Goal: Transaction & Acquisition: Purchase product/service

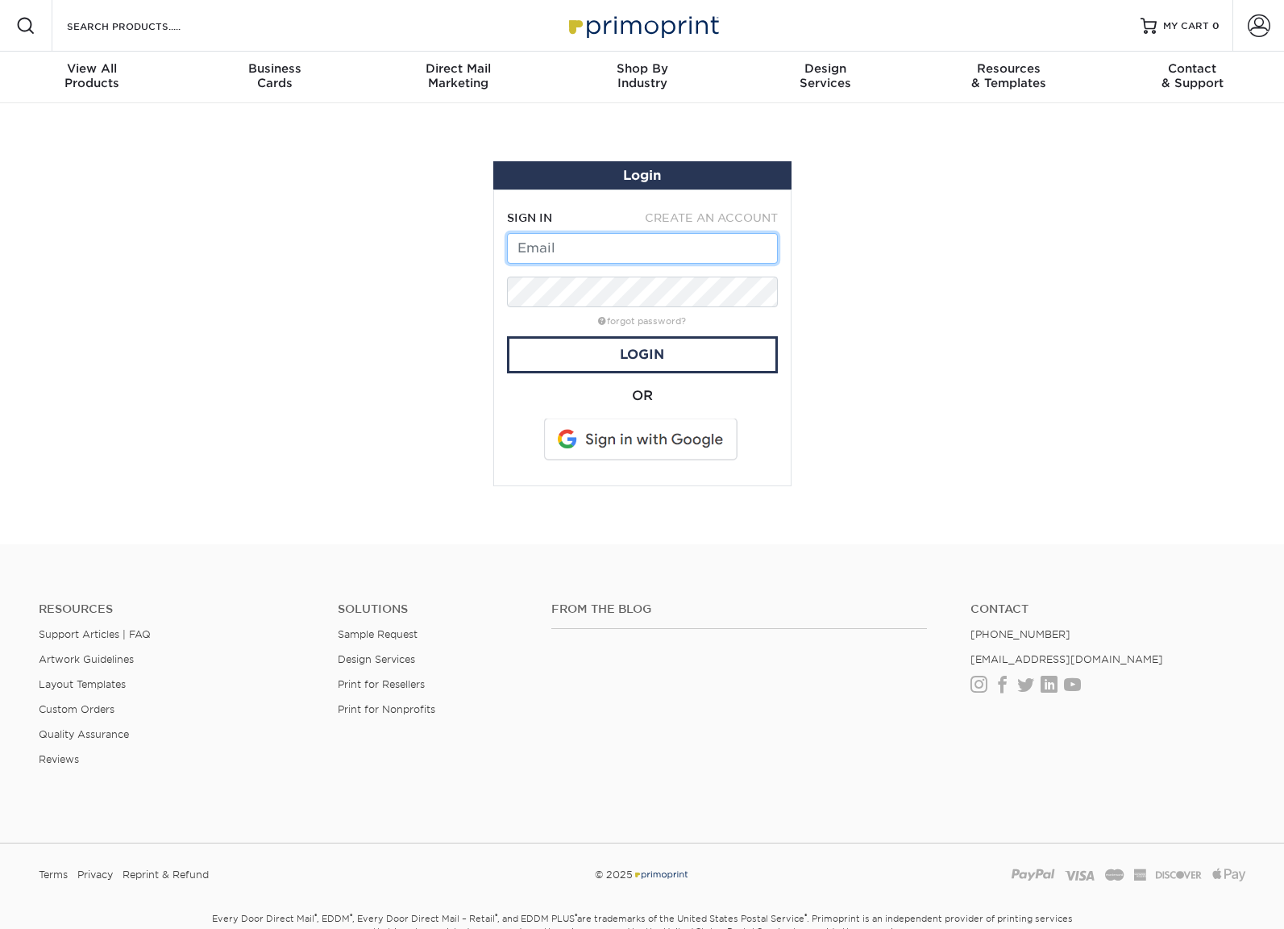
type input "[PERSON_NAME][EMAIL_ADDRESS][DOMAIN_NAME]"
click at [1251, 27] on span at bounding box center [1259, 26] width 23 height 23
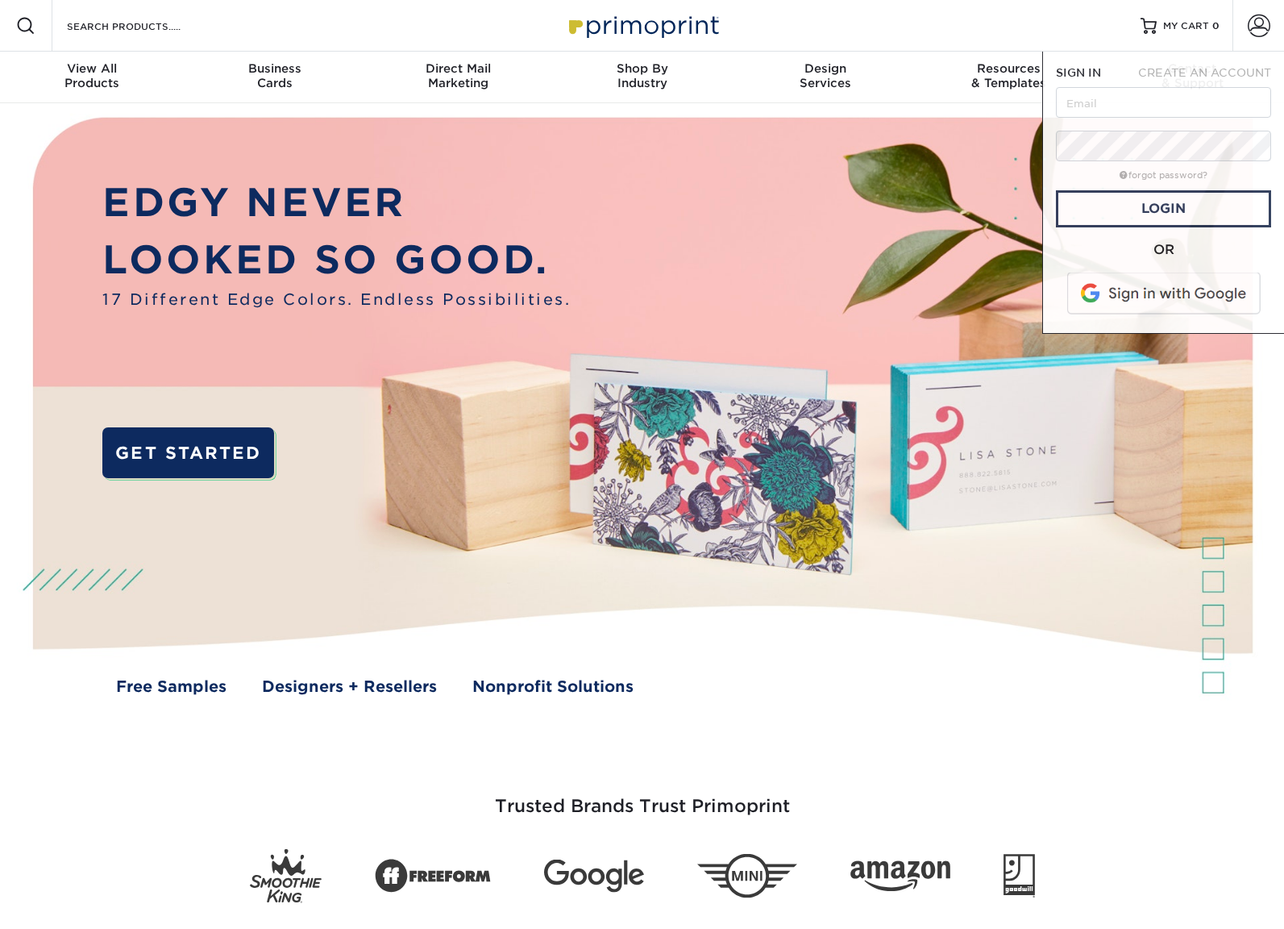
click at [618, 363] on img at bounding box center [641, 421] width 1271 height 636
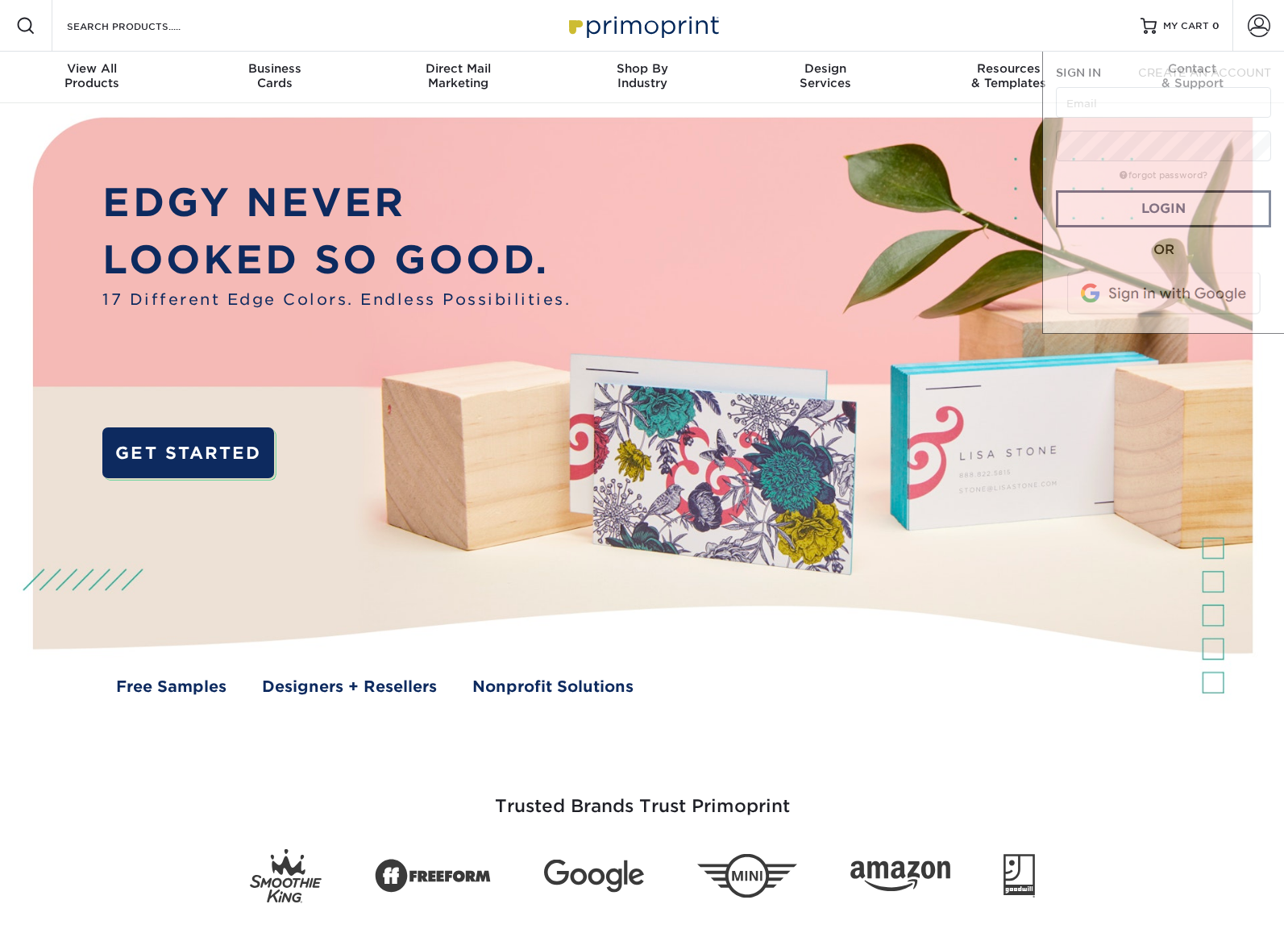
type input "[PERSON_NAME][EMAIL_ADDRESS][DOMAIN_NAME]"
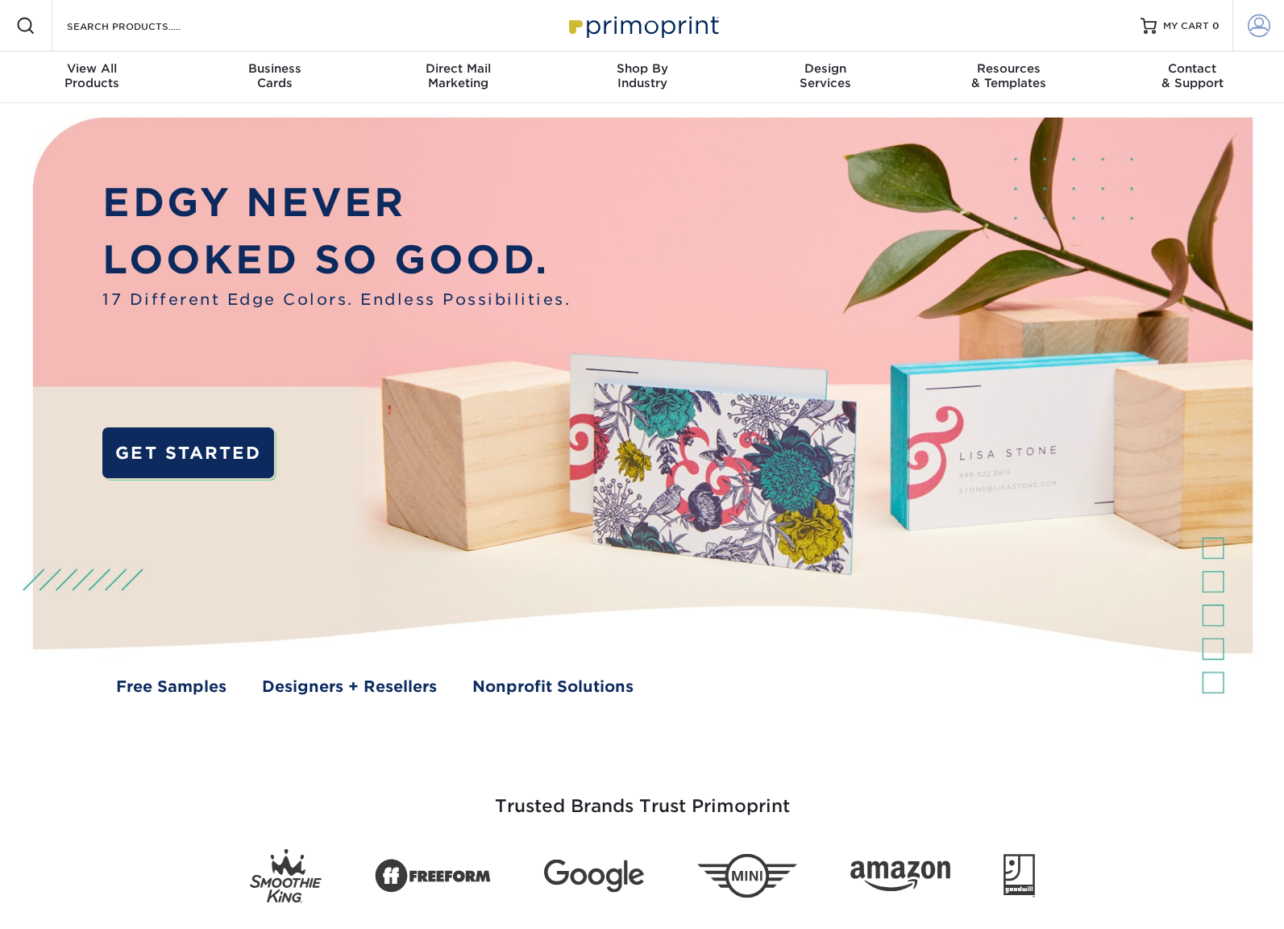
click at [1244, 35] on link "Account" at bounding box center [1259, 26] width 52 height 52
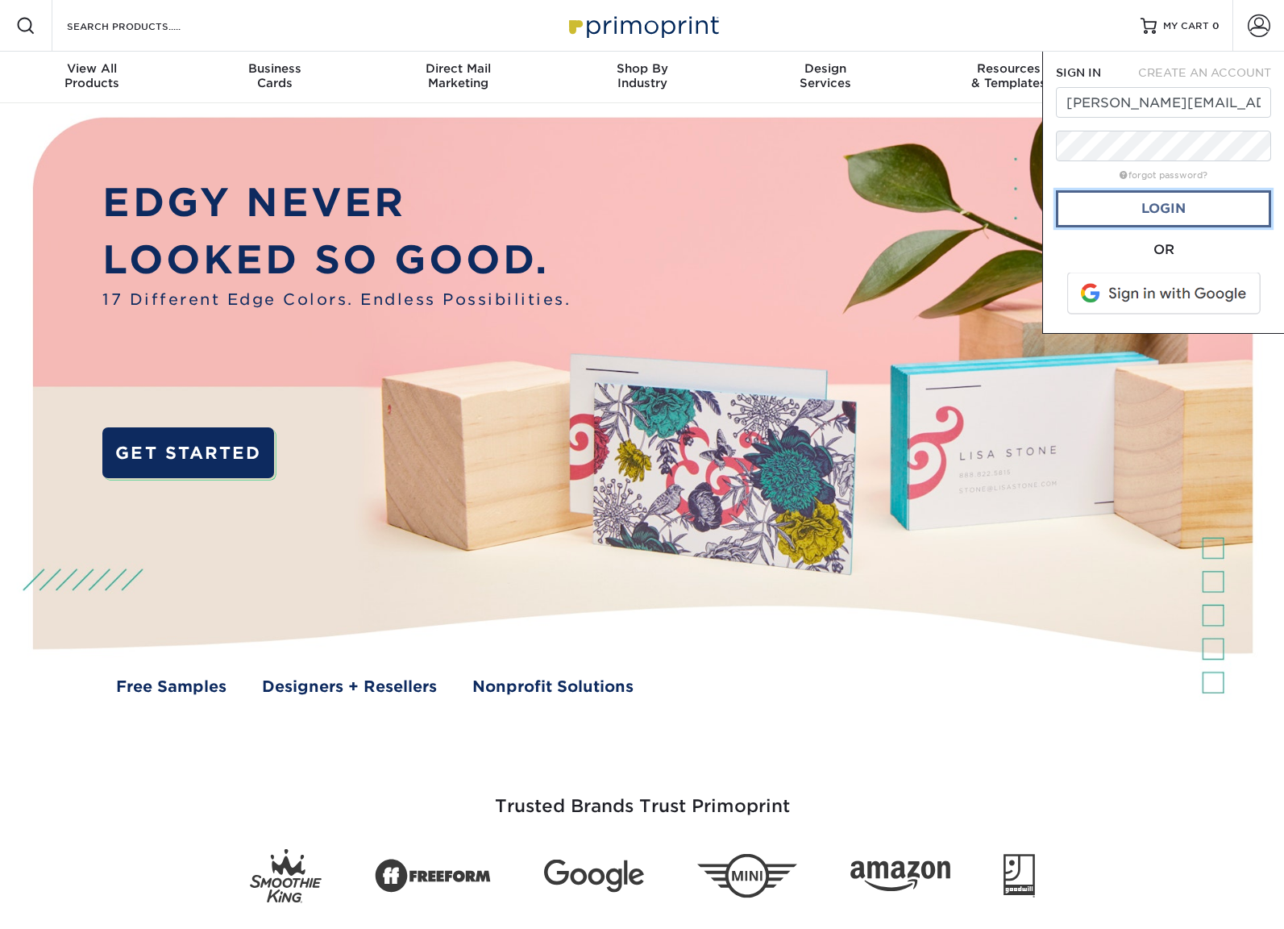
click at [1156, 212] on link "Login" at bounding box center [1163, 208] width 215 height 37
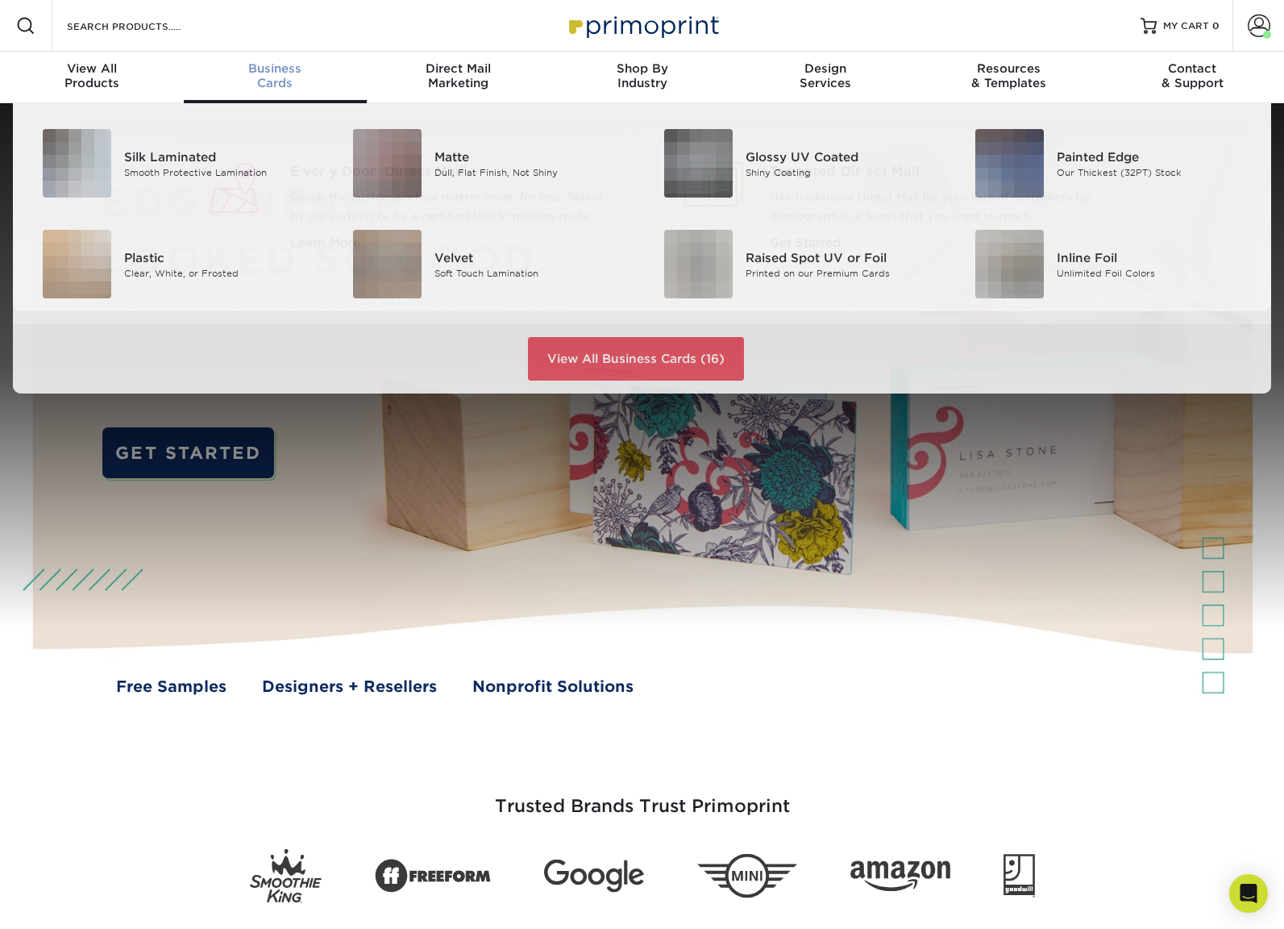
click at [288, 72] on span "Business" at bounding box center [276, 68] width 184 height 15
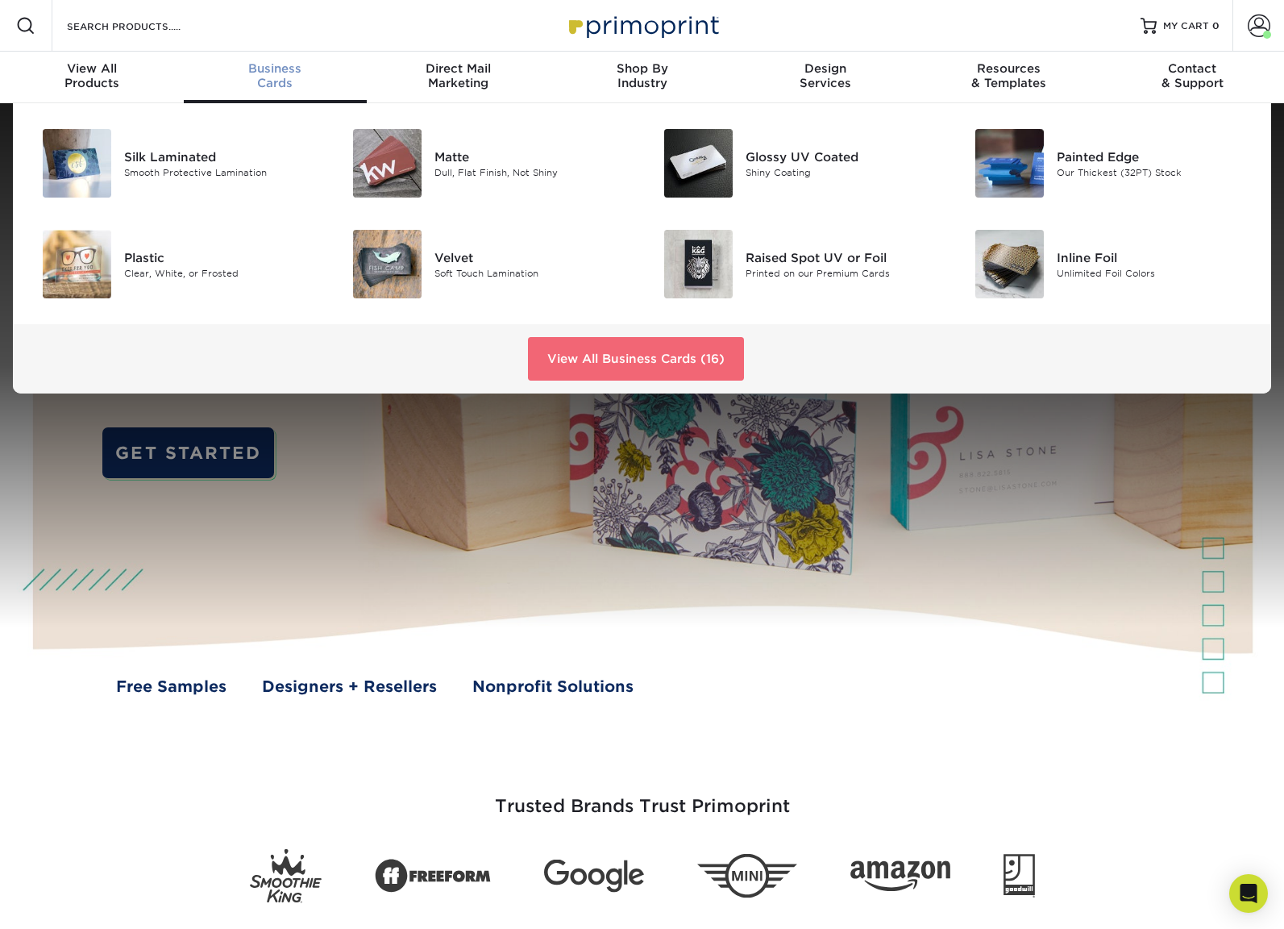
click at [668, 364] on link "View All Business Cards (16)" at bounding box center [636, 359] width 216 height 44
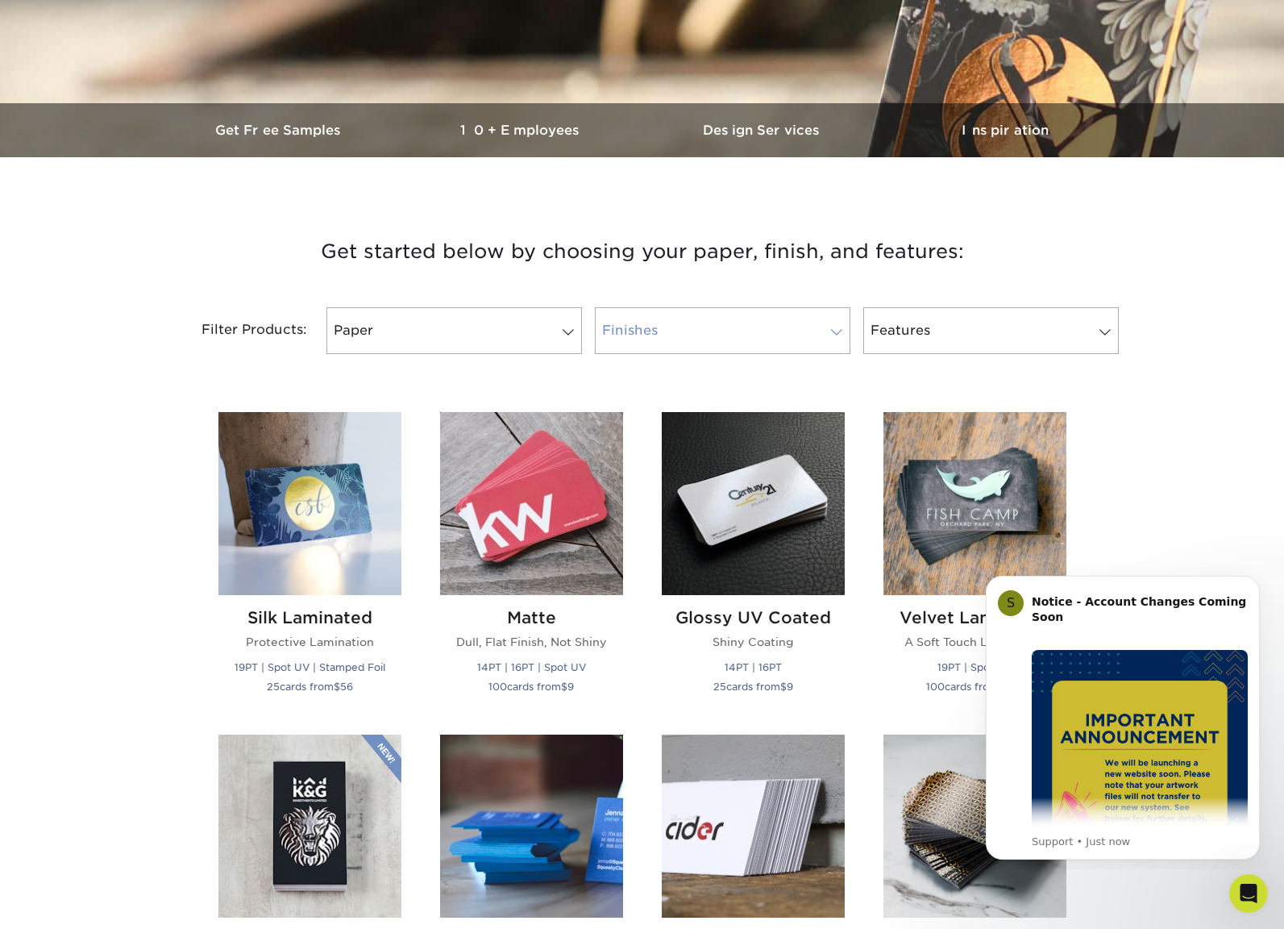
click at [690, 339] on link "Finishes" at bounding box center [723, 330] width 256 height 47
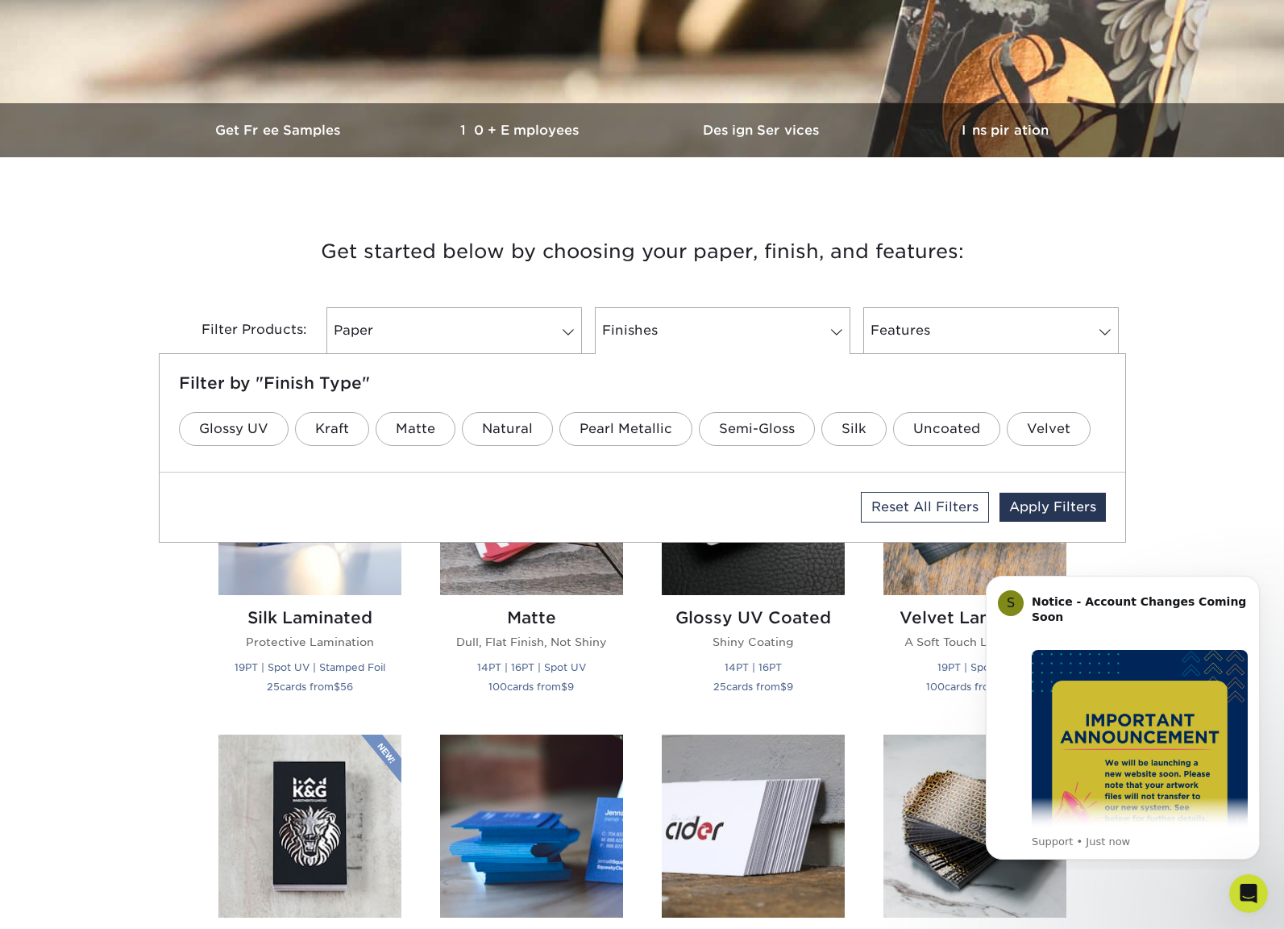
click at [1099, 289] on div "Filter Products: Paper Filter by "Paper Type" 100LB 14PT 16PT 18PT 19PT 30% Rec…" at bounding box center [642, 340] width 967 height 105
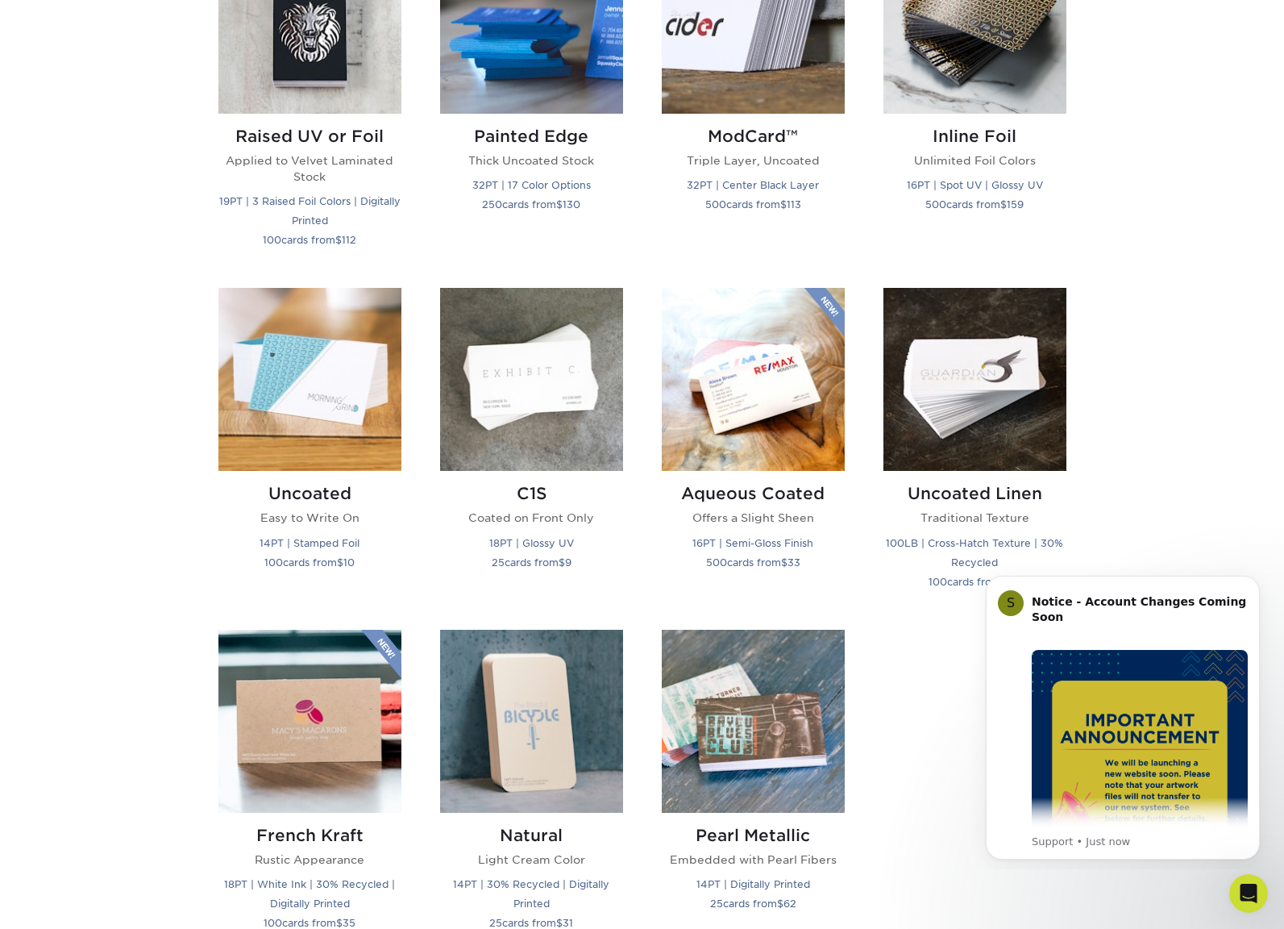
scroll to position [1209, 0]
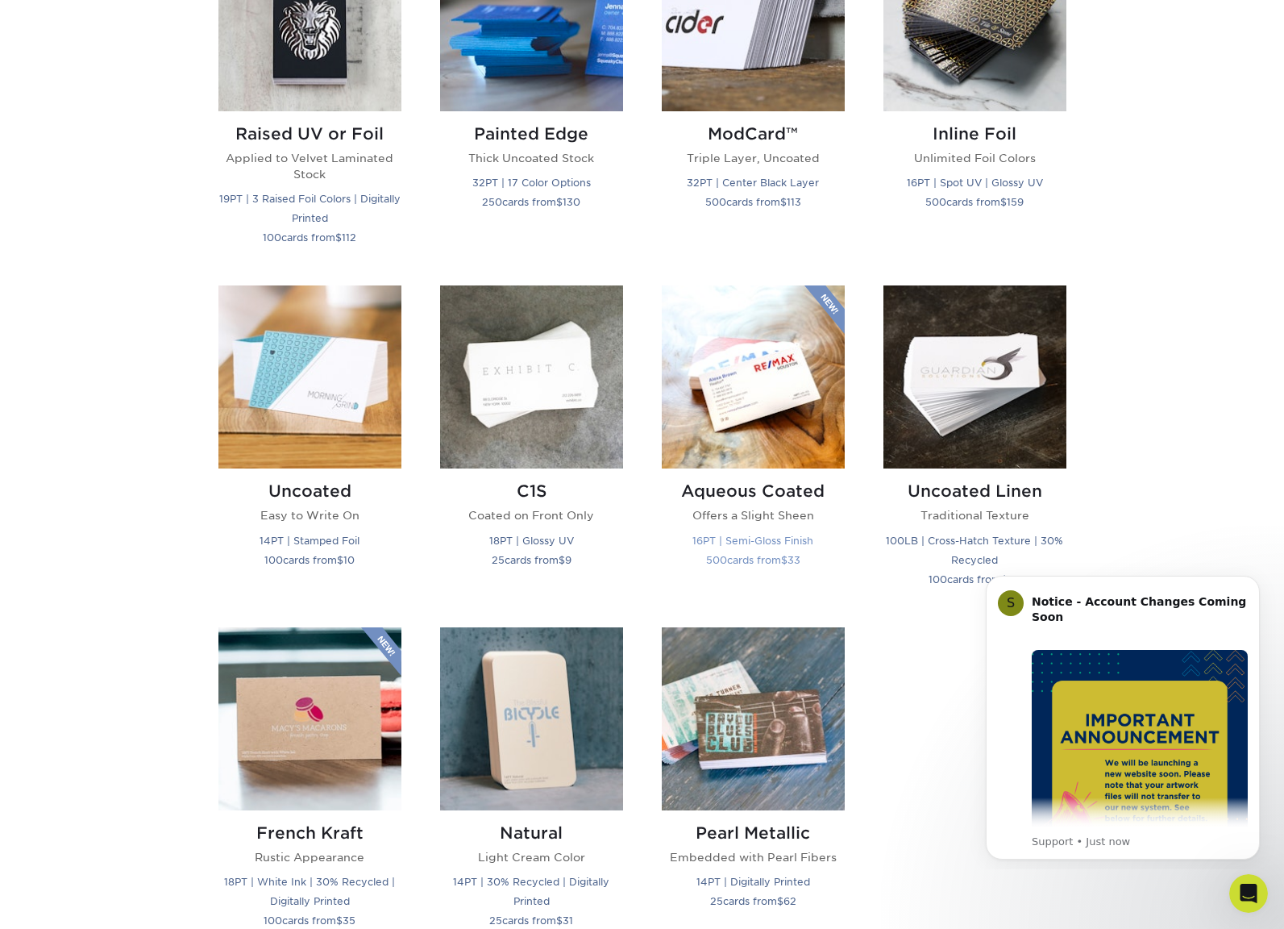
click at [761, 433] on img at bounding box center [753, 376] width 183 height 183
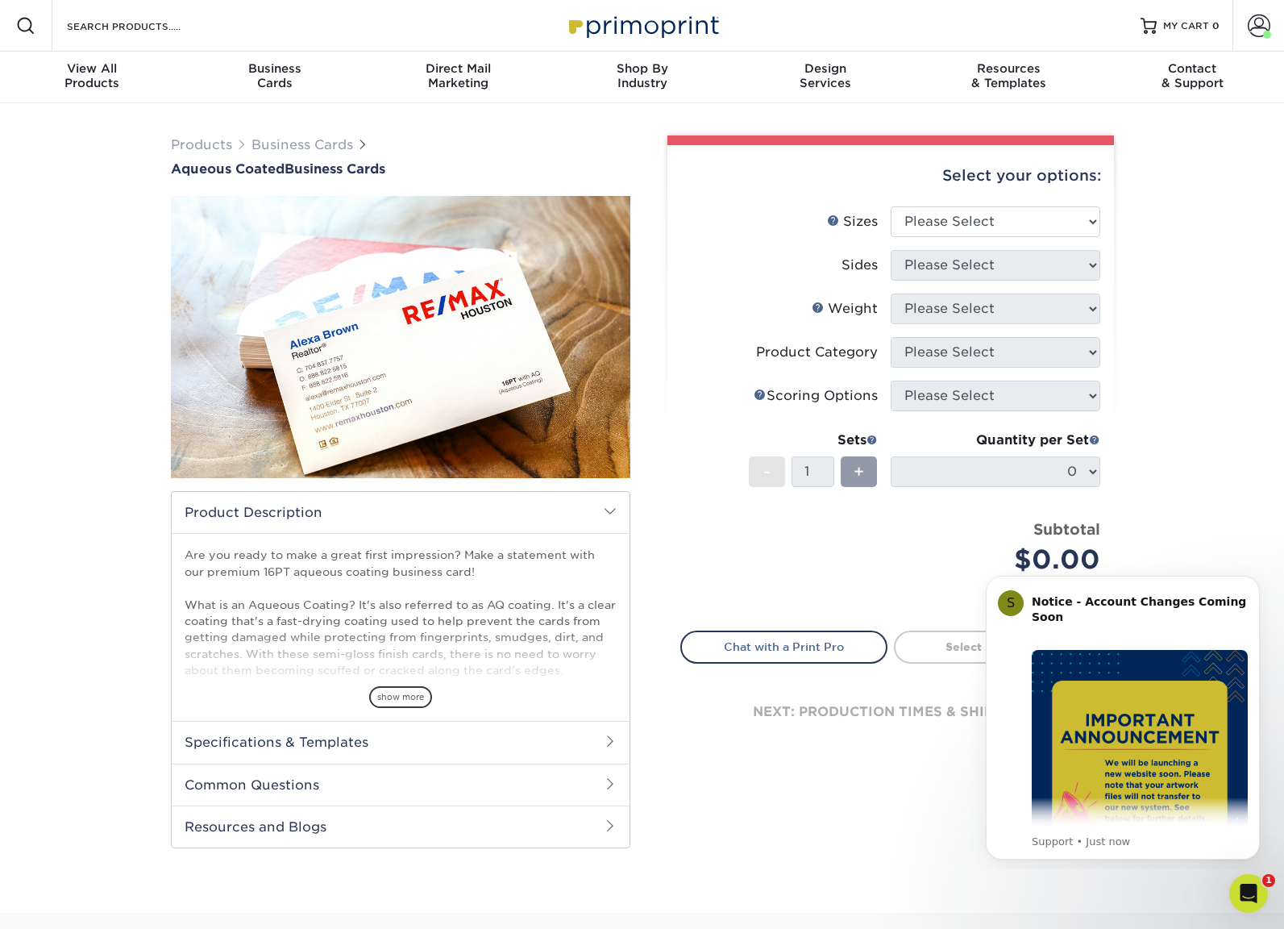
click at [1262, 418] on div "Products Business Cards Aqueous Coated Business Cards show more $" at bounding box center [642, 507] width 1284 height 809
click at [1232, 426] on div "Products Business Cards Aqueous Coated Business Cards show more $" at bounding box center [642, 507] width 1284 height 809
click at [1036, 223] on select "Please Select 1.5" x 3.5" - Mini 1.75" x 3.5" - Mini 2" x 3" - Mini 2" x 3.5" -…" at bounding box center [996, 221] width 210 height 31
select select "2.00x3.50"
click at [891, 206] on select "Please Select 1.5" x 3.5" - Mini 1.75" x 3.5" - Mini 2" x 3" - Mini 2" x 3.5" -…" at bounding box center [996, 221] width 210 height 31
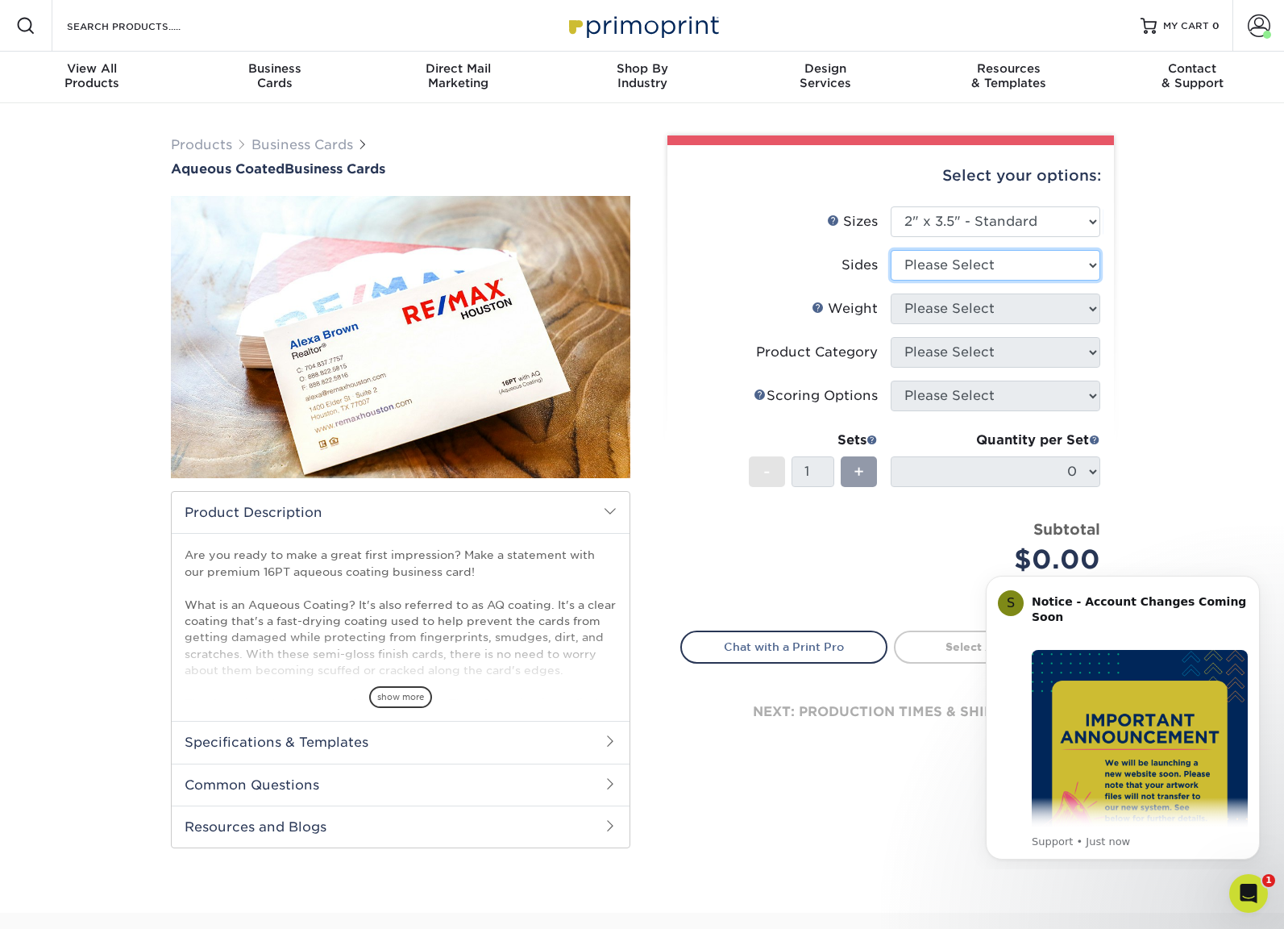
click at [962, 267] on select "Please Select Print Both Sides Print Front Only" at bounding box center [996, 265] width 210 height 31
select select "13abbda7-1d64-4f25-8bb2-c179b224825d"
click at [891, 250] on select "Please Select Print Both Sides Print Front Only" at bounding box center [996, 265] width 210 height 31
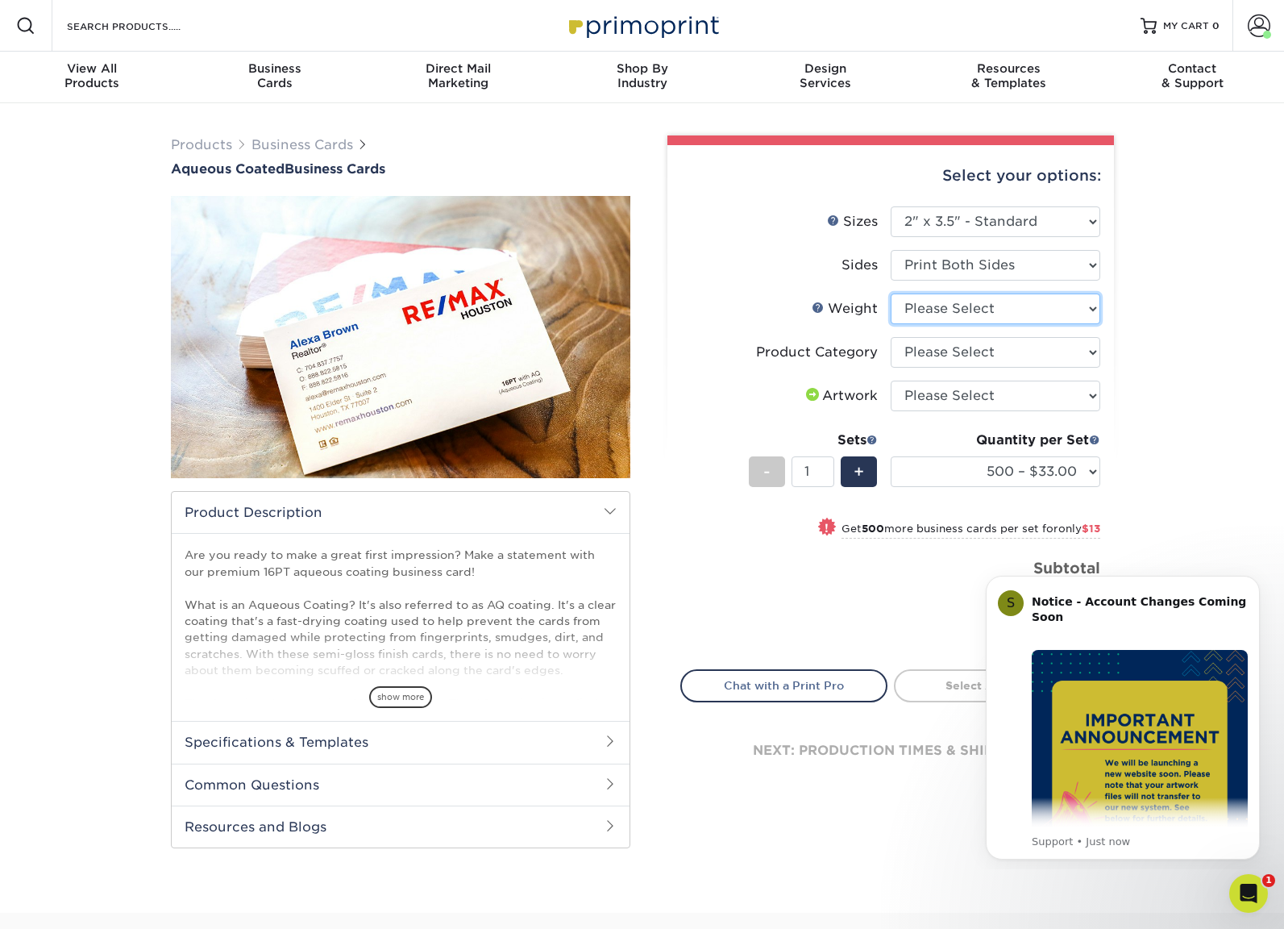
click at [997, 304] on select "Please Select 16PT" at bounding box center [996, 308] width 210 height 31
select select "16PT"
click at [891, 293] on select "Please Select 16PT" at bounding box center [996, 308] width 210 height 31
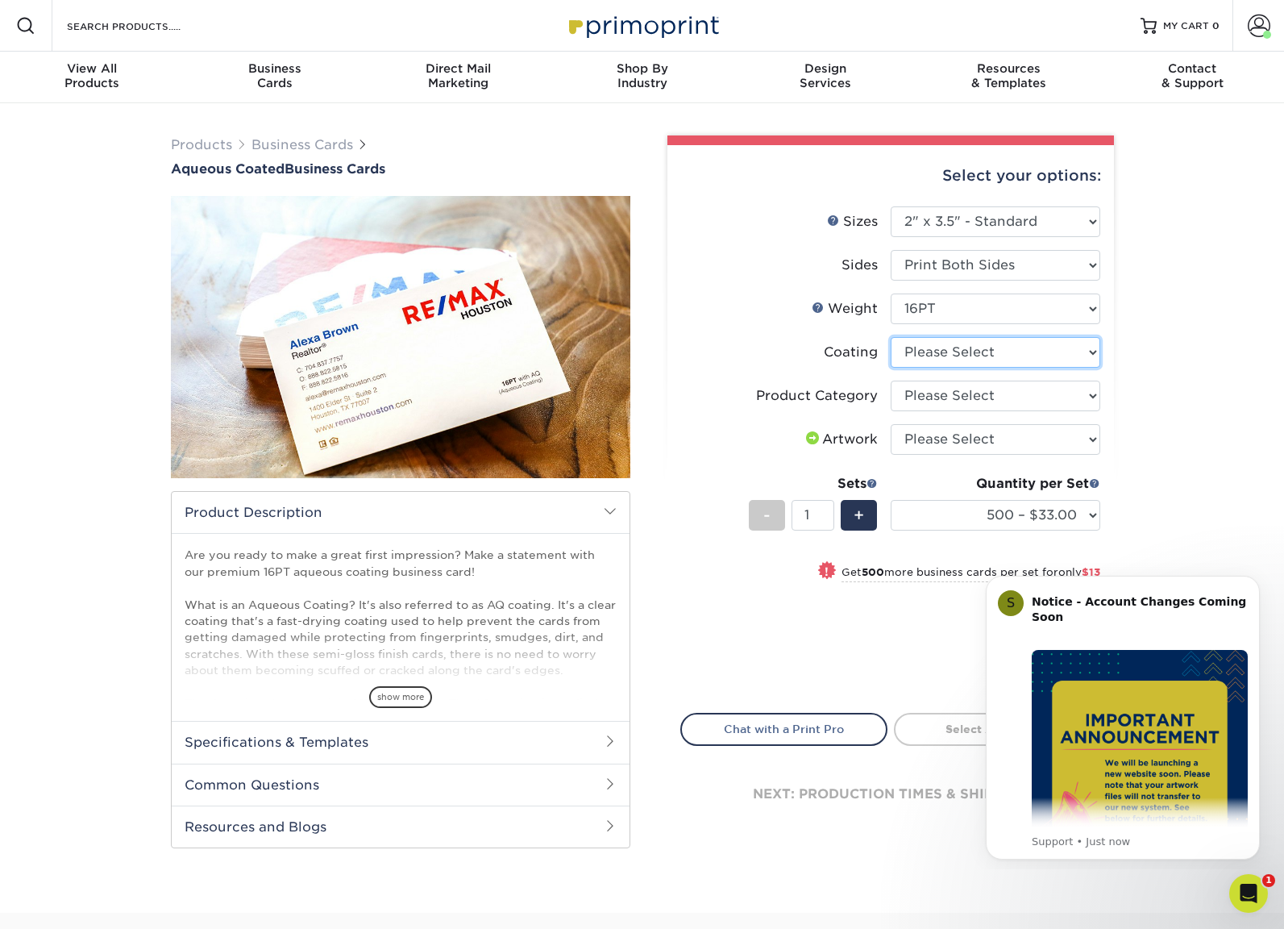
click at [955, 352] on select at bounding box center [996, 352] width 210 height 31
select select "d41dab50-ff65-4f4f-bb17-2afe4d36ae33"
click at [891, 337] on select at bounding box center [996, 352] width 210 height 31
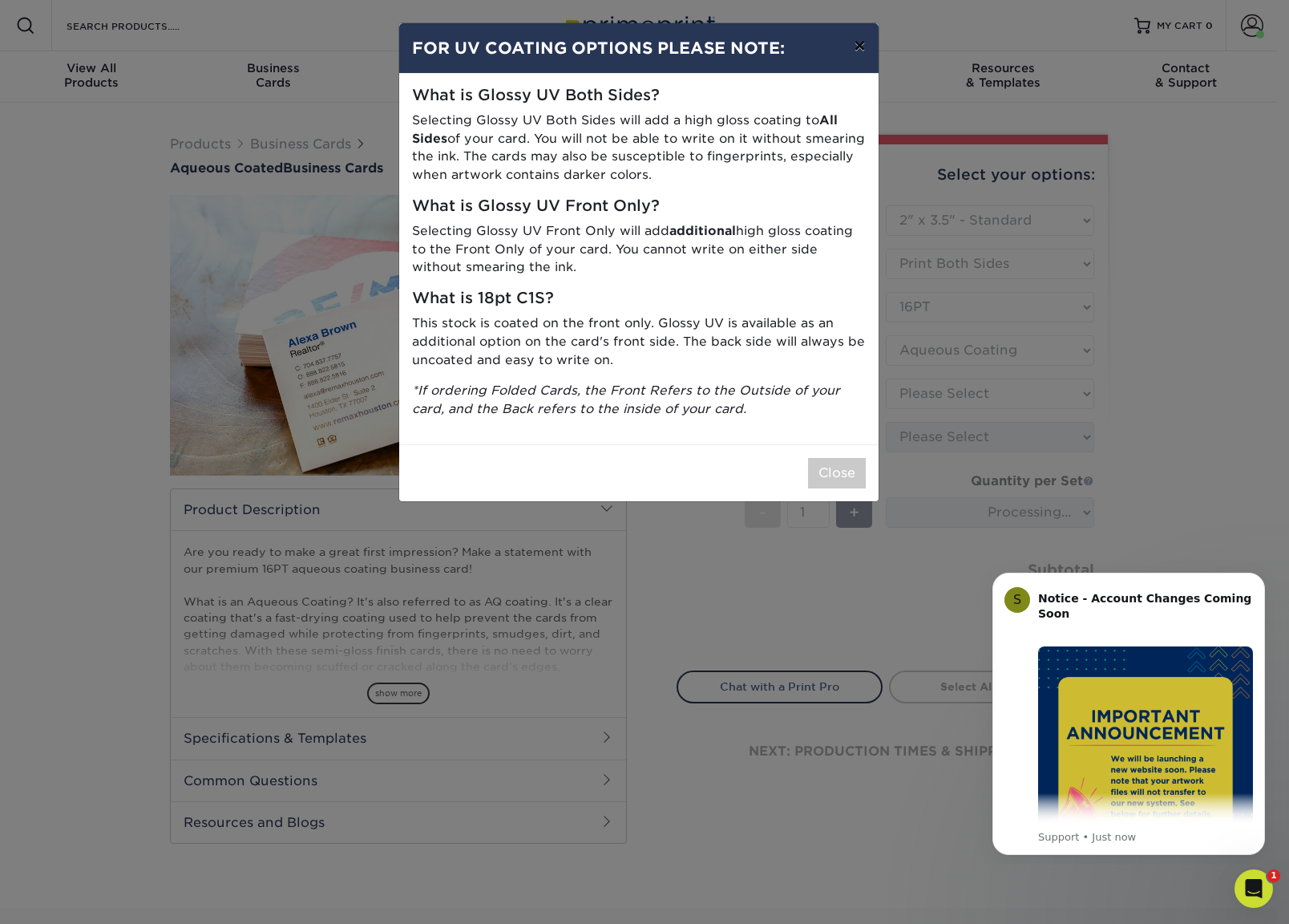
click at [855, 43] on button "×" at bounding box center [859, 45] width 37 height 45
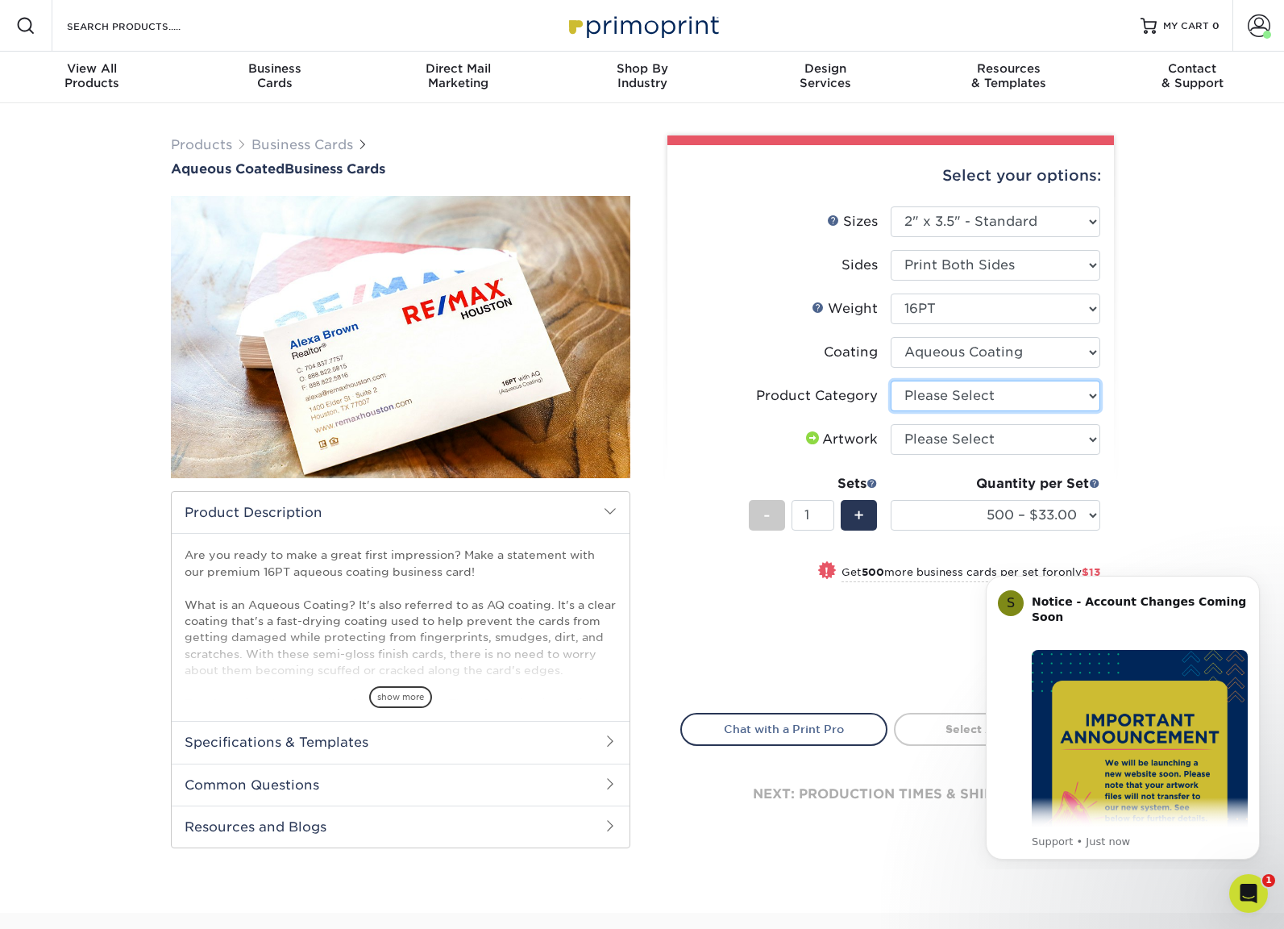
click at [947, 401] on select "Please Select Business Cards" at bounding box center [996, 396] width 210 height 31
select select "3b5148f1-0588-4f88-a218-97bcfdce65c1"
click at [891, 381] on select "Please Select Business Cards" at bounding box center [996, 396] width 210 height 31
click at [939, 439] on select "Please Select I will upload files I need a design - $100" at bounding box center [996, 439] width 210 height 31
select select "upload"
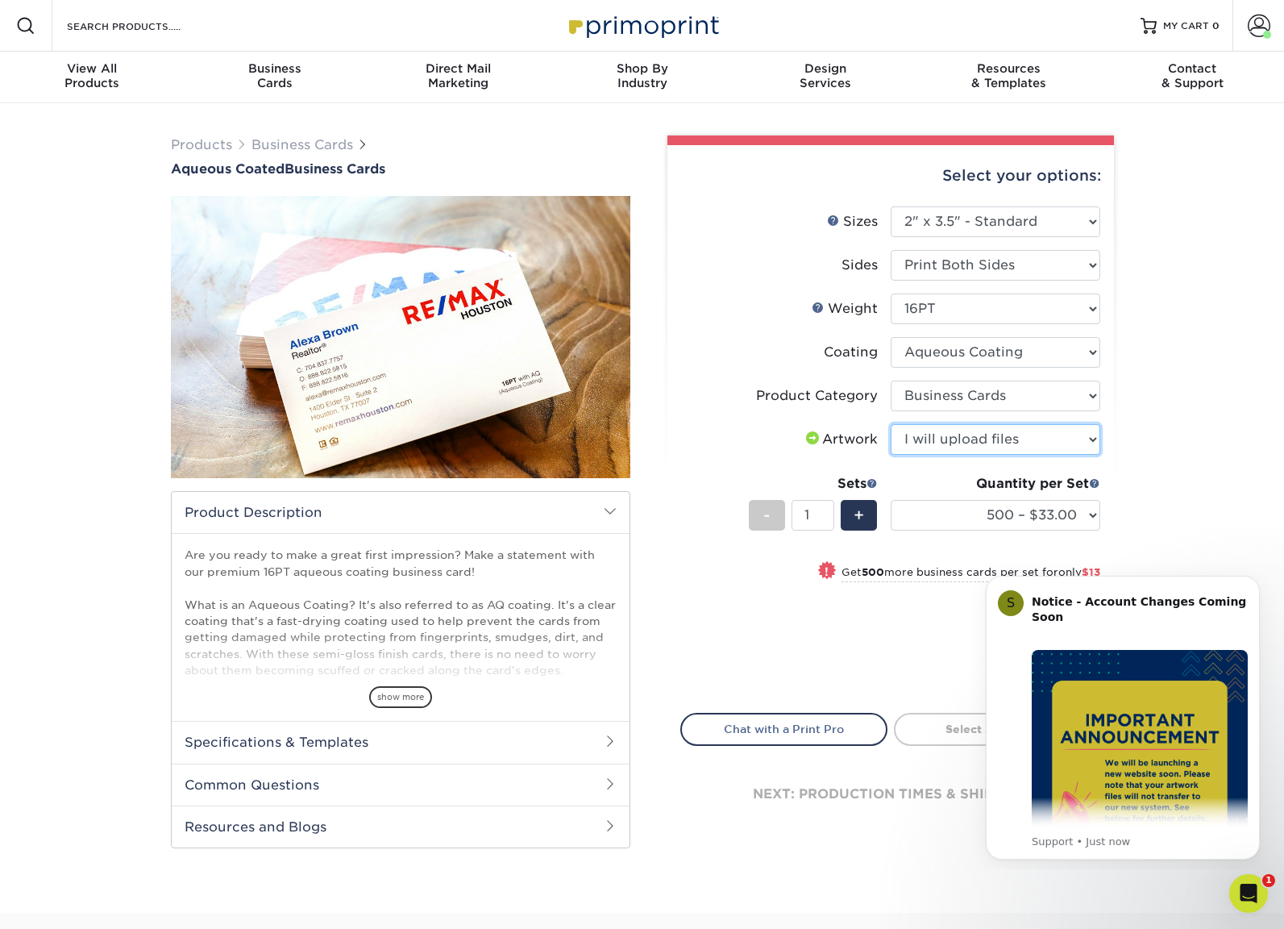
click at [891, 424] on select "Please Select I will upload files I need a design - $100" at bounding box center [996, 439] width 210 height 31
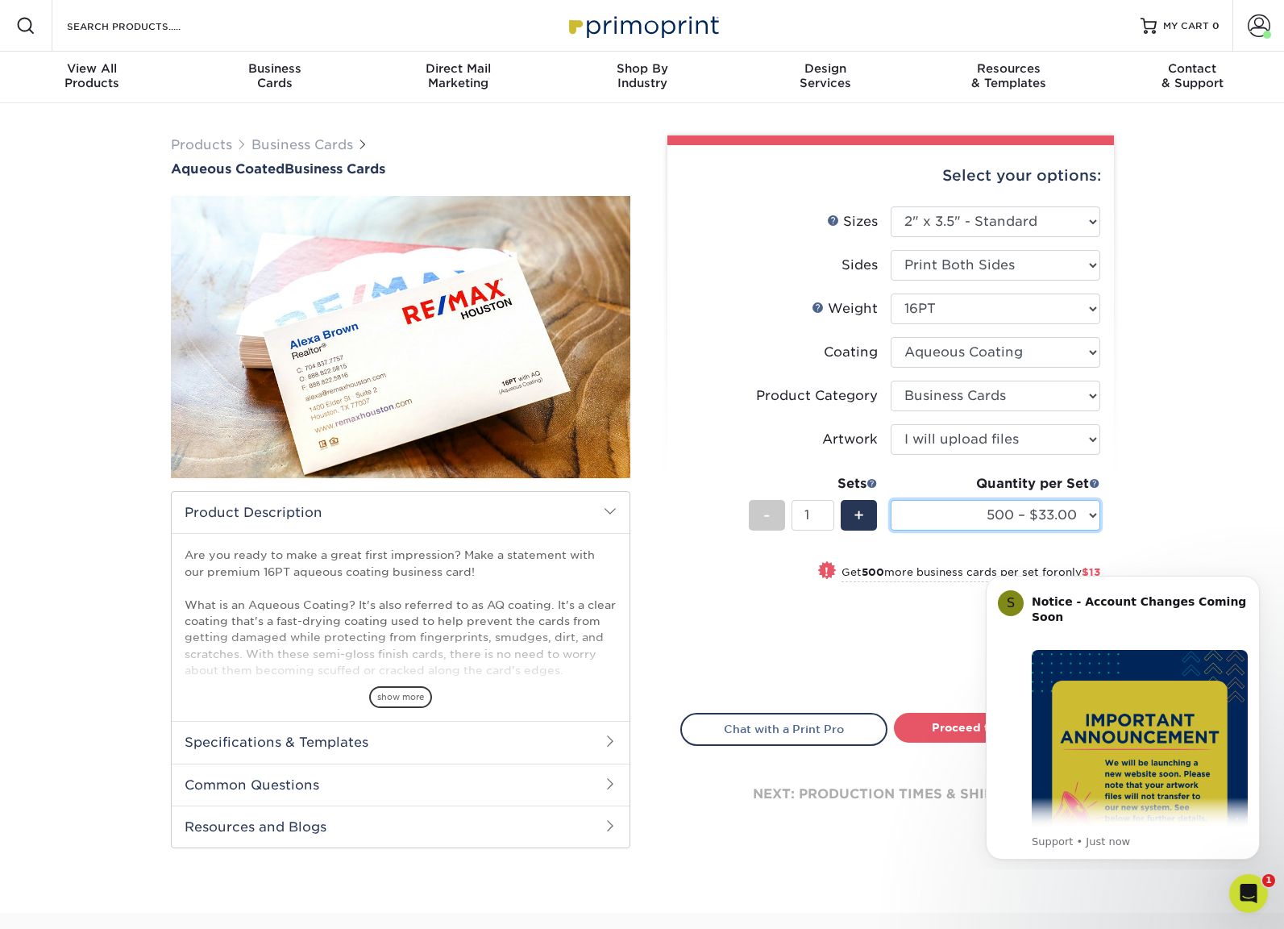
click at [1091, 514] on select "500 – $33.00 1000 – $46.00 2500 – $99.00 5000 – $141.00 7500 – $224.00 10000 – …" at bounding box center [996, 515] width 210 height 31
select select "1000 – $46.00"
click at [891, 500] on select "500 – $33.00 1000 – $46.00 2500 – $99.00 5000 – $141.00 7500 – $224.00 10000 – …" at bounding box center [996, 515] width 210 height 31
click at [1200, 498] on div "Products Business Cards Aqueous Coated Business Cards show more $" at bounding box center [642, 507] width 1284 height 809
click at [1255, 582] on icon "Dismiss notification" at bounding box center [1255, 580] width 9 height 9
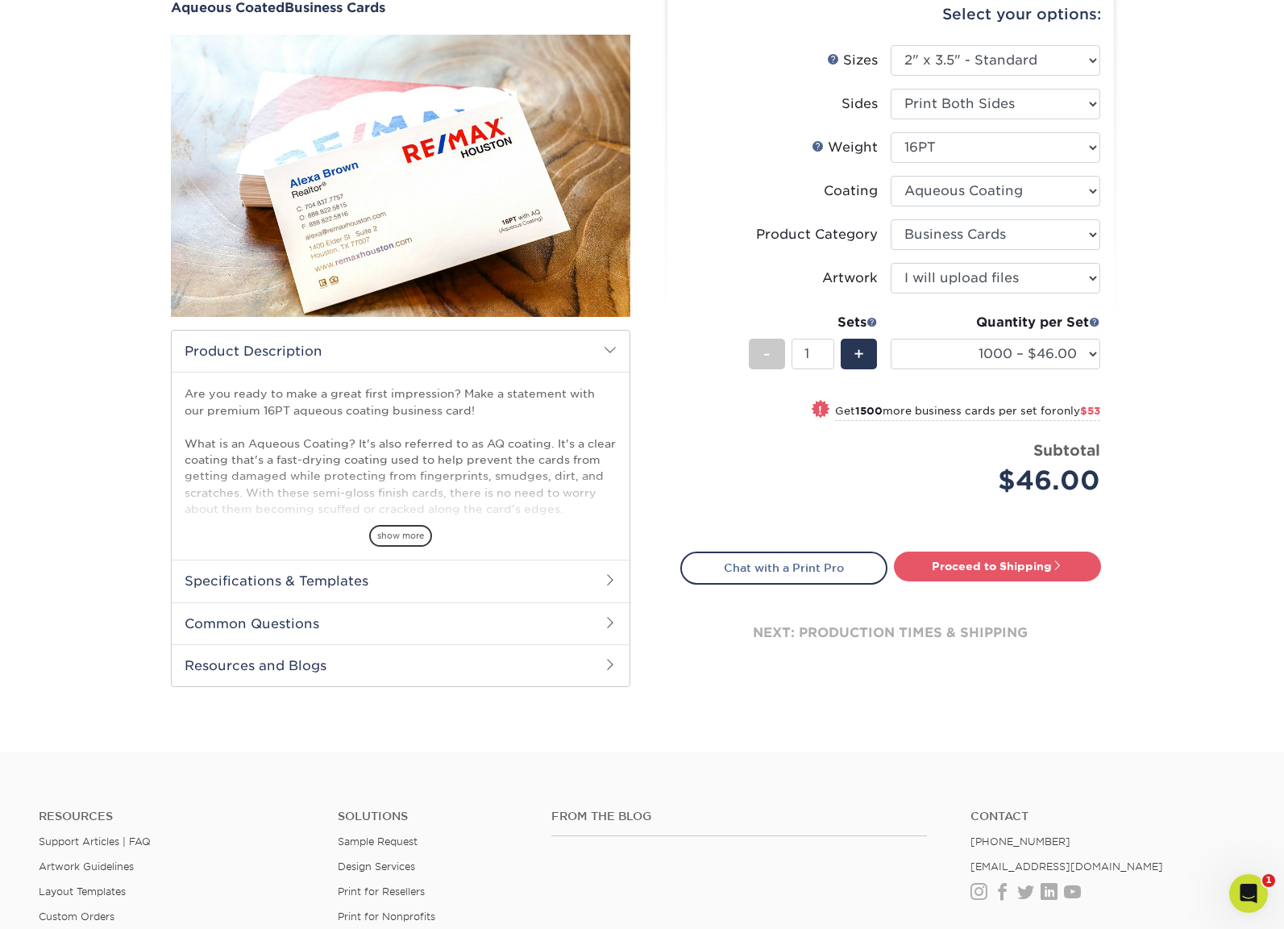
scroll to position [242, 0]
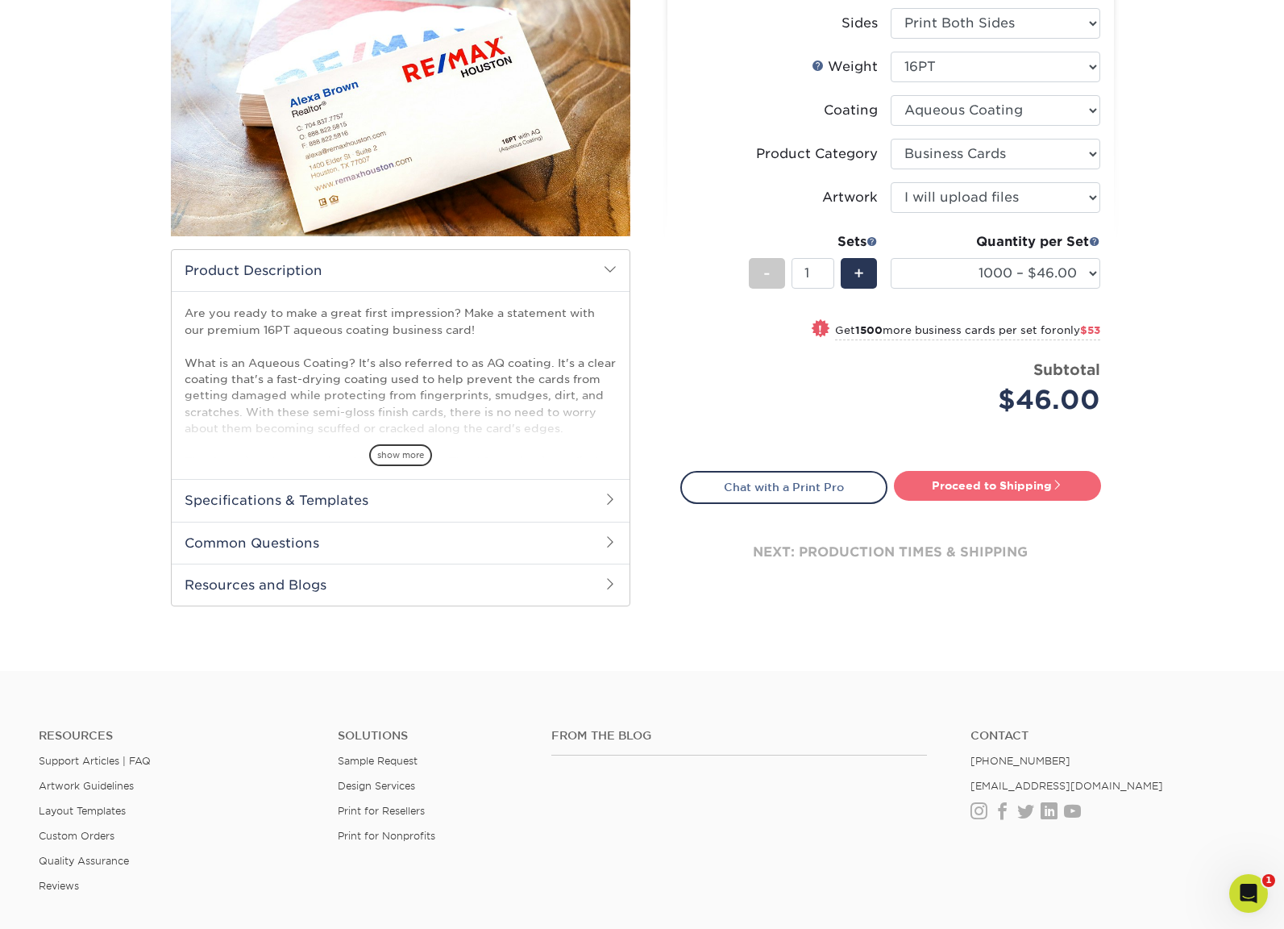
click at [1022, 485] on link "Proceed to Shipping" at bounding box center [997, 485] width 207 height 29
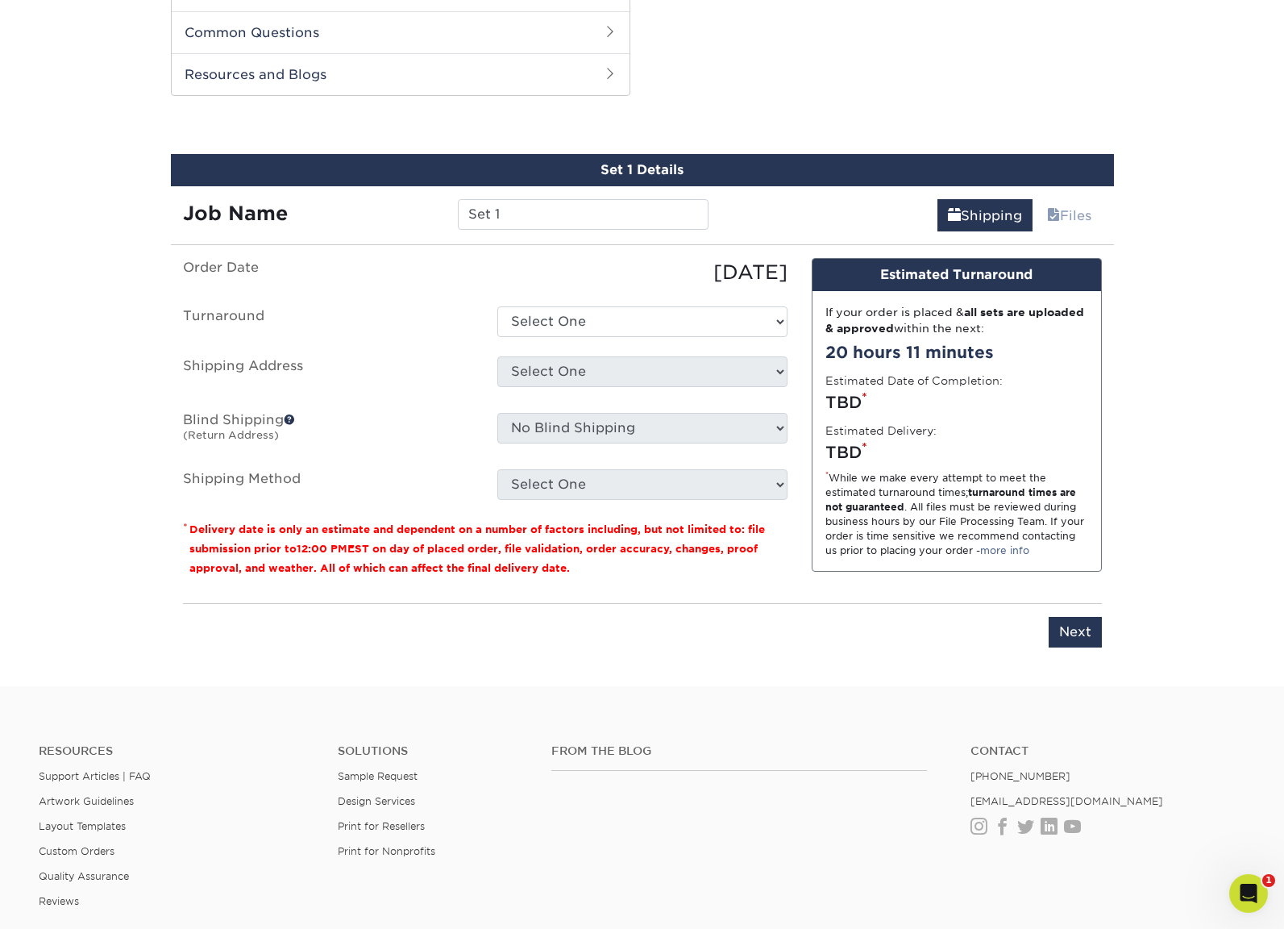
scroll to position [769, 0]
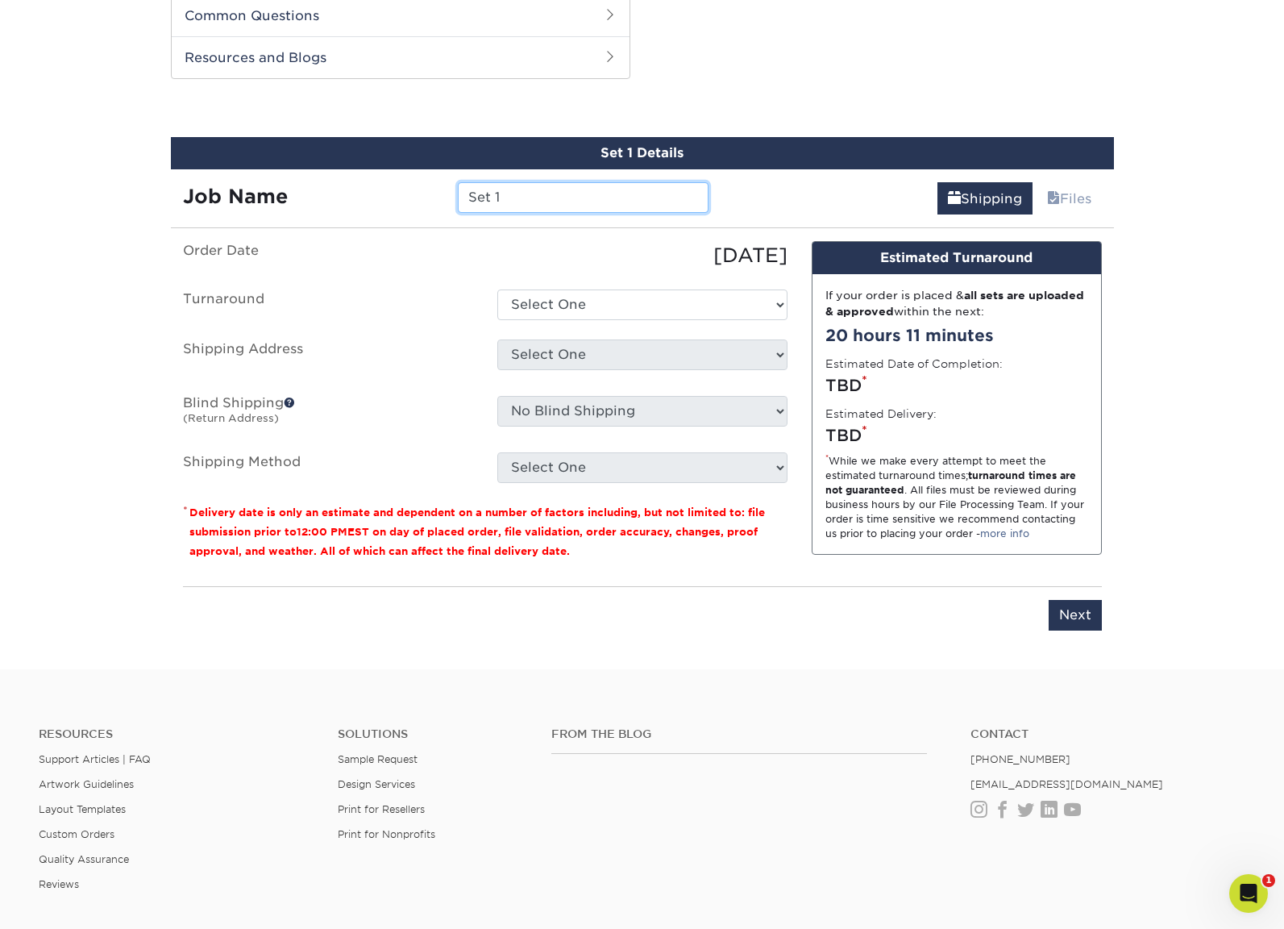
drag, startPoint x: 543, startPoint y: 199, endPoint x: 357, endPoint y: 181, distance: 186.3
click at [357, 181] on div "Job Name Set 1" at bounding box center [446, 191] width 551 height 45
type input "VTXW / Pete Sauvageau"
click at [618, 296] on select "Select One 2-4 Business Days 2 Day Next Business Day" at bounding box center [642, 304] width 290 height 31
select select "450b0331-818c-498d-bfc2-f0e395386891"
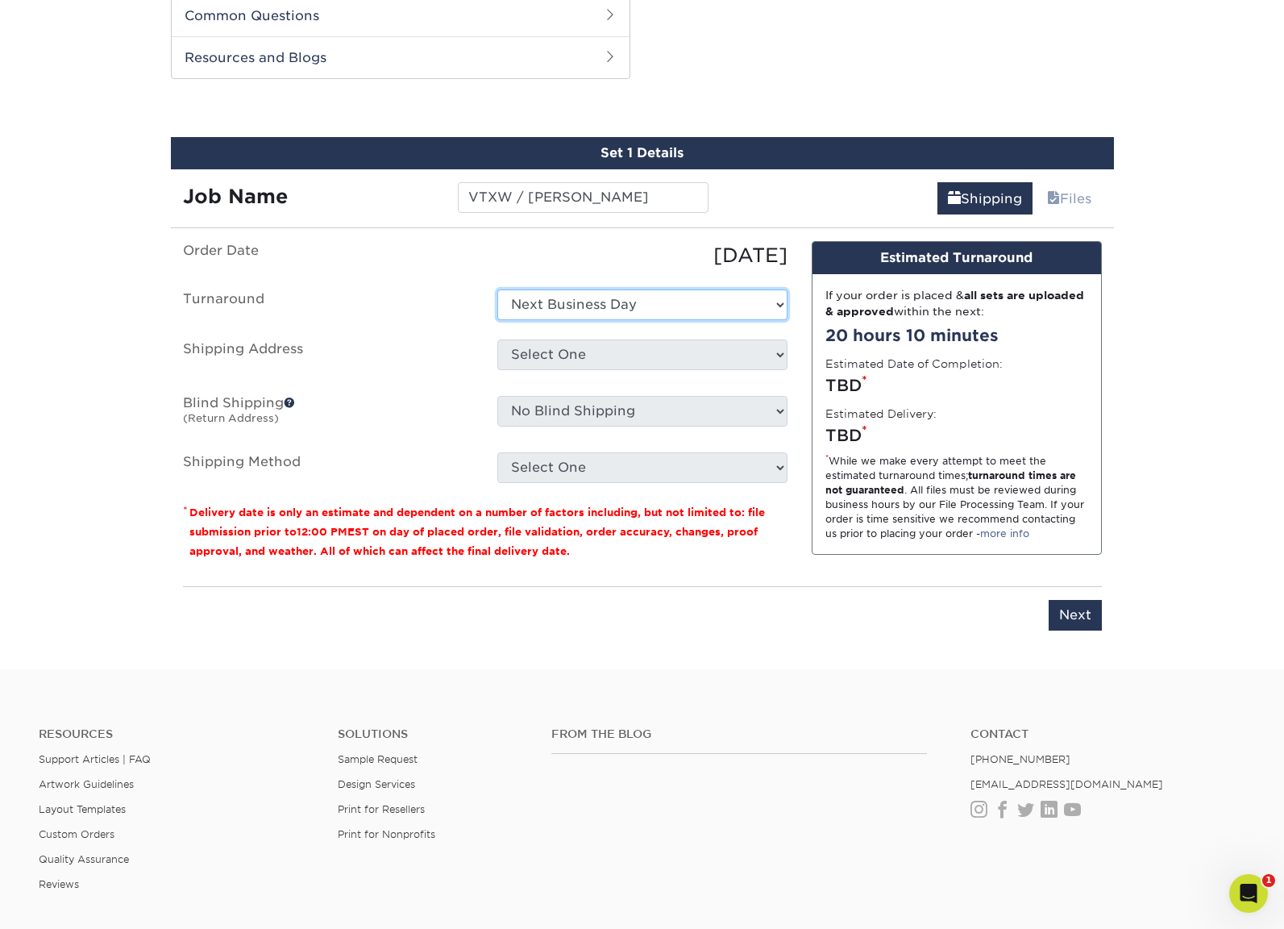
click at [497, 289] on select "Select One 2-4 Business Days 2 Day Next Business Day" at bounding box center [642, 304] width 290 height 31
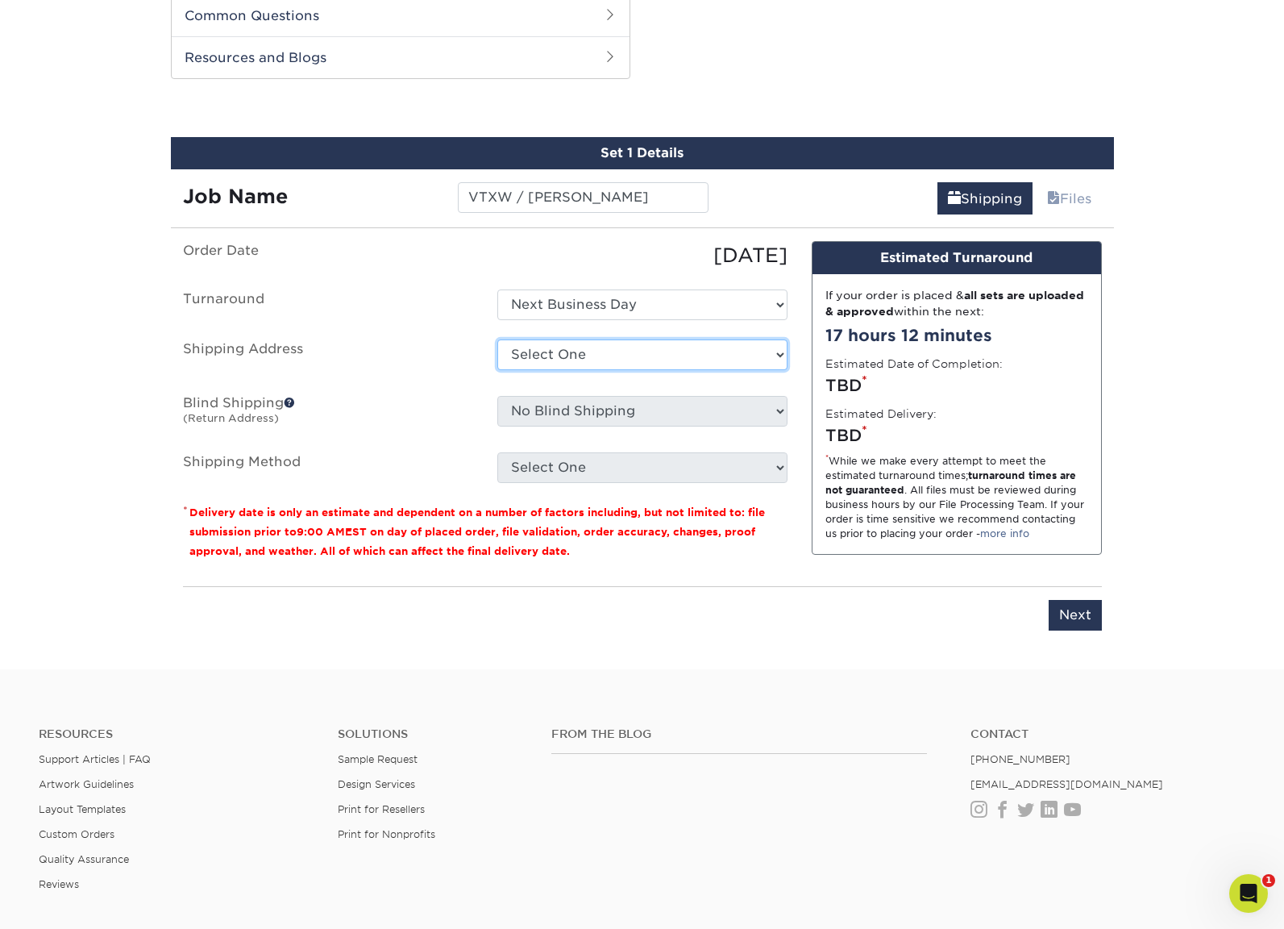
click at [560, 349] on select "Select One BC - Corey Otwell (Home) Business Cards Hannah Smalarz - Home Marsha…" at bounding box center [642, 354] width 290 height 31
click at [549, 356] on select "Select One BC - Corey Otwell (Home) Business Cards Hannah Smalarz - Home Marsha…" at bounding box center [642, 354] width 290 height 31
select select "newaddress"
click at [497, 339] on select "Select One BC - Corey Otwell (Home) Business Cards Hannah Smalarz - Home Marsha…" at bounding box center [642, 354] width 290 height 31
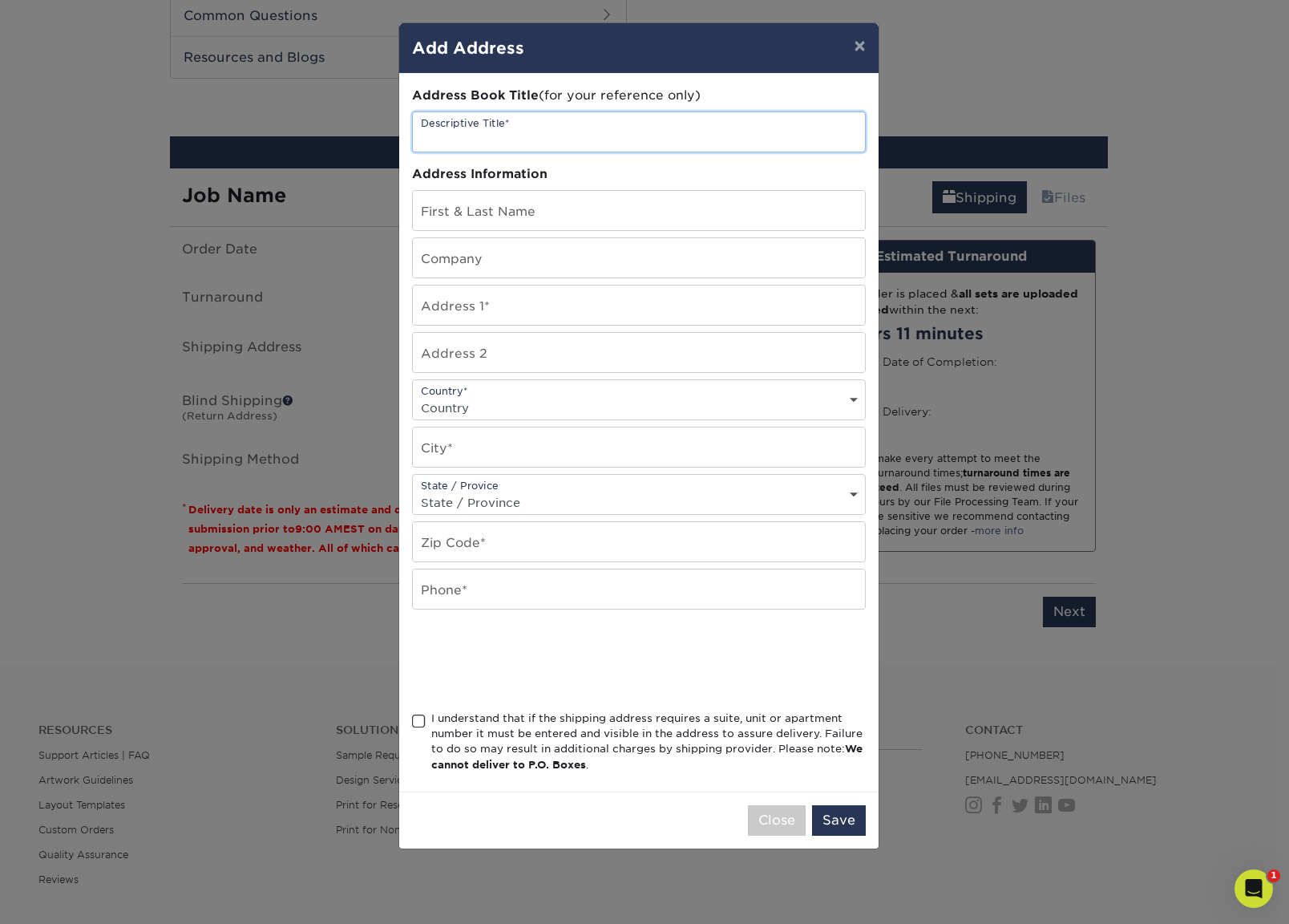
click at [503, 143] on input "text" at bounding box center [639, 132] width 453 height 40
type input "Bill Stubbs"
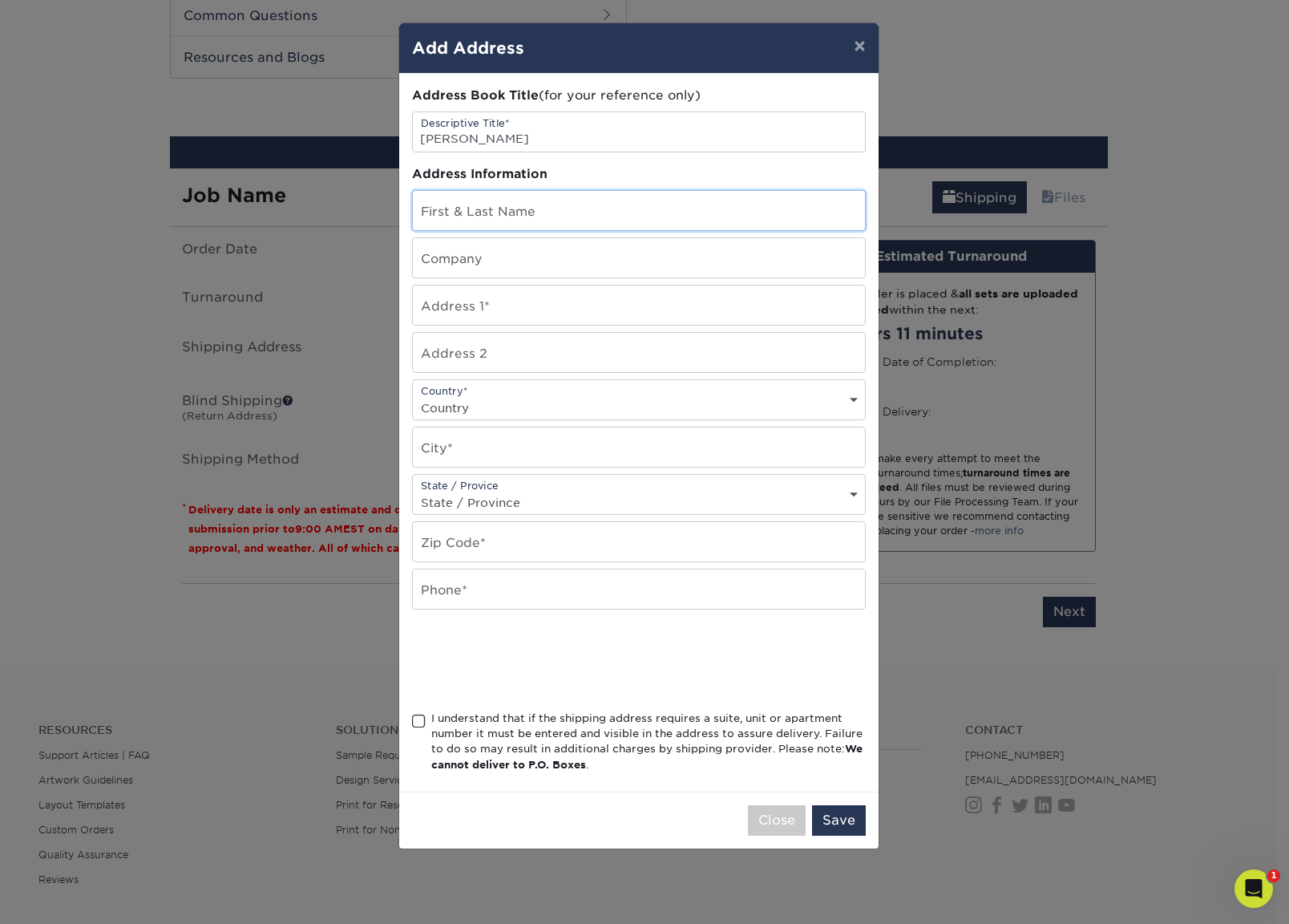
click at [511, 217] on input "text" at bounding box center [639, 211] width 453 height 40
type input "Bill Stubbs"
click at [498, 259] on input "text" at bounding box center [639, 258] width 453 height 40
type input "Valex - Hannah"
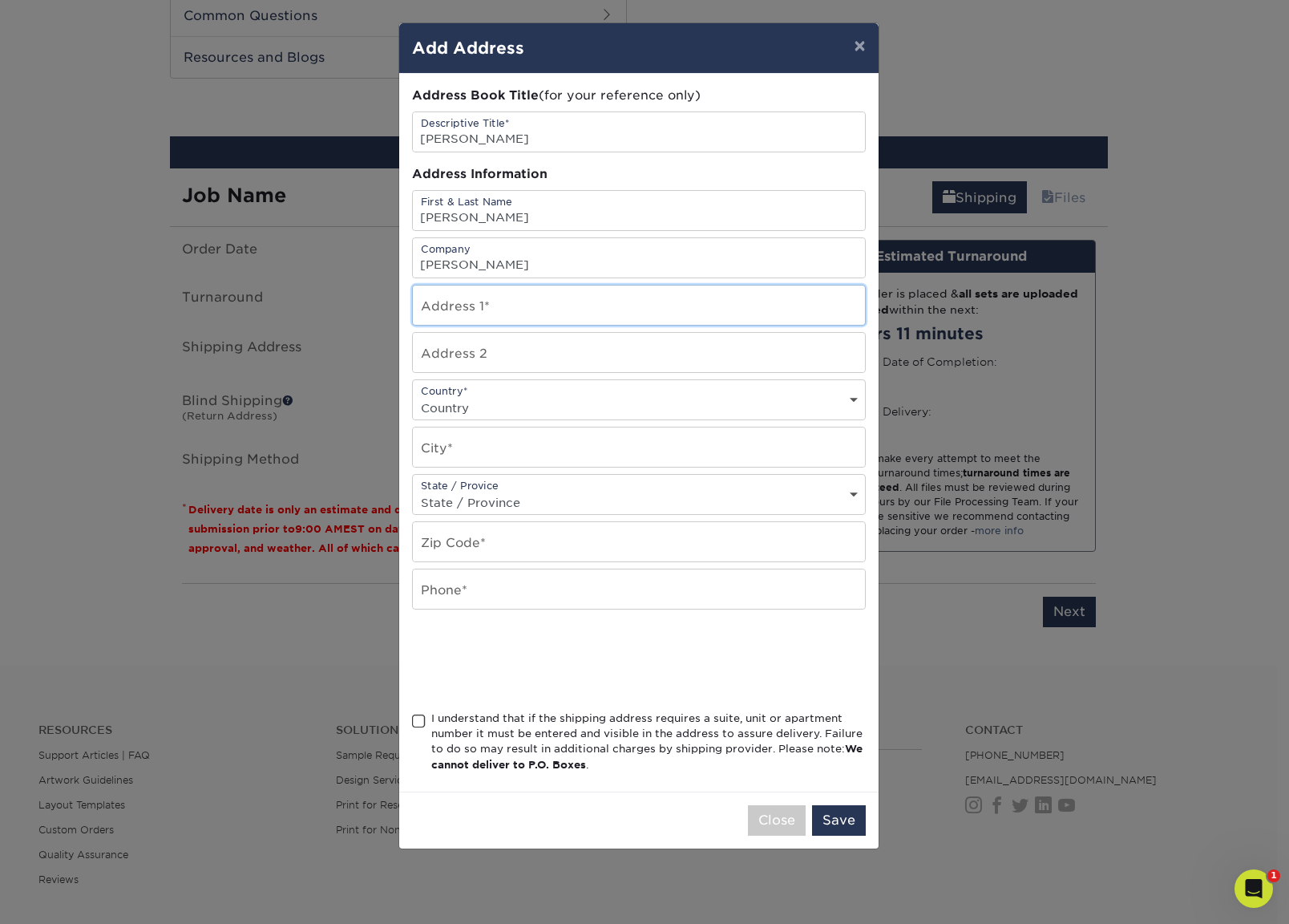
click at [550, 310] on input "text" at bounding box center [639, 305] width 453 height 40
paste input "36412 N 52nd St"
type input "36412 N 52nd St"
click at [590, 452] on input "text" at bounding box center [639, 448] width 453 height 40
type input "c"
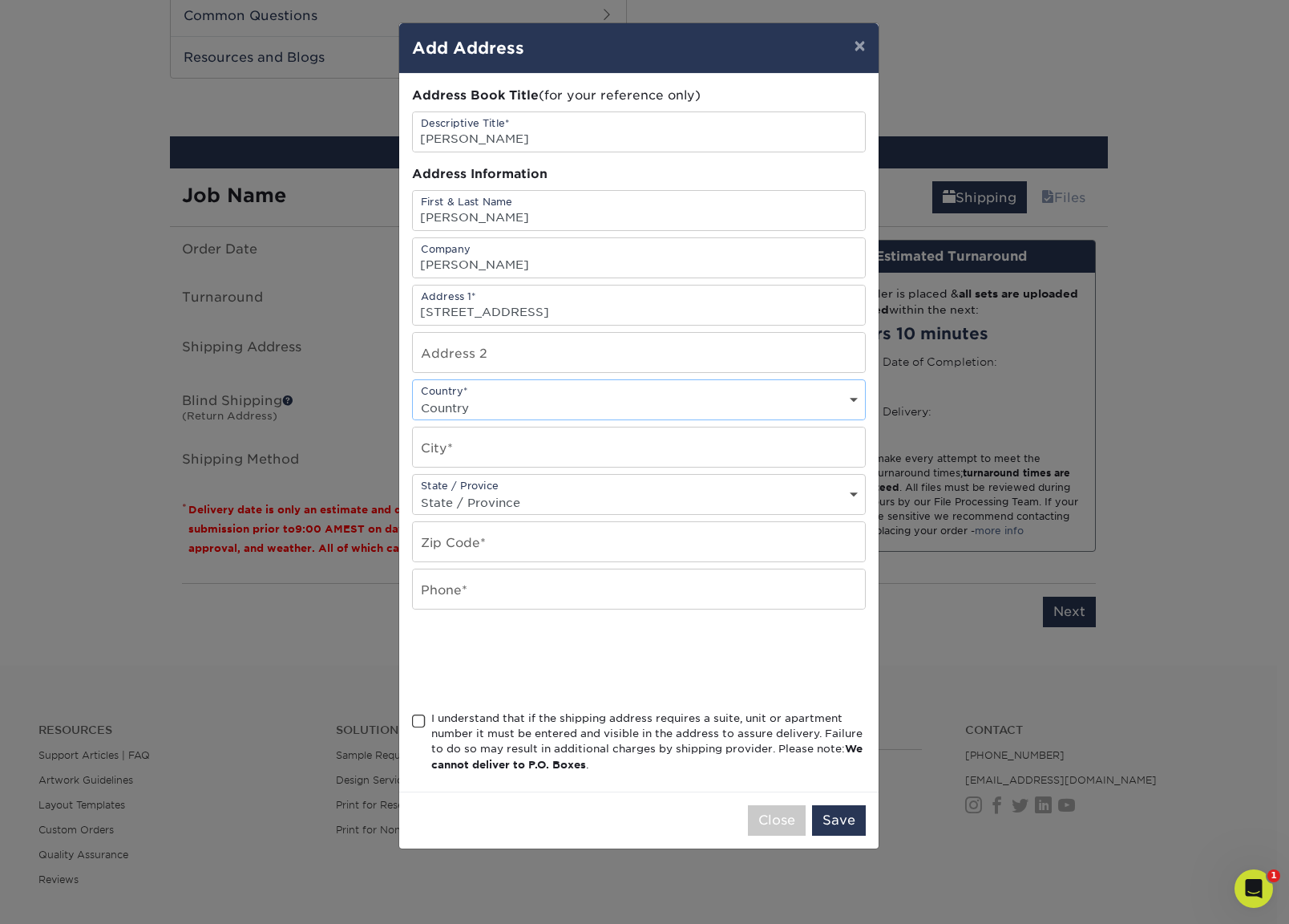
click at [599, 404] on select "Country United States Canada ----------------------------- Afghanistan Albania …" at bounding box center [639, 407] width 453 height 23
select select "US"
click at [413, 396] on select "Country United States Canada ----------------------------- Afghanistan Albania …" at bounding box center [639, 407] width 453 height 23
click at [479, 453] on input "text" at bounding box center [639, 448] width 453 height 40
type input "Cave Creek"
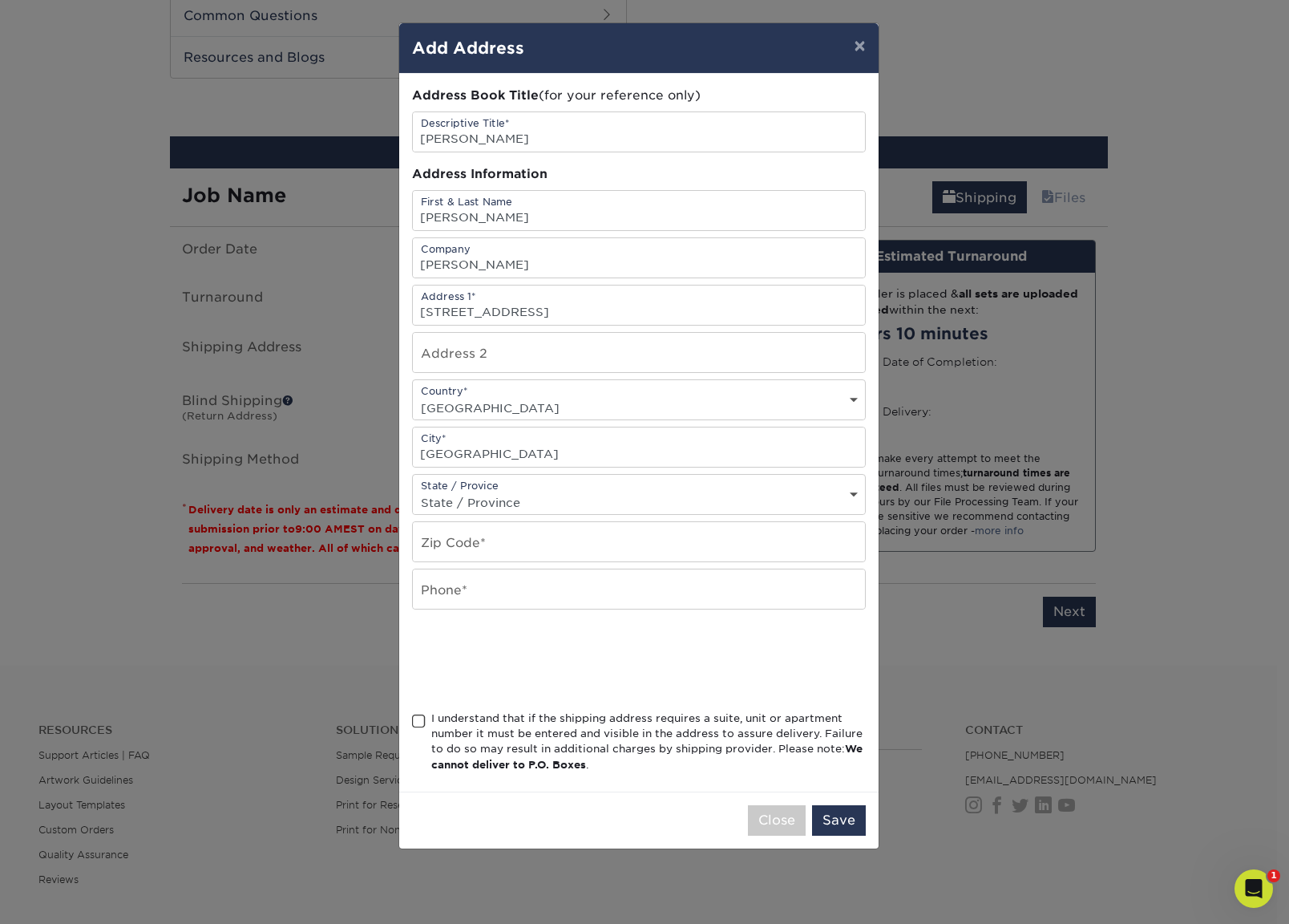
click at [532, 494] on select "State / Province Alabama Alaska Arizona Arkansas California Colorado Connecticu…" at bounding box center [639, 501] width 453 height 23
select select "AZ"
click at [413, 490] on select "State / Province Alabama Alaska Arizona Arkansas California Colorado Connecticu…" at bounding box center [639, 501] width 453 height 23
click at [520, 549] on input "text" at bounding box center [639, 542] width 453 height 40
type input "85331"
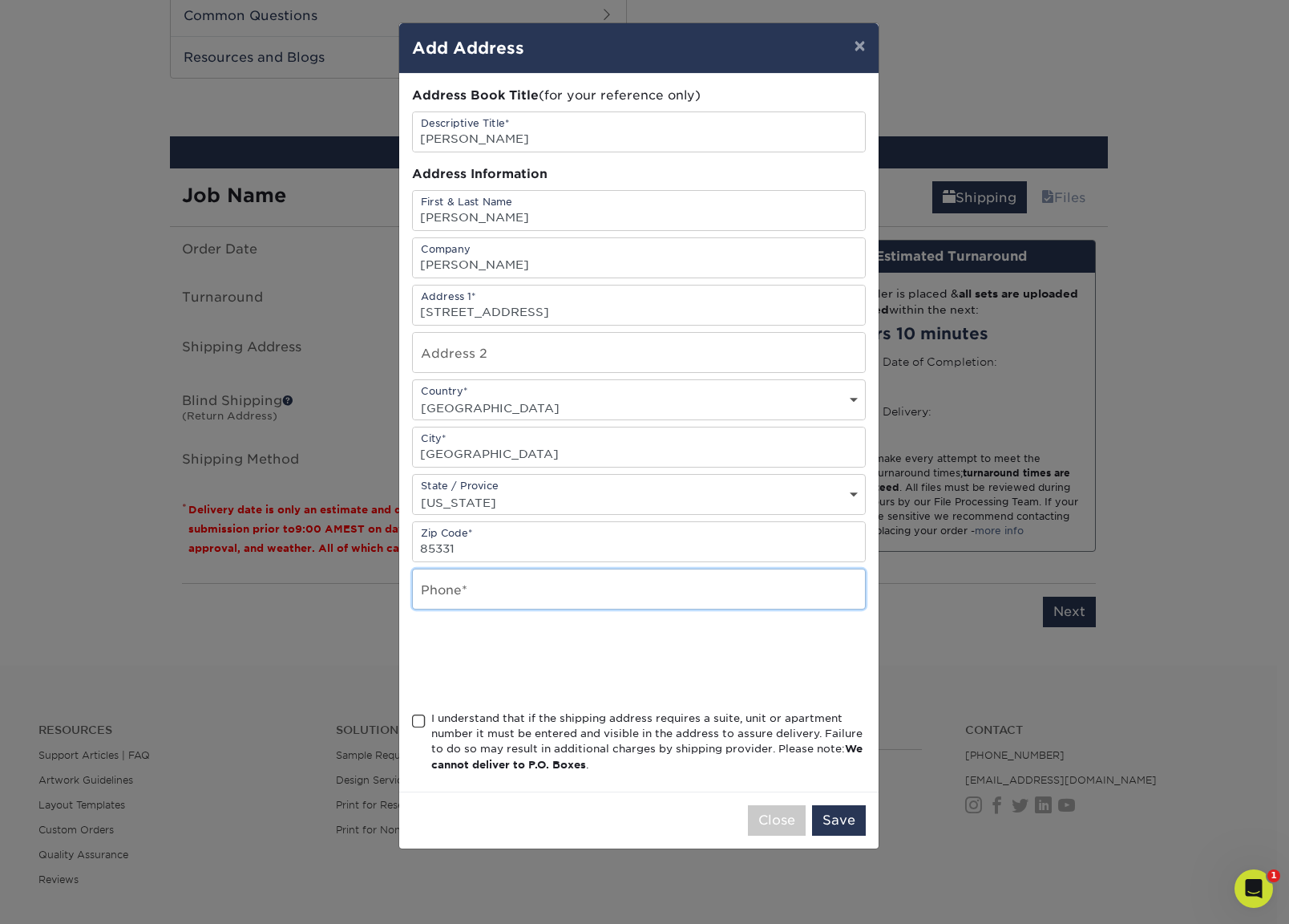
click at [507, 595] on input "text" at bounding box center [639, 589] width 453 height 40
click at [552, 597] on input "text" at bounding box center [639, 589] width 453 height 40
type input "2489906212"
click at [818, 673] on div at bounding box center [639, 659] width 454 height 63
click at [423, 719] on span at bounding box center [419, 721] width 14 height 15
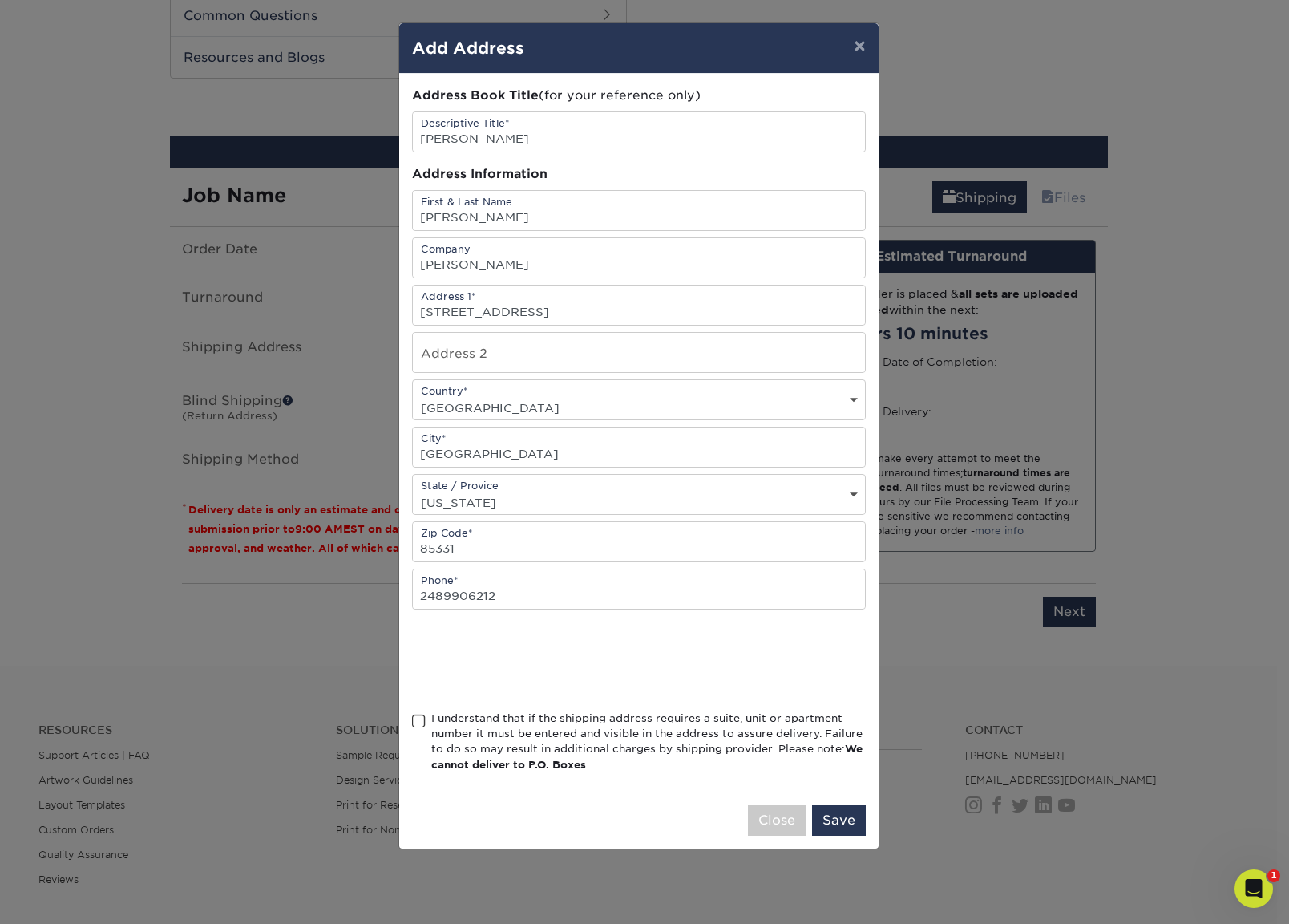
click at [0, 0] on input "I understand that if the shipping address requires a suite, unit or apartment n…" at bounding box center [0, 0] width 0 height 0
click at [841, 826] on button "Save" at bounding box center [839, 820] width 54 height 31
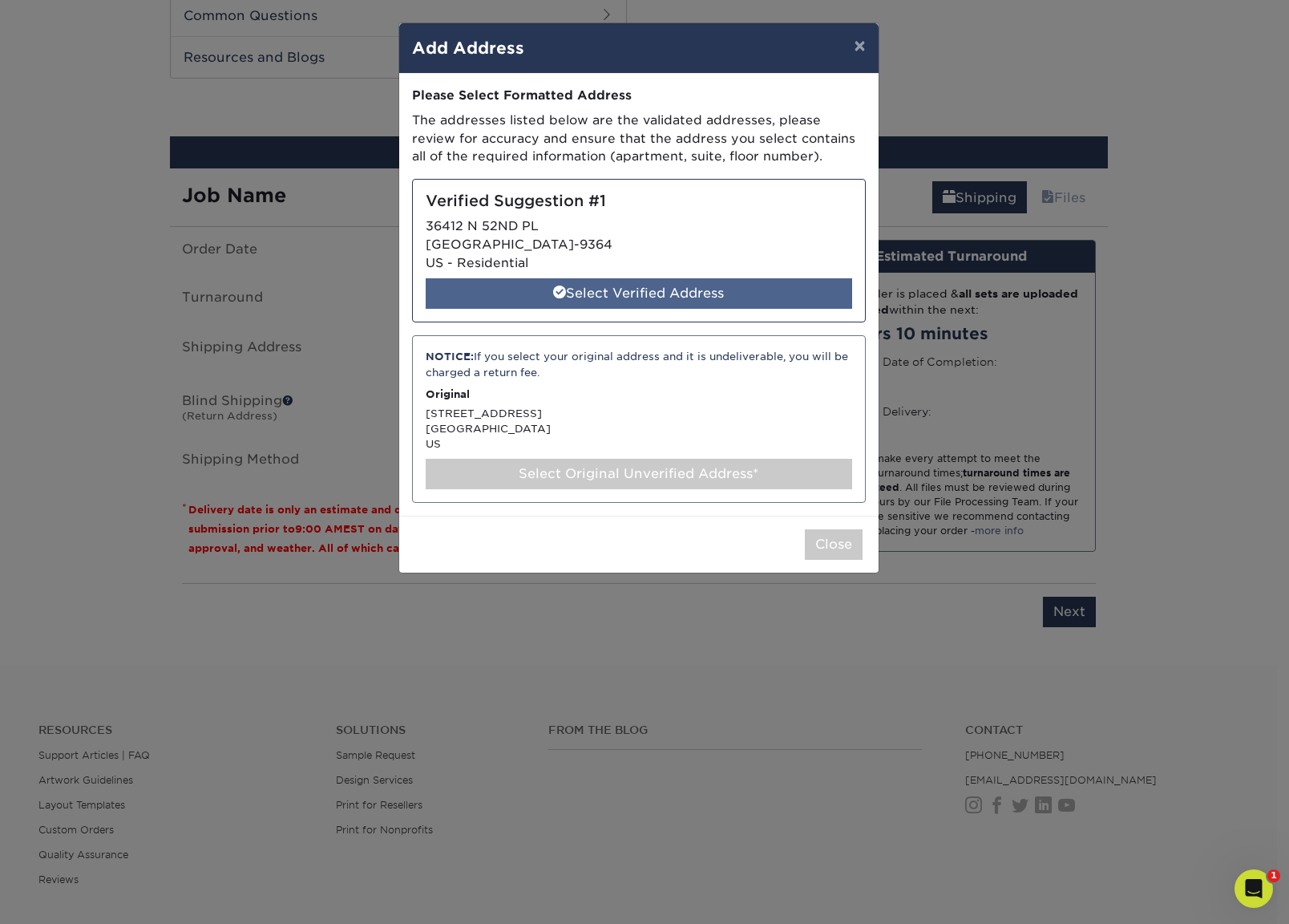
click at [620, 287] on div "Select Verified Address" at bounding box center [639, 293] width 427 height 31
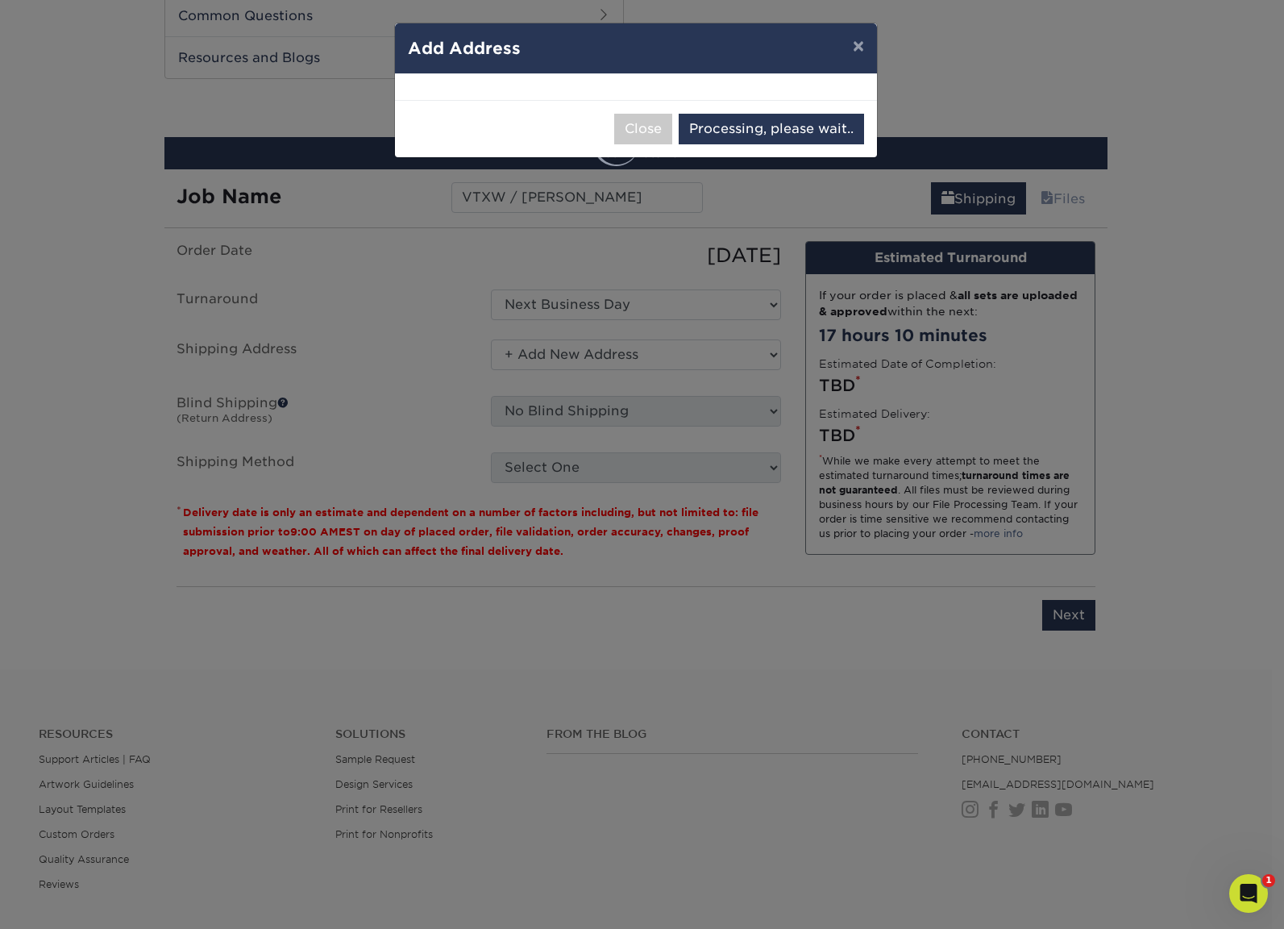
select select "286555"
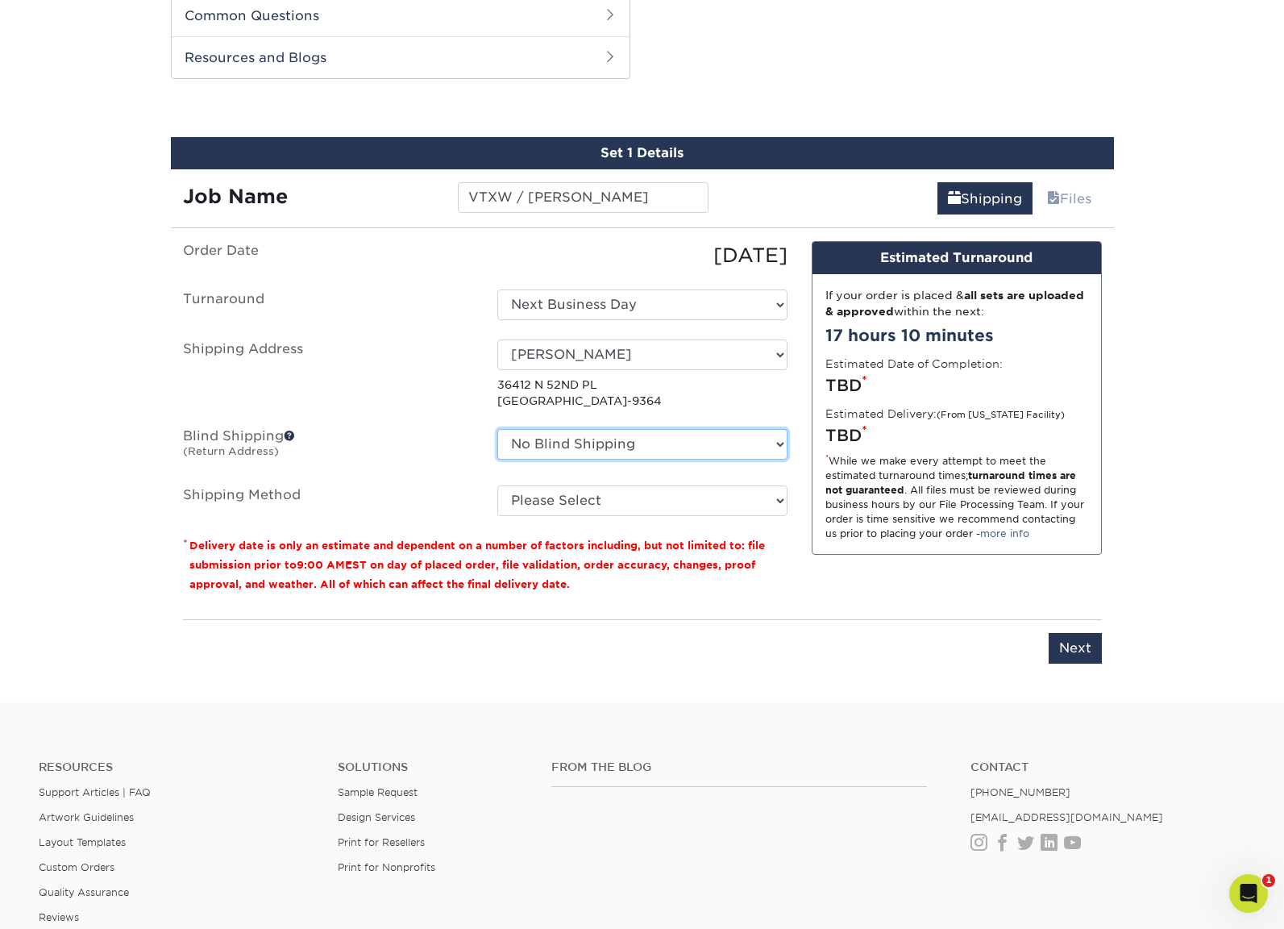
click at [578, 444] on select "No Blind Shipping BC - Corey Otwell (Home) Business Cards Hannah Smalarz - Home…" at bounding box center [642, 444] width 290 height 31
click at [433, 459] on label "Blind Shipping (Return Address)" at bounding box center [328, 447] width 314 height 37
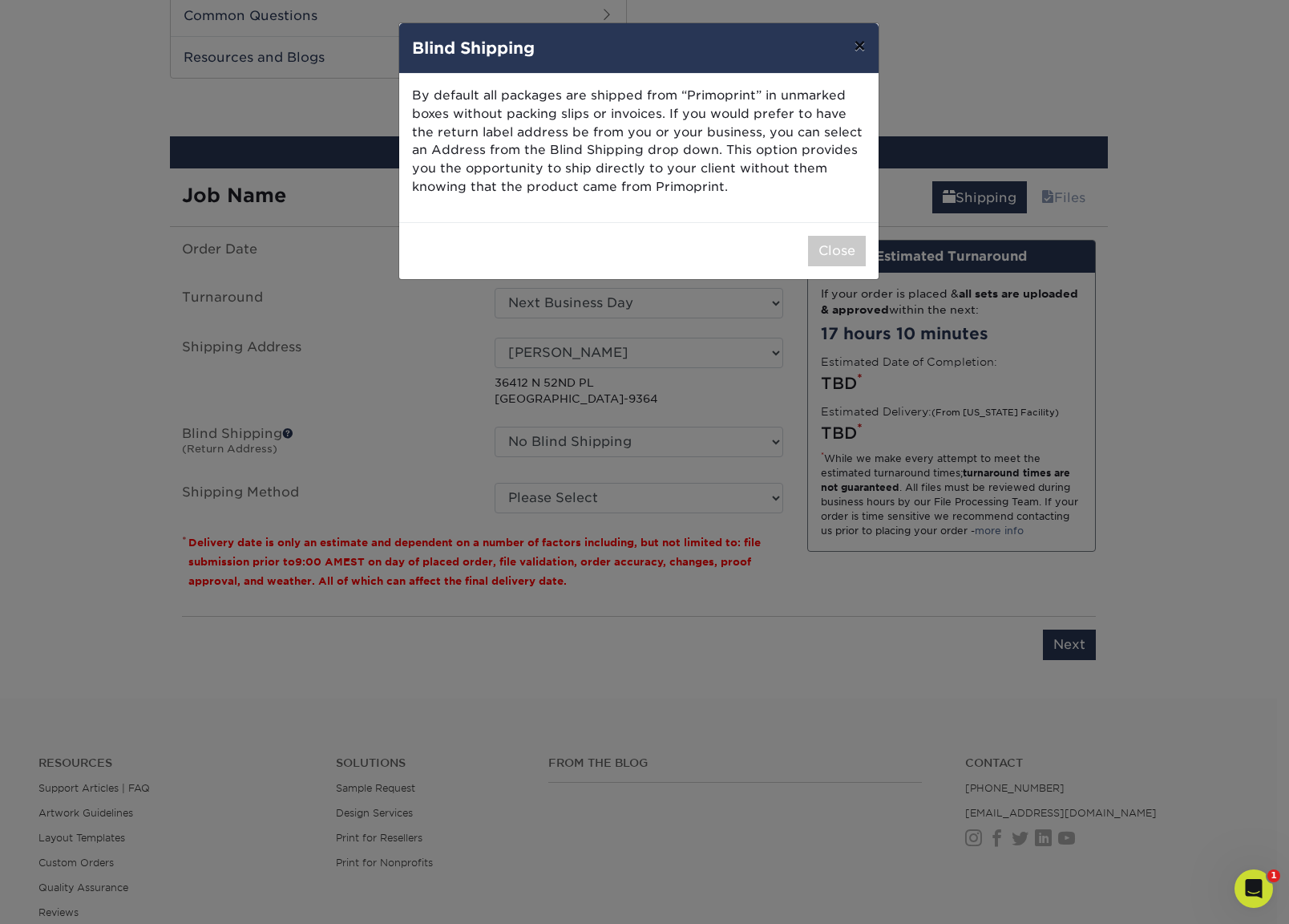
click at [866, 42] on button "×" at bounding box center [859, 45] width 37 height 45
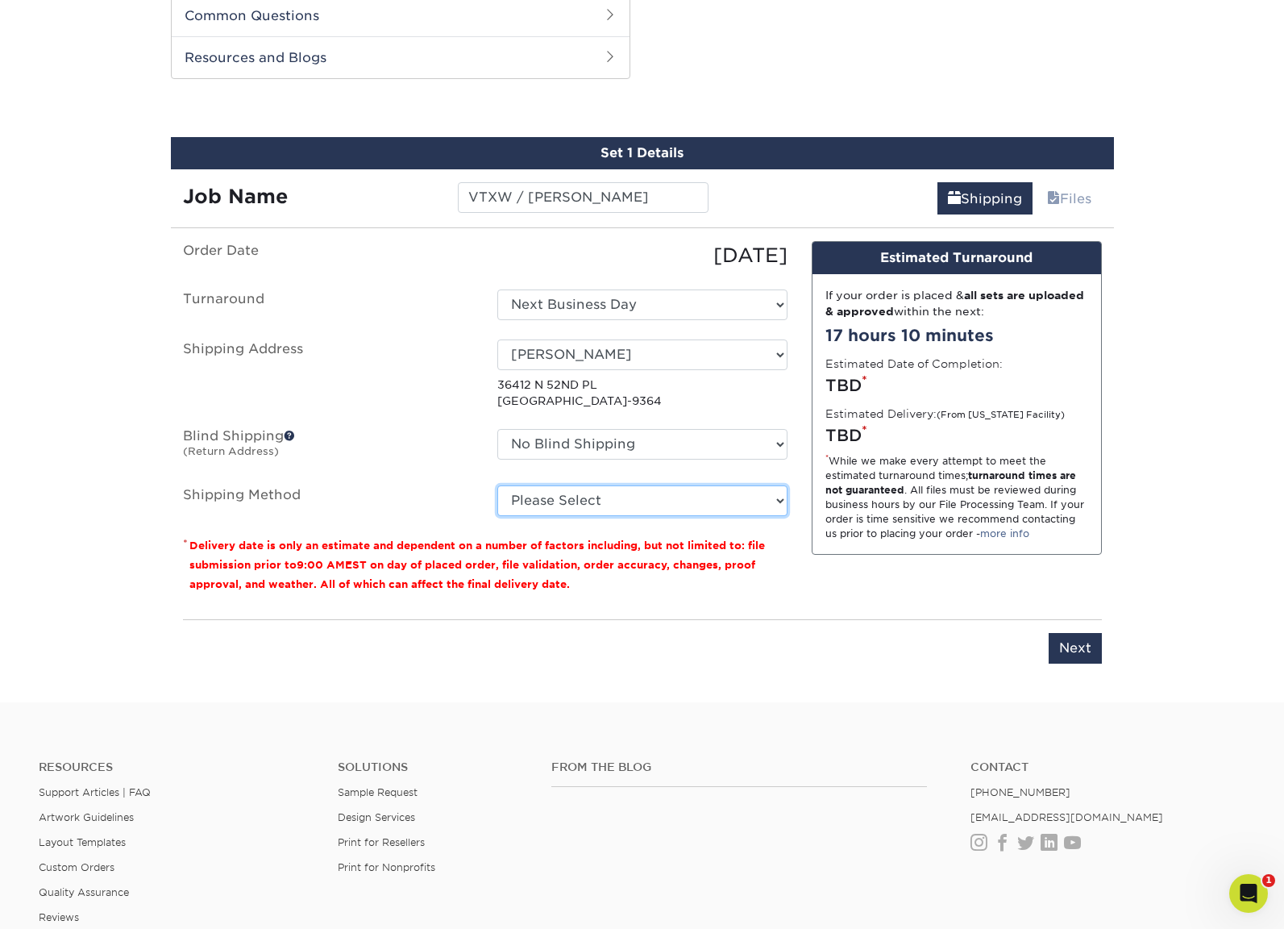
click at [584, 506] on select "Please Select Ground Shipping (+$8.96) 3 Day Shipping Service (+$24.94) 2 Day A…" at bounding box center [642, 500] width 290 height 31
click at [497, 485] on select "Please Select Ground Shipping (+$8.96) 3 Day Shipping Service (+$24.94) 2 Day A…" at bounding box center [642, 500] width 290 height 31
click at [696, 512] on select "Please Select Ground Shipping (+$8.96) 3 Day Shipping Service (+$24.94) 2 Day A…" at bounding box center [642, 500] width 290 height 31
click at [497, 485] on select "Please Select Ground Shipping (+$8.96) 3 Day Shipping Service (+$24.94) 2 Day A…" at bounding box center [642, 500] width 290 height 31
click at [778, 501] on select "Please Select Ground Shipping (+$8.96) 3 Day Shipping Service (+$24.94) 2 Day A…" at bounding box center [642, 500] width 290 height 31
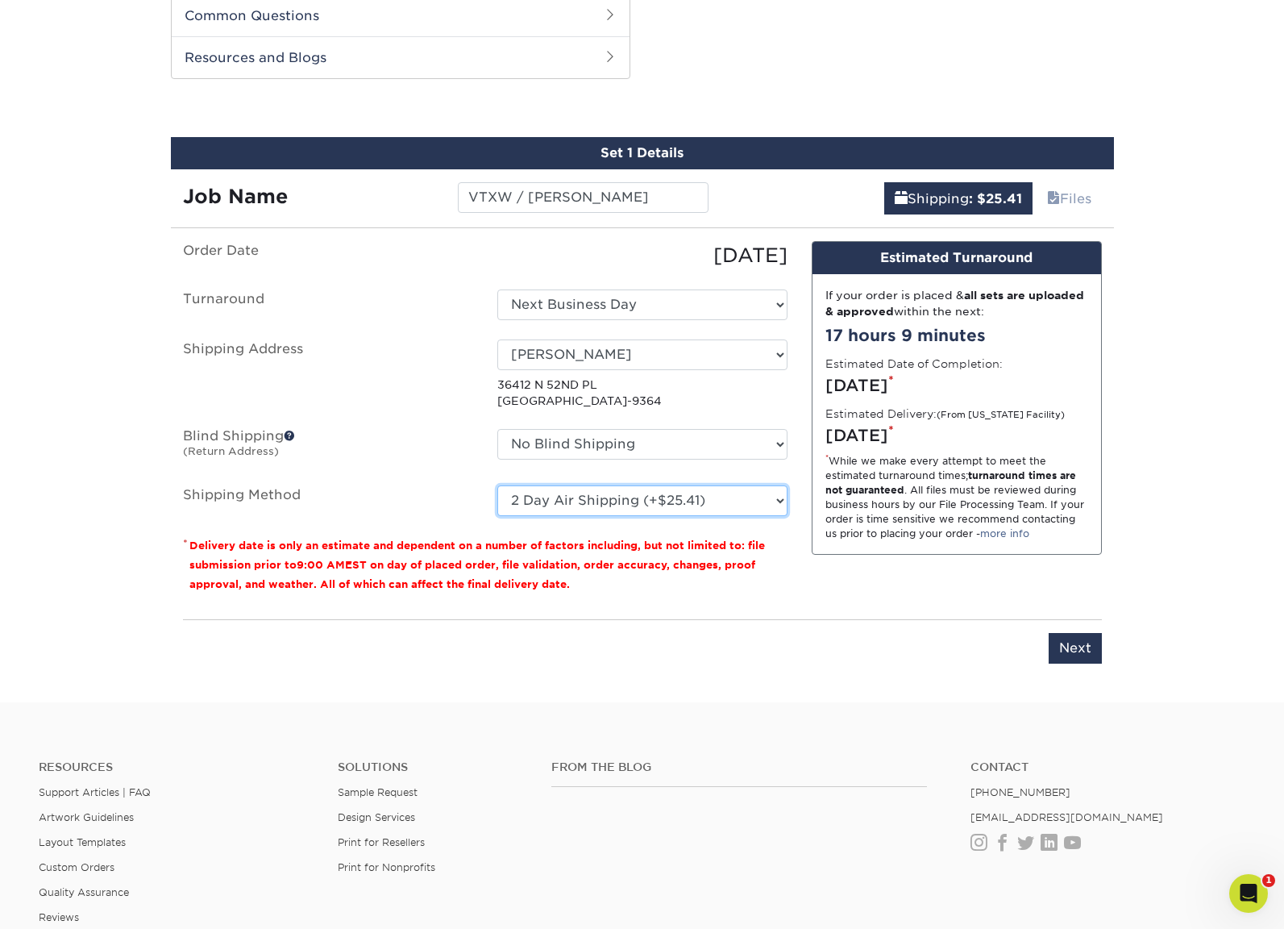
click at [497, 485] on select "Please Select Ground Shipping (+$8.96) 3 Day Shipping Service (+$24.94) 2 Day A…" at bounding box center [642, 500] width 290 height 31
click at [780, 497] on select "Please Select Ground Shipping (+$8.96) 3 Day Shipping Service (+$24.94) 2 Day A…" at bounding box center [642, 500] width 290 height 31
select select "03"
click at [497, 485] on select "Please Select Ground Shipping (+$8.96) 3 Day Shipping Service (+$24.94) 2 Day A…" at bounding box center [642, 500] width 290 height 31
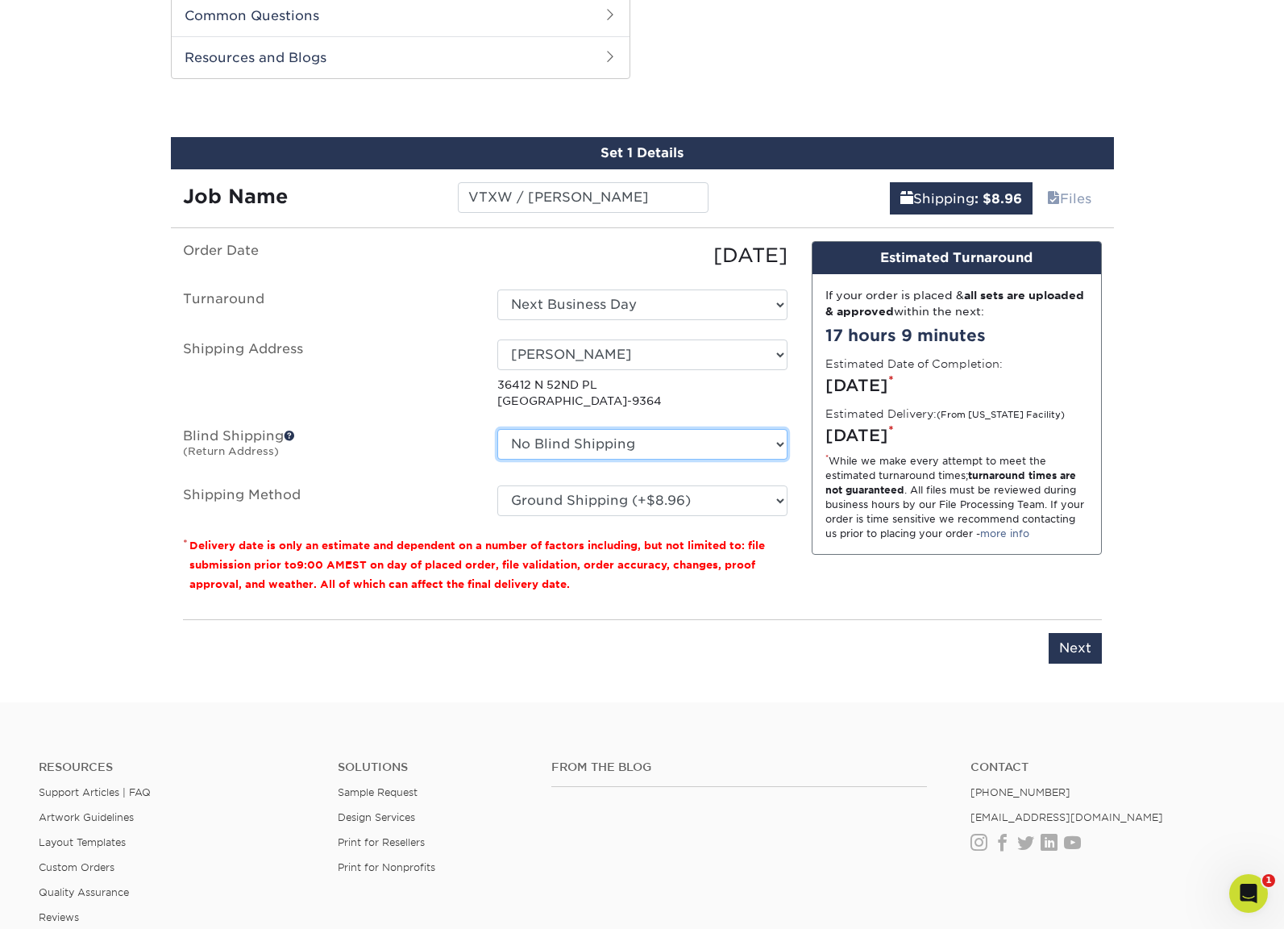
click at [690, 440] on select "No Blind Shipping BC - Corey Otwell (Home) Business Cards Hannah Smalarz - Home…" at bounding box center [642, 444] width 290 height 31
click at [687, 439] on select "No Blind Shipping BC - Corey Otwell (Home) Business Cards Hannah Smalarz - Home…" at bounding box center [642, 444] width 290 height 31
click at [972, 395] on div "Friday, Oct 3rd *" at bounding box center [957, 385] width 263 height 24
click at [875, 500] on div "* While we make every attempt to meet the estimated turnaround times; turnaroun…" at bounding box center [957, 497] width 263 height 87
click at [776, 498] on select "Please Select Ground Shipping (+$8.96) 3 Day Shipping Service (+$24.94) 2 Day A…" at bounding box center [642, 500] width 290 height 31
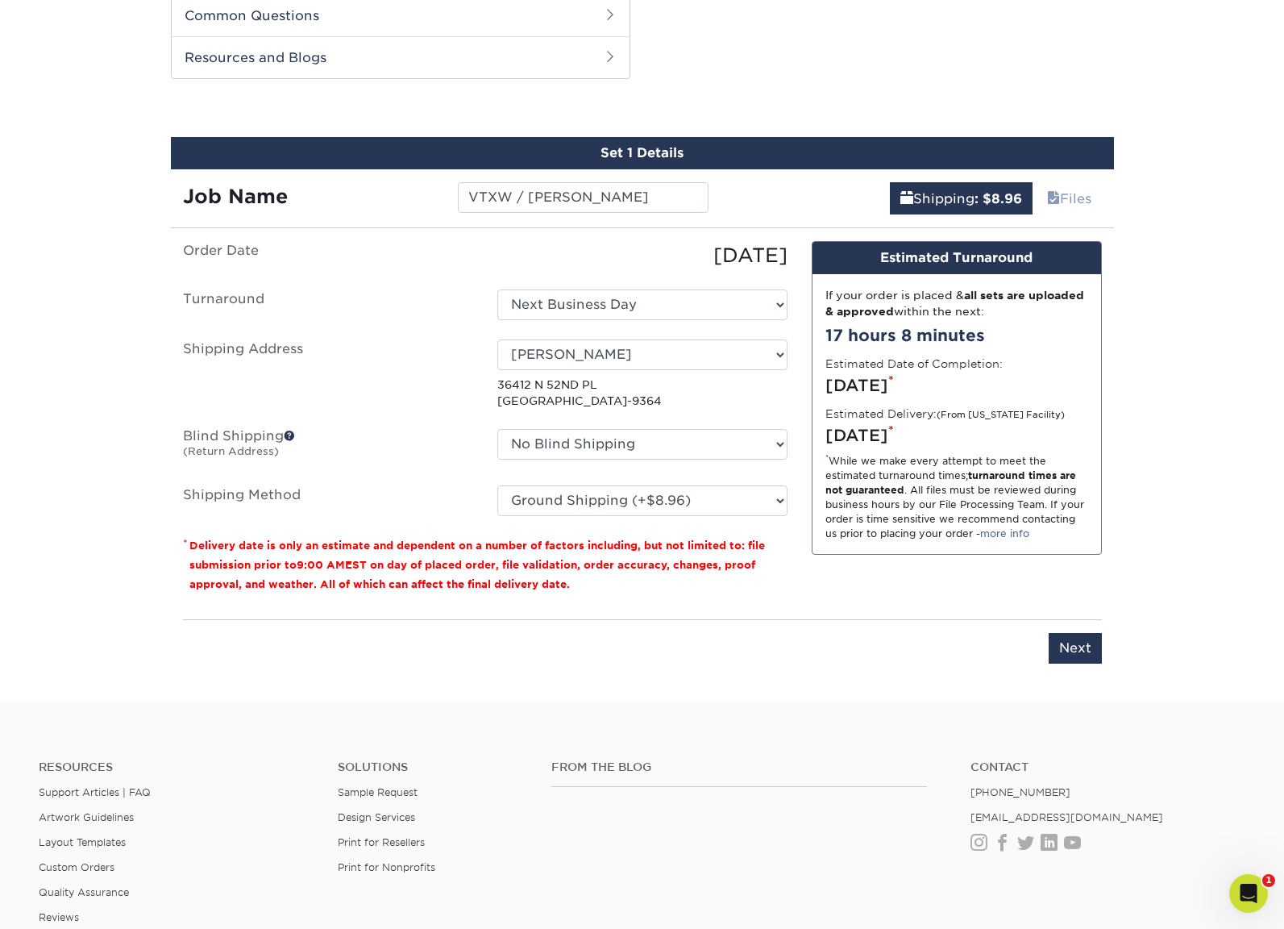
click at [794, 357] on div "Select One BC - Corey Otwell (Home) Business Cards Hannah Smalarz - Home Marsha…" at bounding box center [642, 374] width 314 height 70
click at [778, 355] on select "Select One BC - Corey Otwell (Home) Business Cards Hannah Smalarz - Home Marsha…" at bounding box center [642, 354] width 290 height 31
select select "237121"
click at [726, 438] on select "No Blind Shipping BC - Corey Otwell (Home) Business Cards Hannah Smalarz - Home…" at bounding box center [642, 444] width 290 height 31
select select "237121"
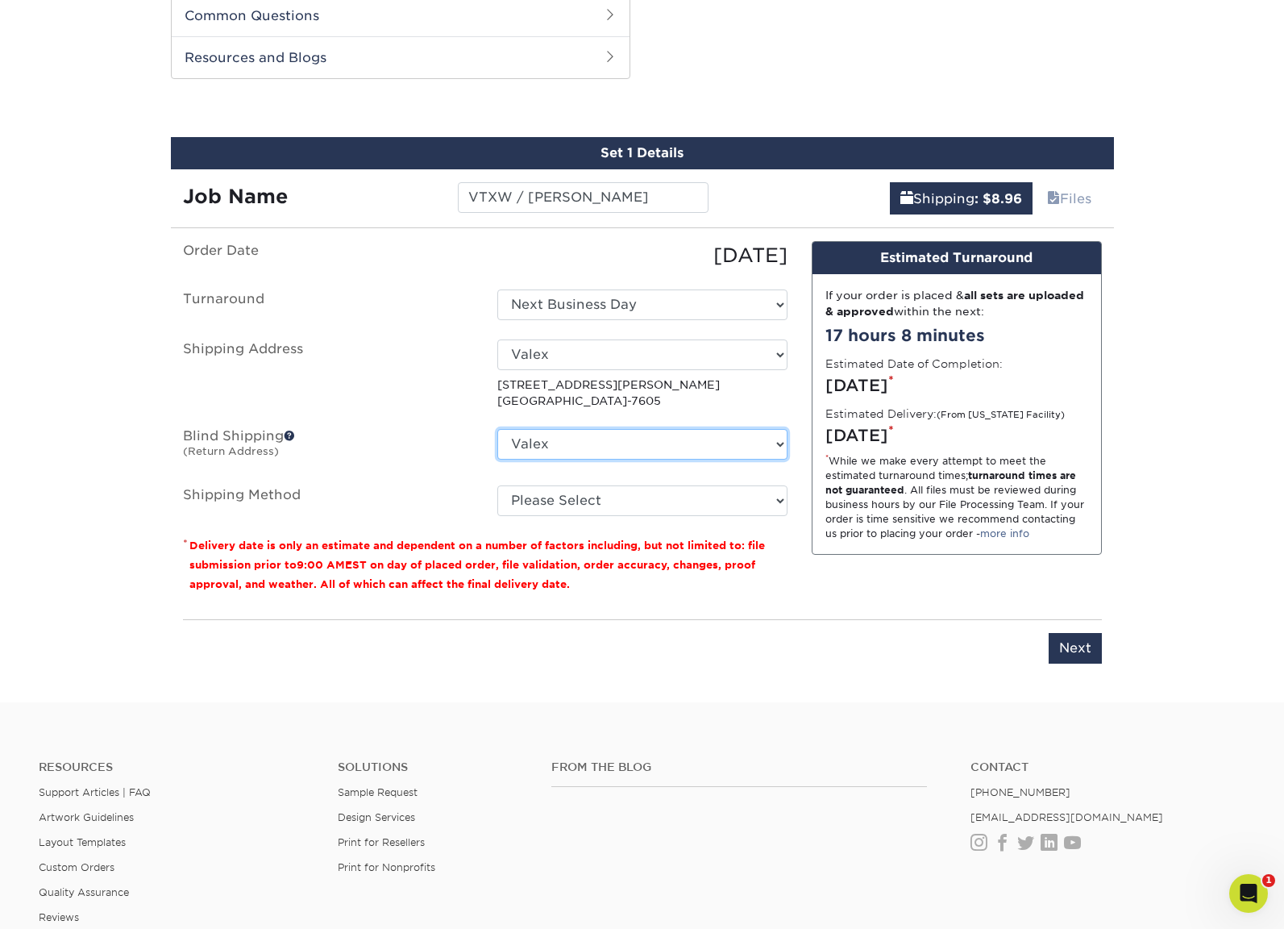
click at [497, 429] on select "No Blind Shipping BC - Corey Otwell (Home) Business Cards Hannah Smalarz - Home…" at bounding box center [642, 444] width 290 height 31
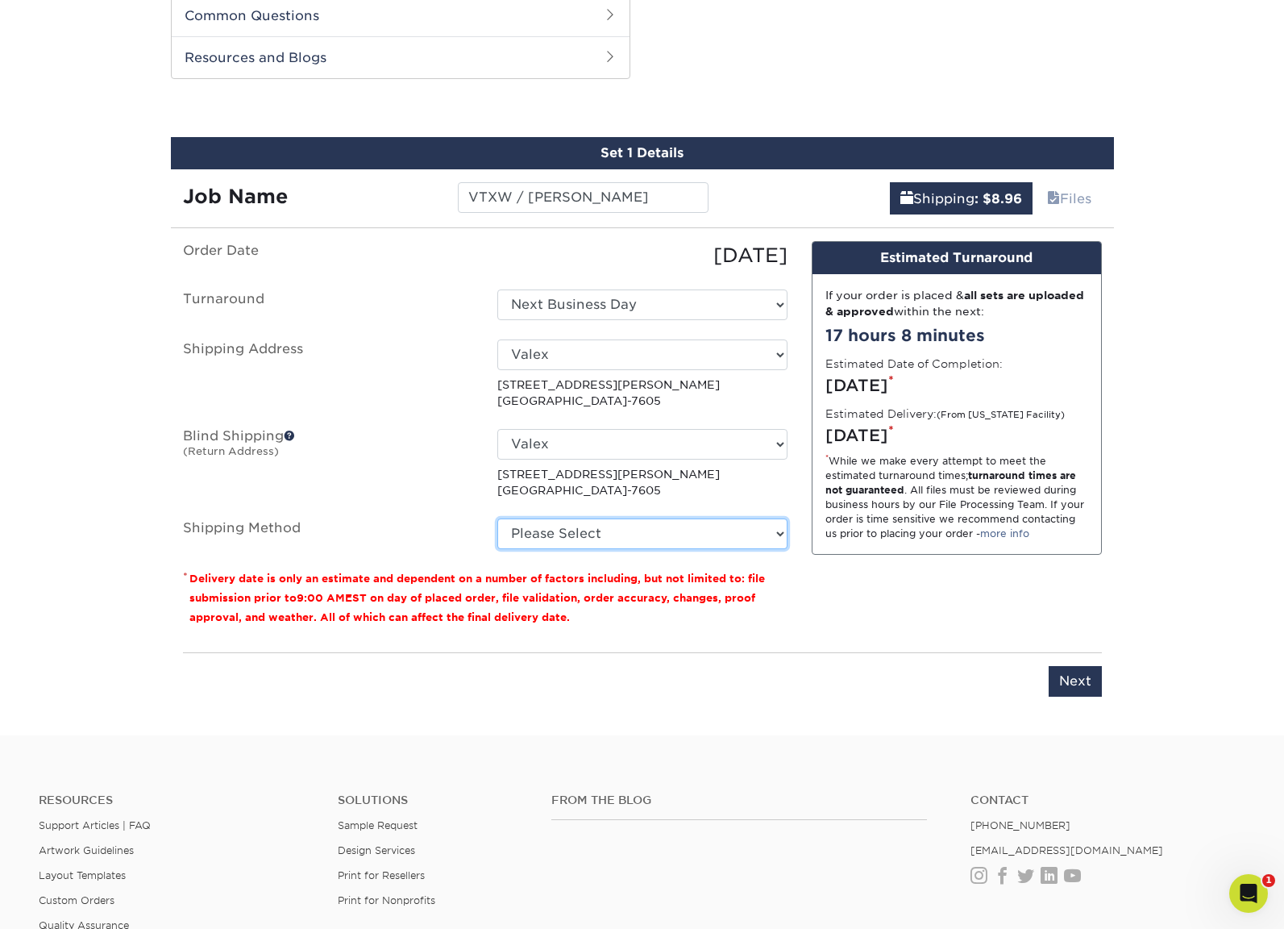
click at [655, 537] on select "Please Select Ground Shipping (+$8.96) 3 Day Shipping Service (+$15.34) 2 Day A…" at bounding box center [642, 533] width 290 height 31
click at [497, 518] on select "Please Select Ground Shipping (+$8.96) 3 Day Shipping Service (+$15.34) 2 Day A…" at bounding box center [642, 533] width 290 height 31
click at [708, 532] on select "Please Select Ground Shipping (+$8.96) 3 Day Shipping Service (+$15.34) 2 Day A…" at bounding box center [642, 533] width 290 height 31
click at [497, 518] on select "Please Select Ground Shipping (+$8.96) 3 Day Shipping Service (+$15.34) 2 Day A…" at bounding box center [642, 533] width 290 height 31
click at [654, 530] on select "Please Select Ground Shipping (+$8.96) 3 Day Shipping Service (+$15.34) 2 Day A…" at bounding box center [642, 533] width 290 height 31
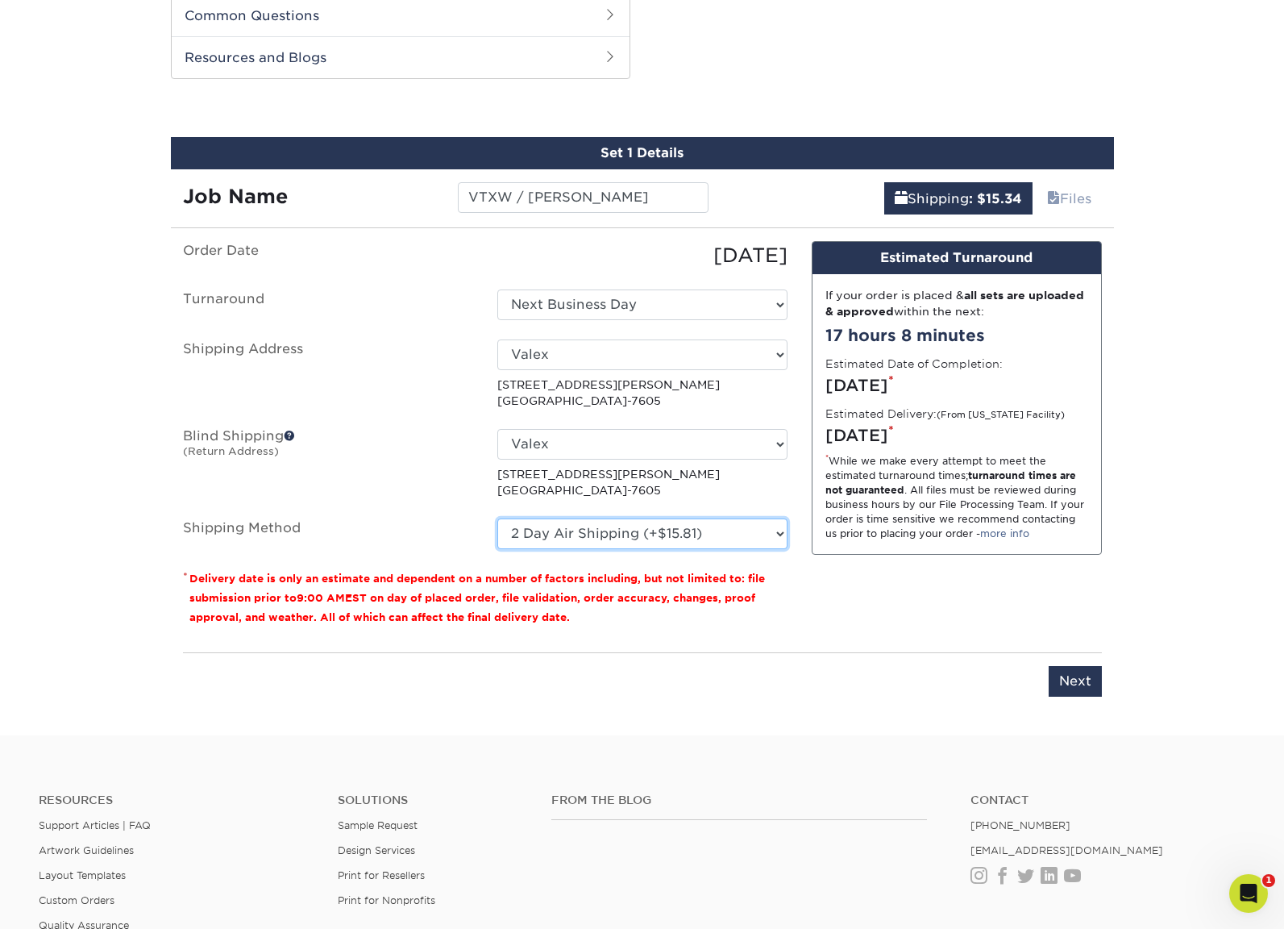
click at [497, 518] on select "Please Select Ground Shipping (+$8.96) 3 Day Shipping Service (+$15.34) 2 Day A…" at bounding box center [642, 533] width 290 height 31
click at [722, 530] on select "Please Select Ground Shipping (+$8.96) 3 Day Shipping Service (+$15.34) 2 Day A…" at bounding box center [642, 533] width 290 height 31
click at [497, 518] on select "Please Select Ground Shipping (+$8.96) 3 Day Shipping Service (+$15.34) 2 Day A…" at bounding box center [642, 533] width 290 height 31
click at [729, 525] on select "Please Select Ground Shipping (+$8.96) 3 Day Shipping Service (+$15.34) 2 Day A…" at bounding box center [642, 533] width 290 height 31
click at [497, 518] on select "Please Select Ground Shipping (+$8.96) 3 Day Shipping Service (+$15.34) 2 Day A…" at bounding box center [642, 533] width 290 height 31
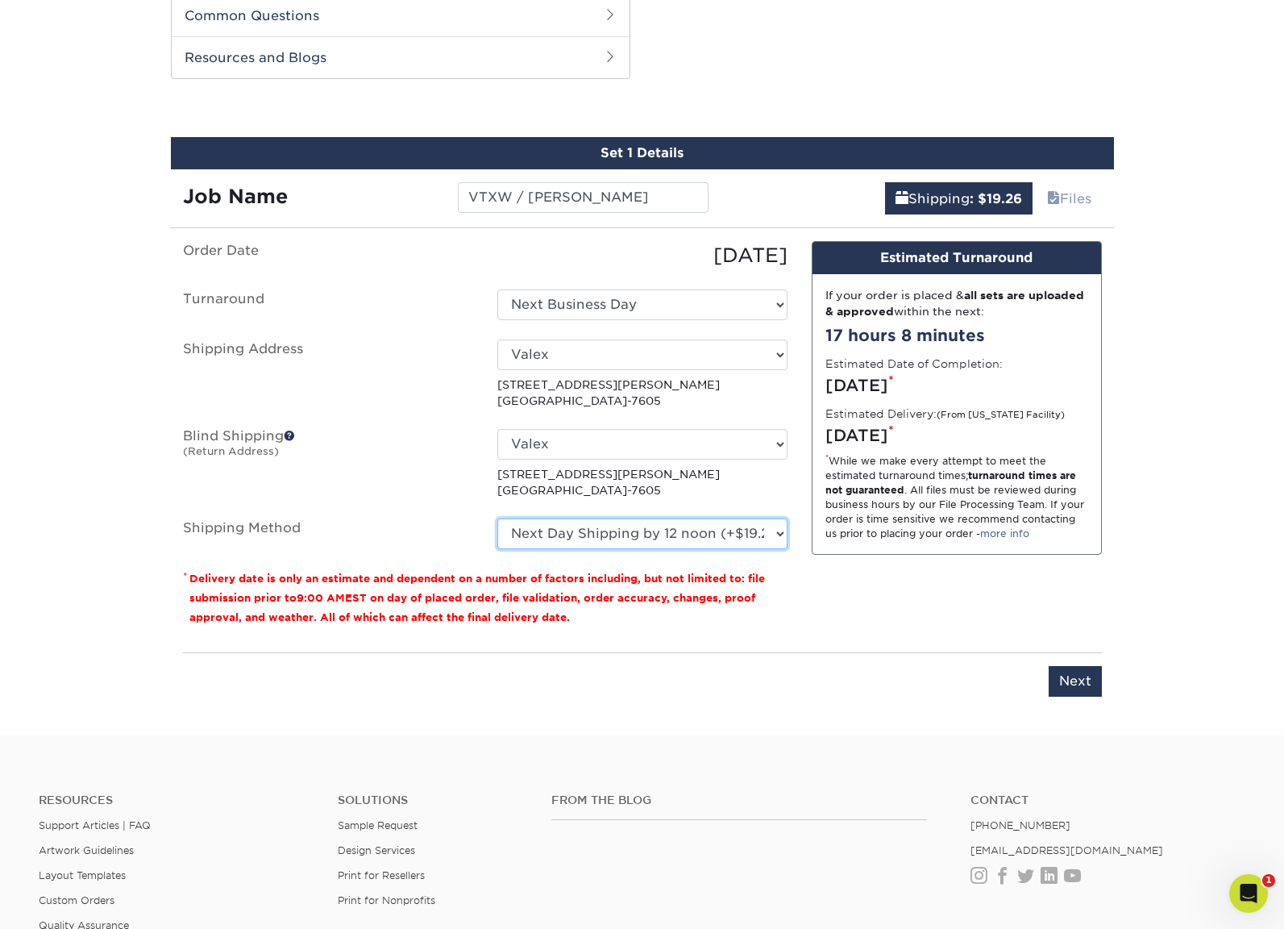
click at [757, 528] on select "Please Select Ground Shipping (+$8.96) 3 Day Shipping Service (+$15.34) 2 Day A…" at bounding box center [642, 533] width 290 height 31
select select "14"
click at [497, 518] on select "Please Select Ground Shipping (+$8.96) 3 Day Shipping Service (+$15.34) 2 Day A…" at bounding box center [642, 533] width 290 height 31
click at [609, 199] on input "VTXW / Pete Sauvageau" at bounding box center [583, 197] width 251 height 31
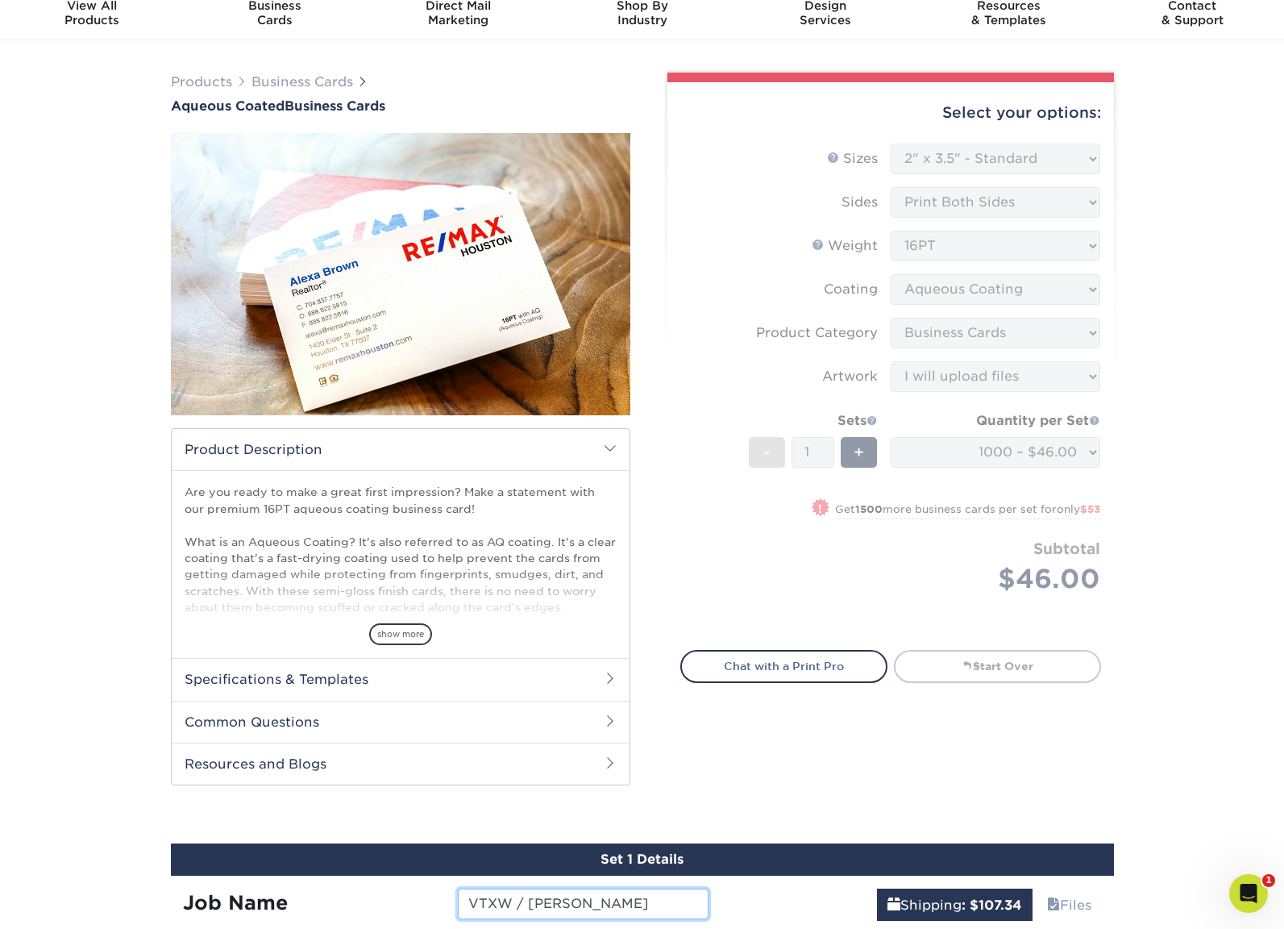
scroll to position [44, 0]
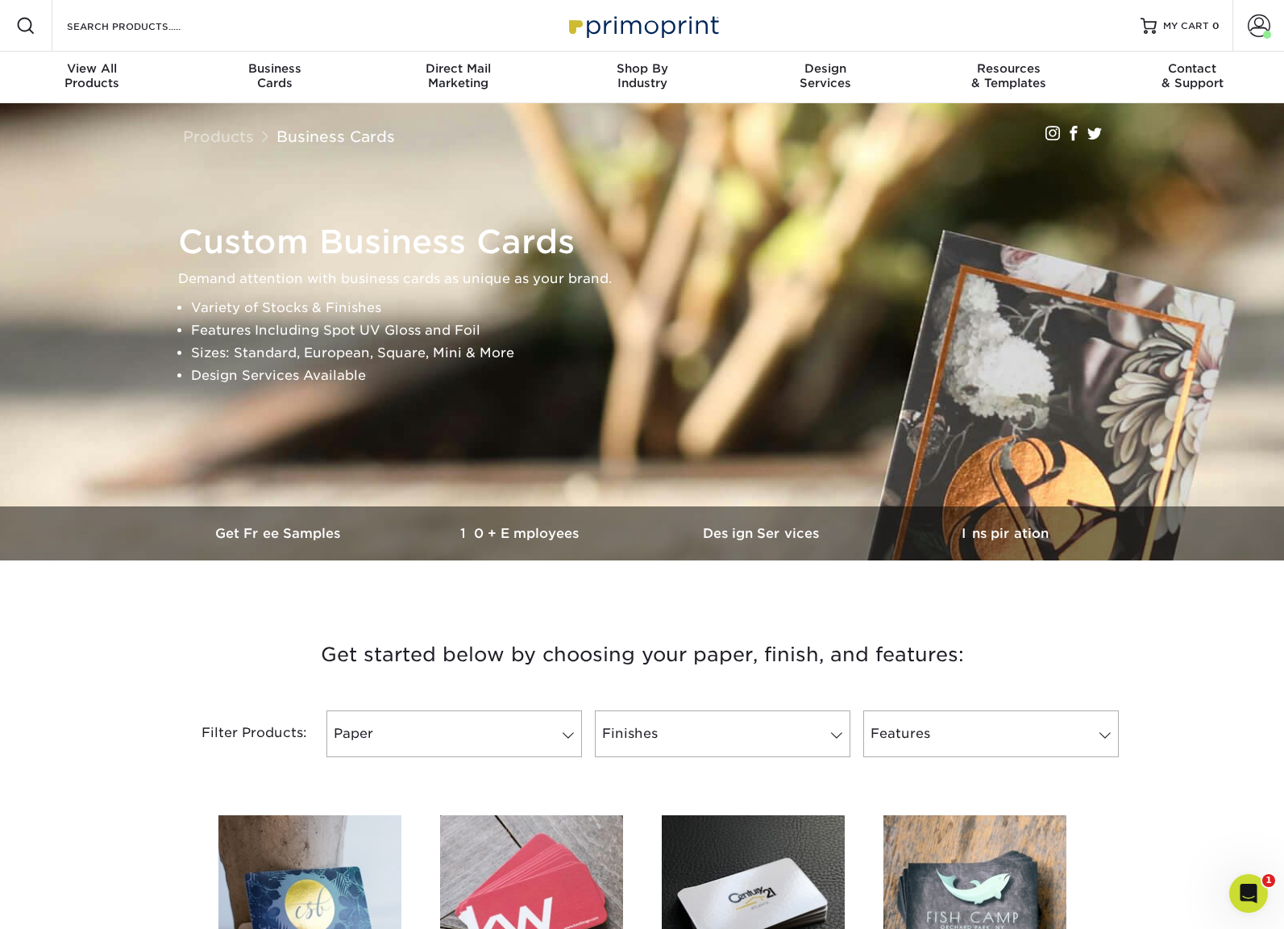
click at [135, 12] on div "Search Products" at bounding box center [137, 26] width 170 height 52
click at [41, 27] on div at bounding box center [26, 26] width 52 height 52
click at [263, 67] on span "Business" at bounding box center [276, 68] width 184 height 15
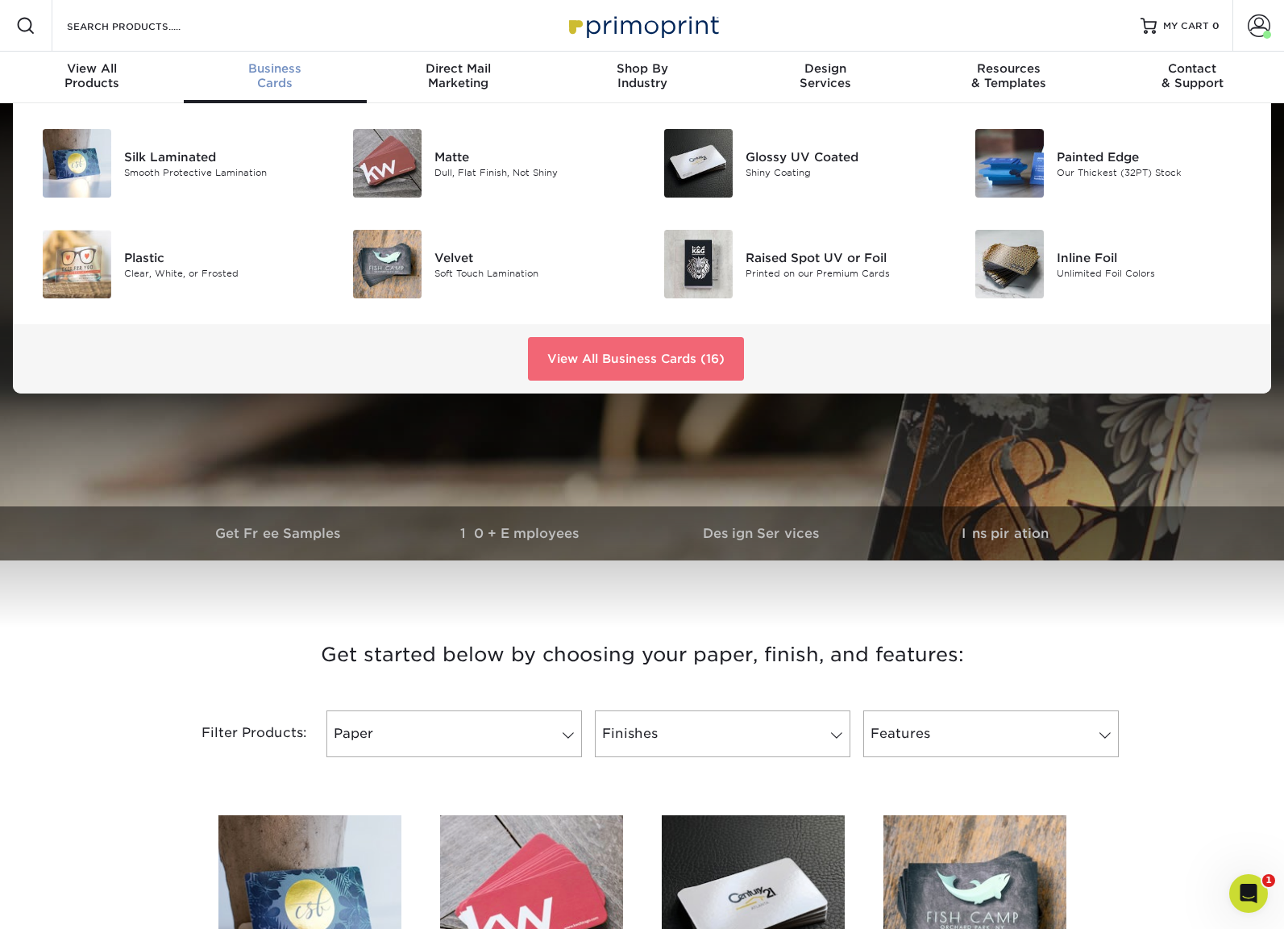
click at [633, 358] on link "View All Business Cards (16)" at bounding box center [636, 359] width 216 height 44
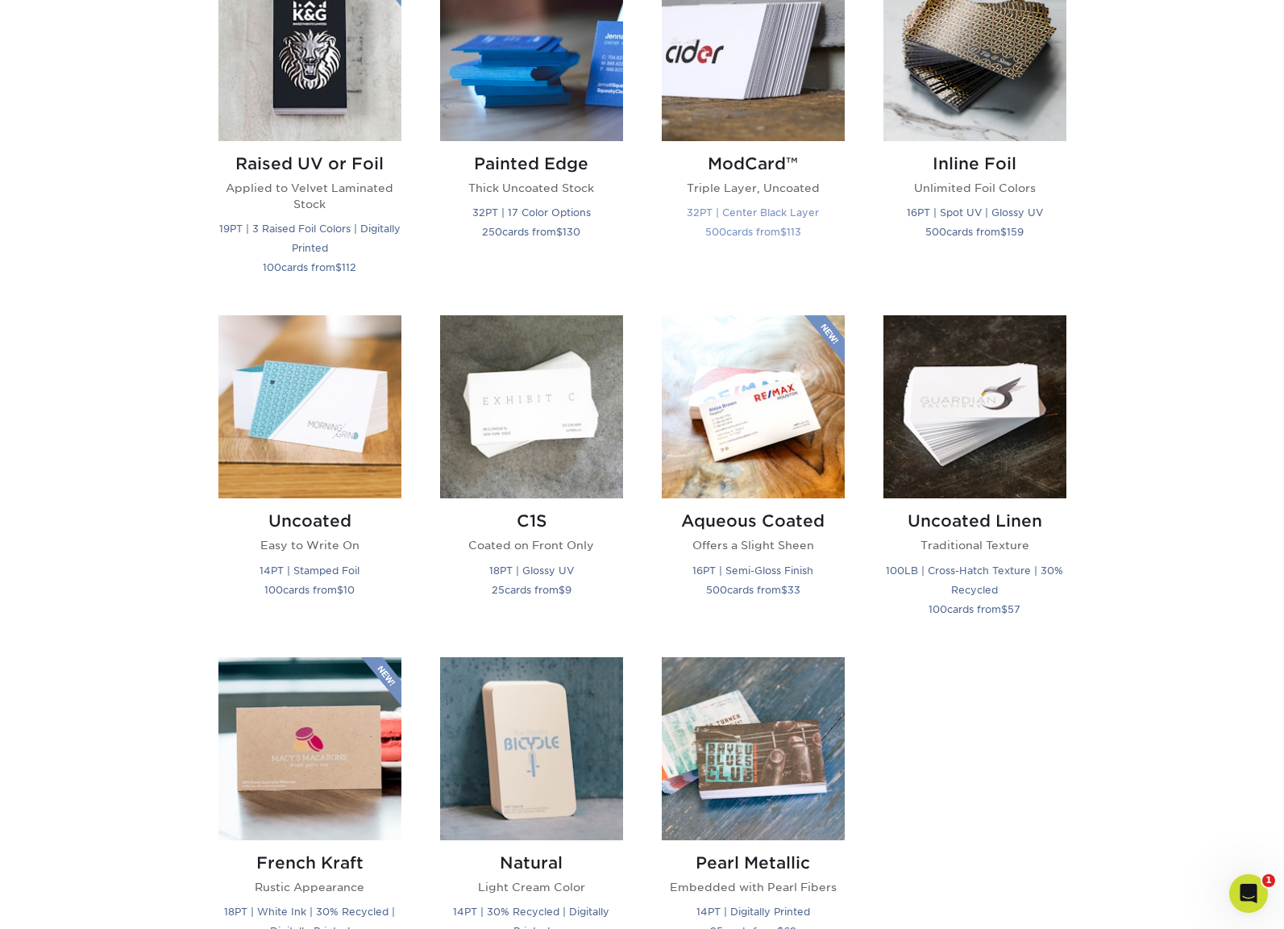
scroll to position [1209, 0]
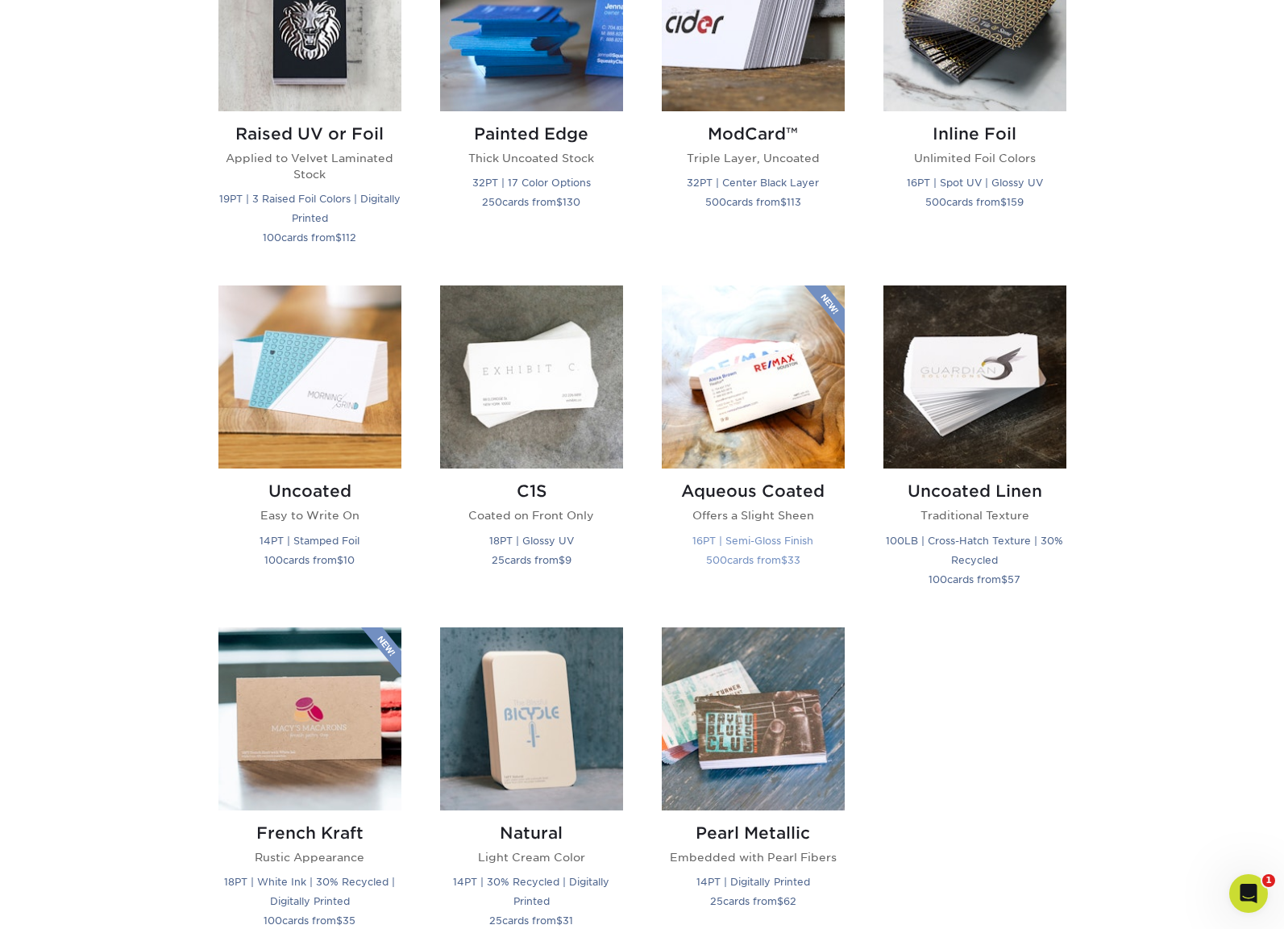
click at [749, 401] on img at bounding box center [753, 376] width 183 height 183
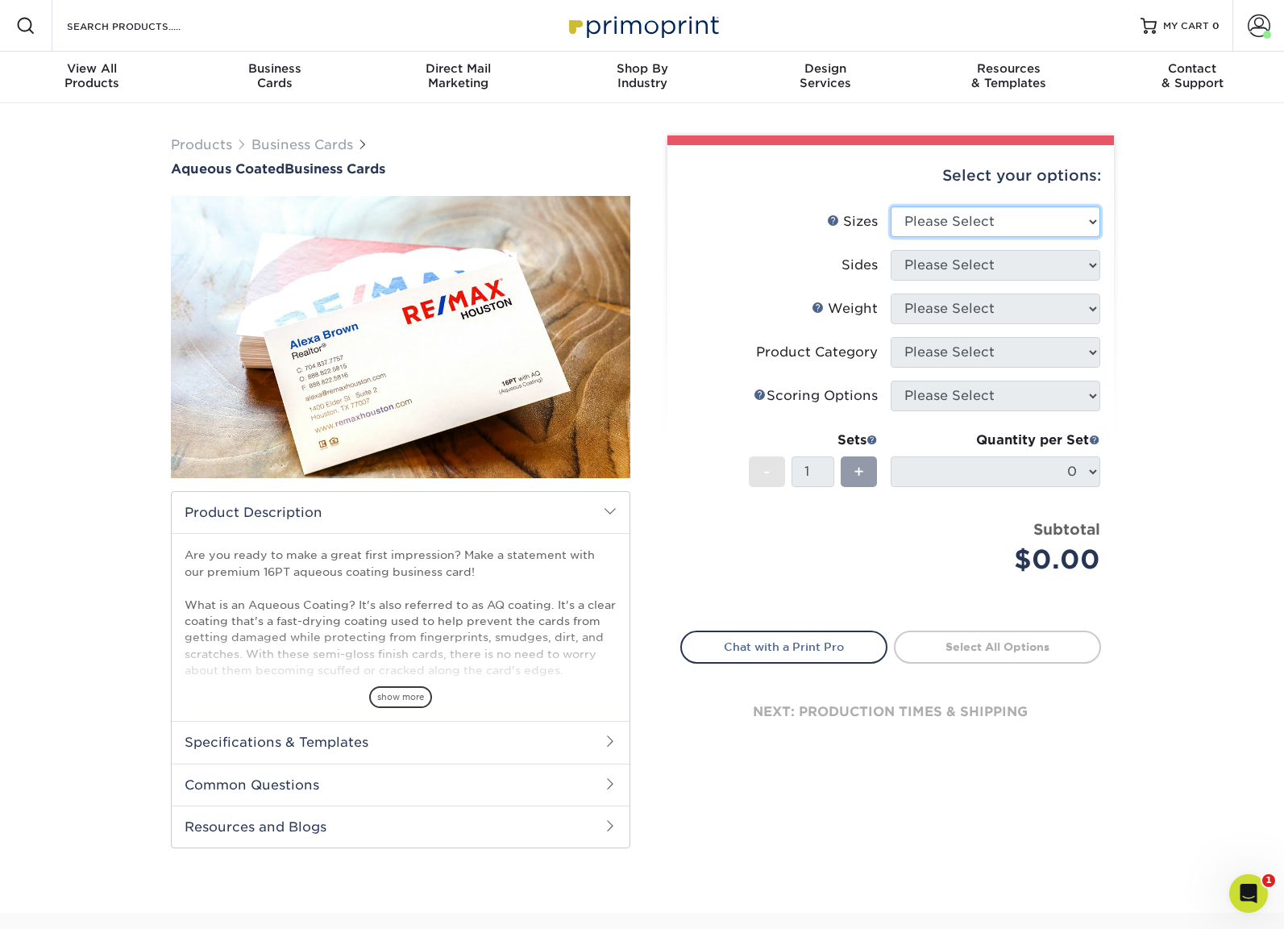
click at [1040, 211] on select "Please Select 1.5" x 3.5" - Mini 1.75" x 3.5" - Mini 2" x 3" - Mini 2" x 3.5" -…" at bounding box center [996, 221] width 210 height 31
select select "2.00x3.50"
click at [891, 206] on select "Please Select 1.5" x 3.5" - Mini 1.75" x 3.5" - Mini 2" x 3" - Mini 2" x 3.5" -…" at bounding box center [996, 221] width 210 height 31
click at [1000, 264] on select "Please Select Print Both Sides Print Front Only" at bounding box center [996, 265] width 210 height 31
select select "13abbda7-1d64-4f25-8bb2-c179b224825d"
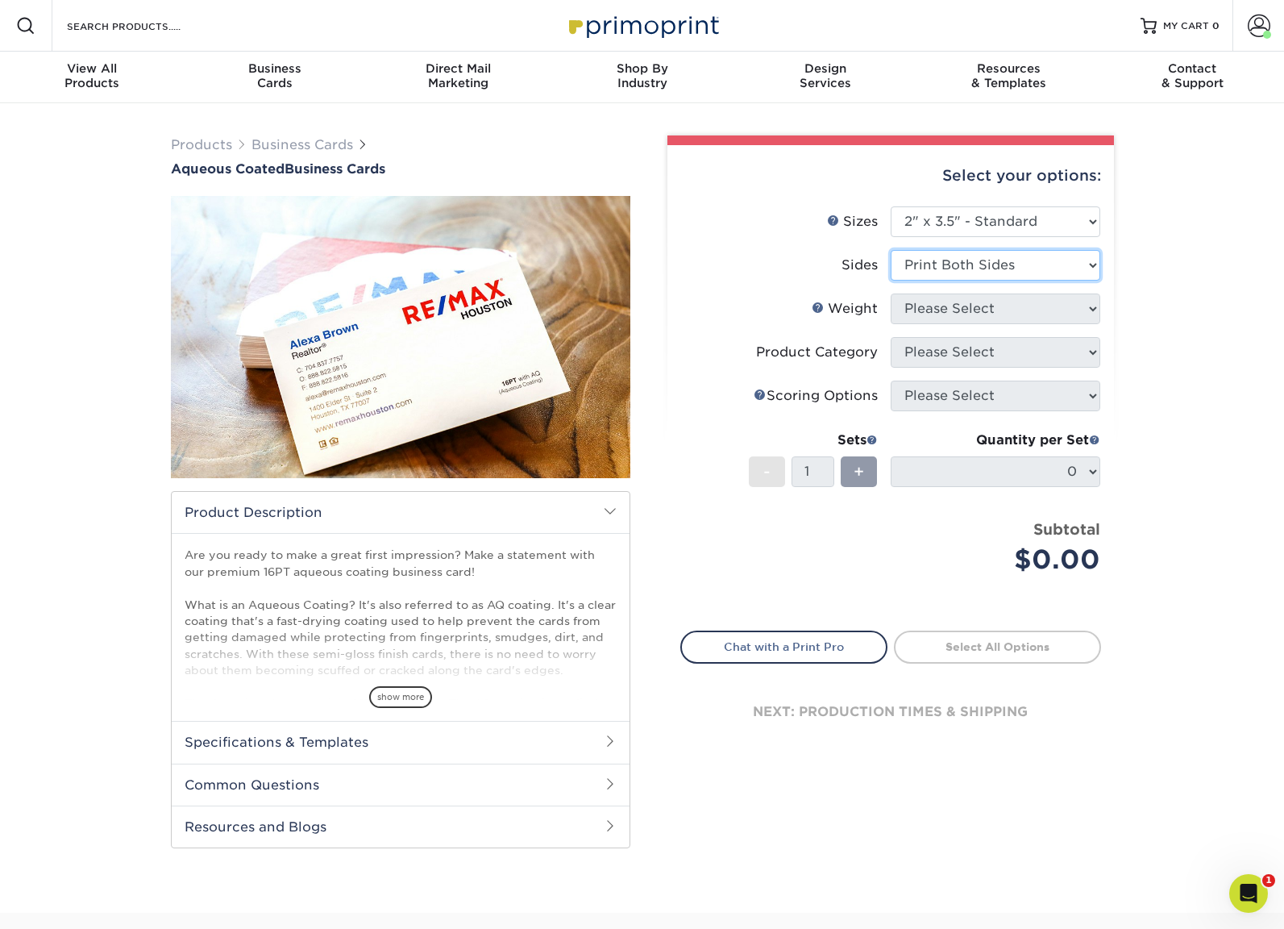
click at [891, 250] on select "Please Select Print Both Sides Print Front Only" at bounding box center [996, 265] width 210 height 31
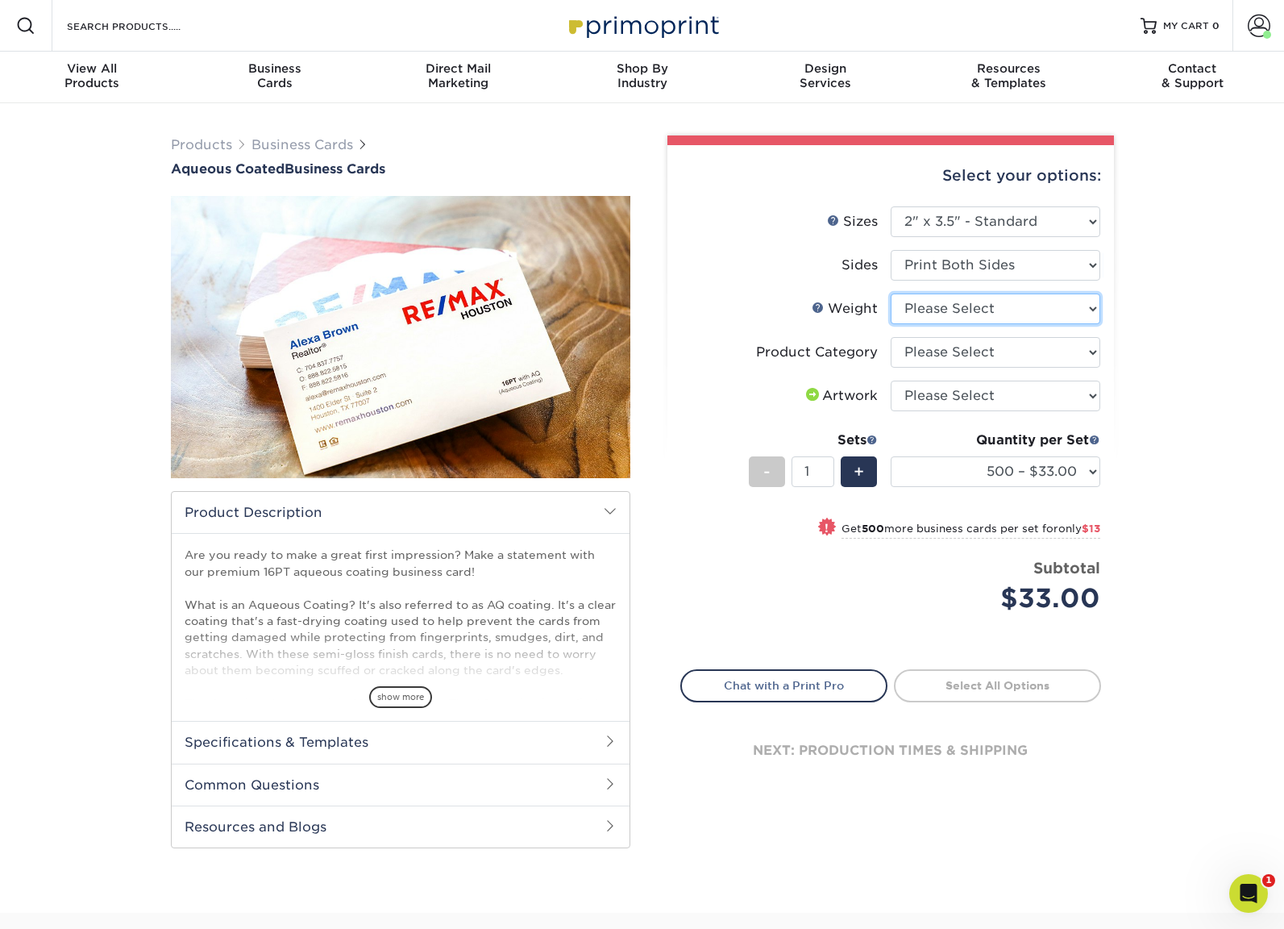
click at [1007, 308] on select "Please Select 16PT" at bounding box center [996, 308] width 210 height 31
select select "16PT"
click at [891, 293] on select "Please Select 16PT" at bounding box center [996, 308] width 210 height 31
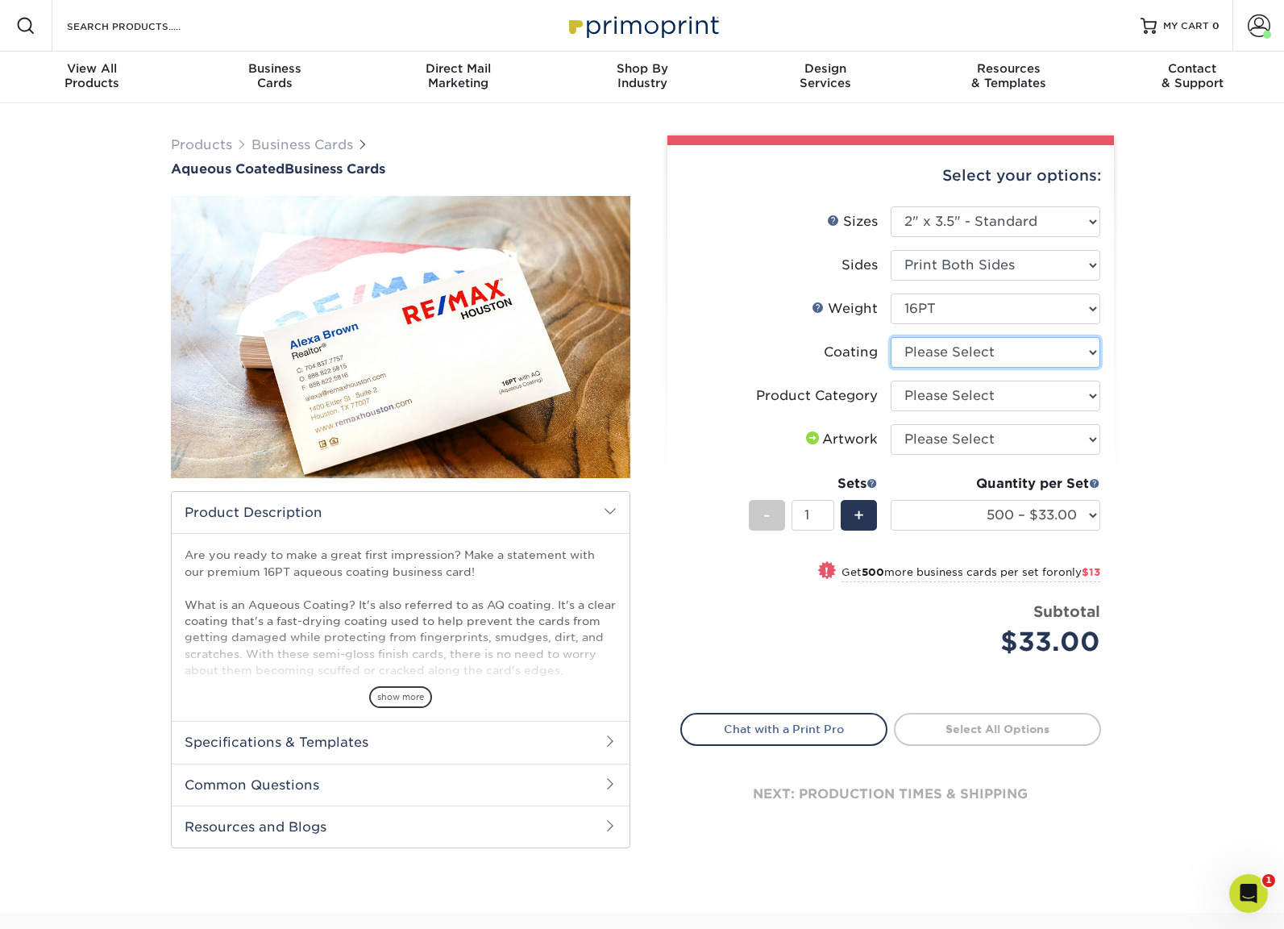
click at [994, 354] on select at bounding box center [996, 352] width 210 height 31
select select "d41dab50-ff65-4f4f-bb17-2afe4d36ae33"
click at [891, 337] on select at bounding box center [996, 352] width 210 height 31
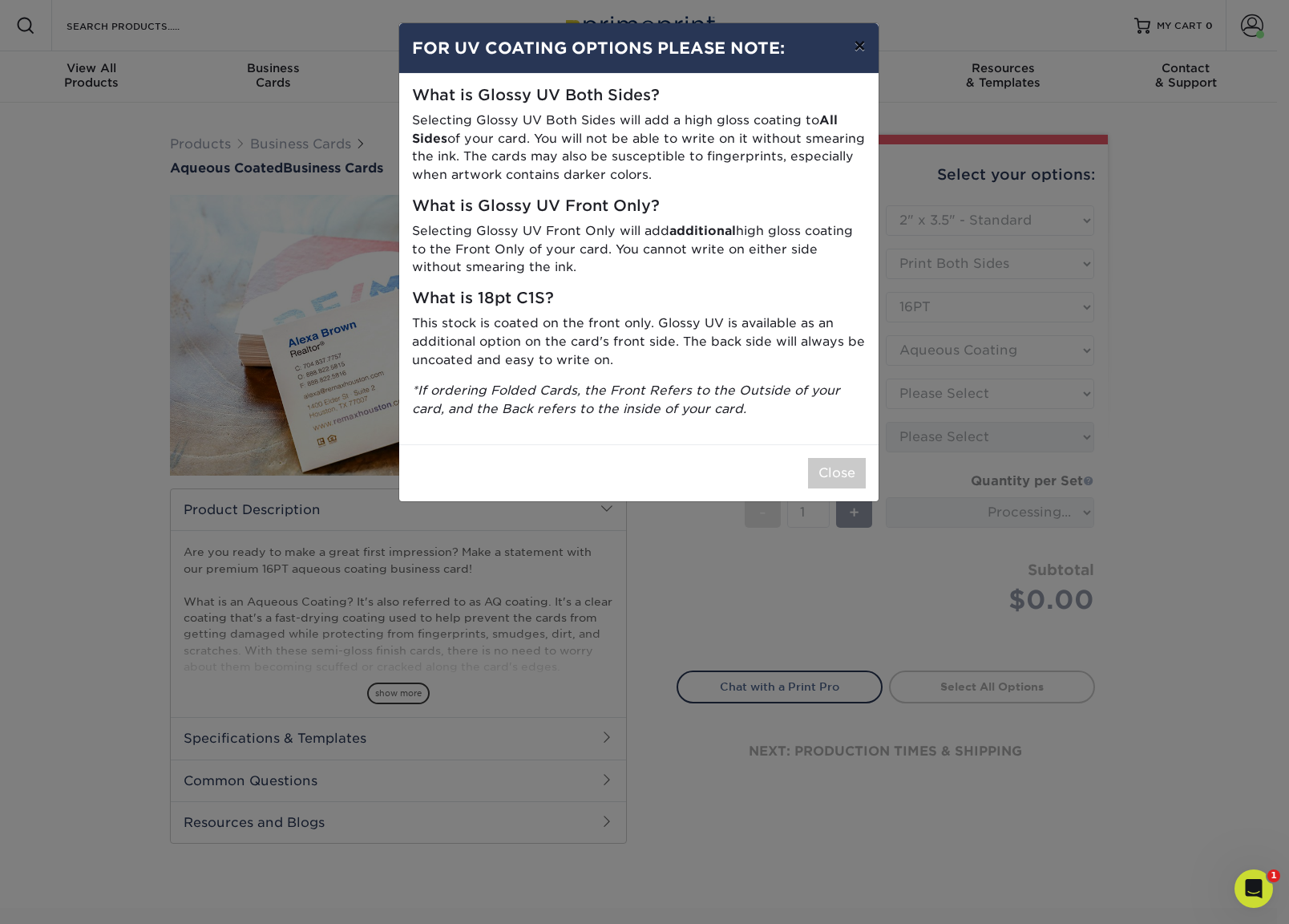
click at [858, 44] on button "×" at bounding box center [859, 45] width 37 height 45
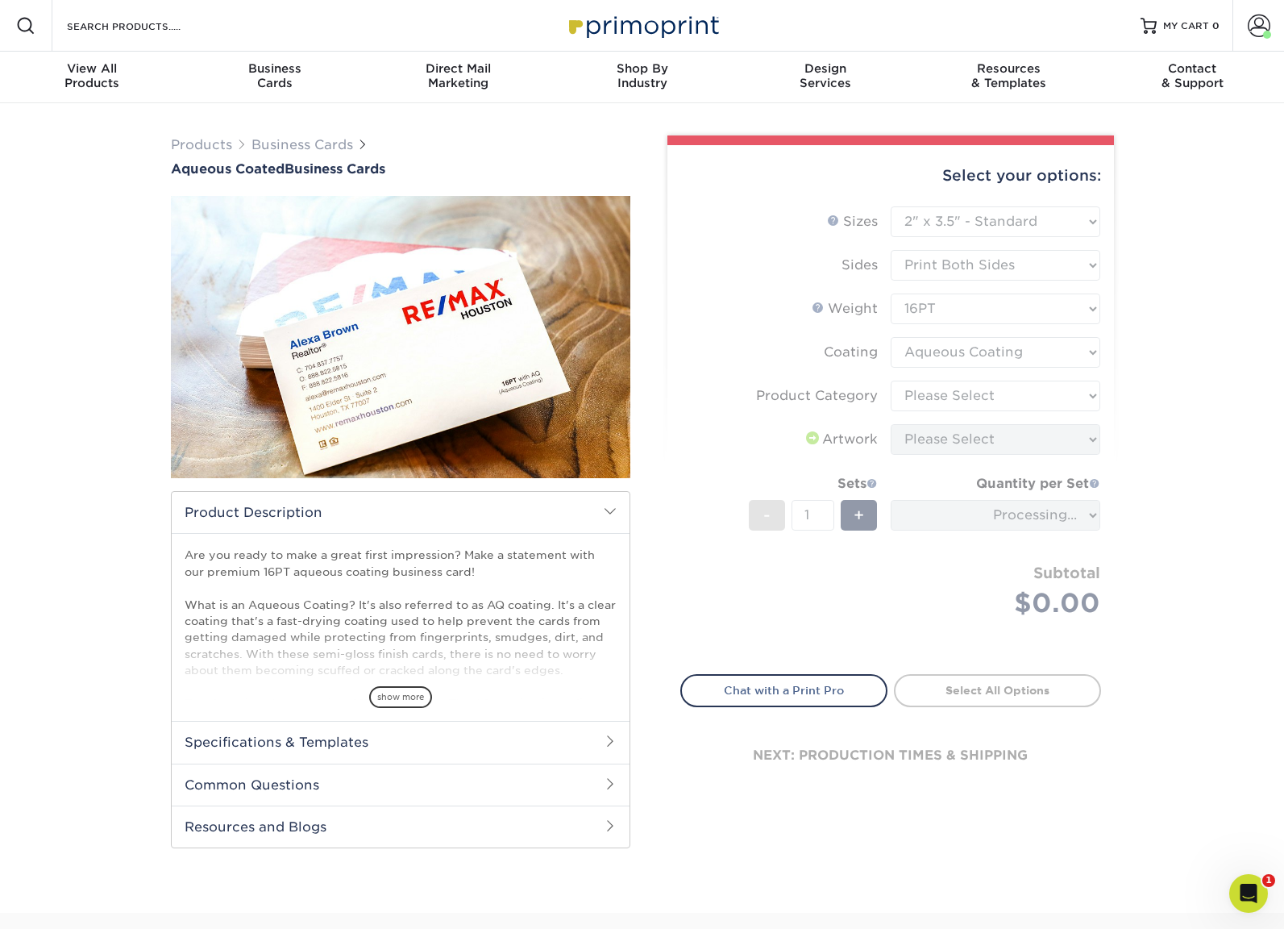
click at [984, 404] on form "Sizes Help Sizes Please Select 1.5" x 3.5" - Mini 1.75" x 3.5" - Mini 2" x 3" -…" at bounding box center [890, 430] width 421 height 449
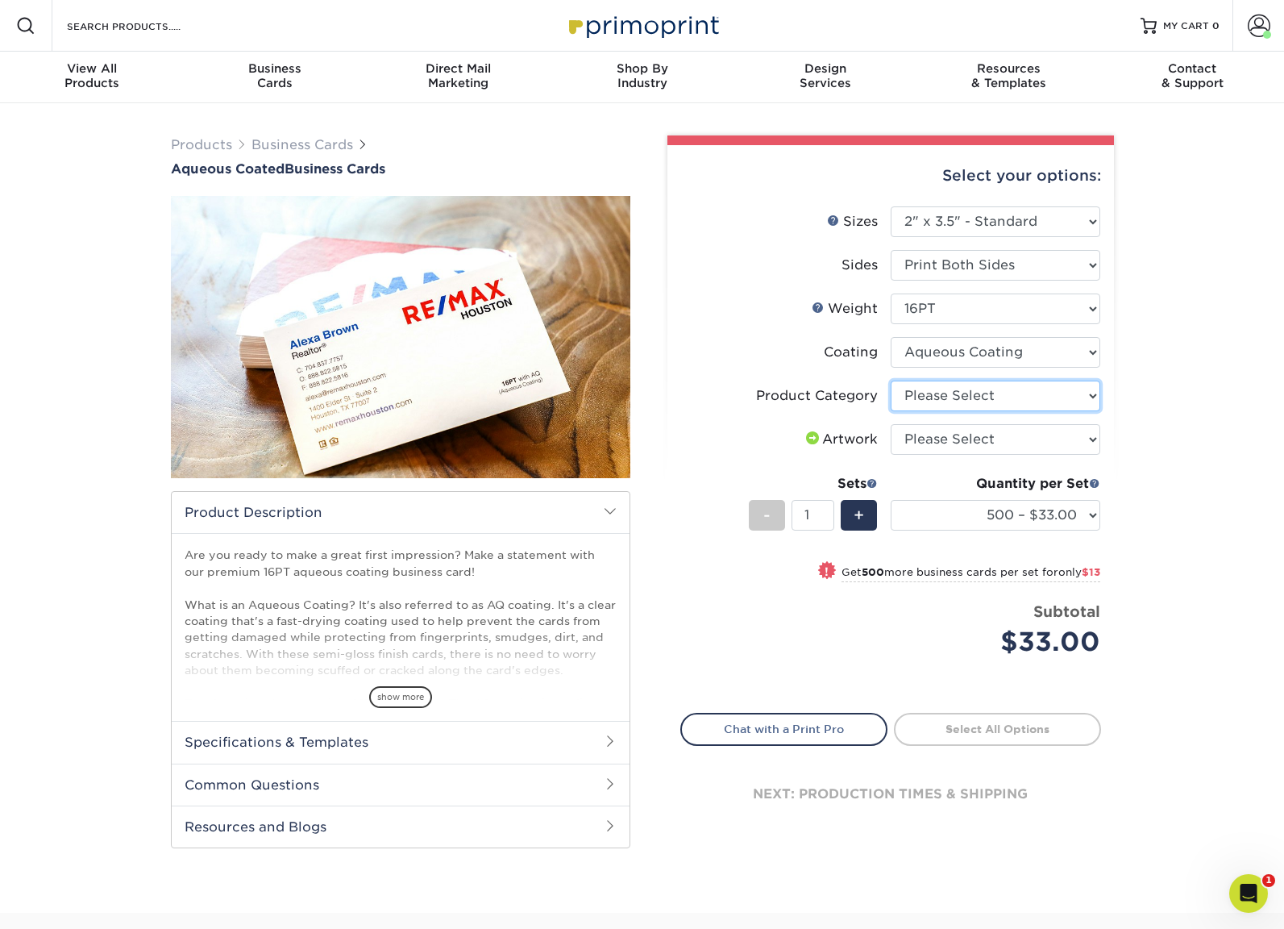
click at [978, 397] on select "Please Select Business Cards" at bounding box center [996, 396] width 210 height 31
select select "3b5148f1-0588-4f88-a218-97bcfdce65c1"
click at [891, 381] on select "Please Select Business Cards" at bounding box center [996, 396] width 210 height 31
click at [938, 439] on select "Please Select I will upload files I need a design - $100" at bounding box center [996, 439] width 210 height 31
select select "upload"
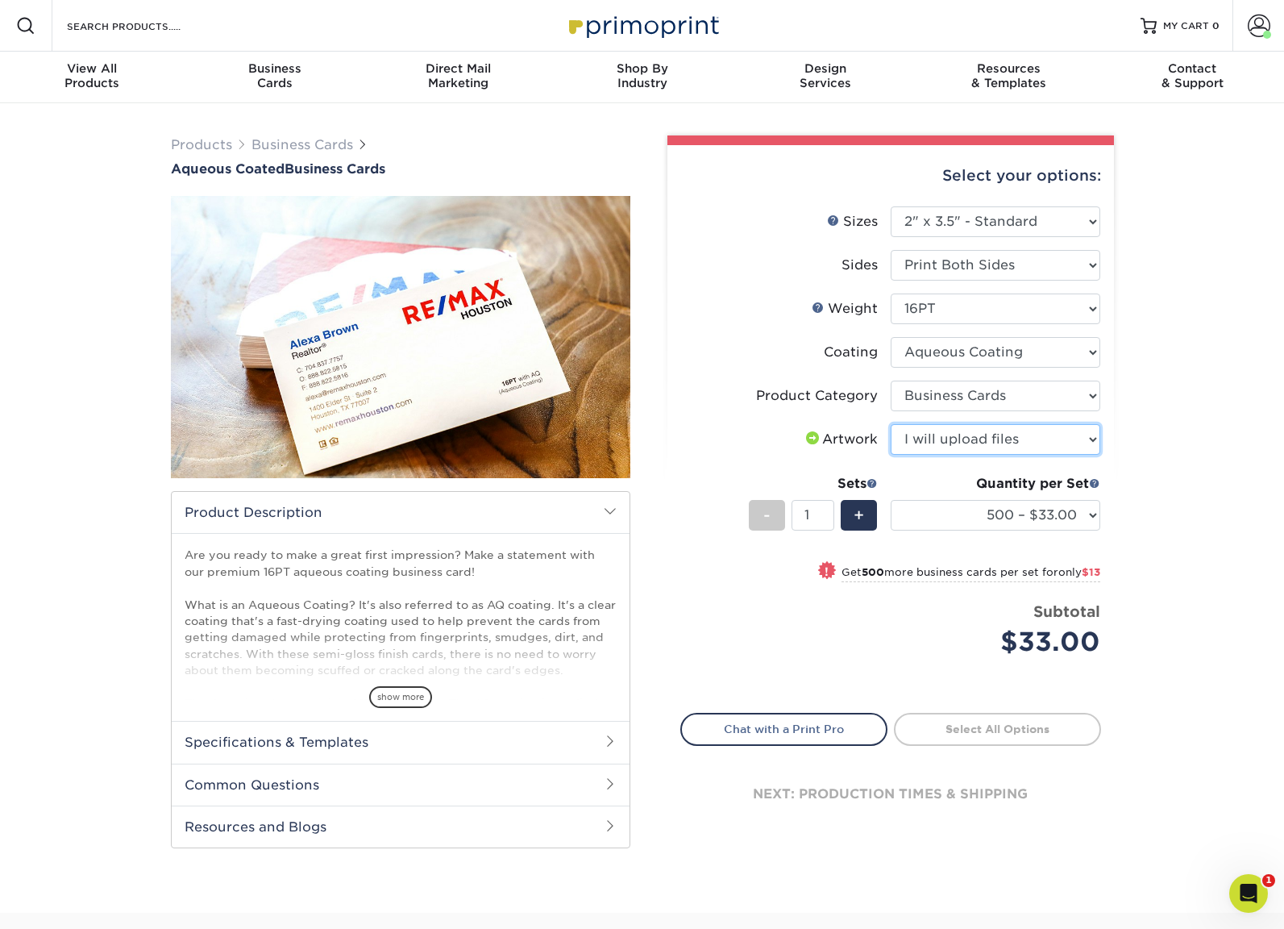
click at [891, 424] on select "Please Select I will upload files I need a design - $100" at bounding box center [996, 439] width 210 height 31
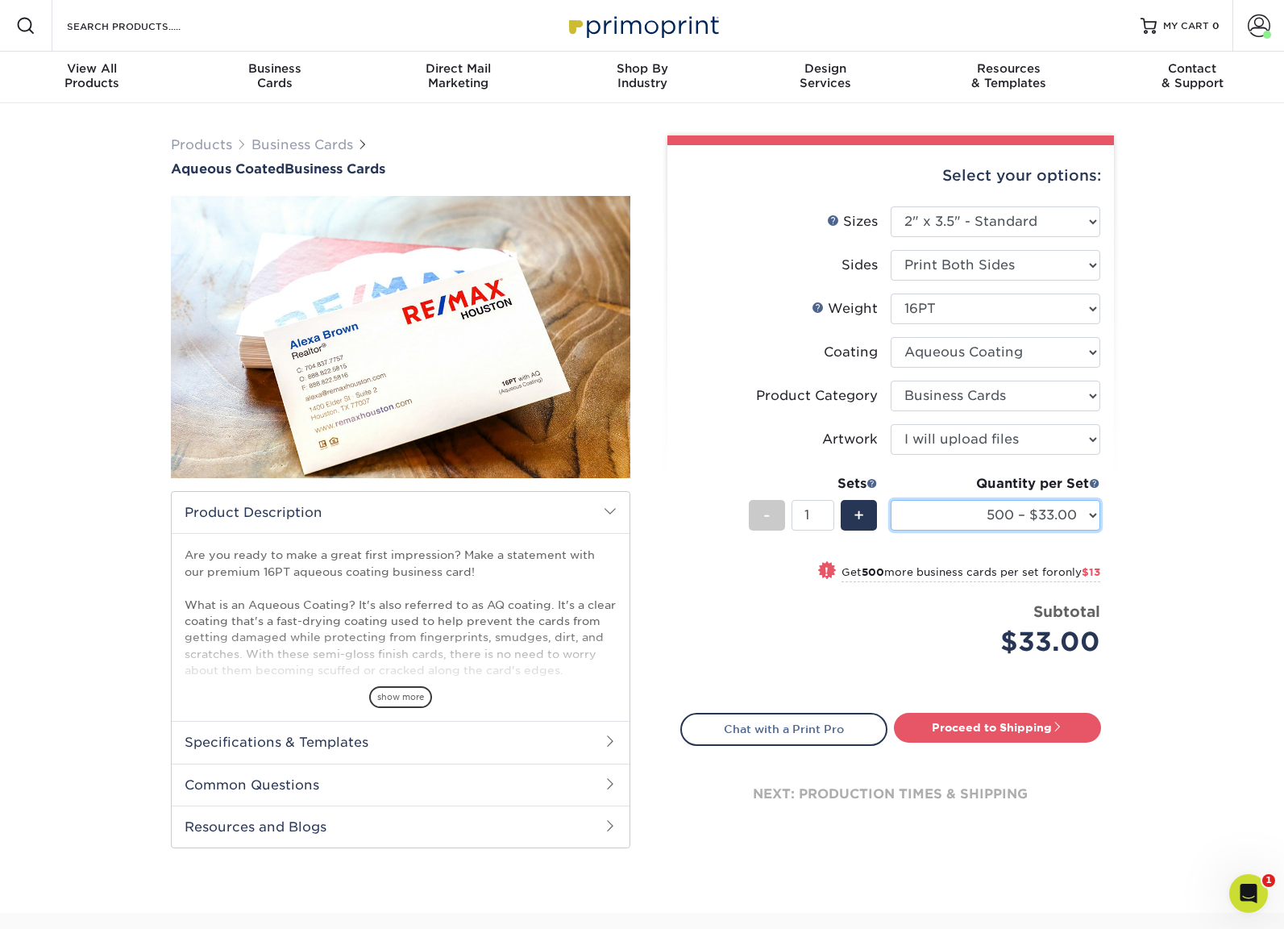
click at [1094, 516] on select "500 – $33.00 1000 – $46.00 2500 – $99.00 5000 – $141.00 7500 – $224.00 10000 – …" at bounding box center [996, 515] width 210 height 31
select select "1000 – $46.00"
click at [891, 500] on select "500 – $33.00 1000 – $46.00 2500 – $99.00 5000 – $141.00 7500 – $224.00 10000 – …" at bounding box center [996, 515] width 210 height 31
click at [1002, 732] on link "Proceed to Shipping" at bounding box center [997, 727] width 207 height 29
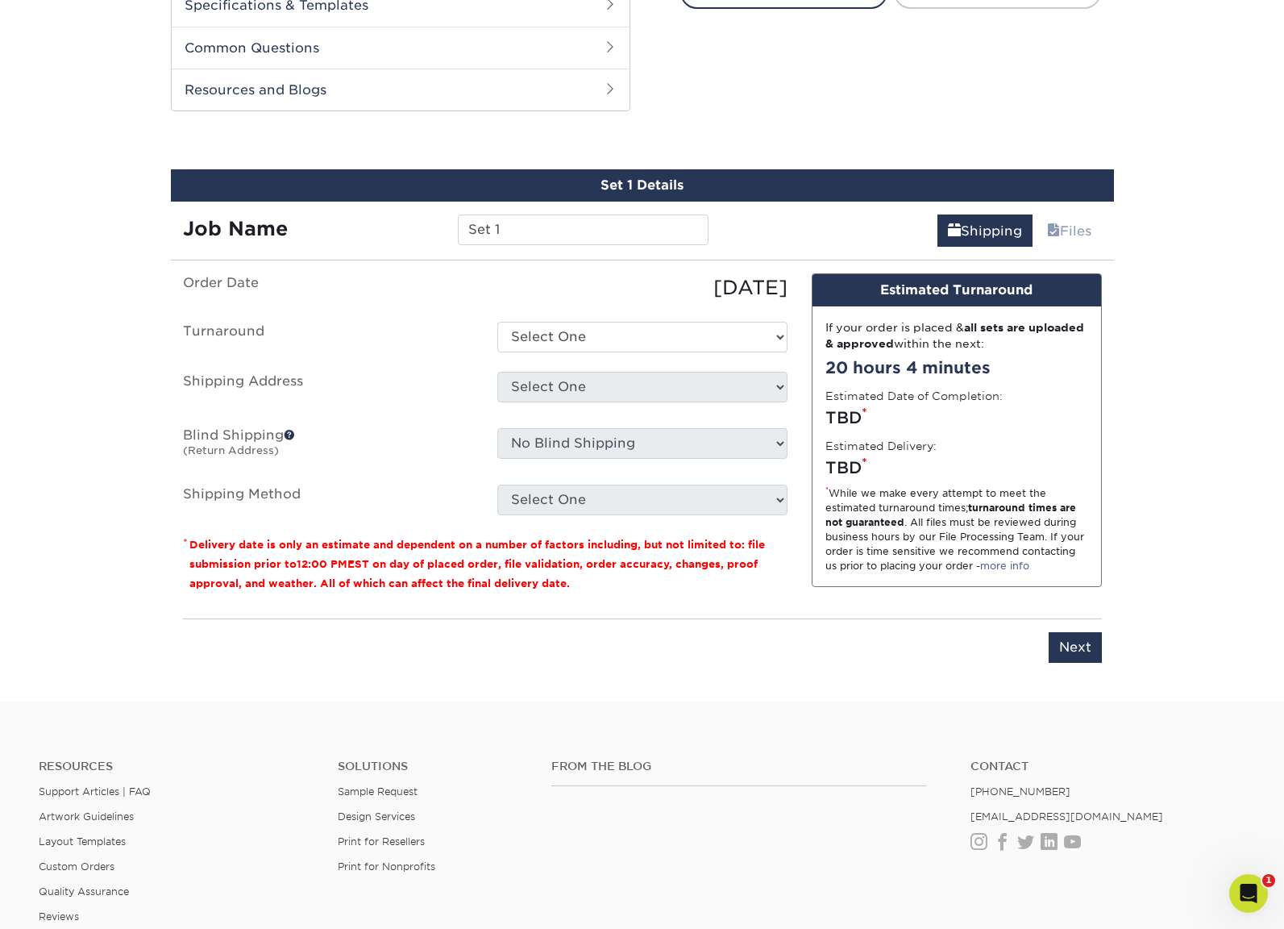
scroll to position [769, 0]
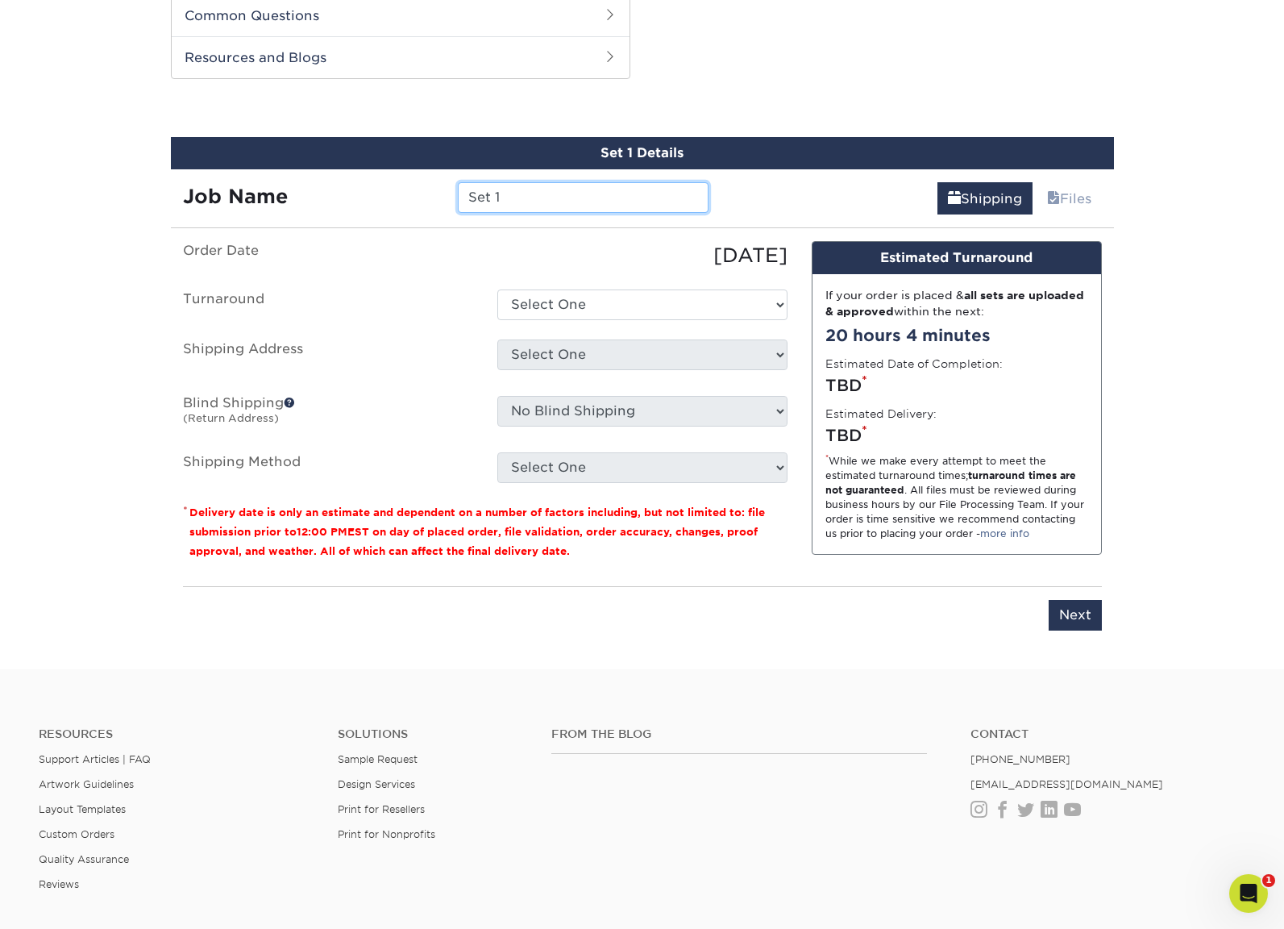
drag, startPoint x: 527, startPoint y: 198, endPoint x: 411, endPoint y: 198, distance: 116.1
click at [411, 198] on div "Job Name Set 1" at bounding box center [446, 197] width 551 height 31
type input "V"
type input "VTXW / Pete Sauvageau"
click at [584, 299] on select "Select One 2-4 Business Days 2 Day Next Business Day" at bounding box center [642, 304] width 290 height 31
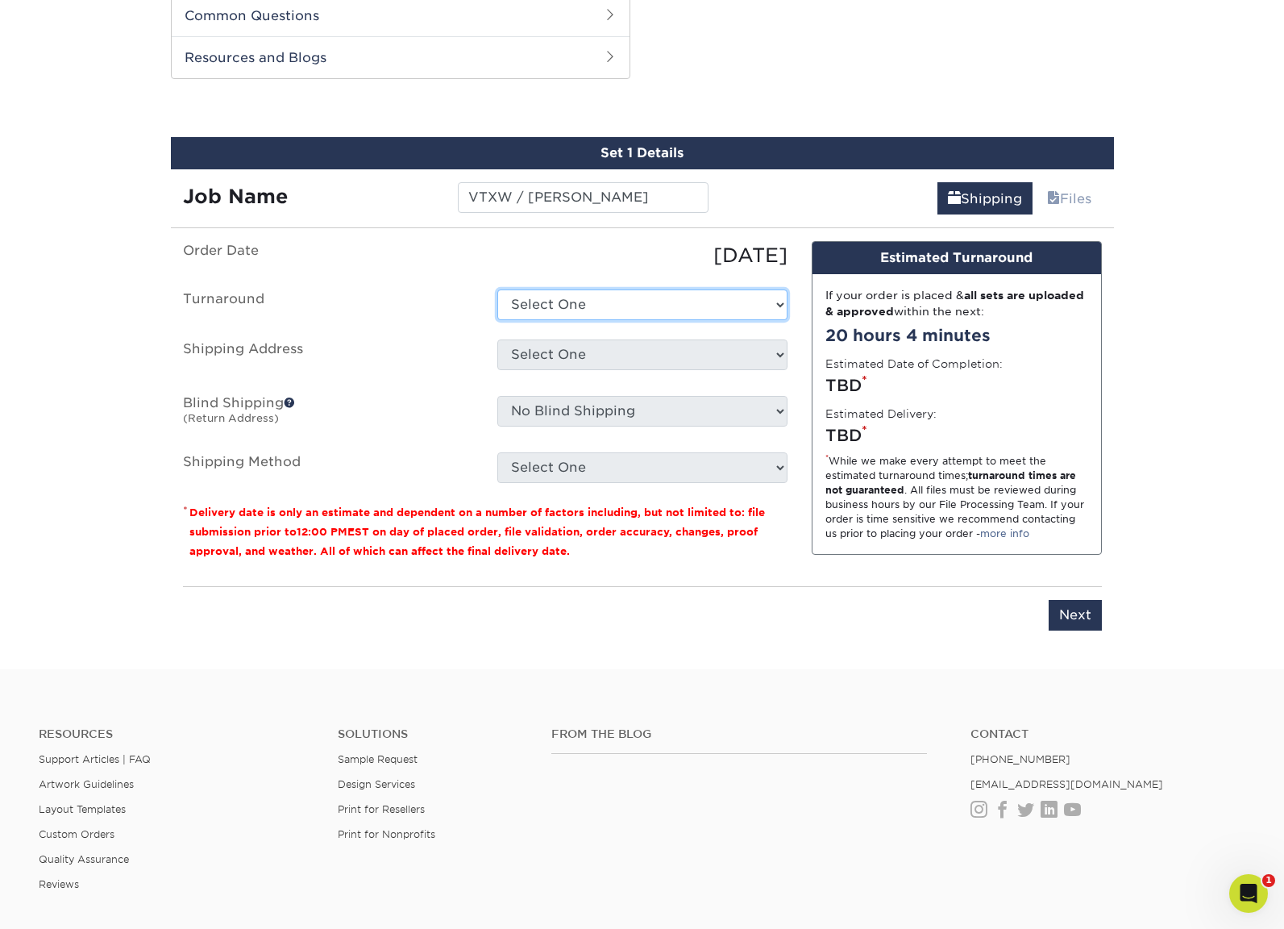
select select "450b0331-818c-498d-bfc2-f0e395386891"
click at [497, 289] on select "Select One 2-4 Business Days 2 Day Next Business Day" at bounding box center [642, 304] width 290 height 31
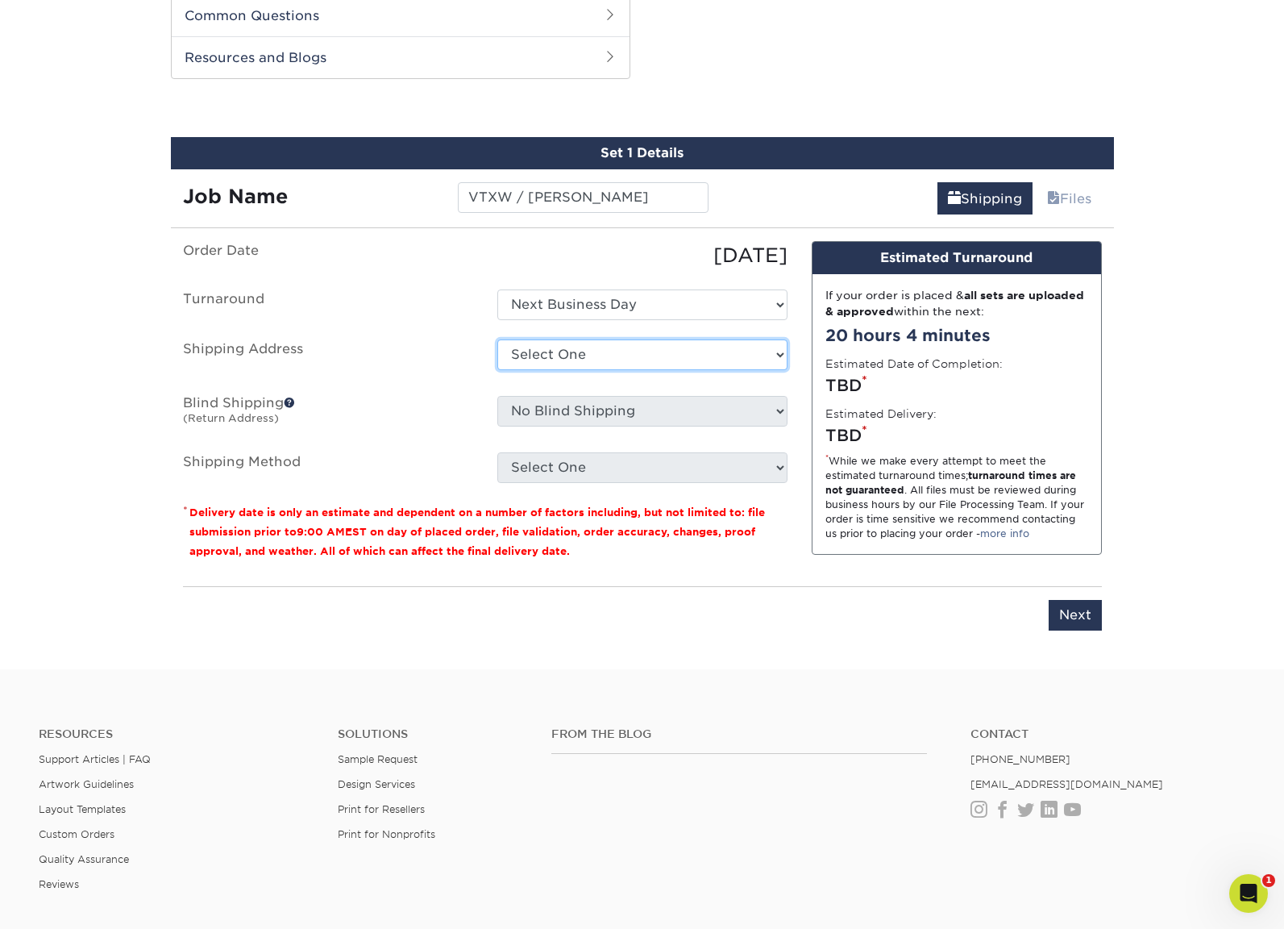
click at [546, 356] on select "Select One BC - Corey Otwell (Home) Bill Stubbs Business Cards Hannah Smalarz -…" at bounding box center [642, 354] width 290 height 31
select select "newaddress"
click at [497, 339] on select "Select One BC - Corey Otwell (Home) Bill Stubbs Business Cards Hannah Smalarz -…" at bounding box center [642, 354] width 290 height 31
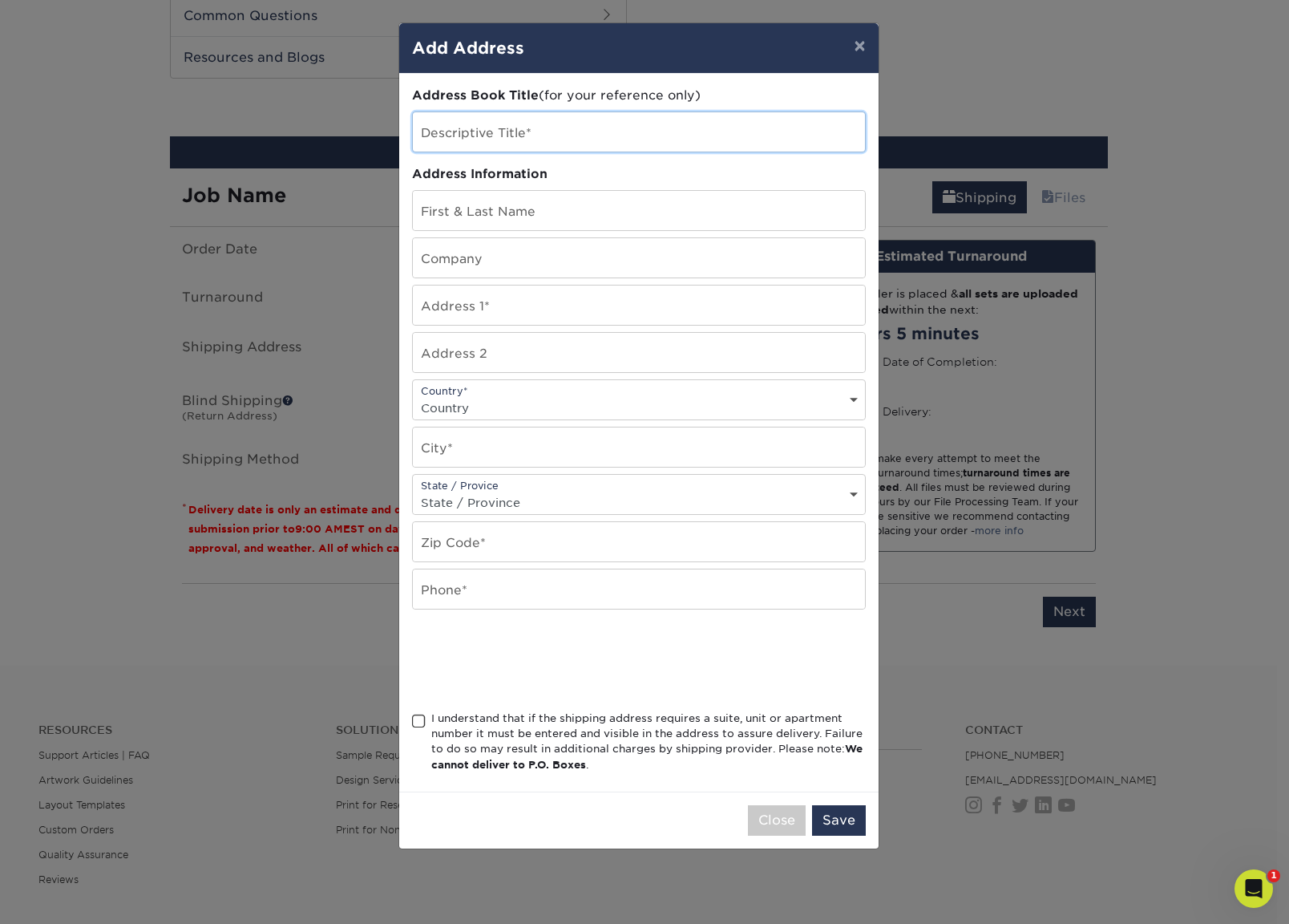
click at [590, 140] on input "text" at bounding box center [639, 132] width 453 height 40
type input "Sheraton - Phoenix"
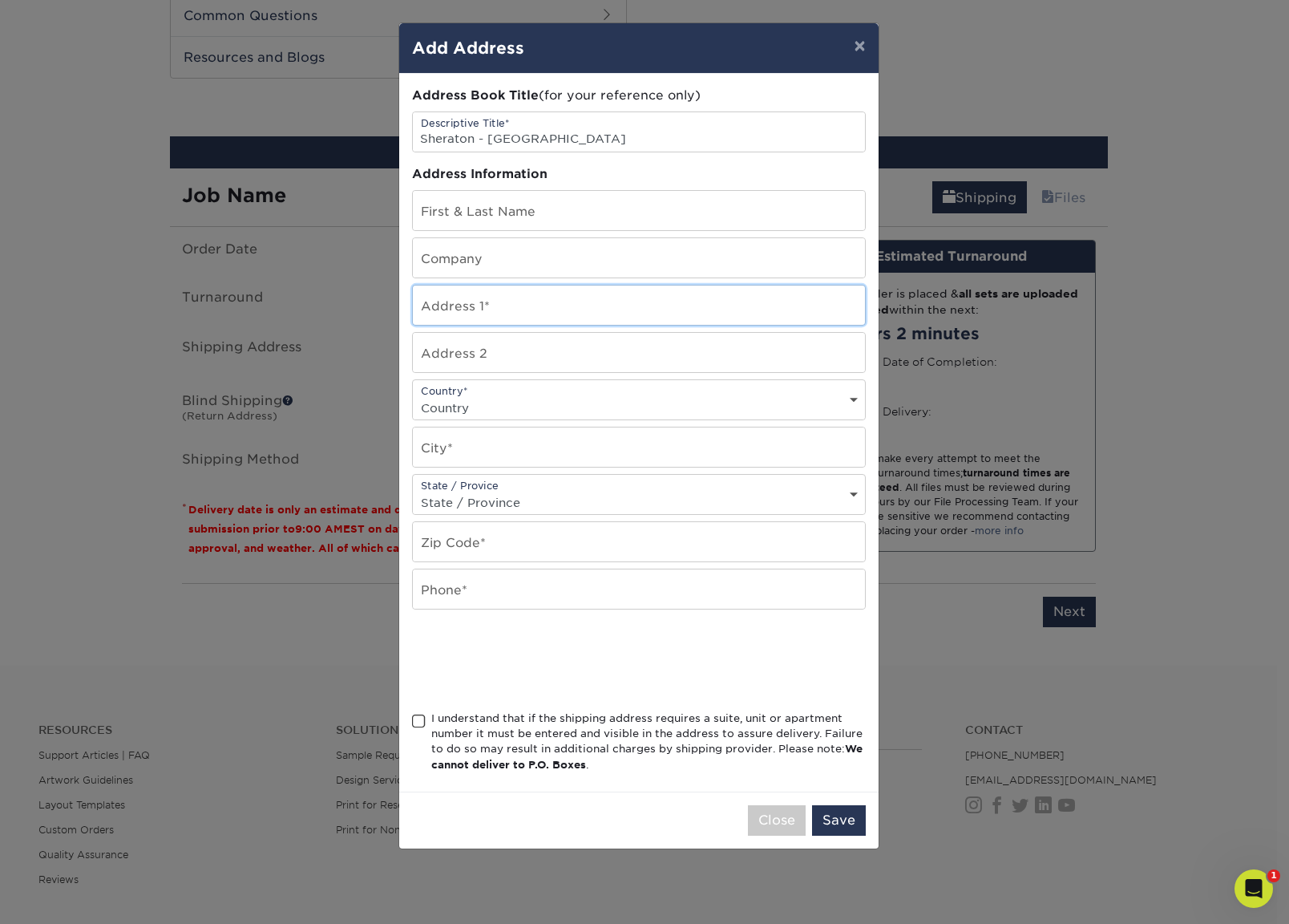
click at [478, 300] on input "text" at bounding box center [639, 305] width 453 height 40
paste input "340 N 3rd Street"
type input "340 N 3rd Street"
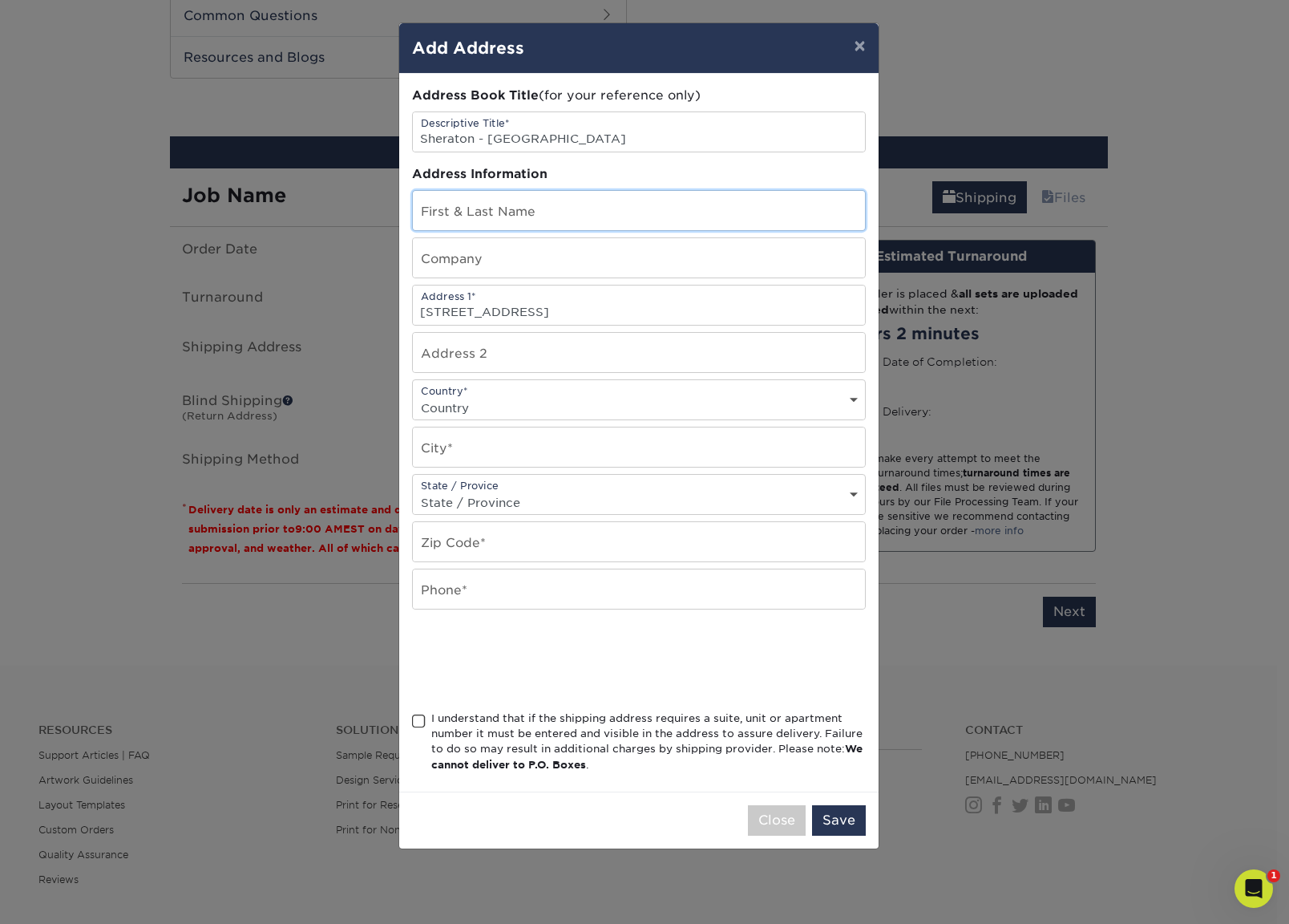
click at [495, 202] on input "text" at bounding box center [639, 211] width 453 height 40
type input "Pete Sauvagau"
click at [498, 249] on input "text" at bounding box center [639, 258] width 453 height 40
type input "Sheraton Phoenix Downtown Hotel"
click at [566, 217] on input "Pete Sauvagau" at bounding box center [639, 211] width 453 height 40
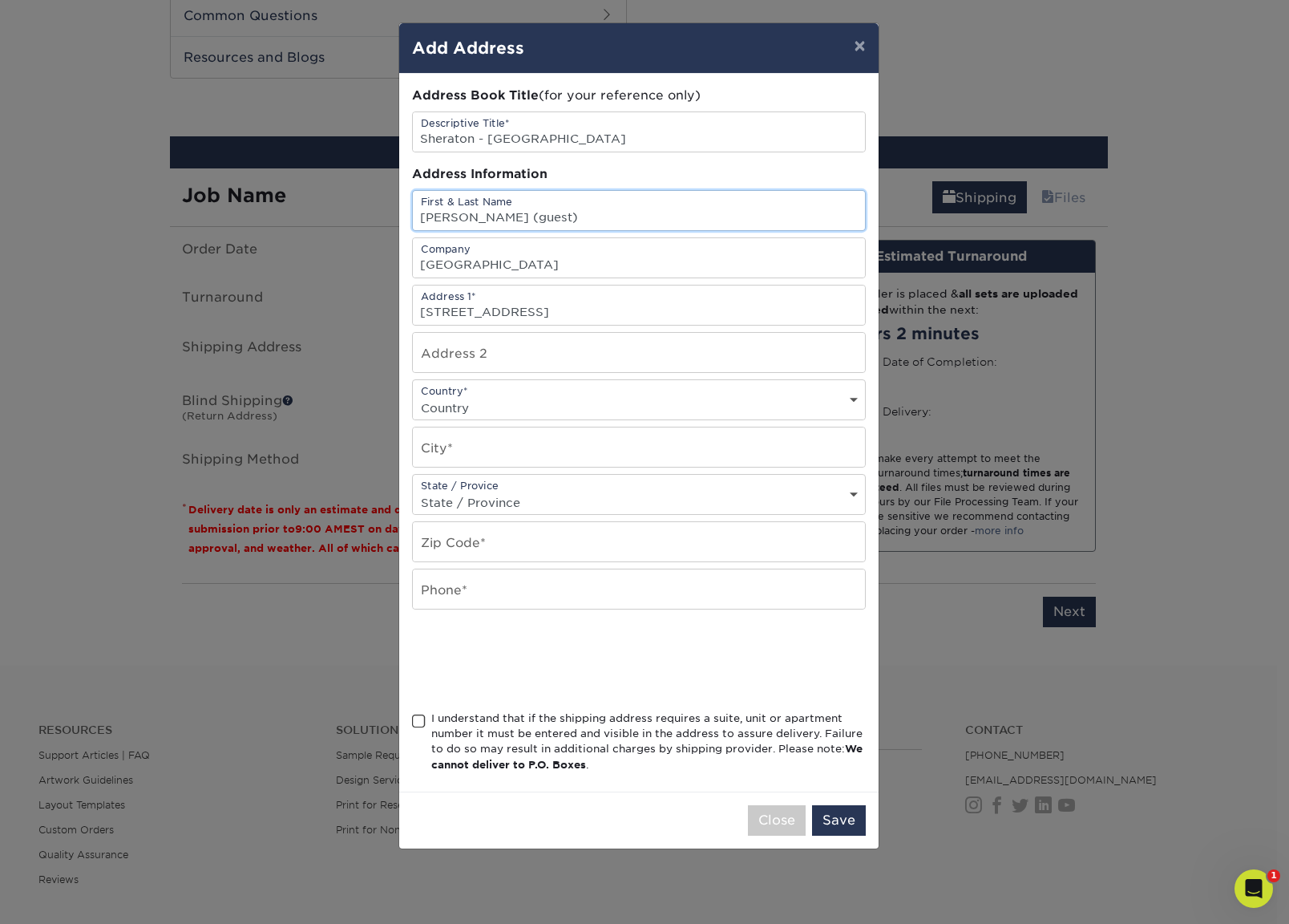
type input "Pete Sauvageau (guest)"
click at [521, 391] on div "Country* Country United States Canada ----------------------------- Afghanistan…" at bounding box center [639, 399] width 454 height 41
click at [526, 404] on select "Country United States Canada ----------------------------- Afghanistan Albania …" at bounding box center [639, 407] width 453 height 23
select select "US"
click at [413, 396] on select "Country United States Canada ----------------------------- Afghanistan Albania …" at bounding box center [639, 407] width 453 height 23
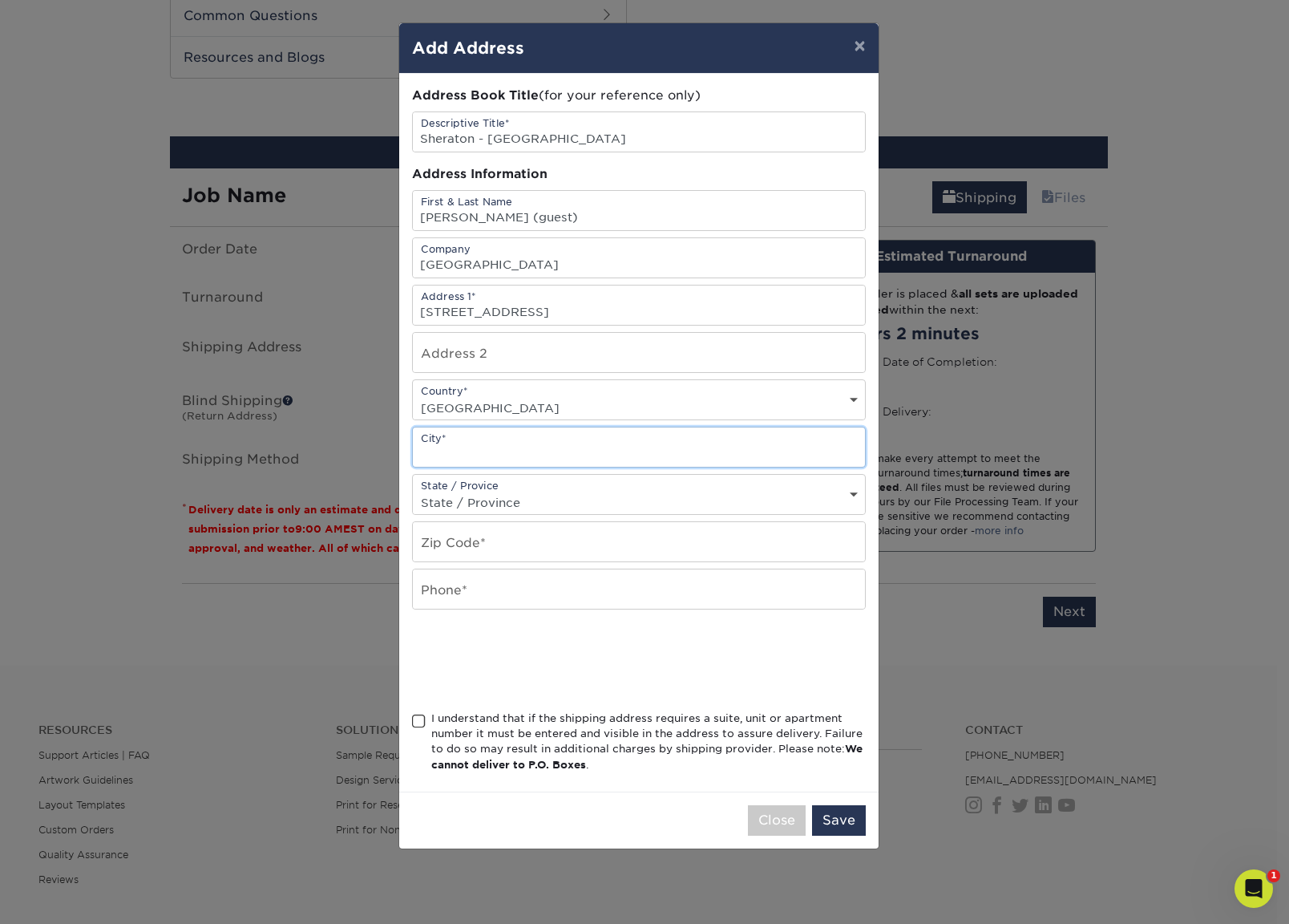
click at [496, 444] on input "text" at bounding box center [639, 448] width 453 height 40
type input "Phoenix"
click at [518, 504] on select "State / Province Alabama Alaska Arizona Arkansas California Colorado Connecticu…" at bounding box center [639, 501] width 453 height 23
select select "AZ"
click at [413, 490] on select "State / Province Alabama Alaska Arizona Arkansas California Colorado Connecticu…" at bounding box center [639, 501] width 453 height 23
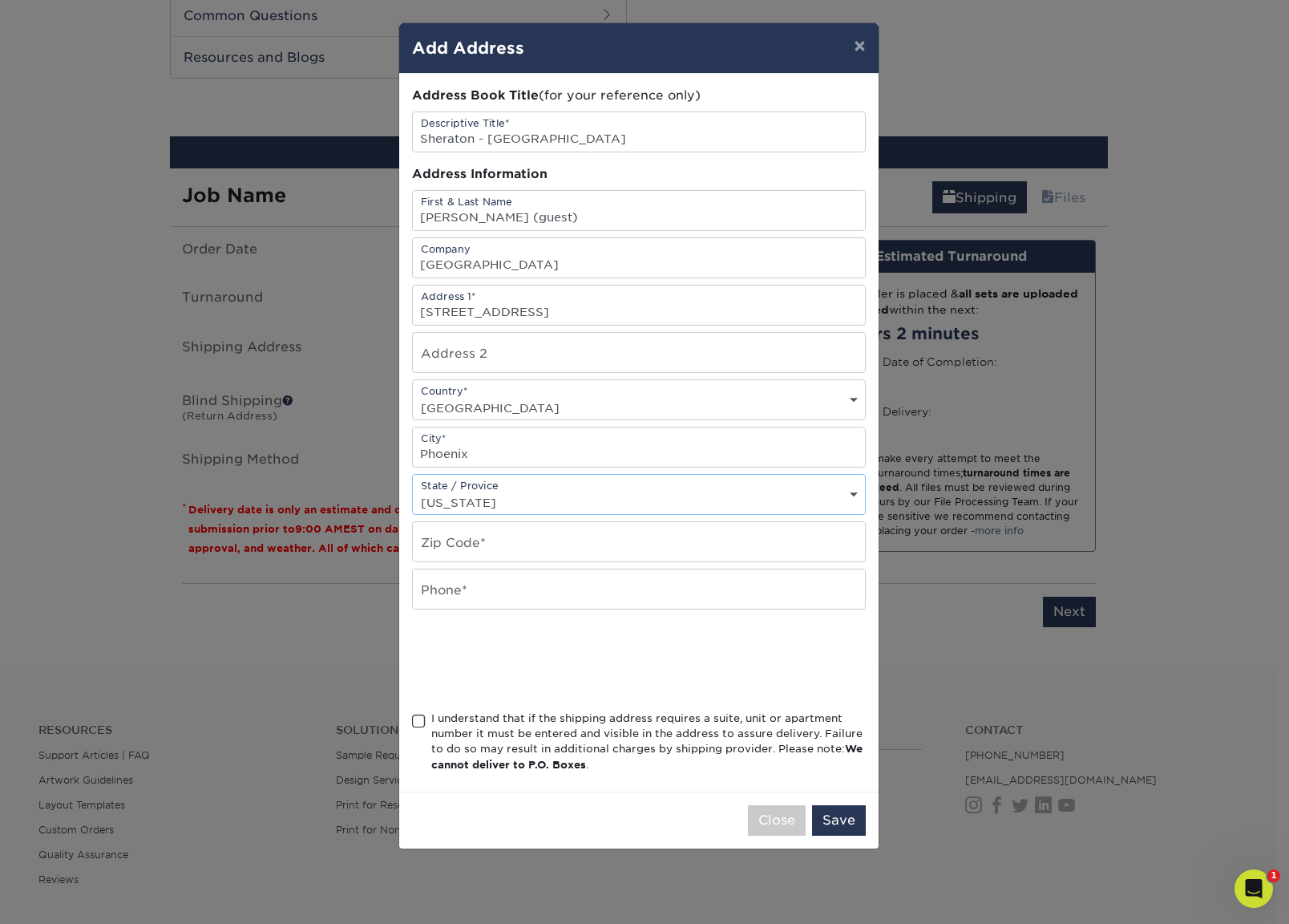
click at [486, 499] on select "State / Province Alabama Alaska Arizona Arkansas California Colorado Connecticu…" at bounding box center [639, 501] width 453 height 23
click at [413, 490] on select "State / Province Alabama Alaska Arizona Arkansas California Colorado Connecticu…" at bounding box center [639, 501] width 453 height 23
click at [455, 539] on input "text" at bounding box center [639, 542] width 453 height 40
click at [506, 543] on input "text" at bounding box center [639, 542] width 453 height 40
type input "85004"
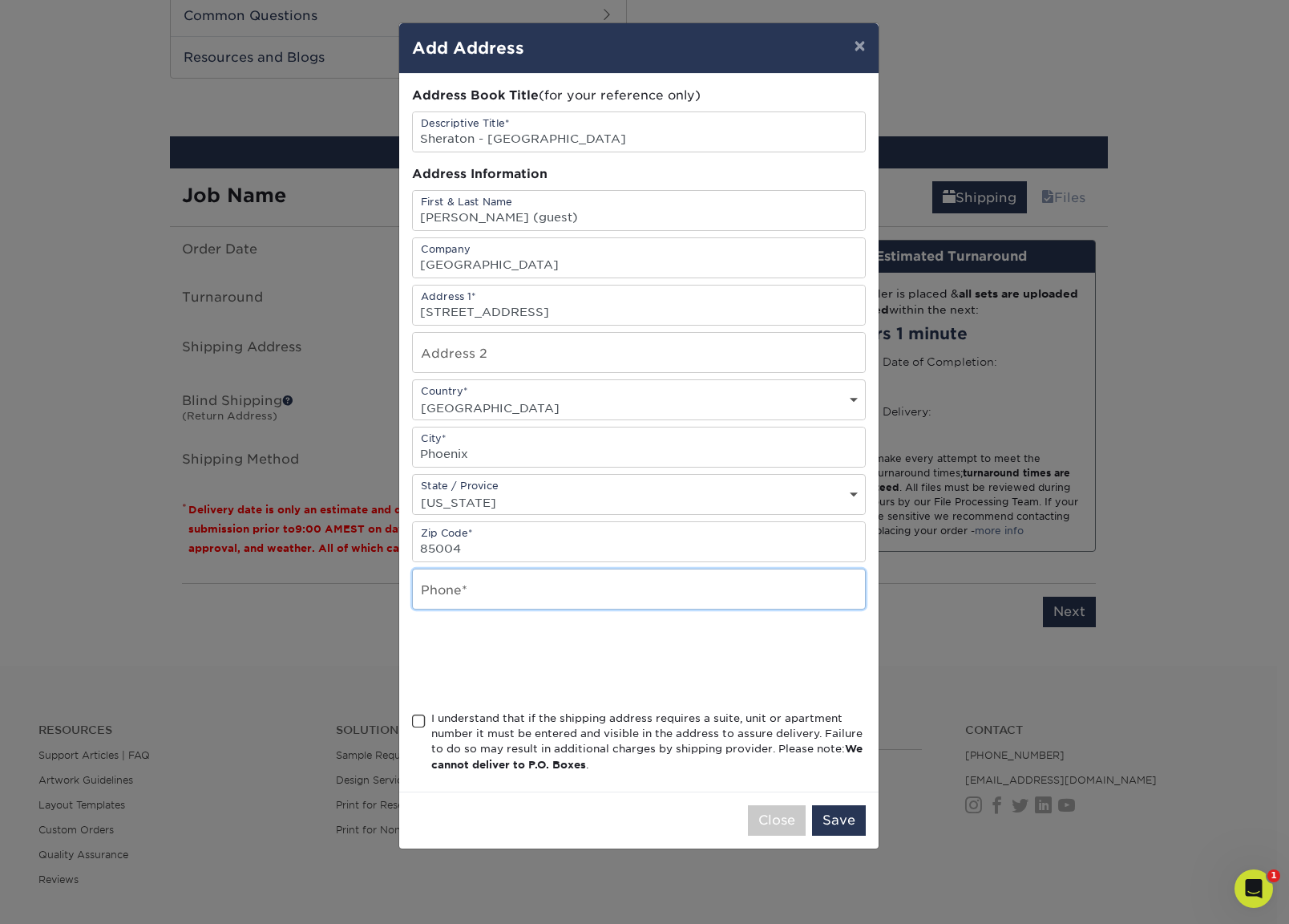
click at [500, 590] on input "text" at bounding box center [639, 589] width 453 height 40
type input "7373404600"
click at [417, 722] on span at bounding box center [419, 721] width 14 height 15
click at [0, 0] on input "I understand that if the shipping address requires a suite, unit or apartment n…" at bounding box center [0, 0] width 0 height 0
click at [857, 813] on button "Save" at bounding box center [839, 820] width 54 height 31
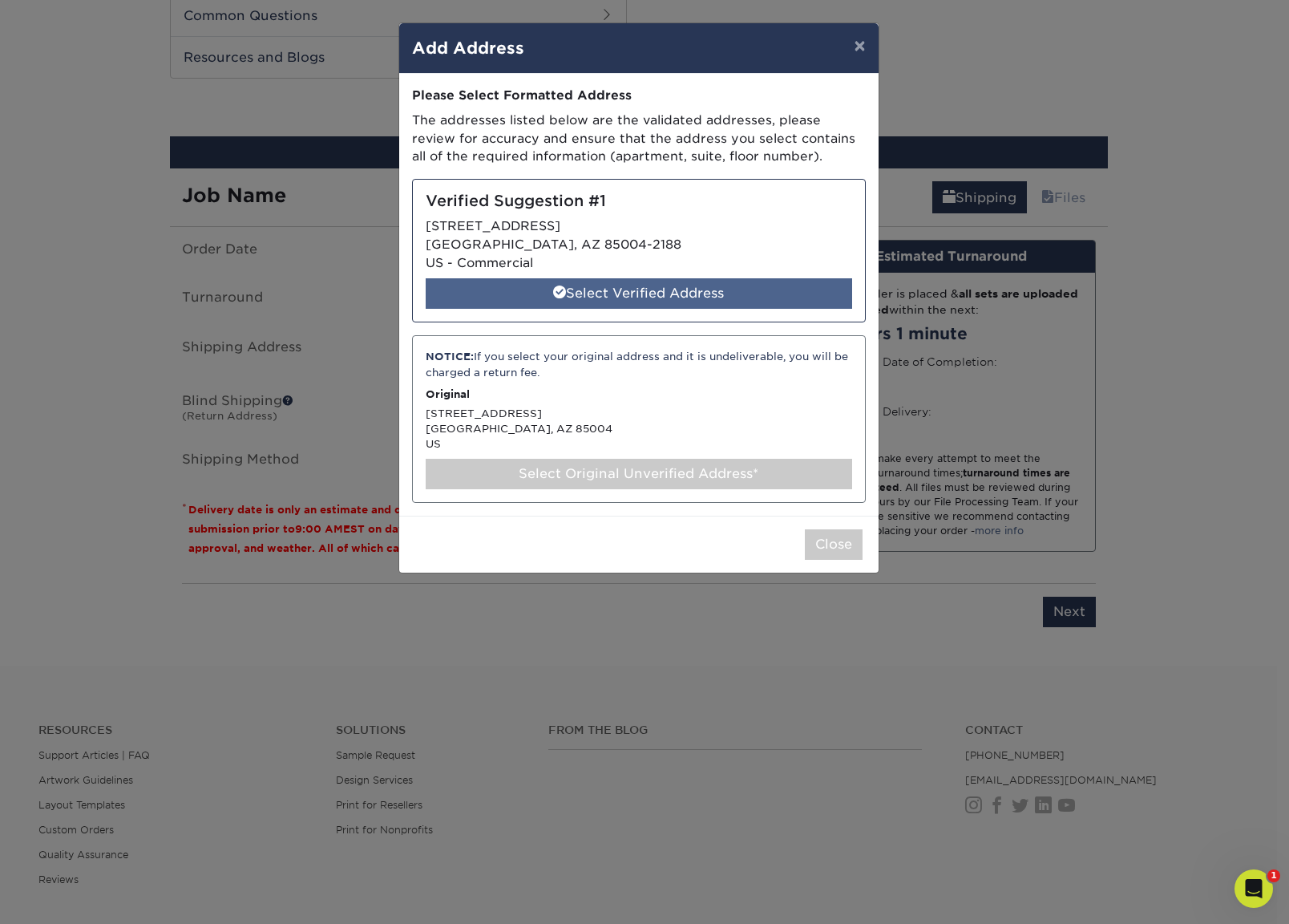
click at [676, 287] on div "Select Verified Address" at bounding box center [639, 293] width 427 height 31
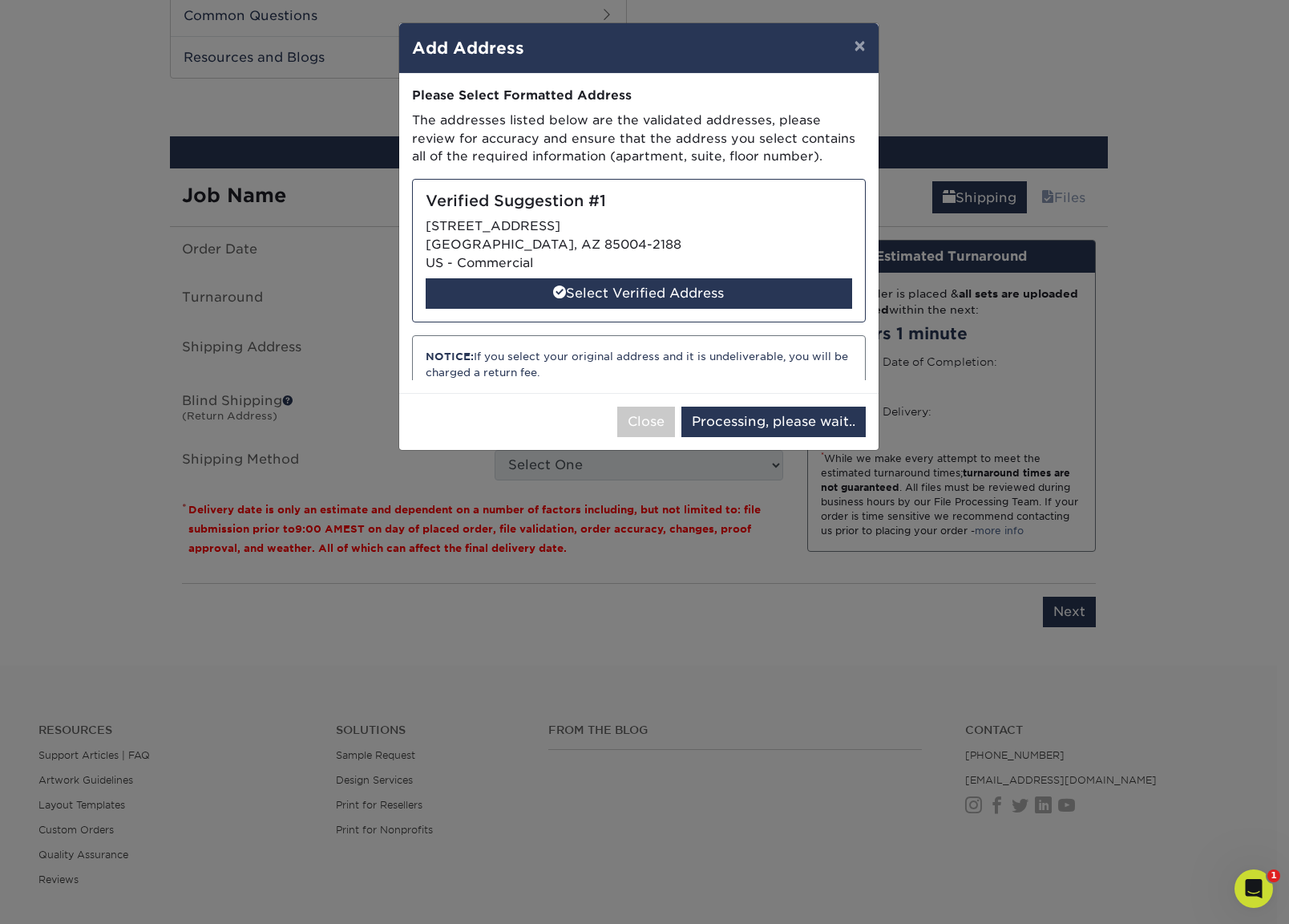
select select "286556"
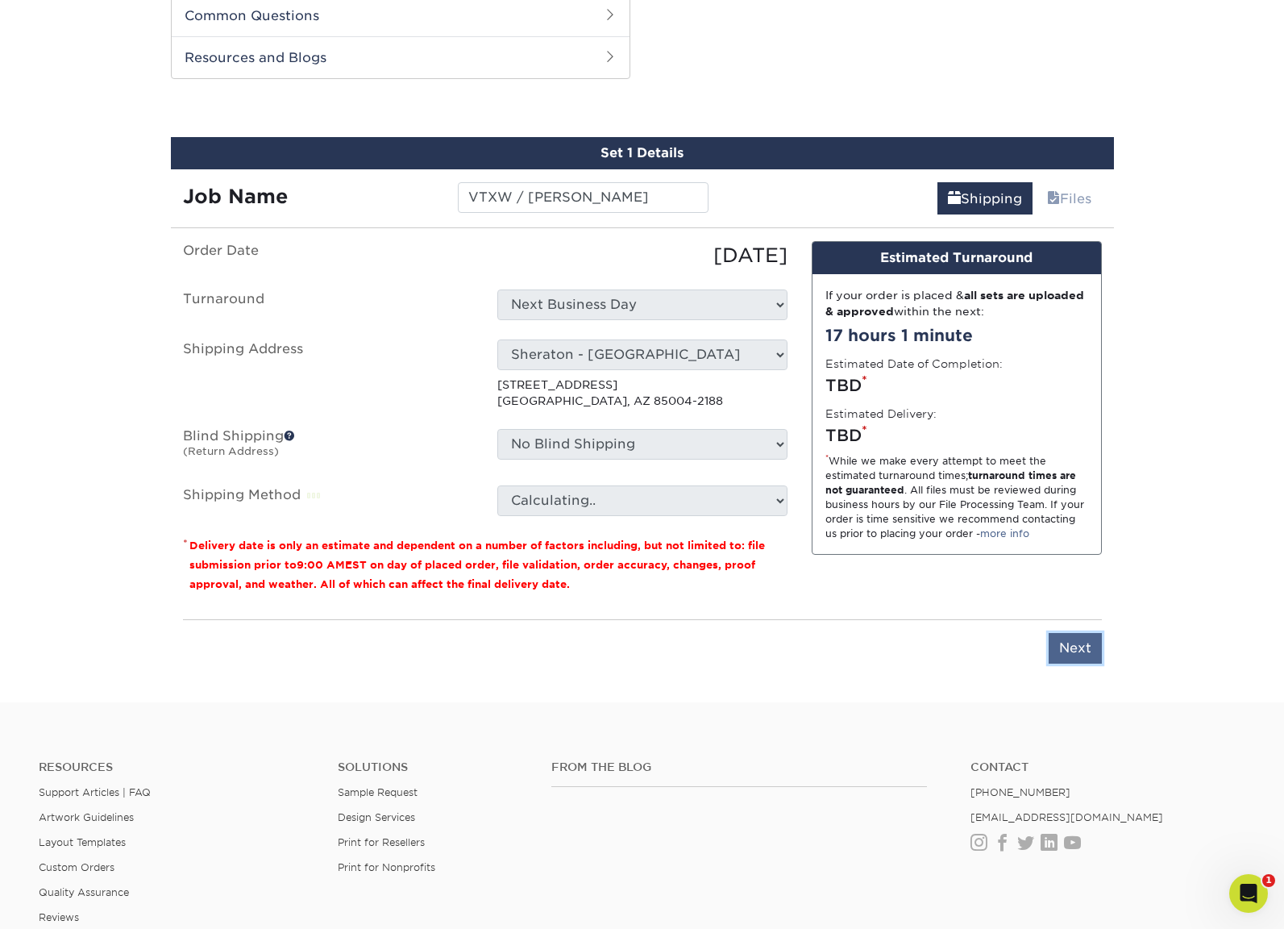
click at [1085, 647] on input "Next" at bounding box center [1075, 648] width 53 height 31
type input "Next"
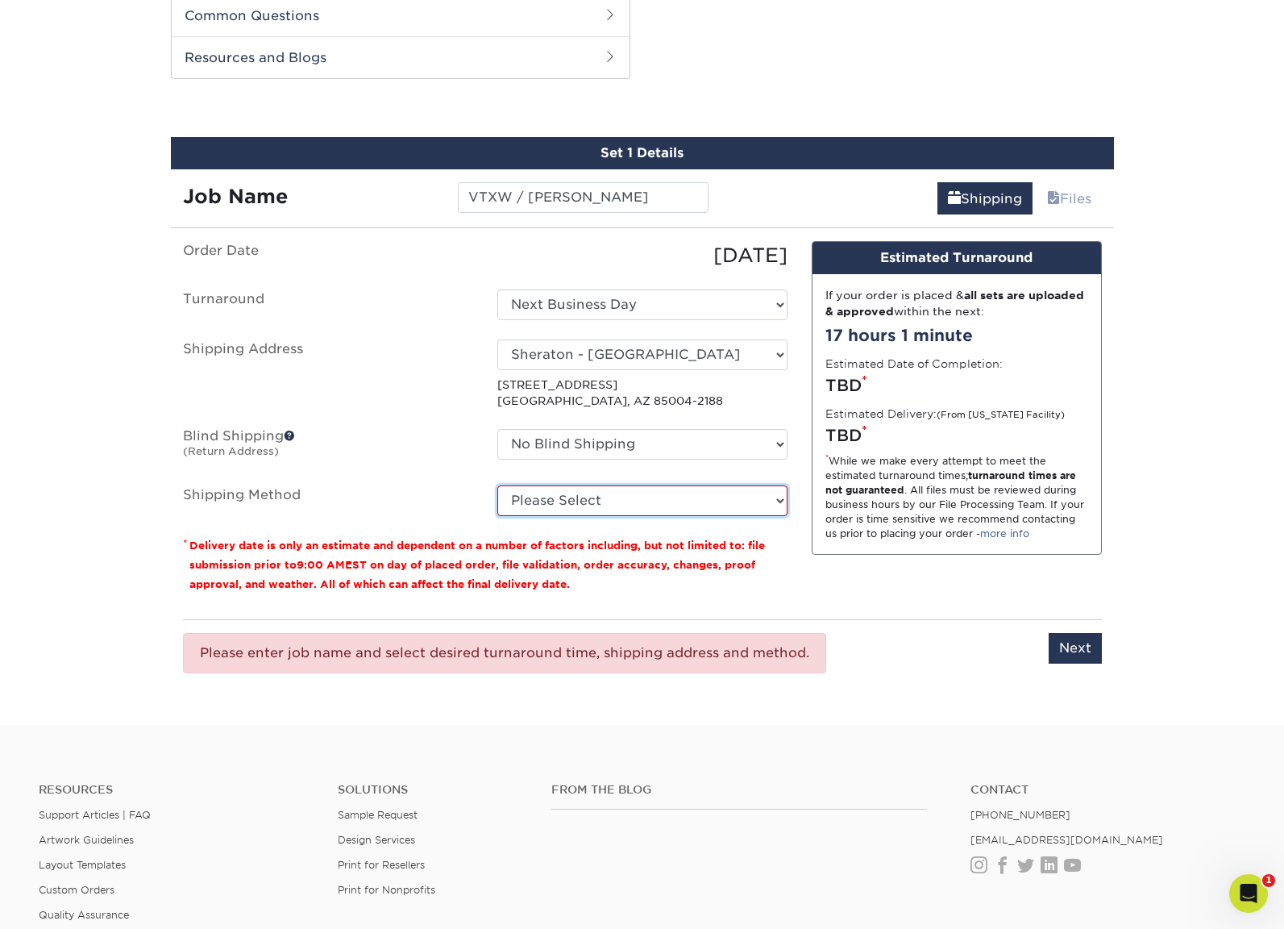
click at [712, 495] on select "Please Select Ground Shipping (+$8.96) 3 Day Shipping Service (+$15.58) 2 Day A…" at bounding box center [642, 500] width 290 height 31
click at [497, 485] on select "Please Select Ground Shipping (+$8.96) 3 Day Shipping Service (+$15.58) 2 Day A…" at bounding box center [642, 500] width 290 height 31
click at [755, 497] on select "Please Select Ground Shipping (+$8.96) 3 Day Shipping Service (+$15.58) 2 Day A…" at bounding box center [642, 500] width 290 height 31
click at [497, 485] on select "Please Select Ground Shipping (+$8.96) 3 Day Shipping Service (+$15.58) 2 Day A…" at bounding box center [642, 500] width 290 height 31
click at [755, 501] on select "Please Select Ground Shipping (+$8.96) 3 Day Shipping Service (+$15.58) 2 Day A…" at bounding box center [642, 500] width 290 height 31
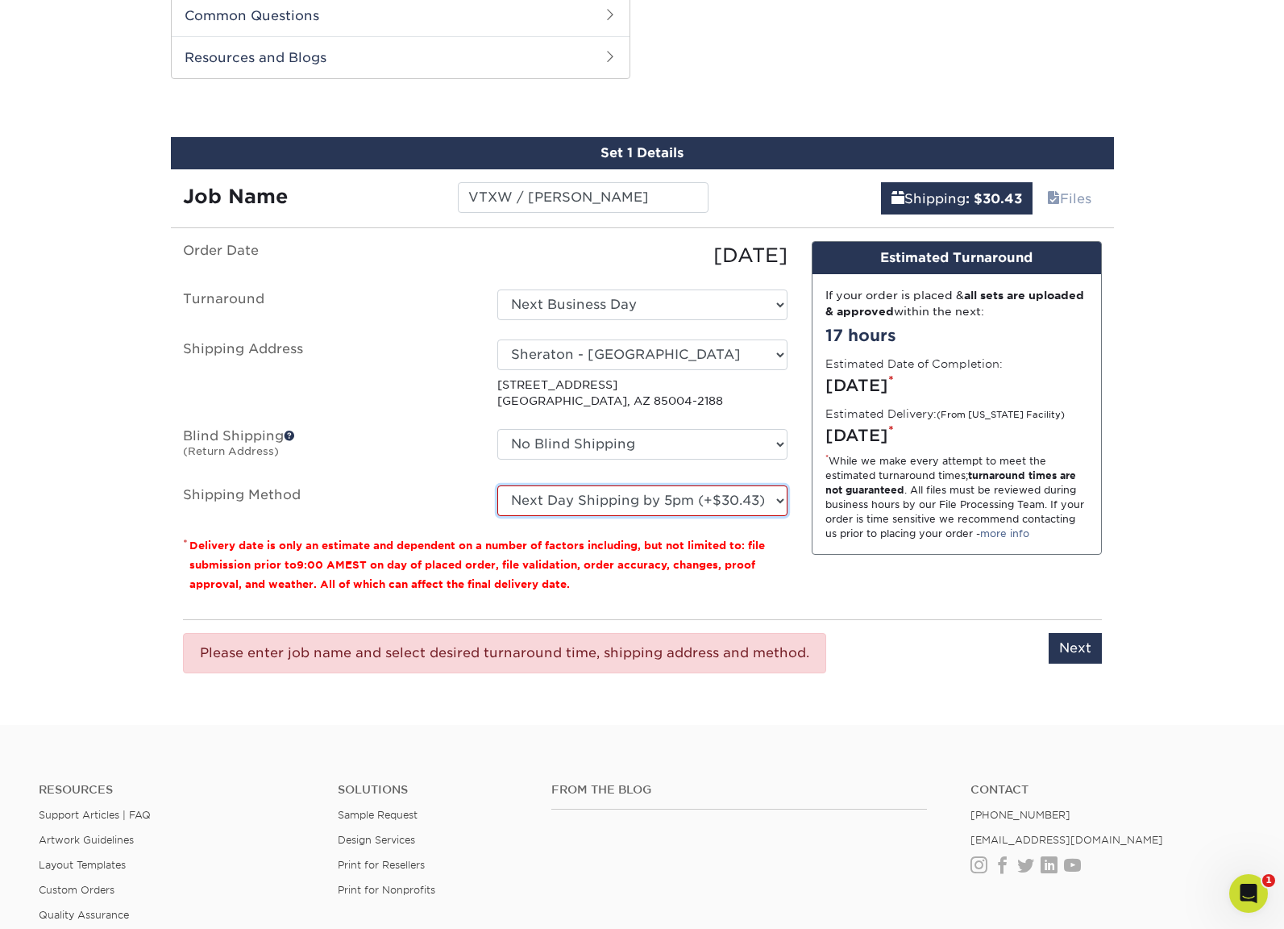
select select "01"
click at [497, 485] on select "Please Select Ground Shipping (+$8.96) 3 Day Shipping Service (+$15.58) 2 Day A…" at bounding box center [642, 500] width 290 height 31
click at [1088, 649] on input "Next" at bounding box center [1075, 648] width 53 height 31
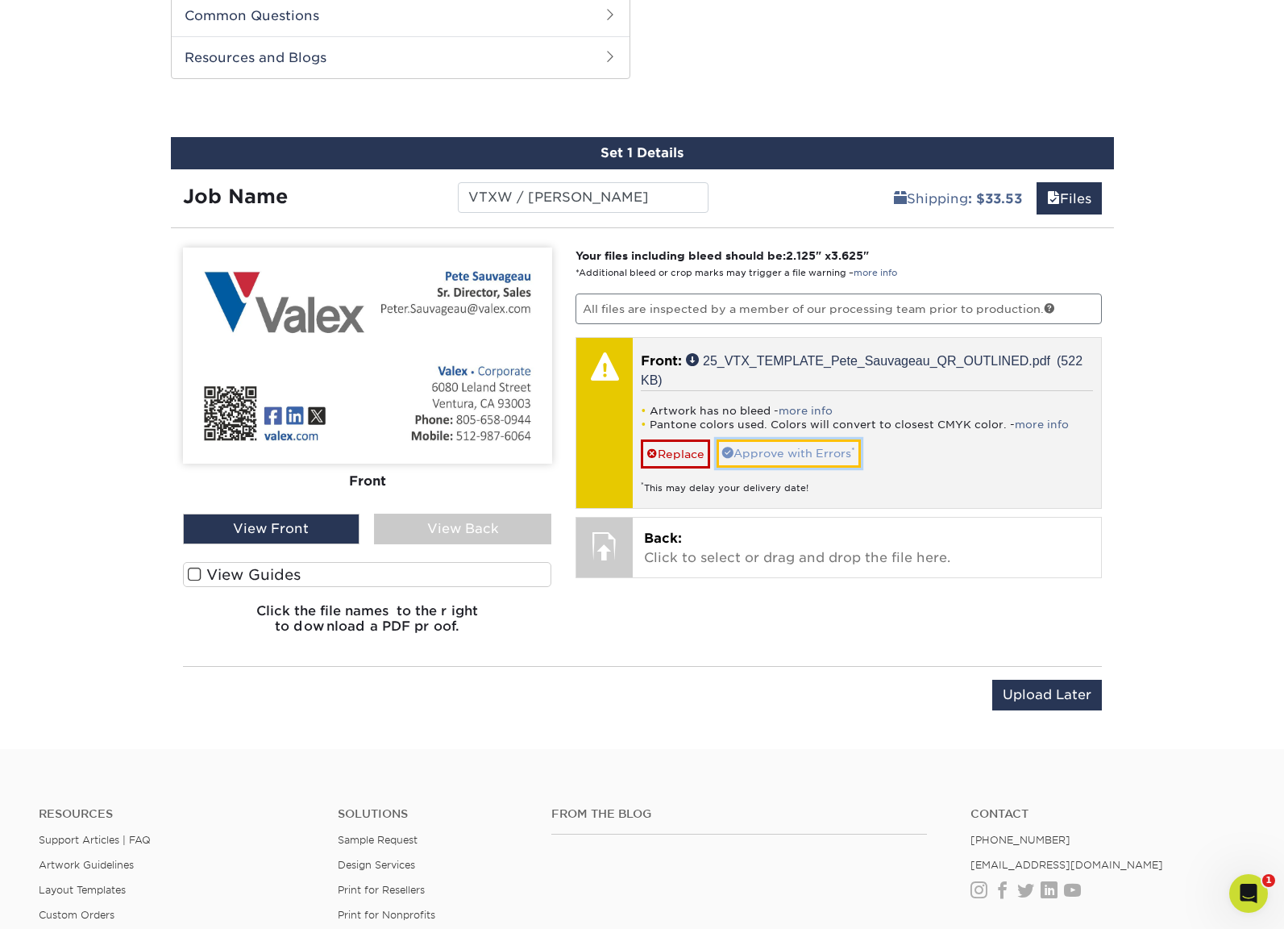
click at [831, 460] on link "Approve with Errors *" at bounding box center [789, 452] width 144 height 27
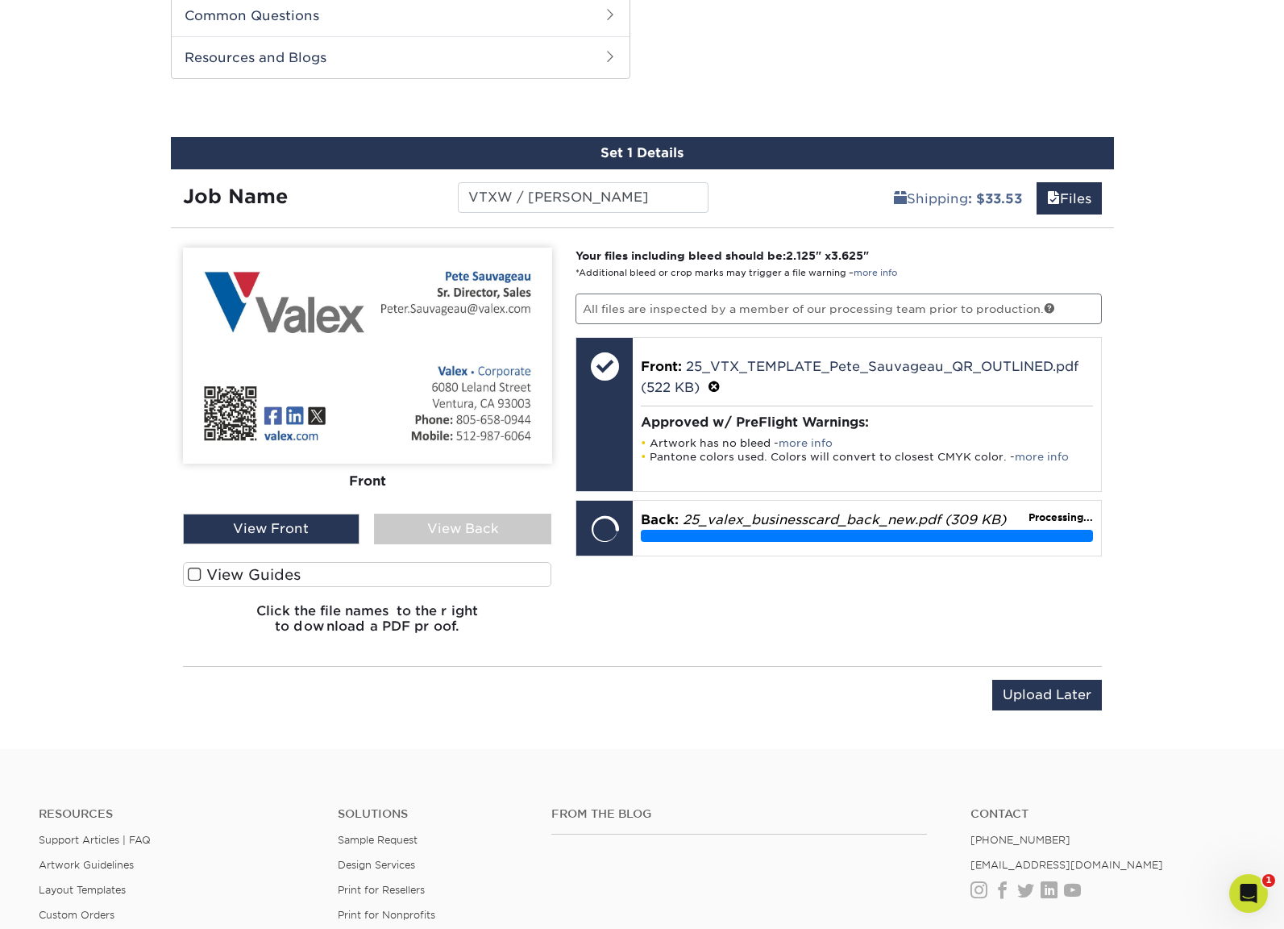
click at [422, 535] on div "View Back" at bounding box center [462, 529] width 177 height 31
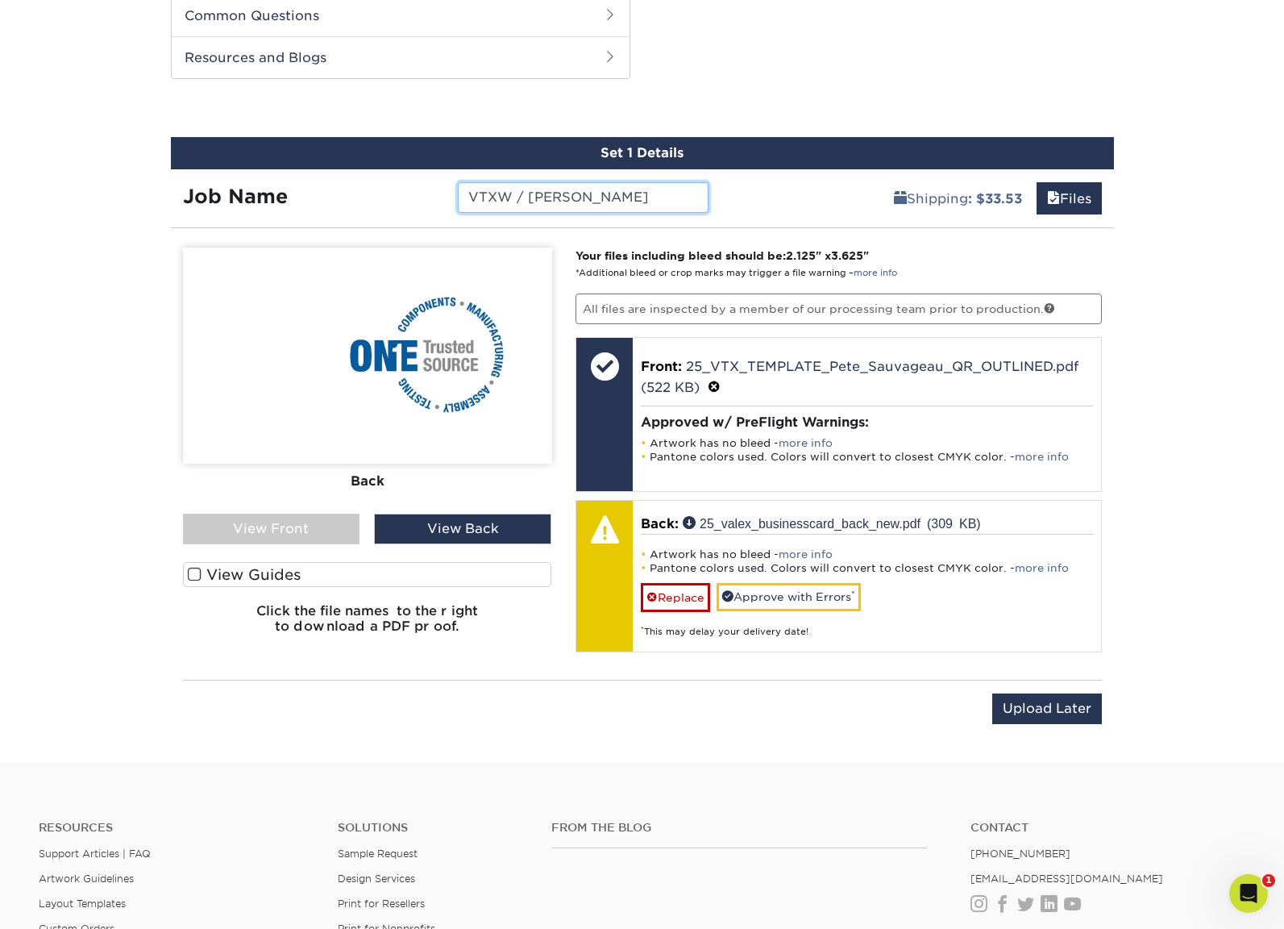
drag, startPoint x: 509, startPoint y: 193, endPoint x: 469, endPoint y: 195, distance: 39.6
click at [469, 195] on input "VTXW / Pete Sauvageau" at bounding box center [583, 197] width 251 height 31
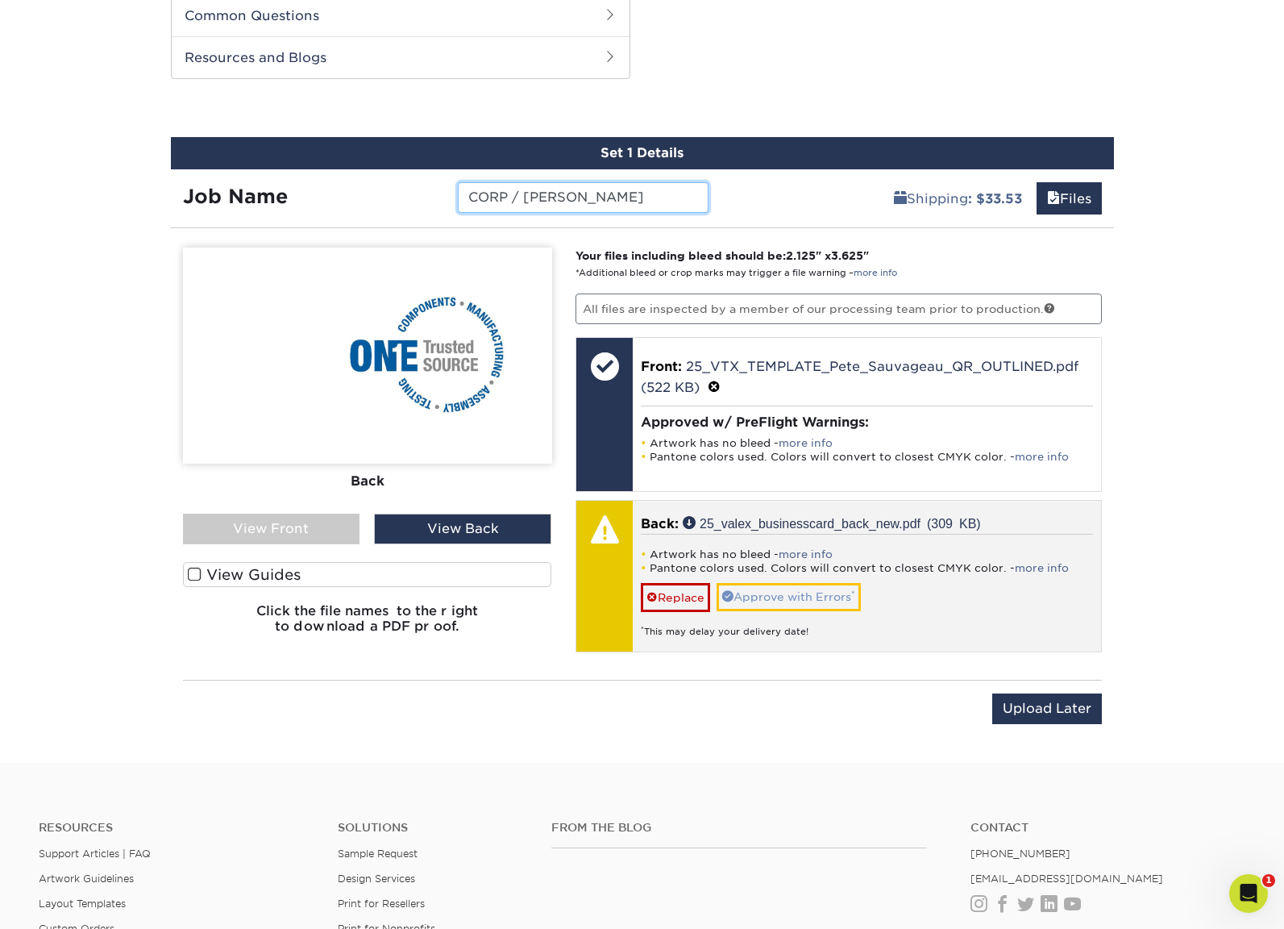
type input "CORP / Pete Sauvageau"
click at [804, 600] on link "Approve with Errors *" at bounding box center [789, 596] width 144 height 27
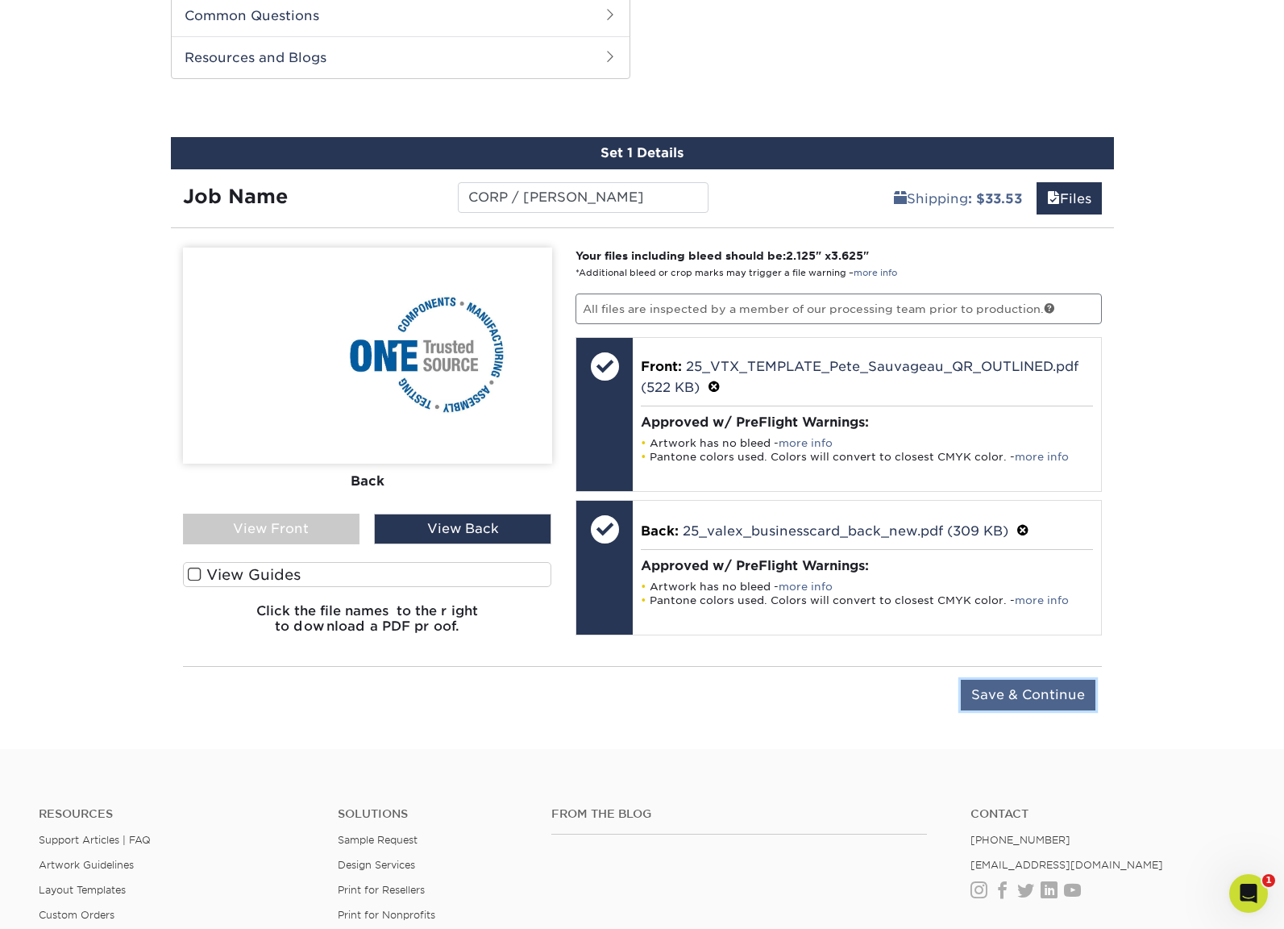
click at [1025, 695] on input "Save & Continue" at bounding box center [1028, 695] width 135 height 31
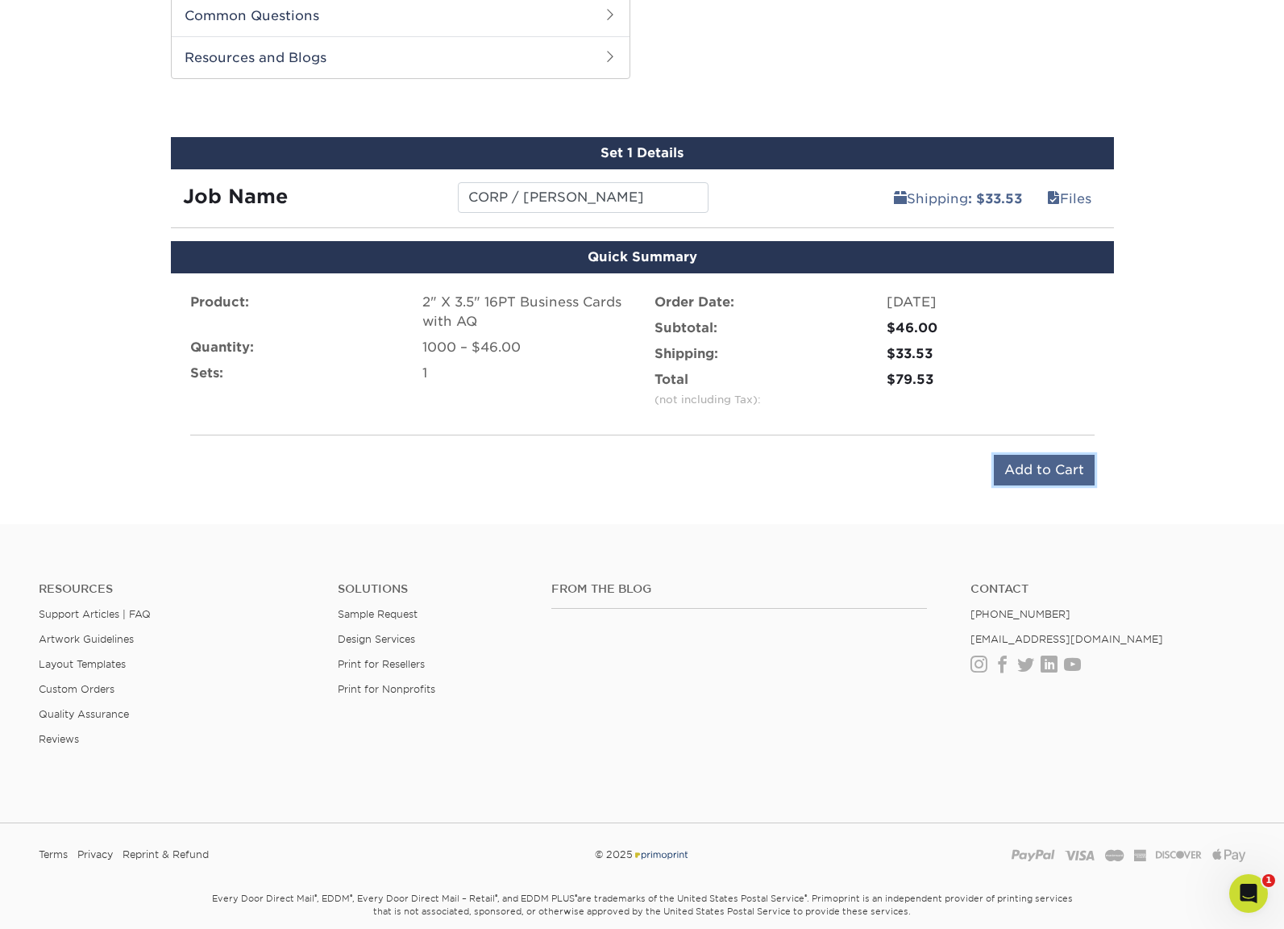
click at [1060, 476] on input "Add to Cart" at bounding box center [1044, 470] width 101 height 31
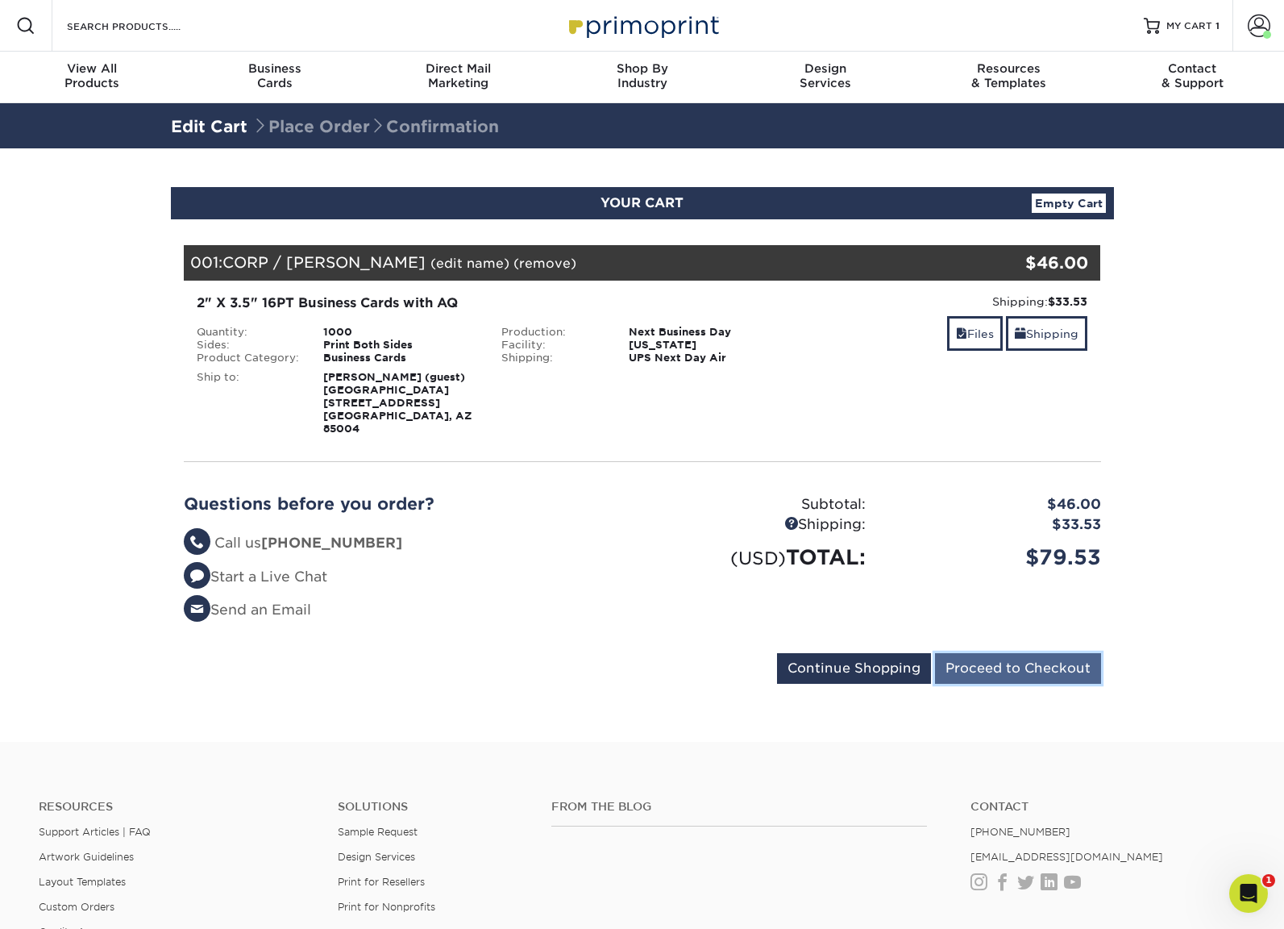
click at [1000, 669] on input "Proceed to Checkout" at bounding box center [1018, 668] width 166 height 31
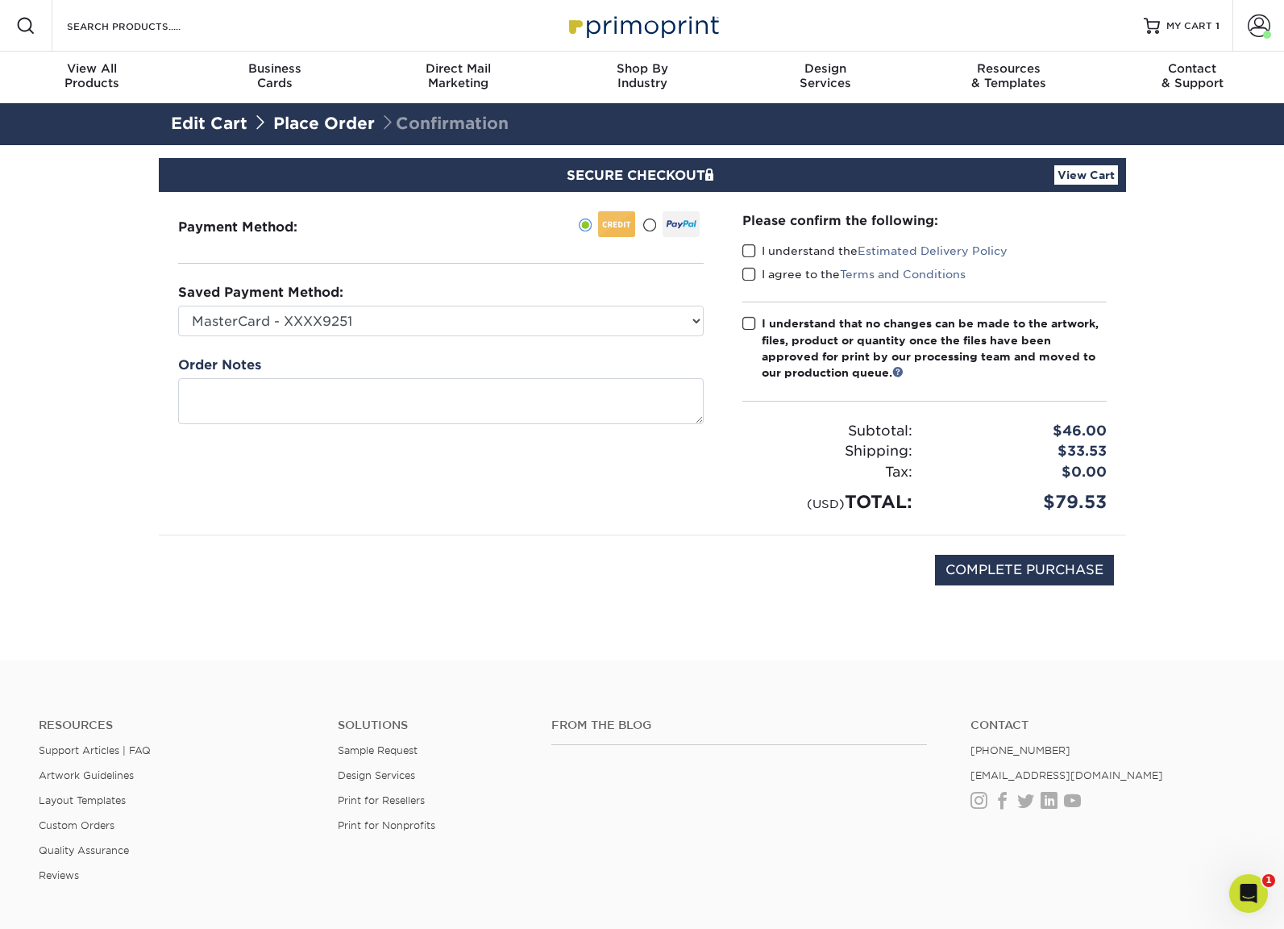
click at [755, 252] on span at bounding box center [749, 250] width 14 height 15
click at [0, 0] on input "I understand the Estimated Delivery Policy" at bounding box center [0, 0] width 0 height 0
click at [751, 272] on span at bounding box center [749, 274] width 14 height 15
click at [0, 0] on input "I agree to the Terms and Conditions" at bounding box center [0, 0] width 0 height 0
click at [744, 321] on span at bounding box center [749, 323] width 14 height 15
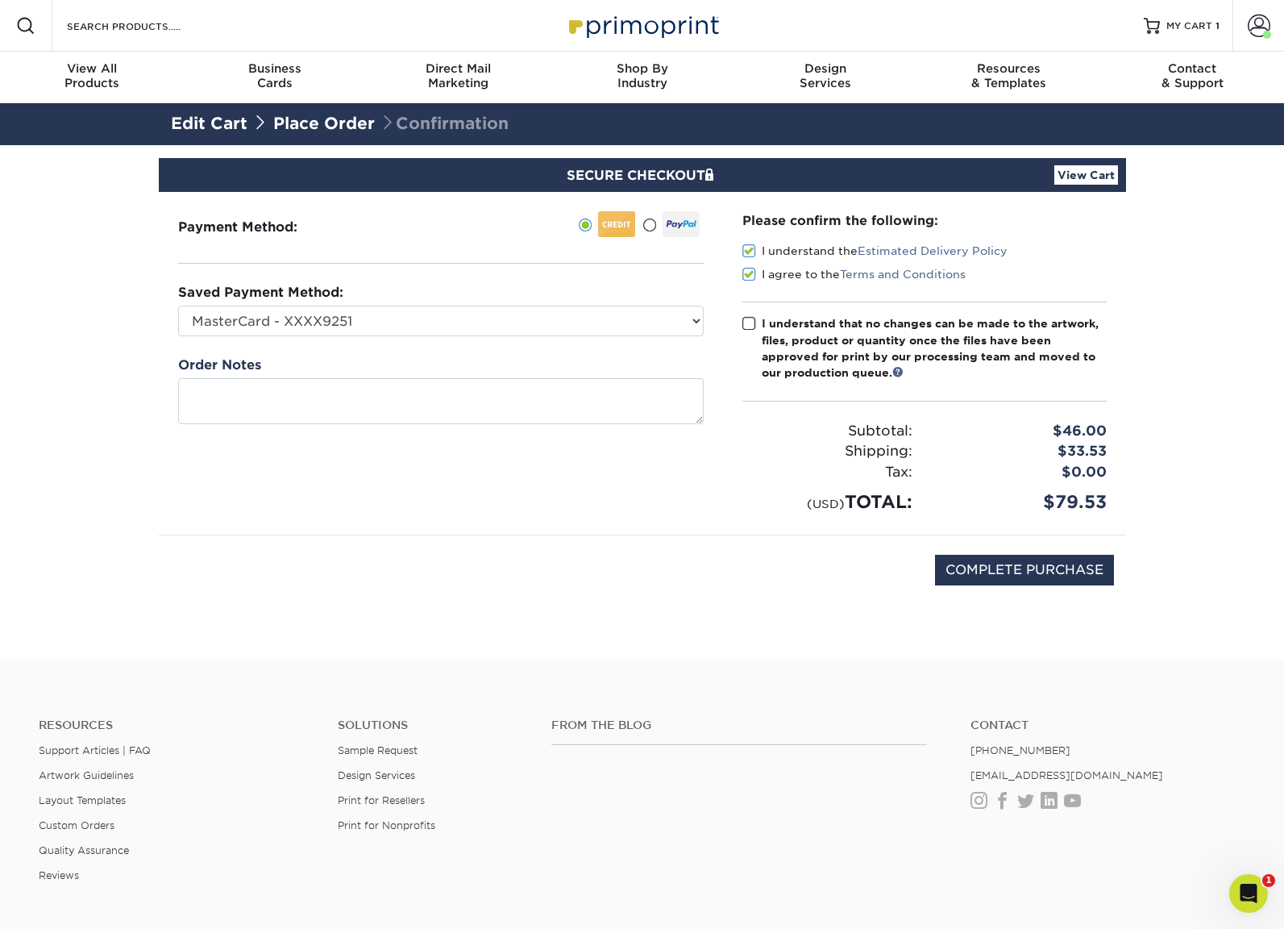
click at [0, 0] on input "I understand that no changes can be made to the artwork, files, product or quan…" at bounding box center [0, 0] width 0 height 0
click at [1024, 576] on input "COMPLETE PURCHASE" at bounding box center [1024, 570] width 179 height 31
type input "PROCESSING, PLEASE WAIT..."
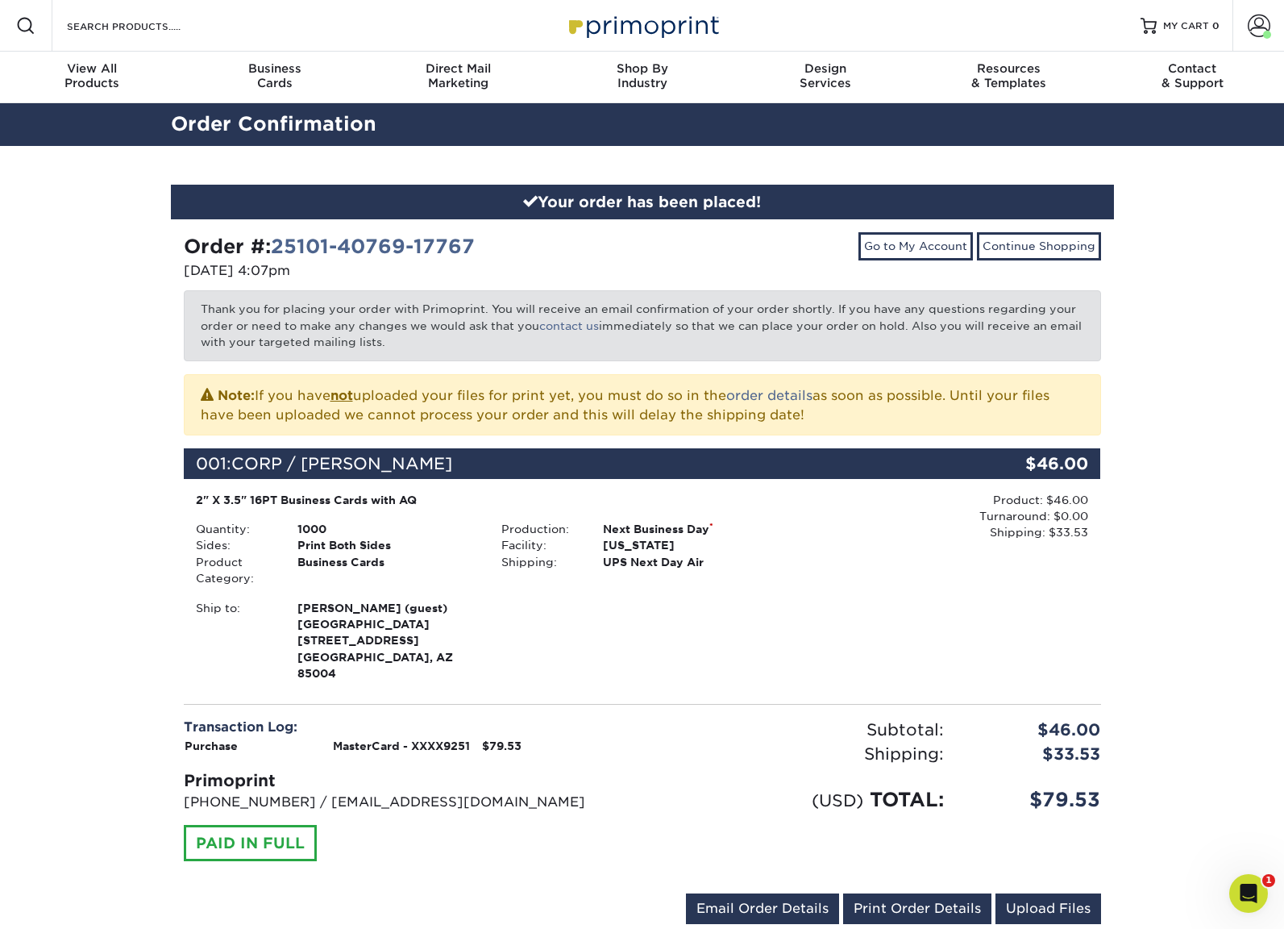
click at [1218, 569] on div "Your order has been placed! Order #: 25101-40769-17767 [DATE] 4:07pm Go to My A…" at bounding box center [642, 564] width 1284 height 837
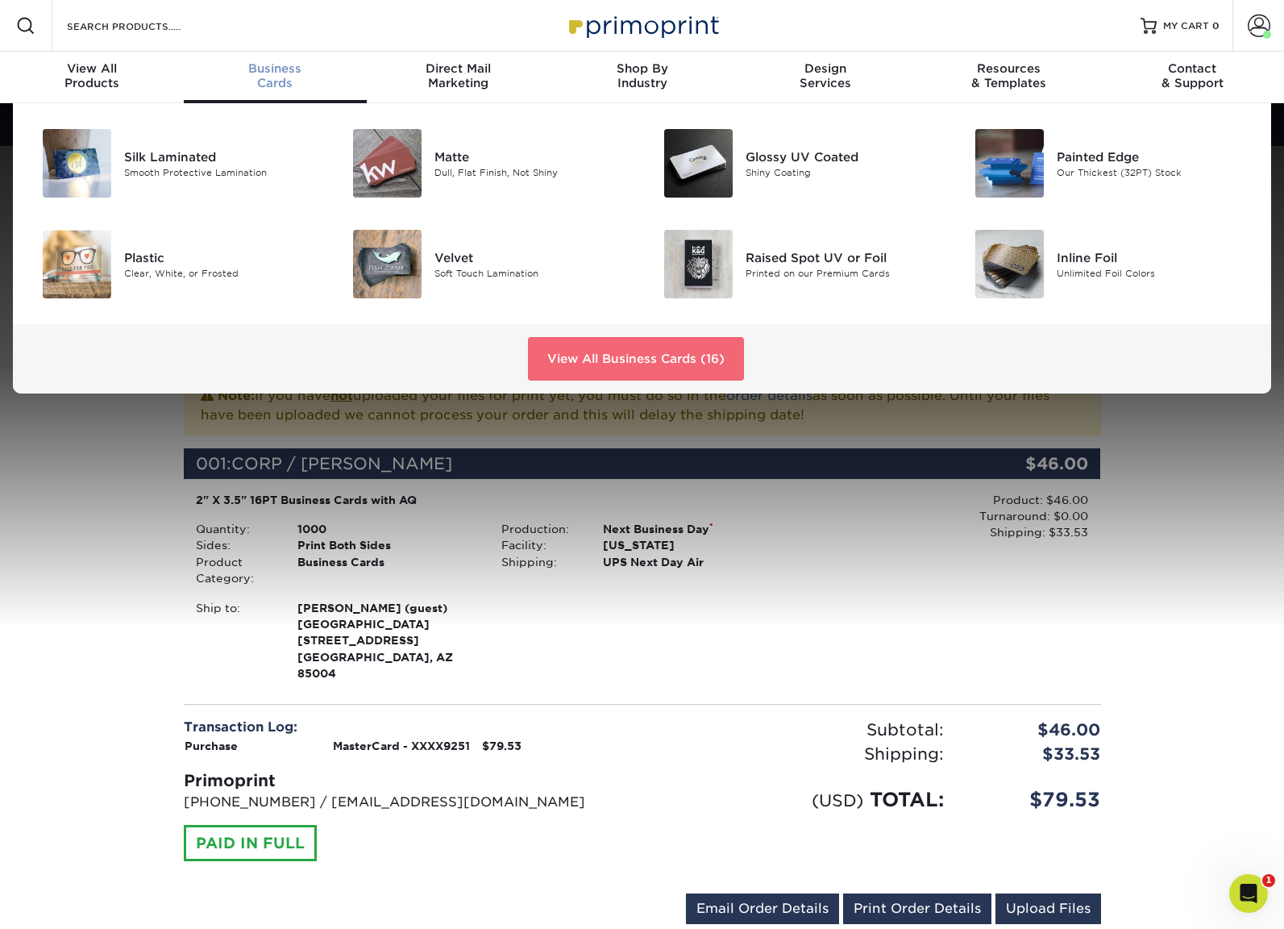
click at [614, 346] on link "View All Business Cards (16)" at bounding box center [636, 359] width 216 height 44
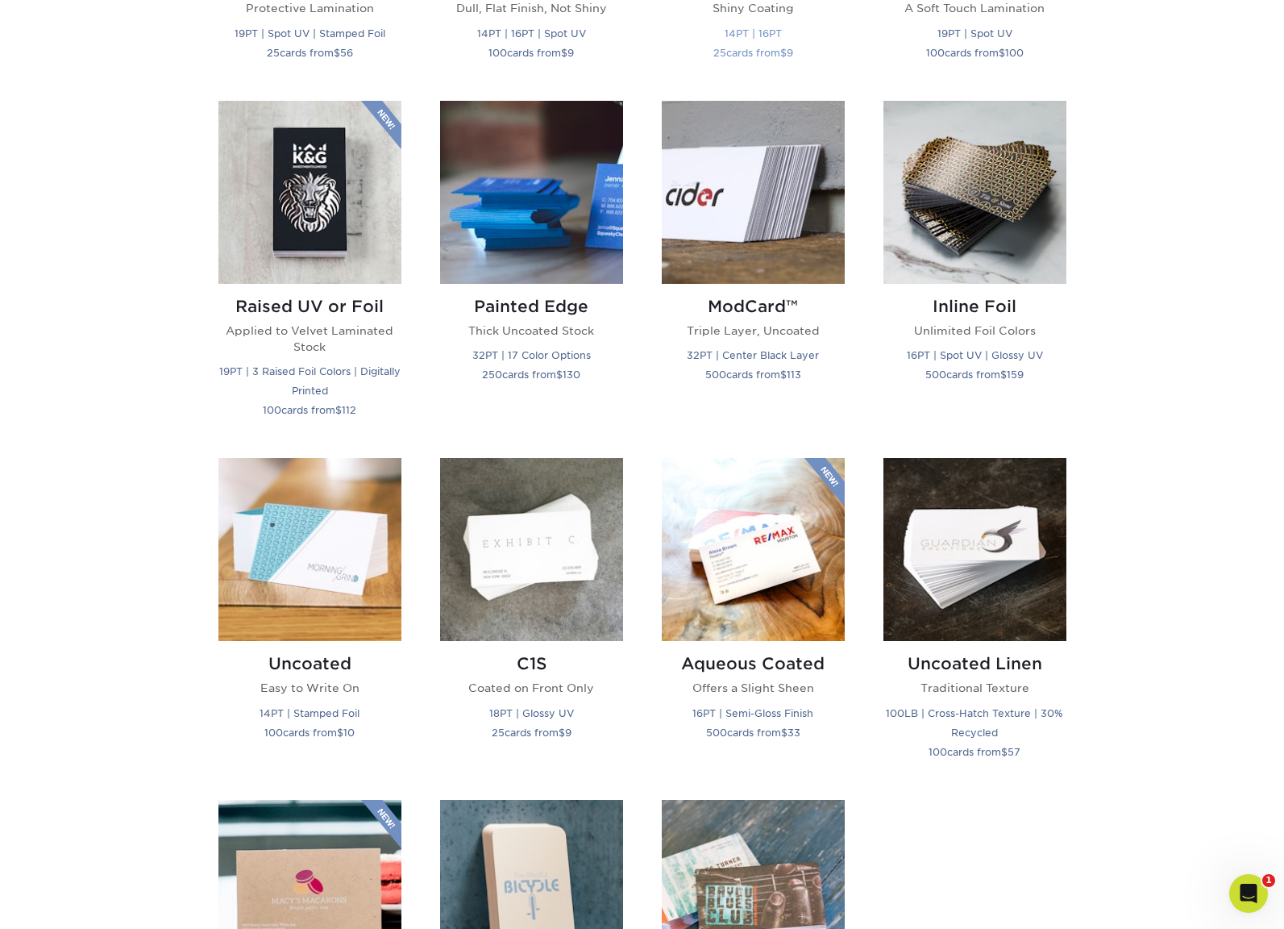
scroll to position [1048, 0]
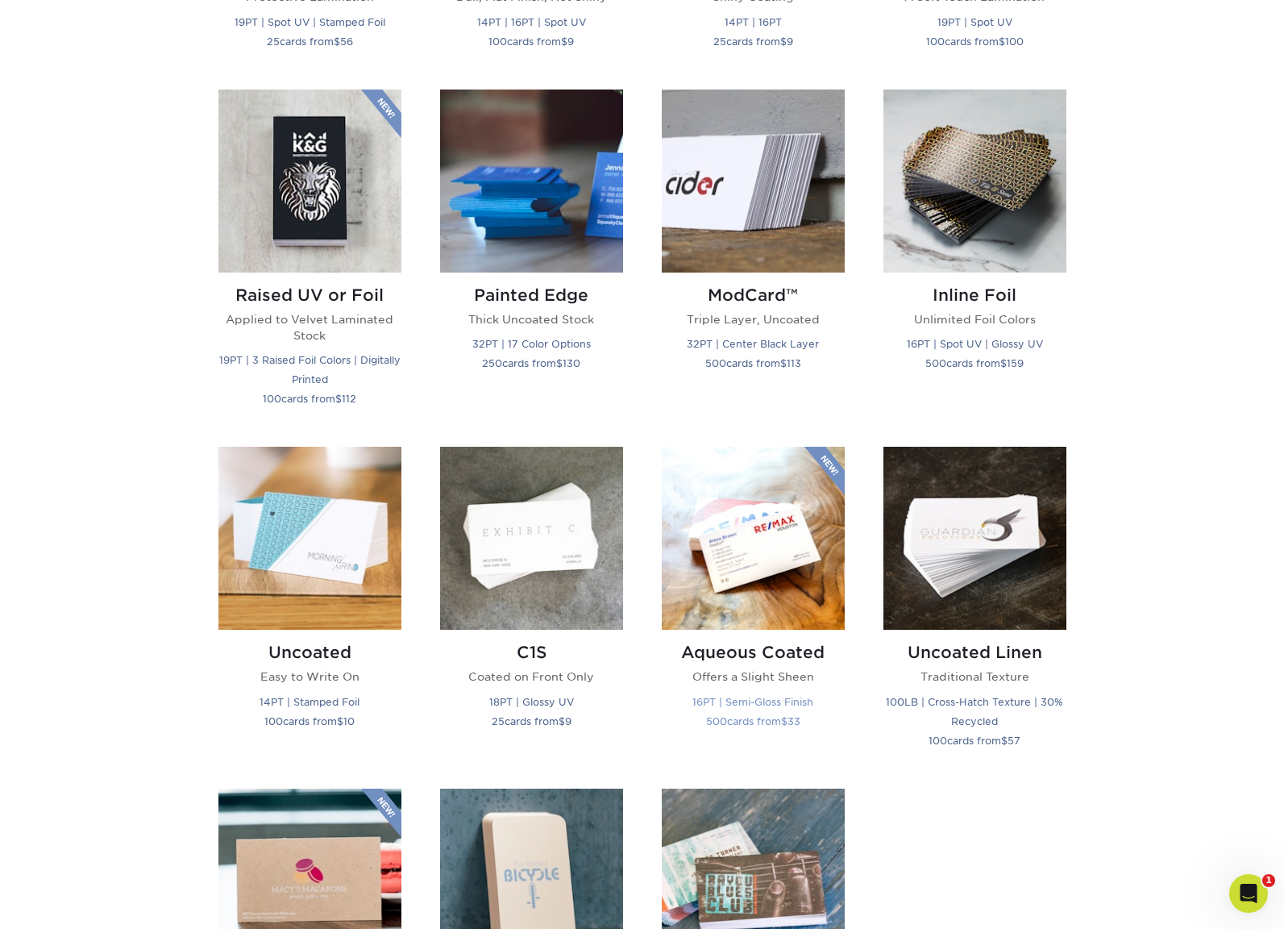
click at [769, 505] on img at bounding box center [753, 538] width 183 height 183
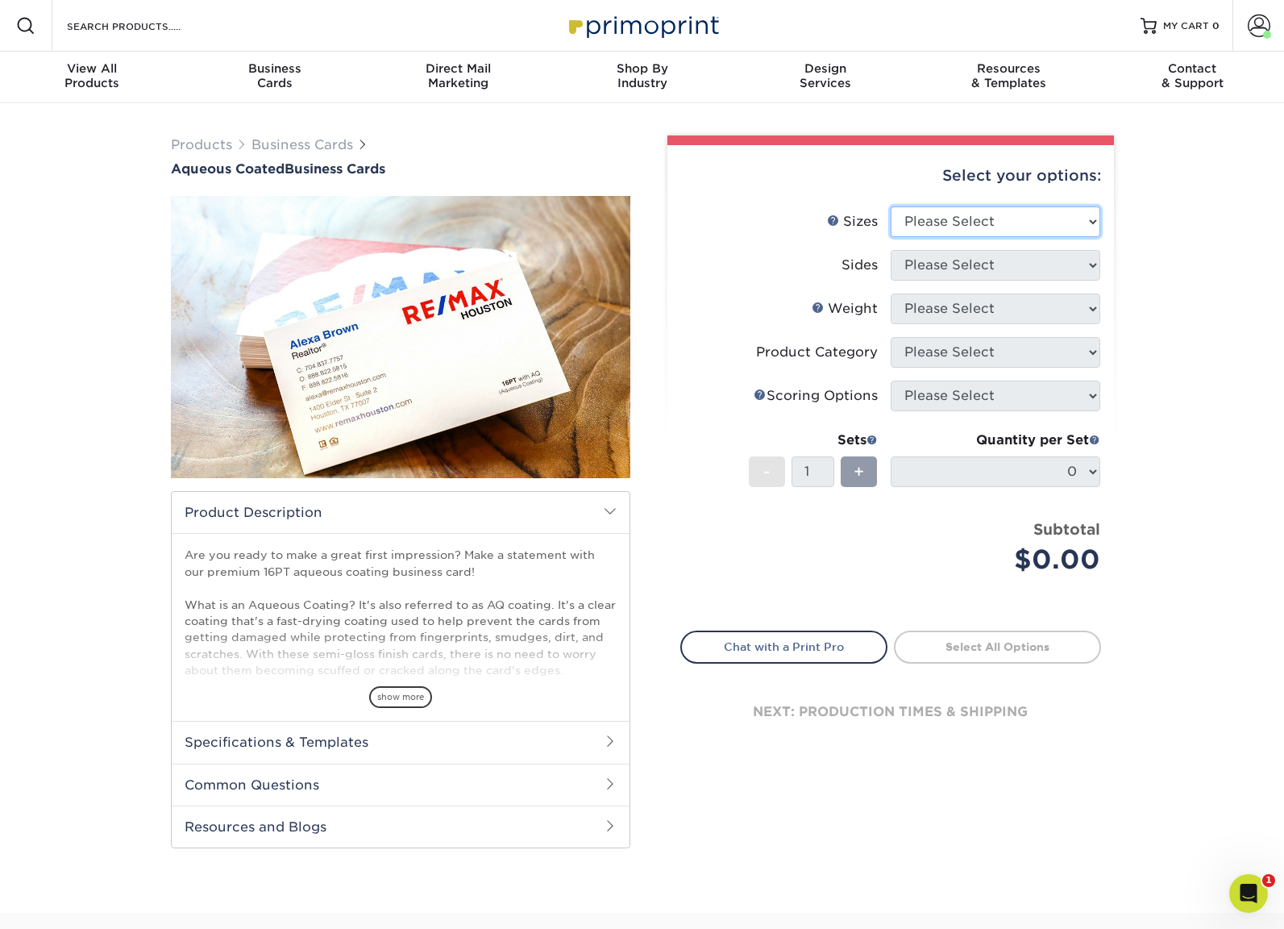
click at [977, 215] on select "Please Select 1.5" x 3.5" - Mini 1.75" x 3.5" - Mini 2" x 3" - Mini 2" x 3.5" -…" at bounding box center [996, 221] width 210 height 31
select select "2.00x3.50"
click at [891, 206] on select "Please Select 1.5" x 3.5" - Mini 1.75" x 3.5" - Mini 2" x 3" - Mini 2" x 3.5" -…" at bounding box center [996, 221] width 210 height 31
click at [979, 259] on select "Please Select Print Both Sides Print Front Only" at bounding box center [996, 265] width 210 height 31
select select "13abbda7-1d64-4f25-8bb2-c179b224825d"
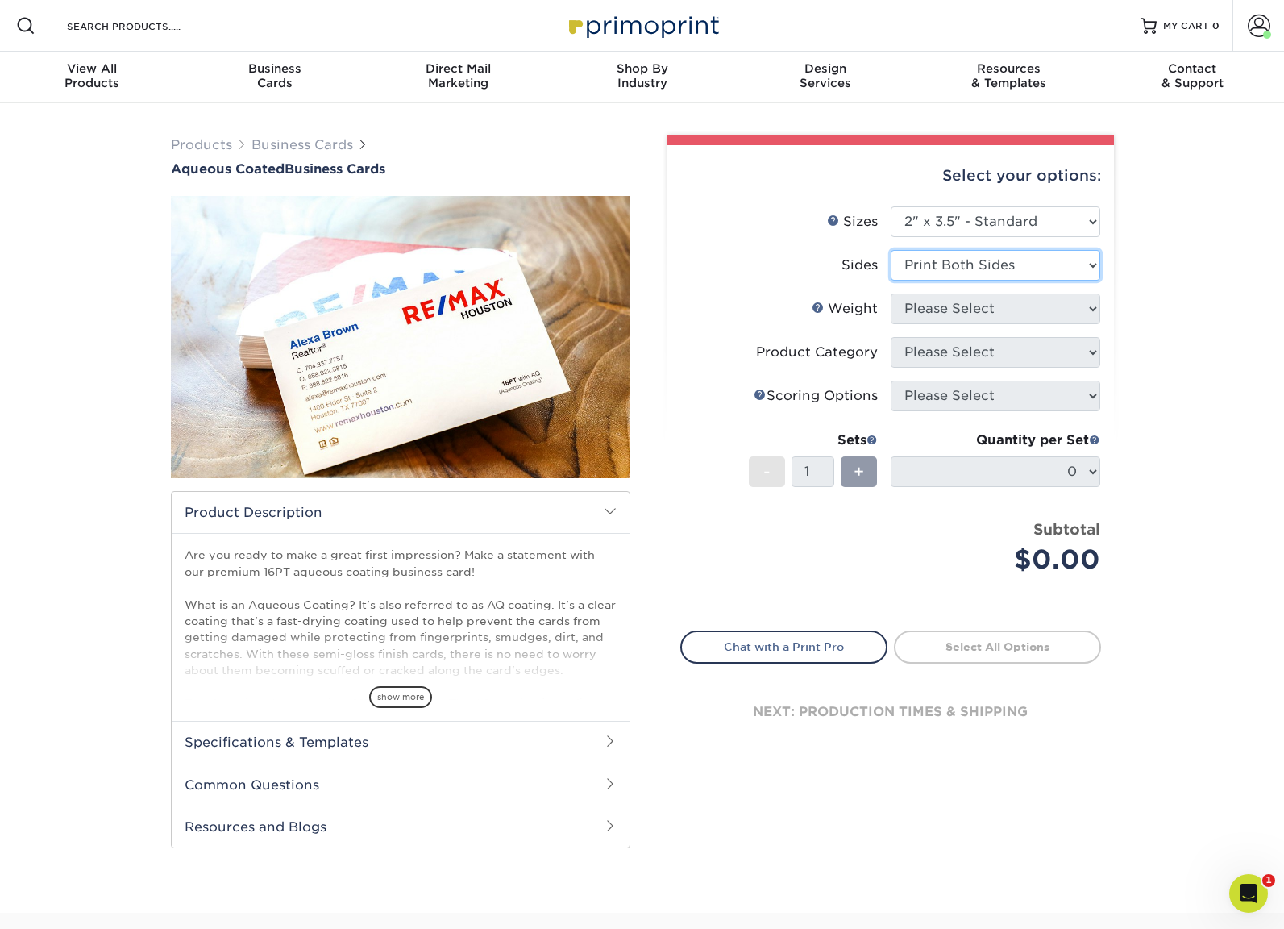
click at [891, 250] on select "Please Select Print Both Sides Print Front Only" at bounding box center [996, 265] width 210 height 31
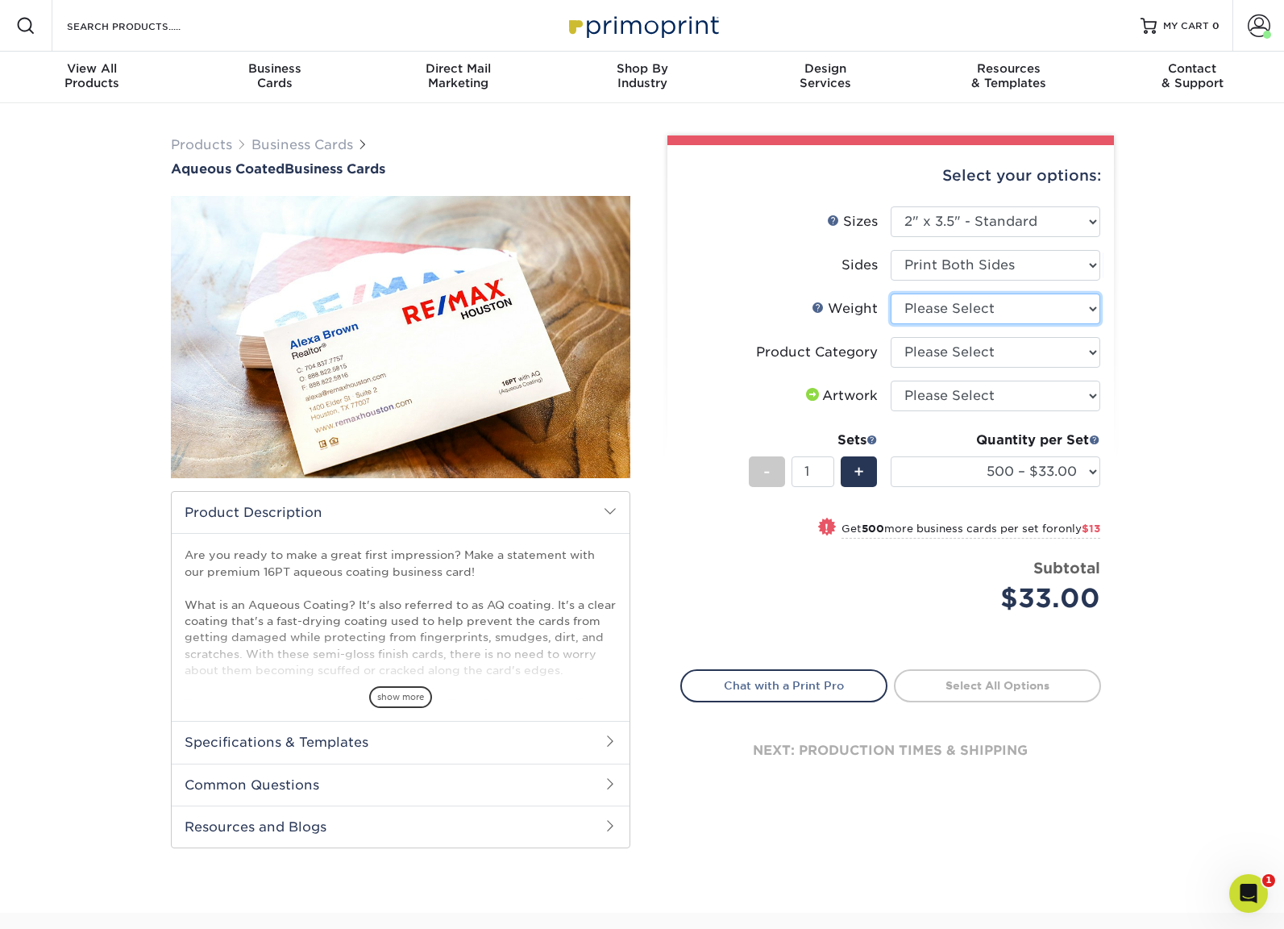
click at [954, 314] on select "Please Select 16PT" at bounding box center [996, 308] width 210 height 31
select select "16PT"
click at [891, 293] on select "Please Select 16PT" at bounding box center [996, 308] width 210 height 31
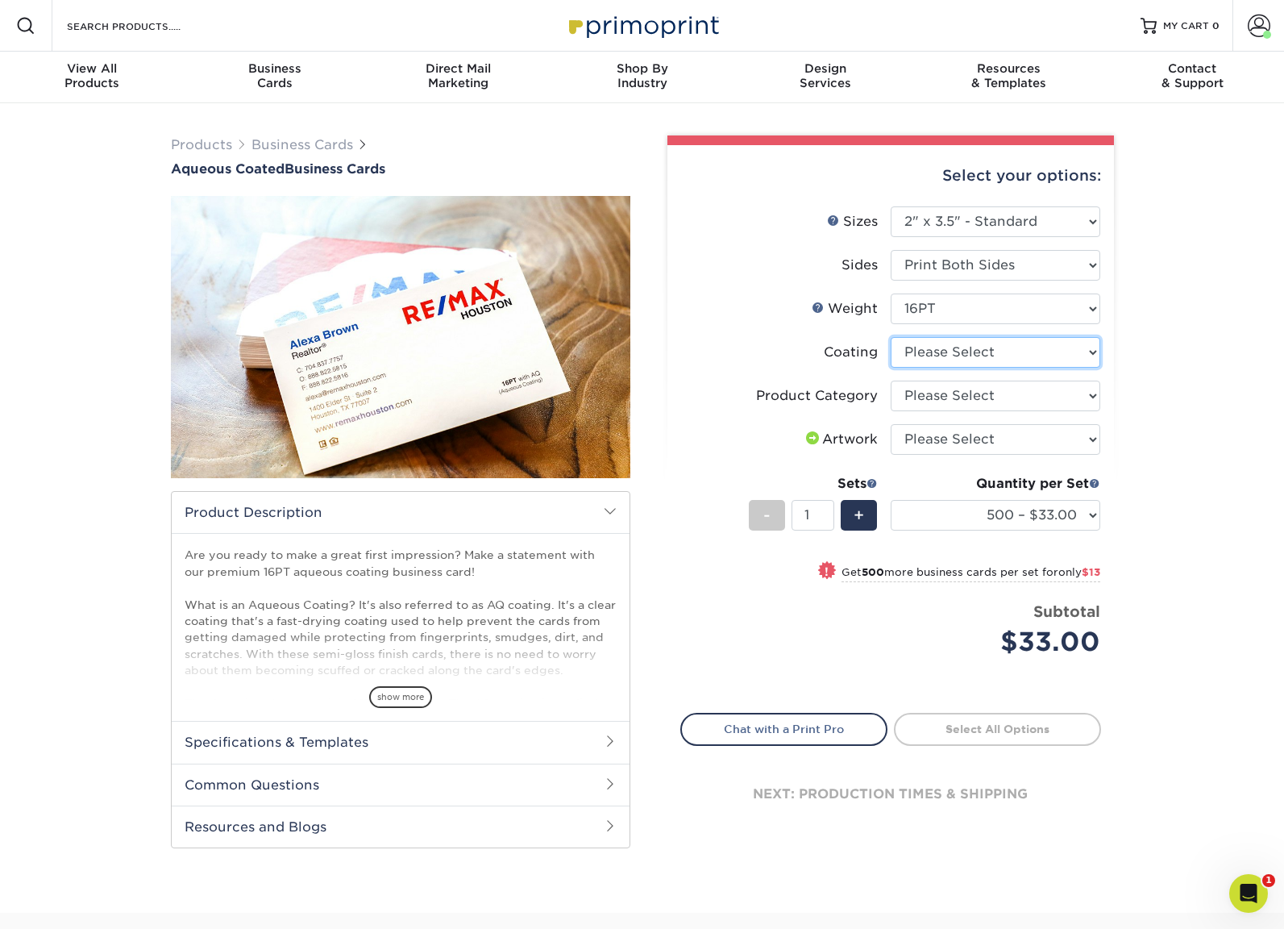
click at [964, 355] on select at bounding box center [996, 352] width 210 height 31
select select "d41dab50-ff65-4f4f-bb17-2afe4d36ae33"
click at [891, 337] on select at bounding box center [996, 352] width 210 height 31
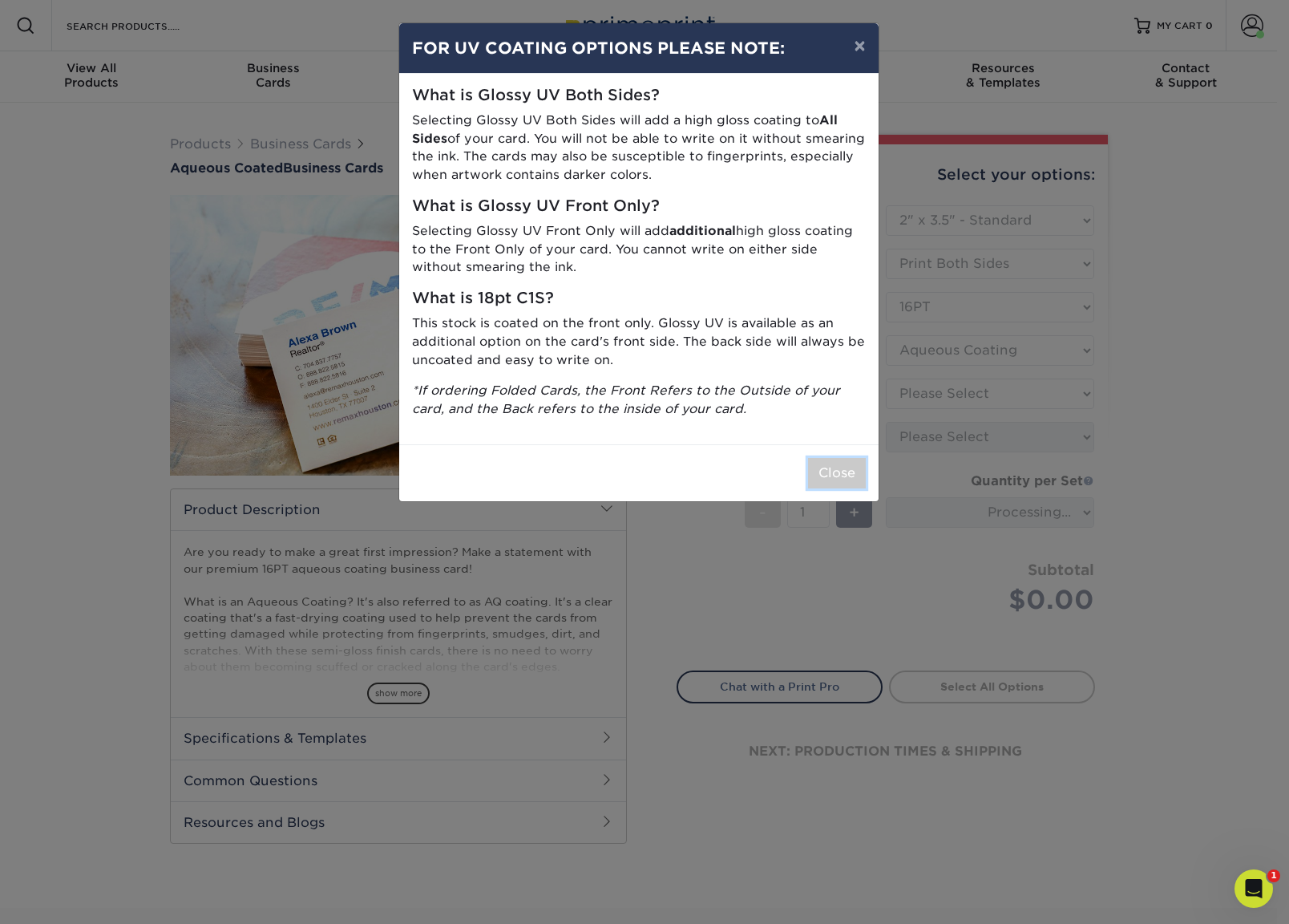
click at [830, 474] on button "Close" at bounding box center [837, 472] width 58 height 31
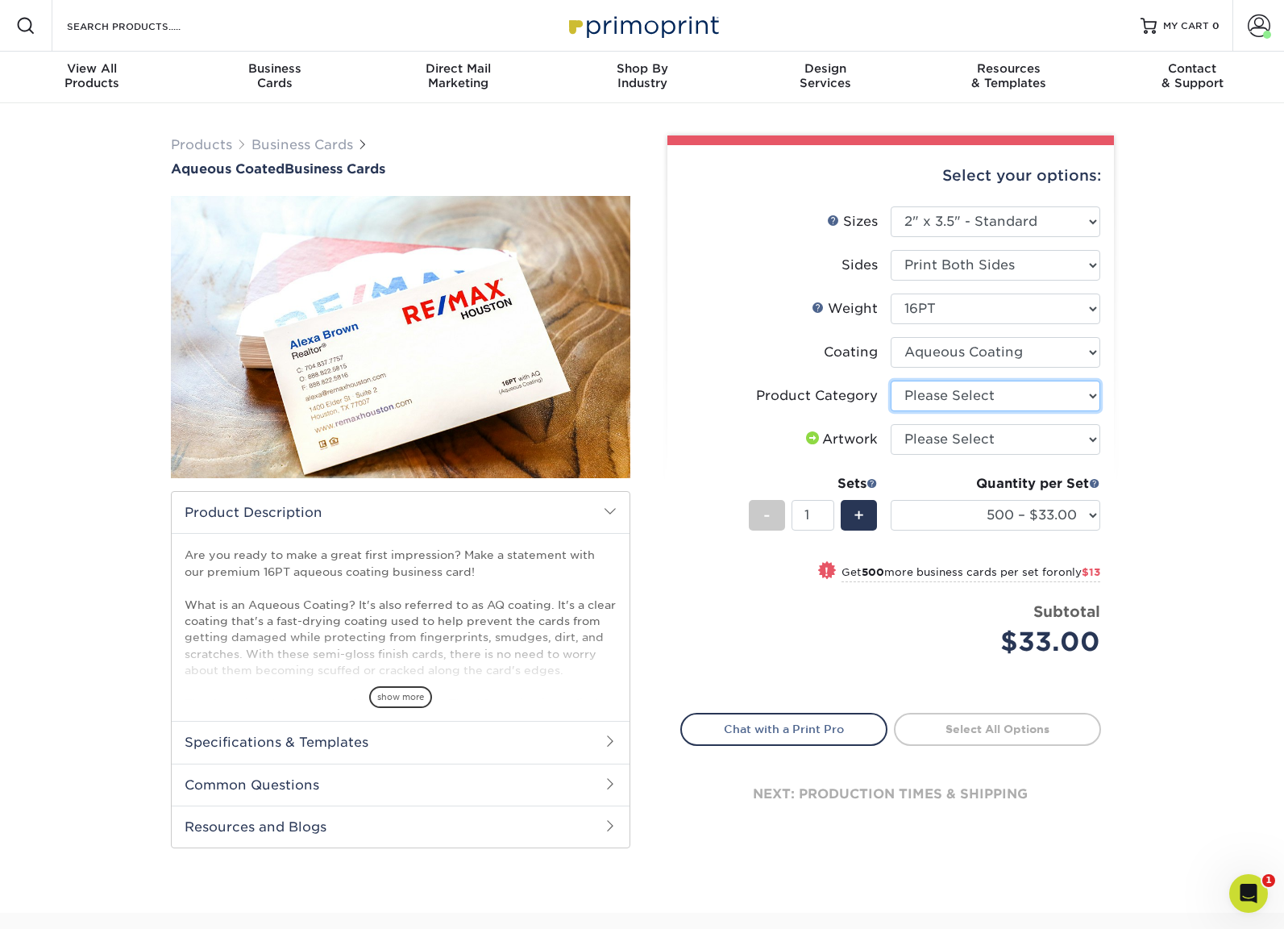
click at [1005, 398] on select "Please Select Business Cards" at bounding box center [996, 396] width 210 height 31
select select "3b5148f1-0588-4f88-a218-97bcfdce65c1"
click at [891, 381] on select "Please Select Business Cards" at bounding box center [996, 396] width 210 height 31
click at [952, 438] on select "Please Select I will upload files I need a design - $100" at bounding box center [996, 439] width 210 height 31
select select "upload"
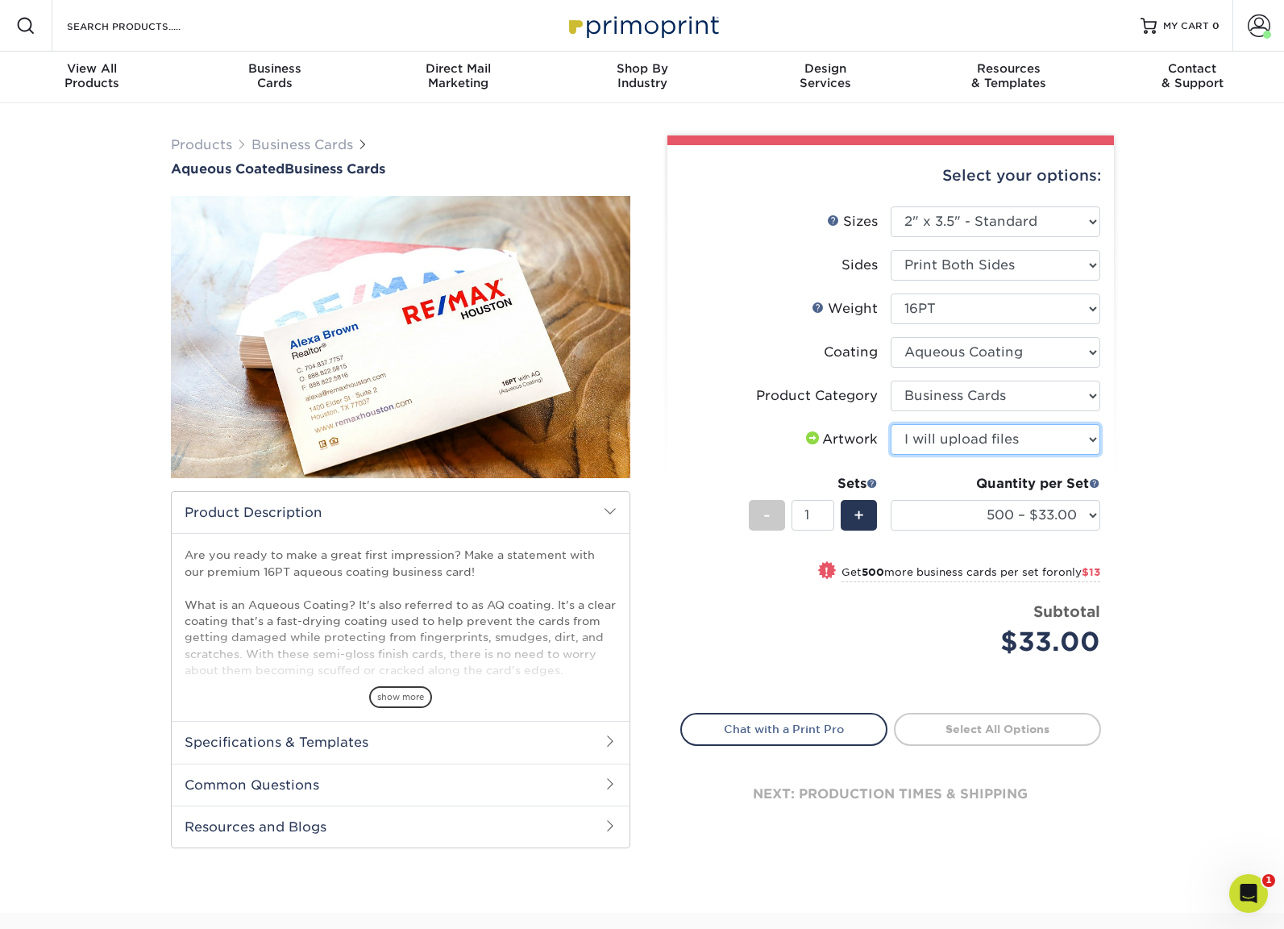
click at [891, 424] on select "Please Select I will upload files I need a design - $100" at bounding box center [996, 439] width 210 height 31
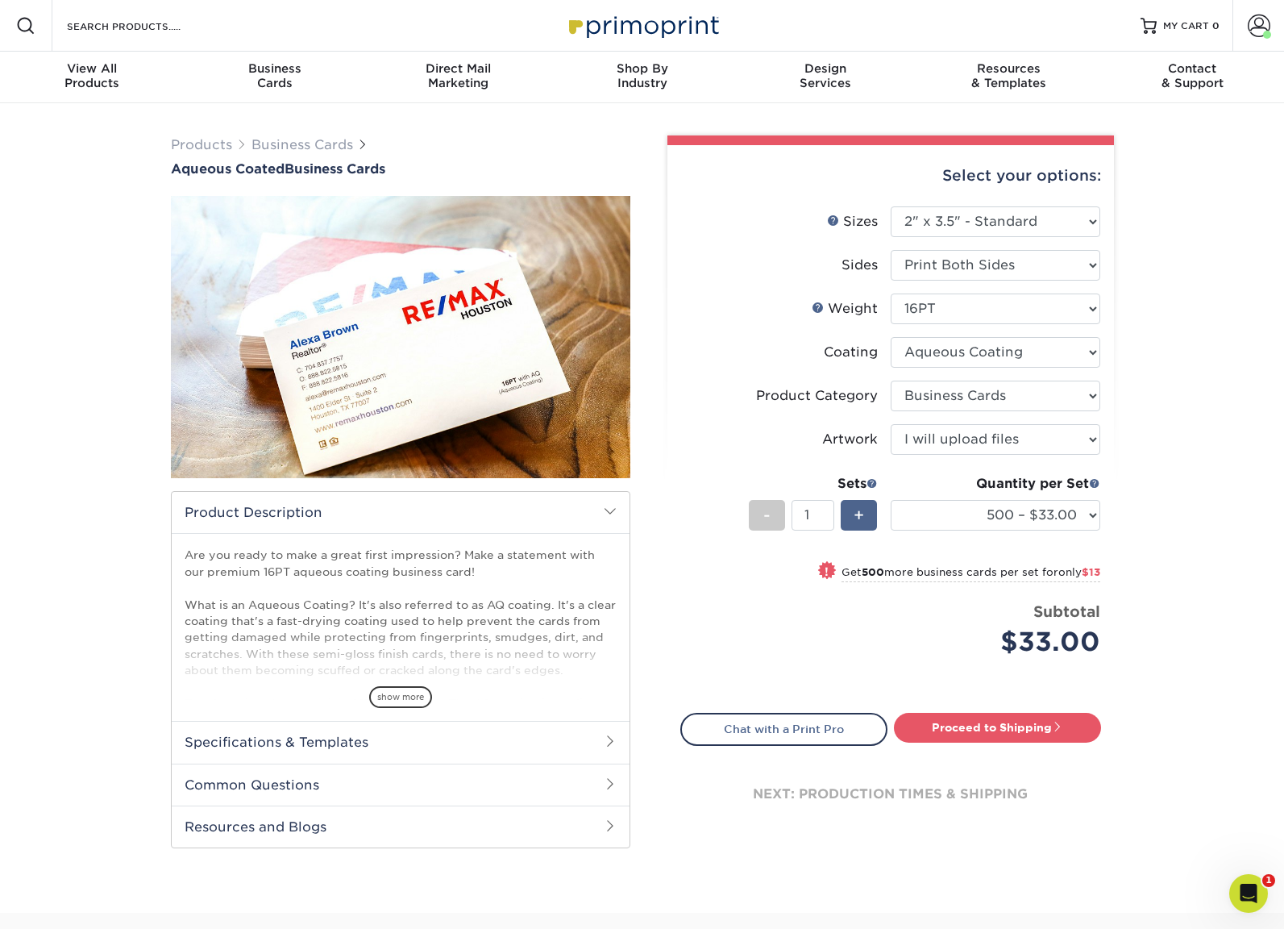
click at [860, 513] on span "+" at bounding box center [859, 515] width 10 height 24
type input "2"
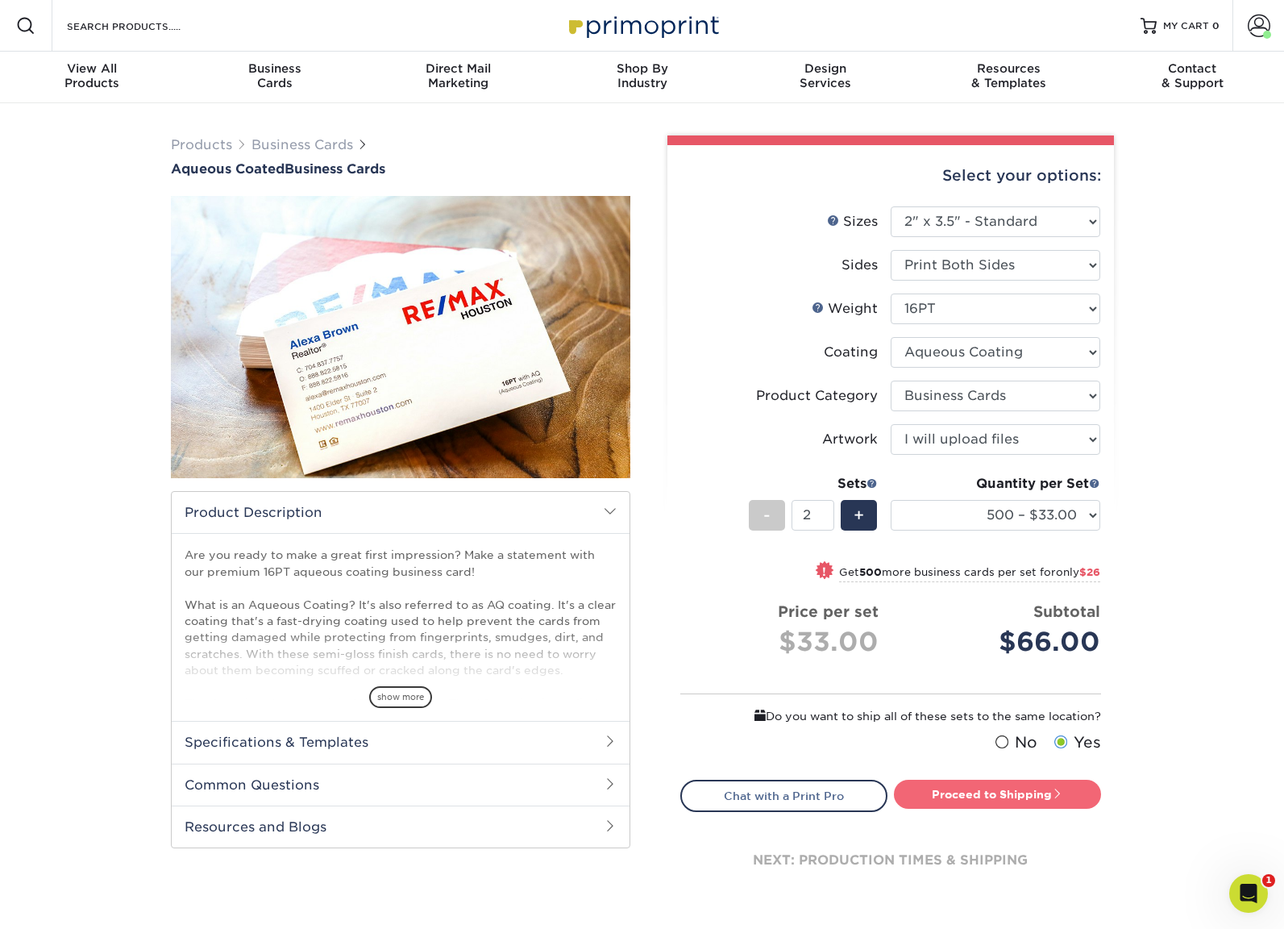
click at [961, 789] on link "Proceed to Shipping" at bounding box center [997, 794] width 207 height 29
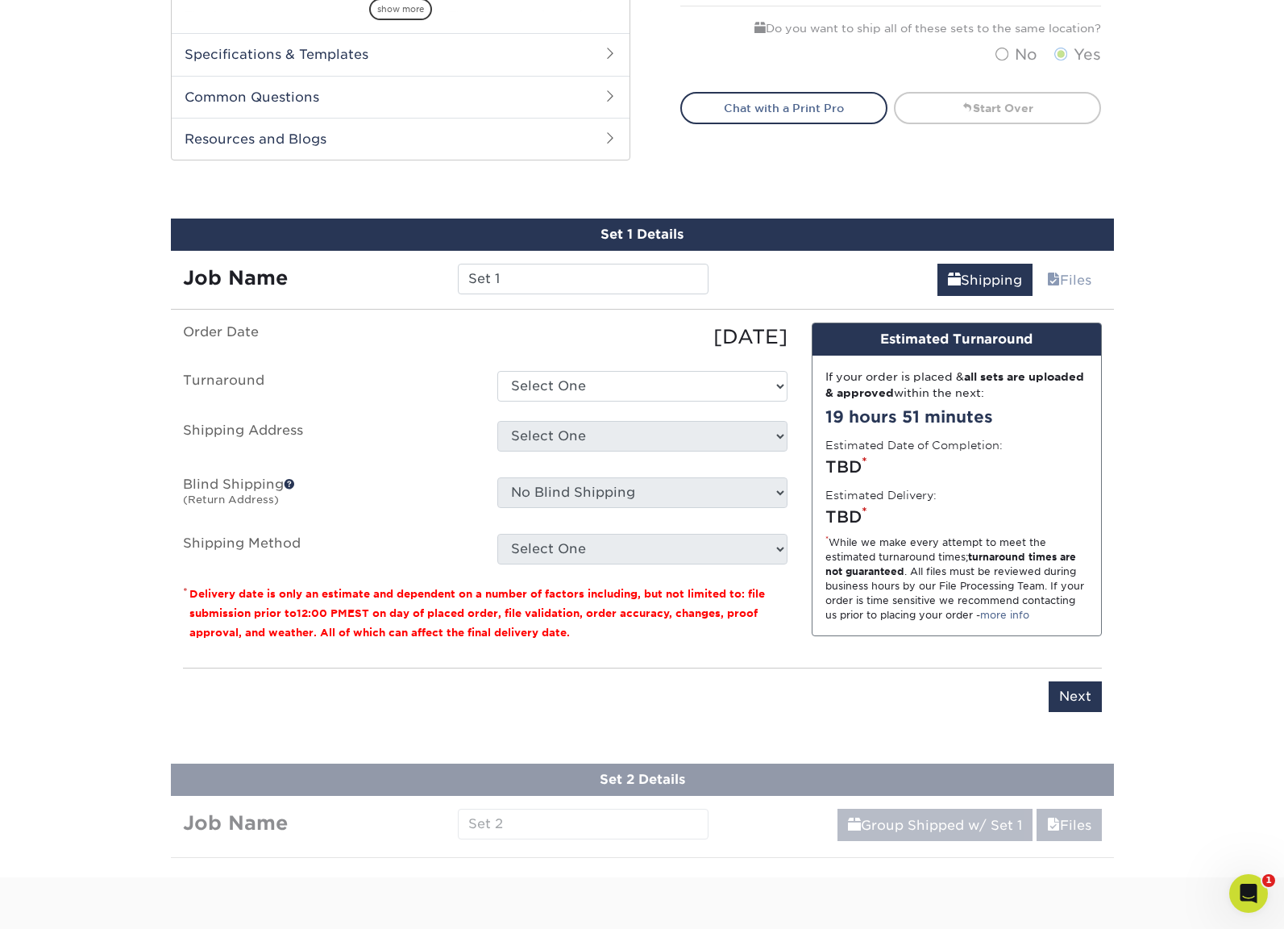
scroll to position [823, 0]
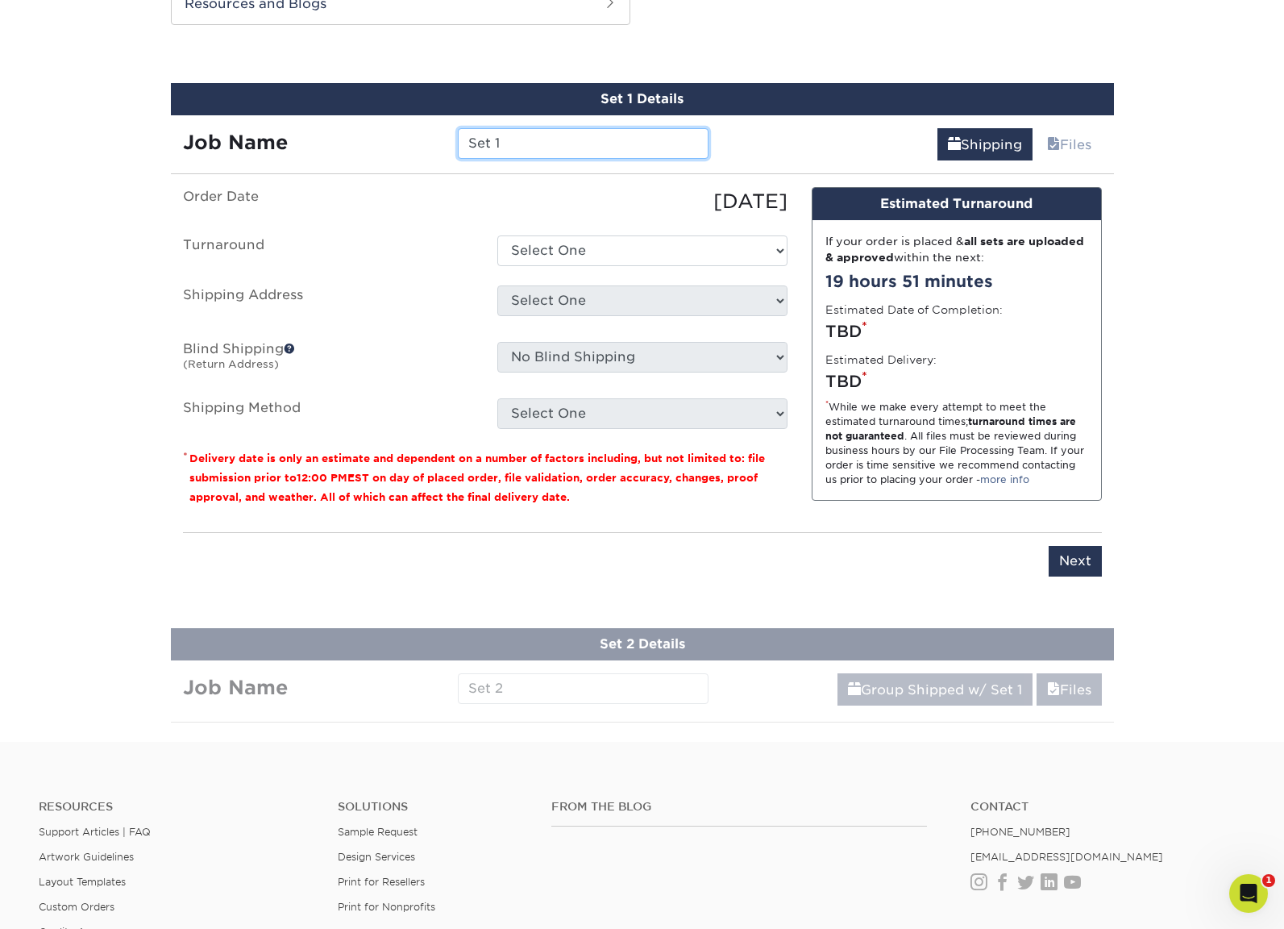
drag, startPoint x: 537, startPoint y: 145, endPoint x: 411, endPoint y: 147, distance: 125.8
click at [411, 147] on div "Job Name Set 1" at bounding box center [446, 143] width 551 height 31
click at [600, 147] on input "Set 1" at bounding box center [583, 143] width 251 height 31
drag, startPoint x: 582, startPoint y: 149, endPoint x: 460, endPoint y: 145, distance: 121.8
click at [460, 145] on input "Set 1" at bounding box center [583, 143] width 251 height 31
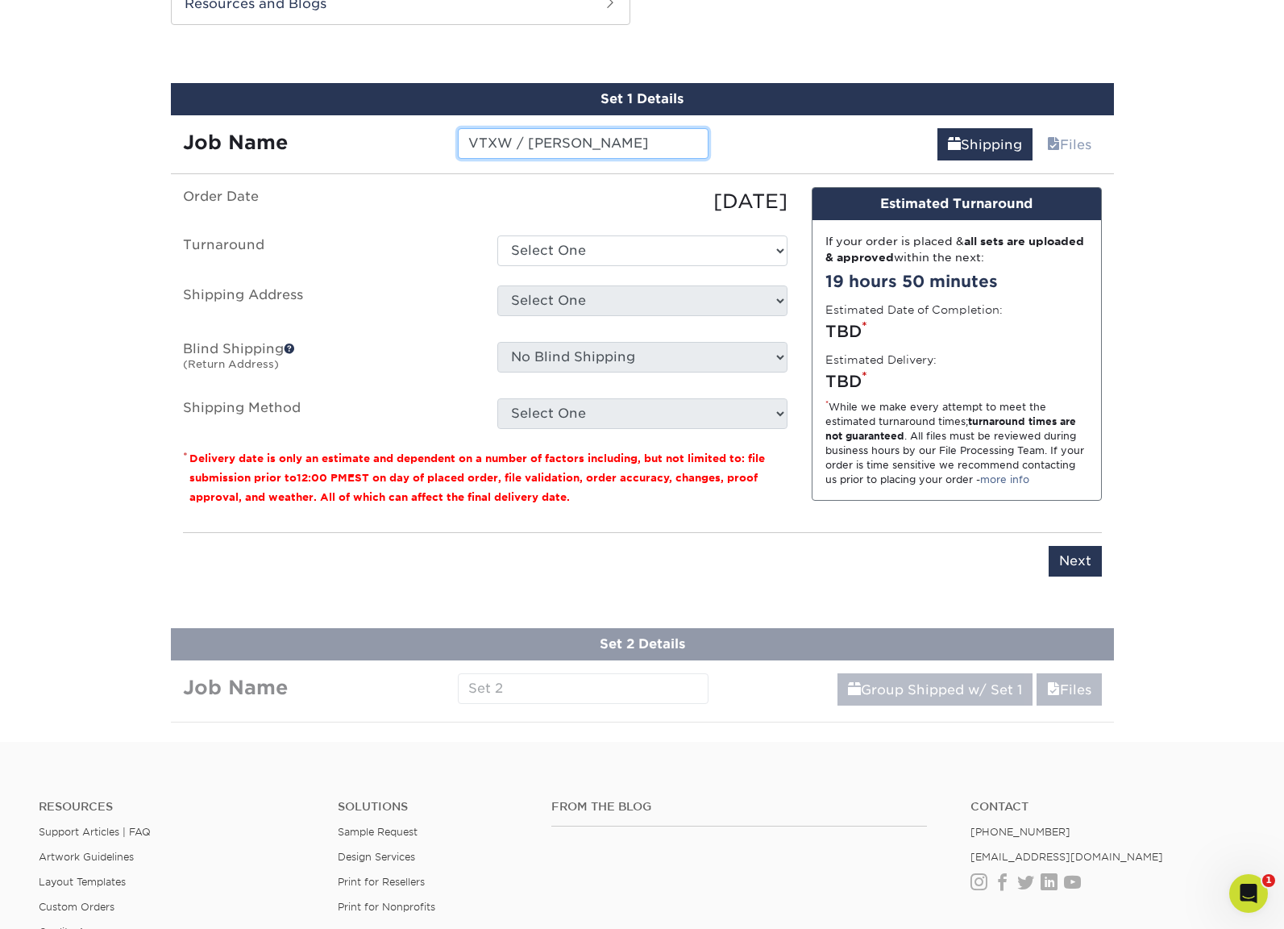
type input "VTXW / Karly Nettleton"
click at [612, 247] on select "Select One 2-4 Business Days 2 Day Next Business Day" at bounding box center [642, 250] width 290 height 31
select select "6247fa13-6ec4-4bd5-81ce-27fae4b5d043"
click at [497, 235] on select "Select One 2-4 Business Days 2 Day Next Business Day" at bounding box center [642, 250] width 290 height 31
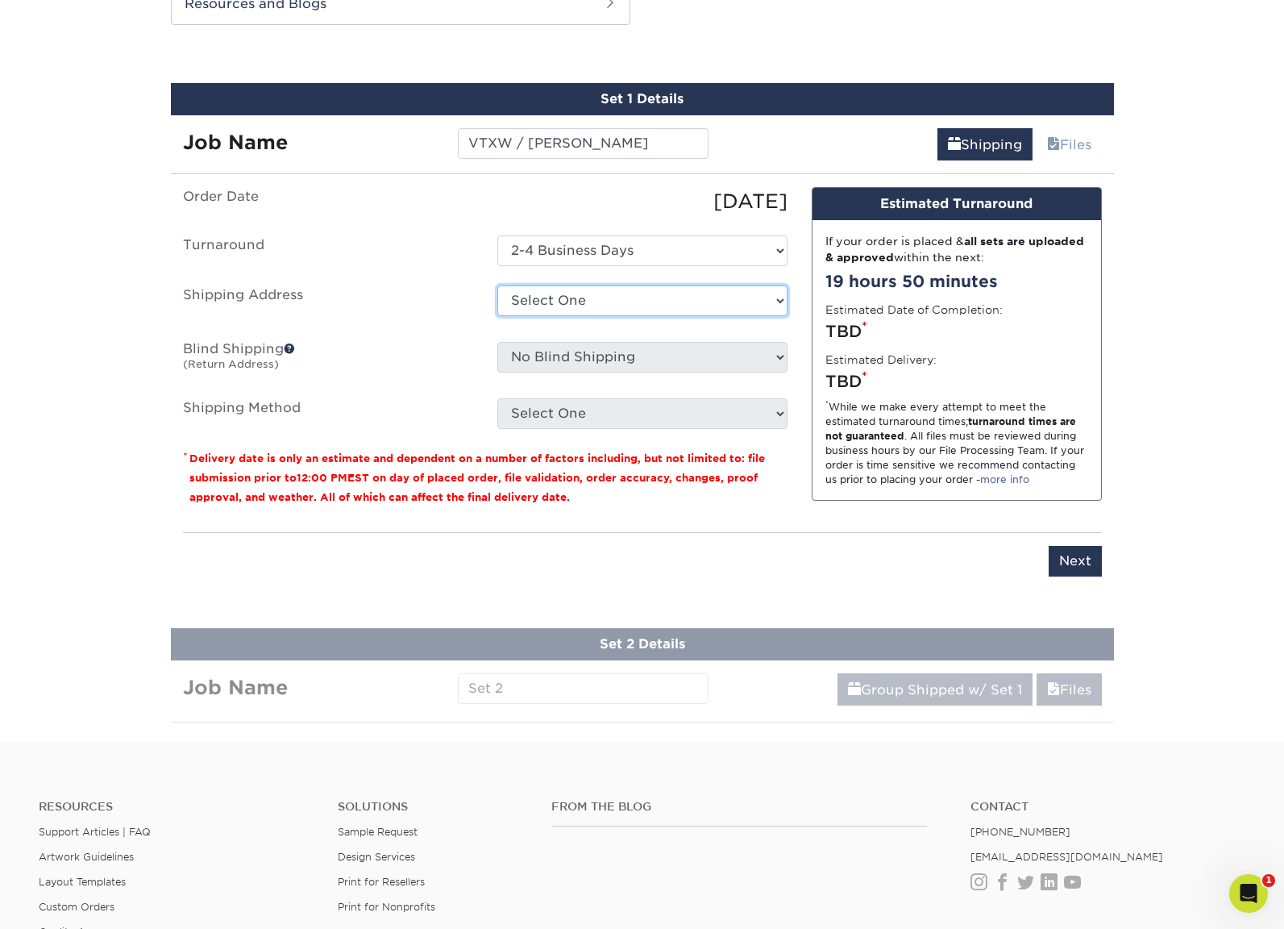
click at [564, 297] on select "Select One BC - Corey Otwell (Home) Bill Stubbs Business Cards Hannah Smalarz -…" at bounding box center [642, 300] width 290 height 31
select select "245697"
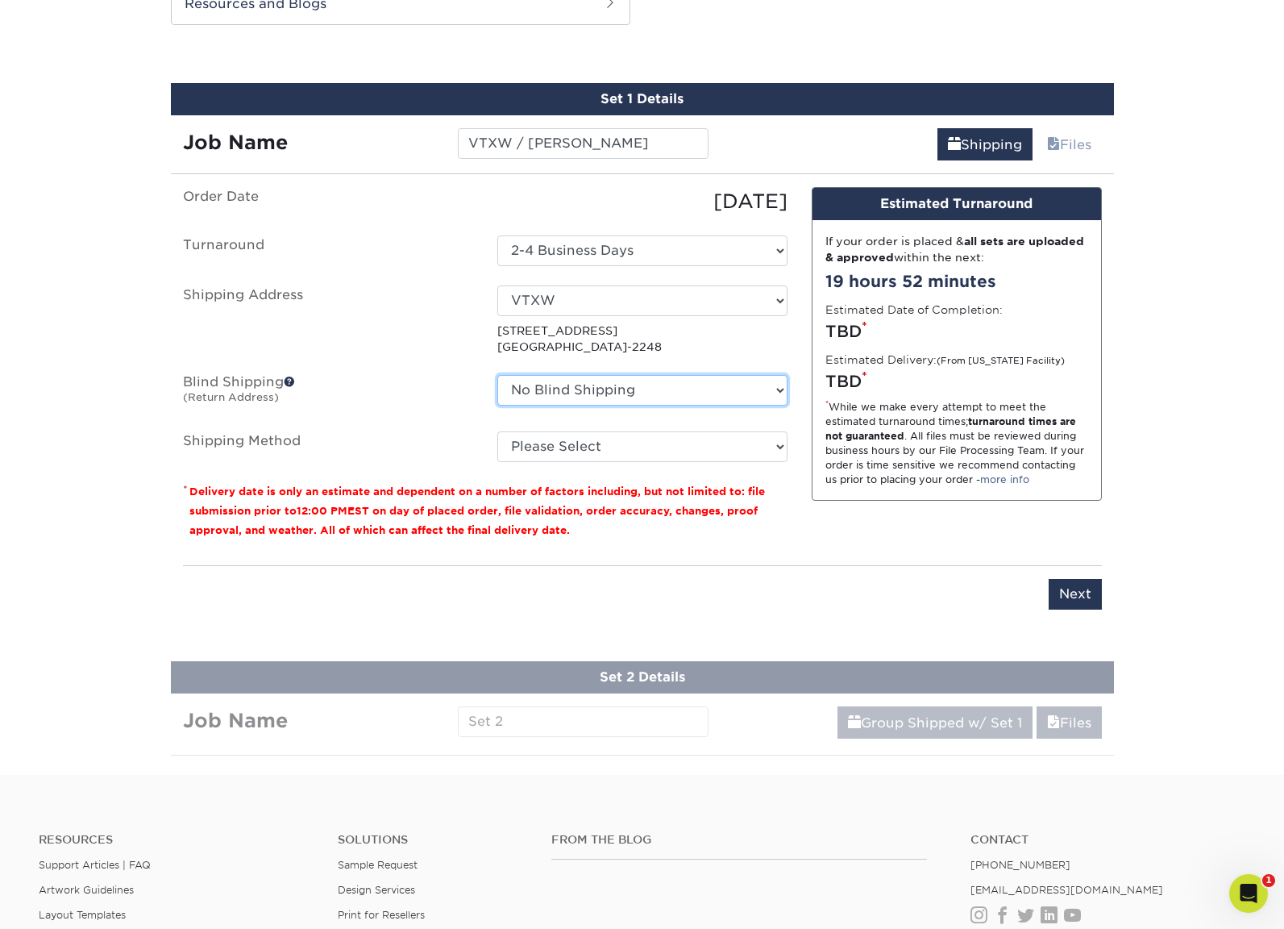
click at [605, 389] on select "No Blind Shipping BC - Corey Otwell (Home) Bill Stubbs Business Cards Hannah Sm…" at bounding box center [642, 390] width 290 height 31
click at [497, 375] on select "No Blind Shipping BC - Corey Otwell (Home) Bill Stubbs Business Cards Hannah Sm…" at bounding box center [642, 390] width 290 height 31
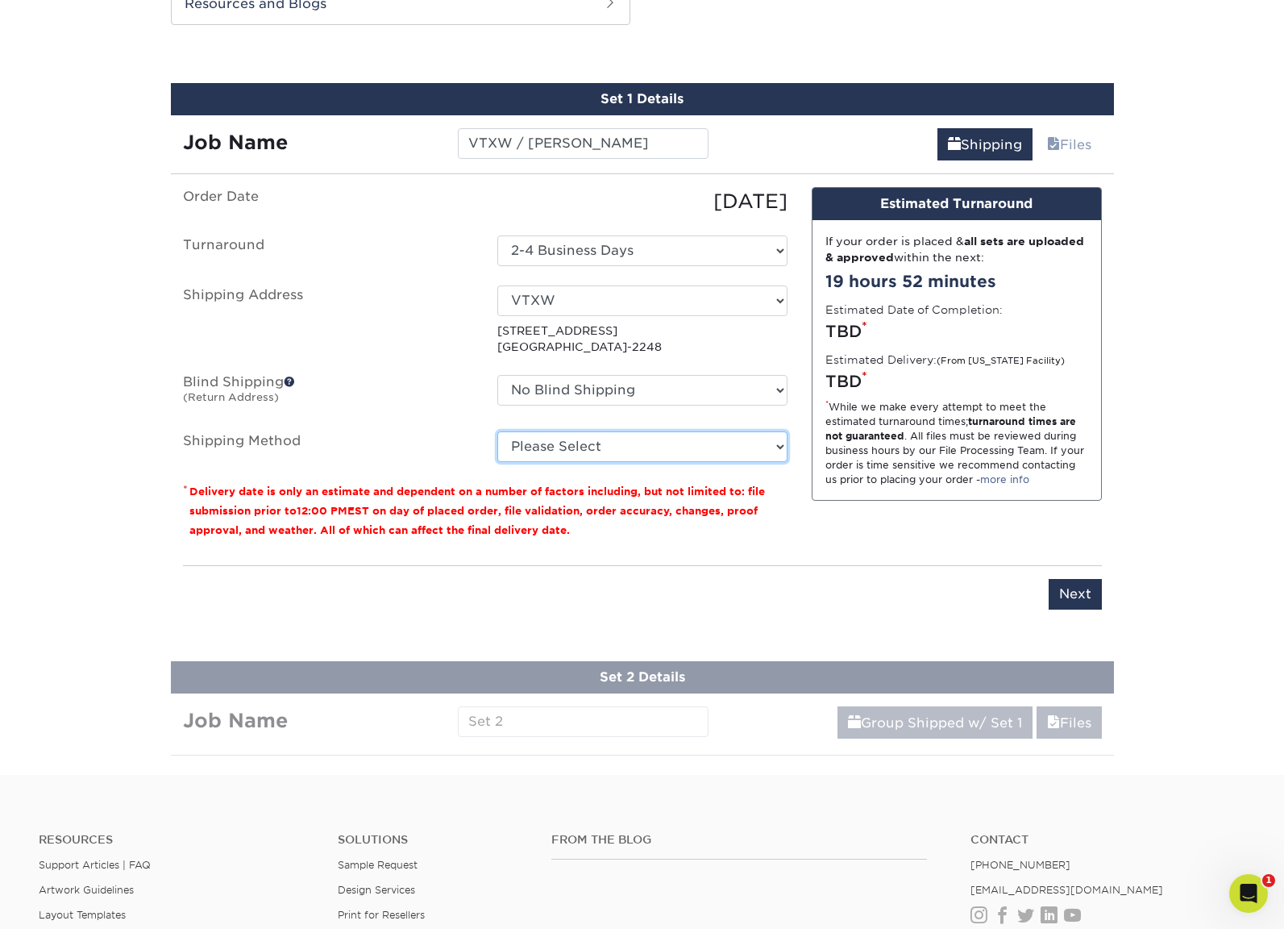
click at [559, 451] on select "Please Select Ground Shipping (+$14.96) 3 Day Shipping Service (+$15.58) 2 Day …" at bounding box center [642, 446] width 290 height 31
select select "03"
click at [497, 431] on select "Please Select Ground Shipping (+$14.96) 3 Day Shipping Service (+$15.58) 2 Day …" at bounding box center [642, 446] width 290 height 31
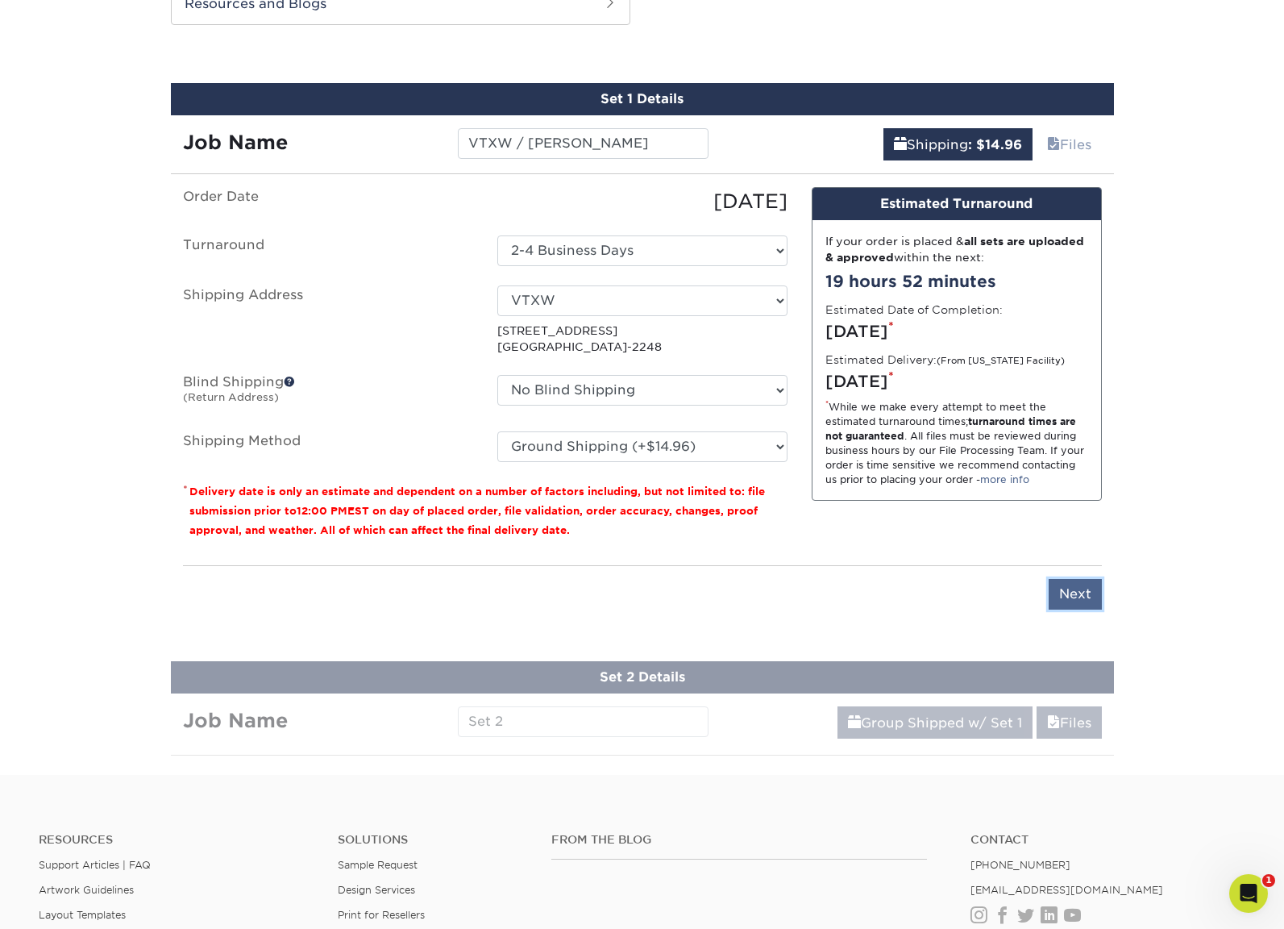
click at [1067, 590] on input "Next" at bounding box center [1075, 594] width 53 height 31
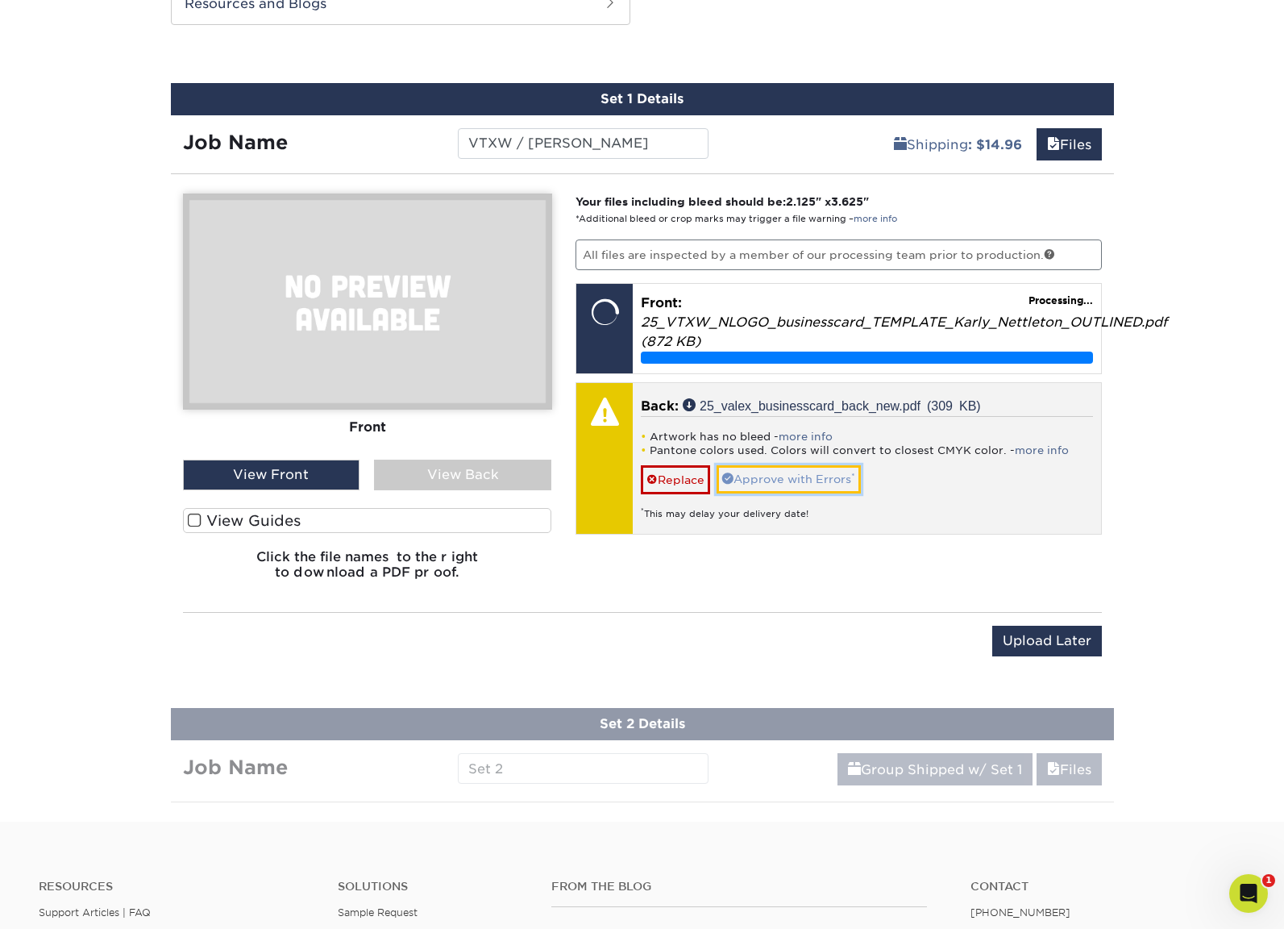
click at [800, 476] on link "Approve with Errors *" at bounding box center [789, 478] width 144 height 27
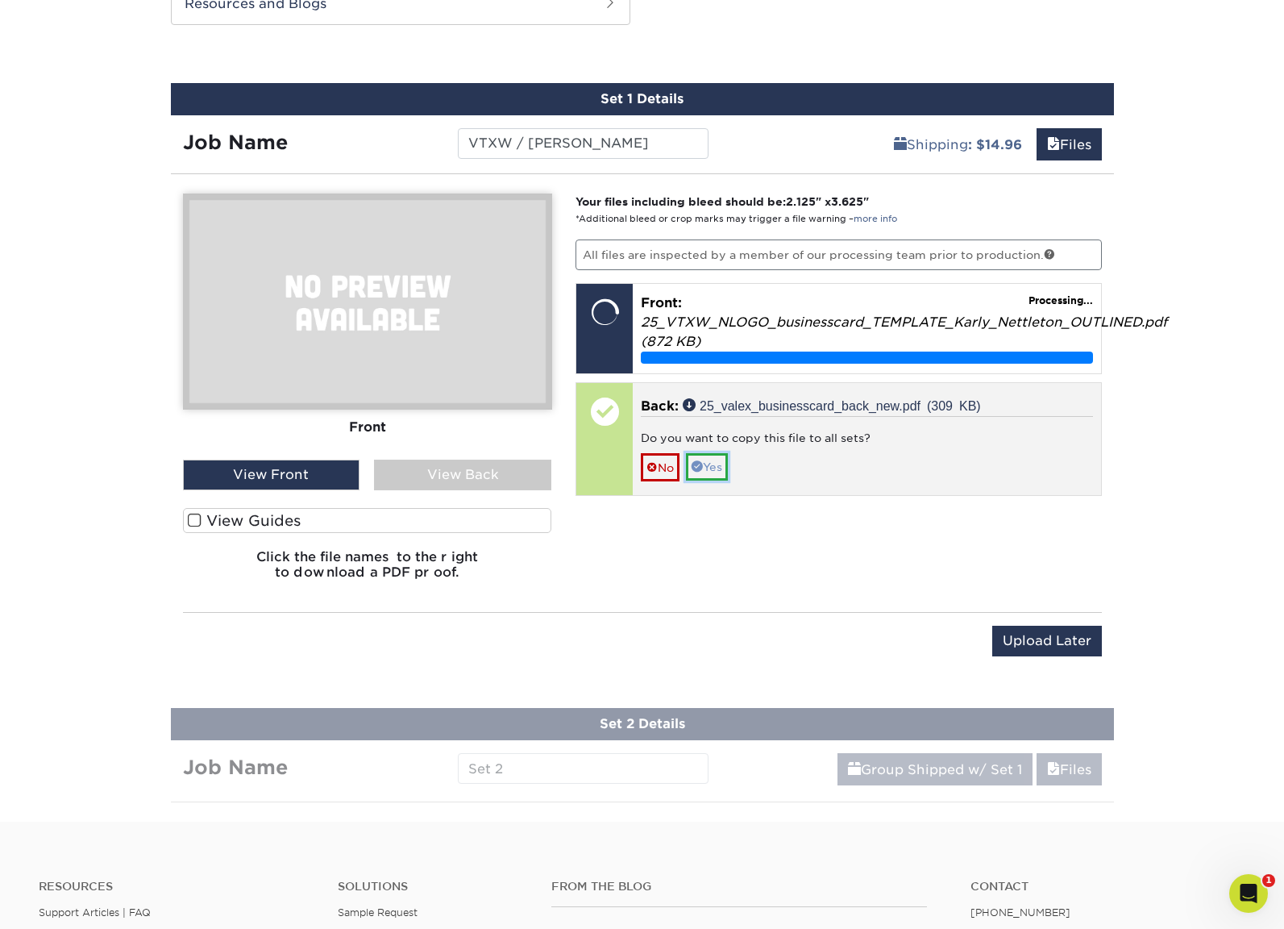
click at [726, 468] on div "Your files including bleed should be: 2.125 " x 3.625 " *Additional bleed or cr…" at bounding box center [839, 392] width 551 height 399
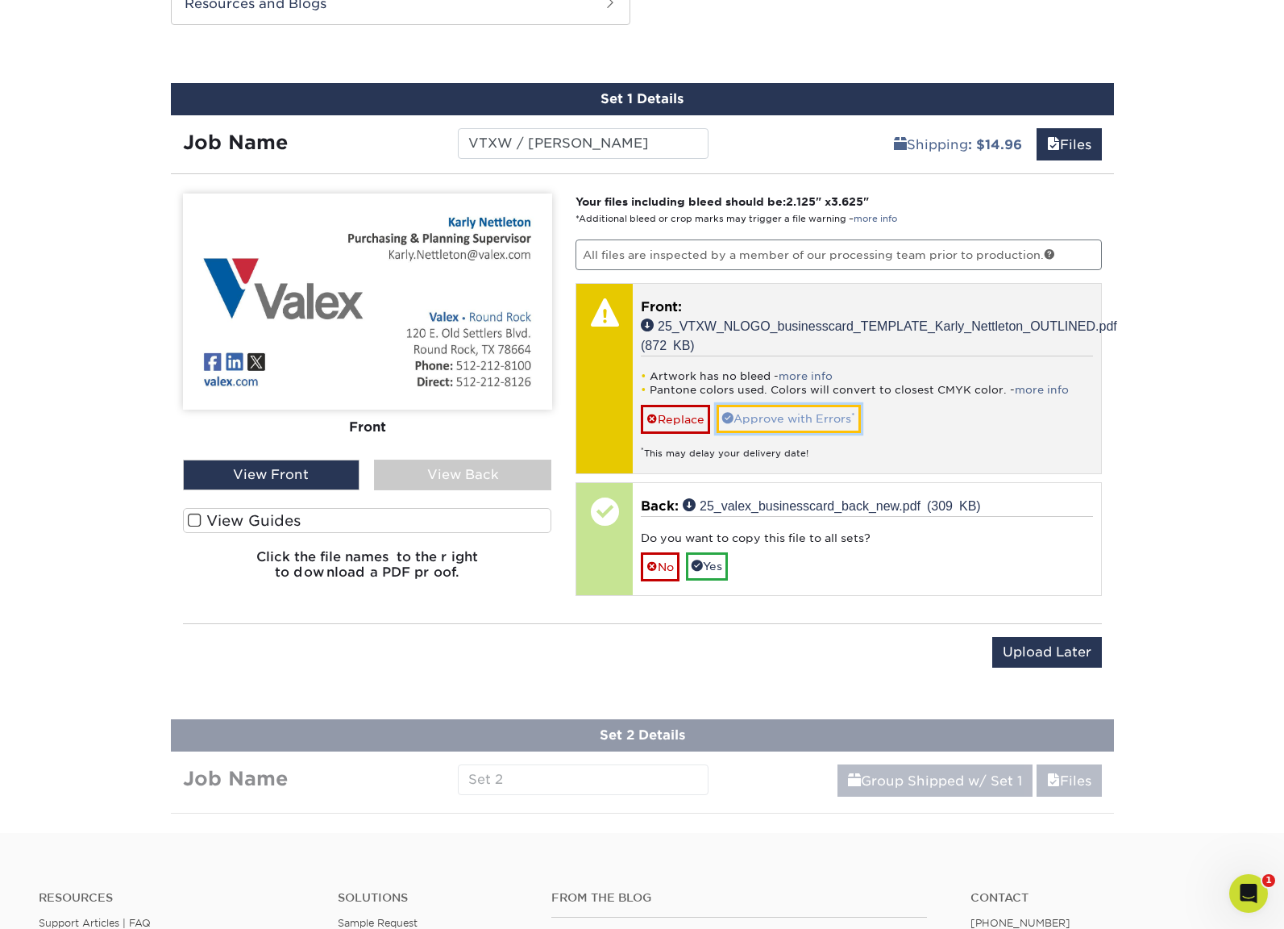
click at [768, 419] on link "Approve with Errors *" at bounding box center [789, 418] width 144 height 27
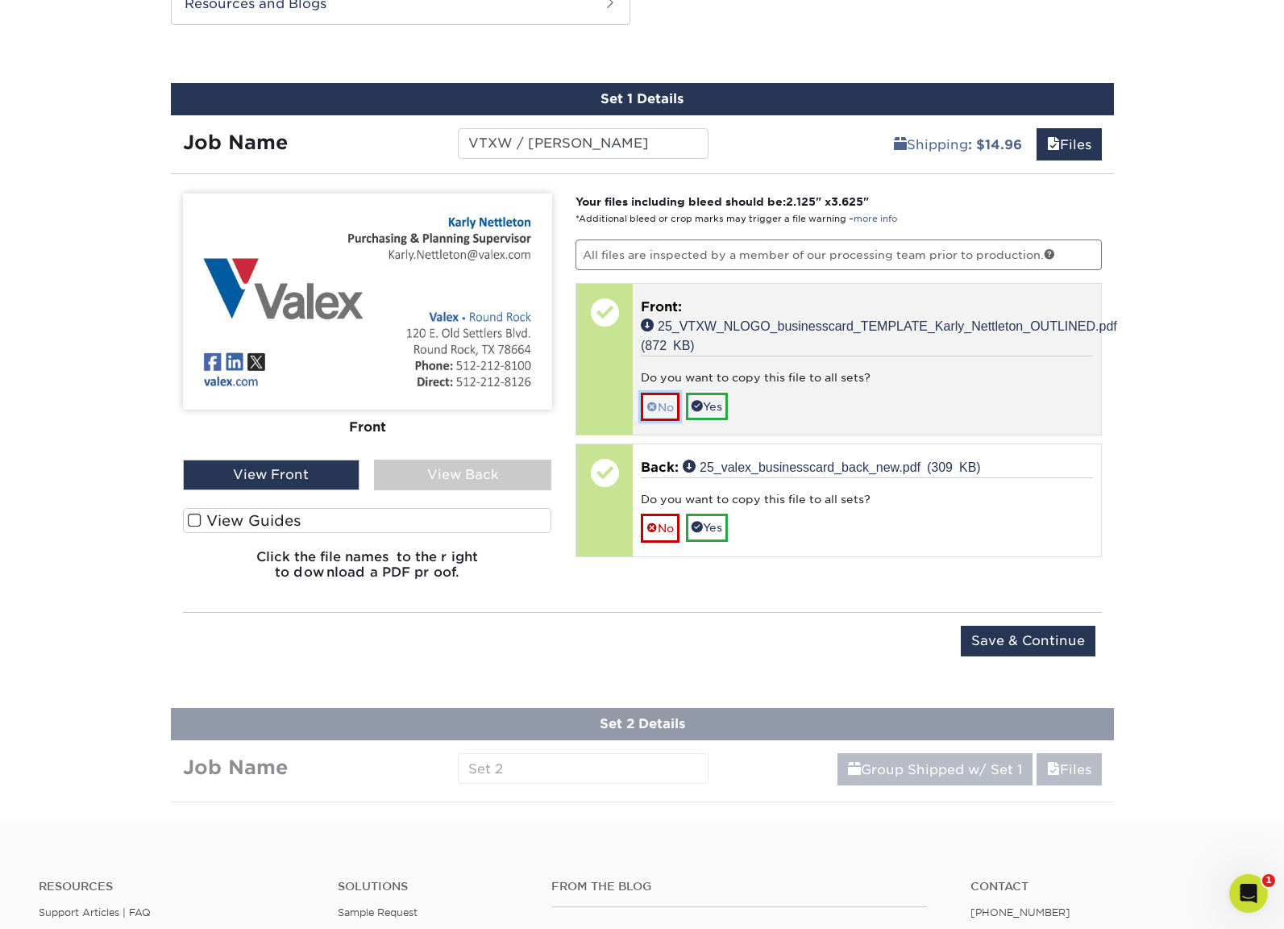
click at [671, 407] on link "No" at bounding box center [660, 407] width 39 height 28
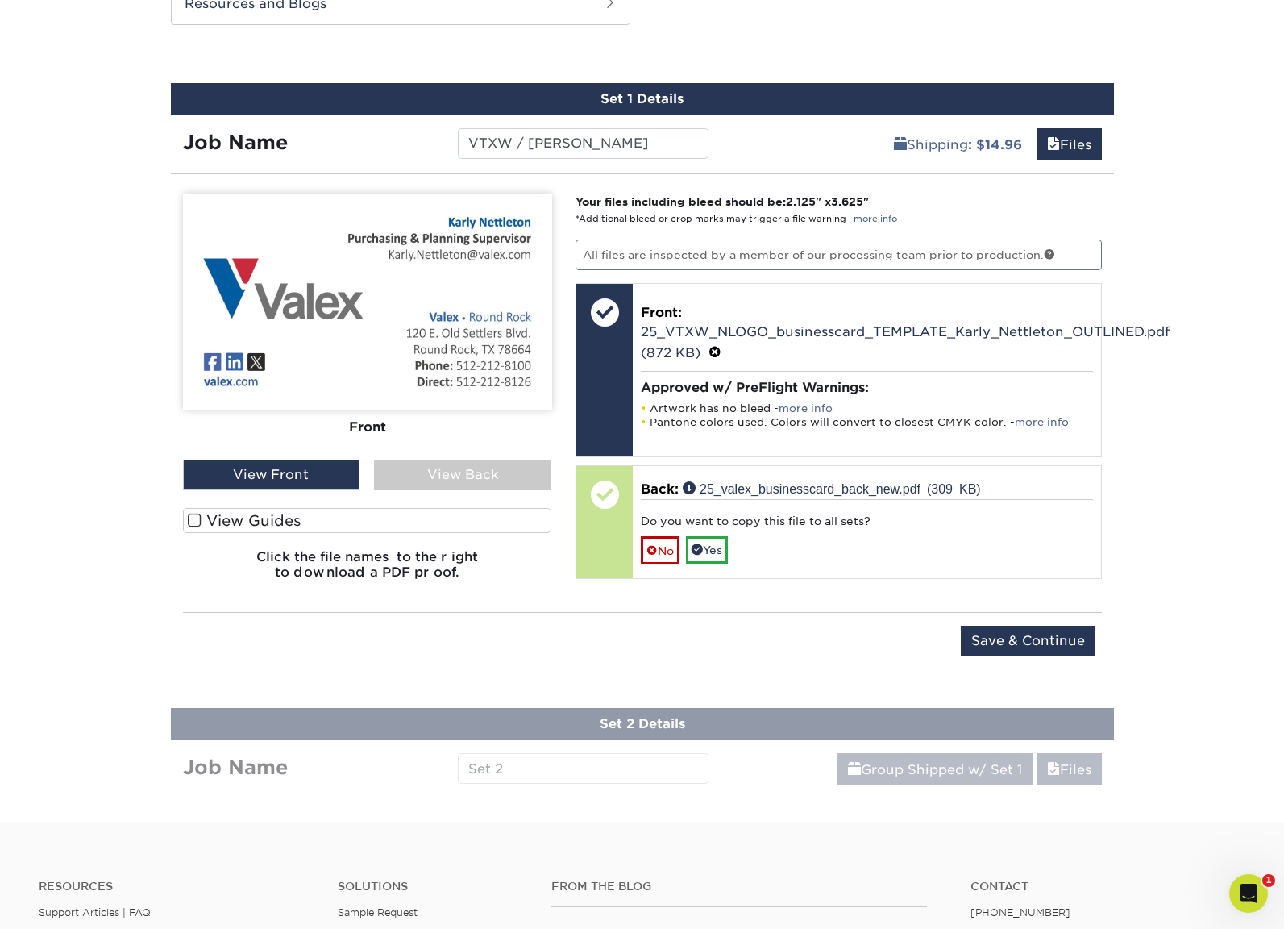
click at [488, 473] on div "View Back" at bounding box center [462, 475] width 177 height 31
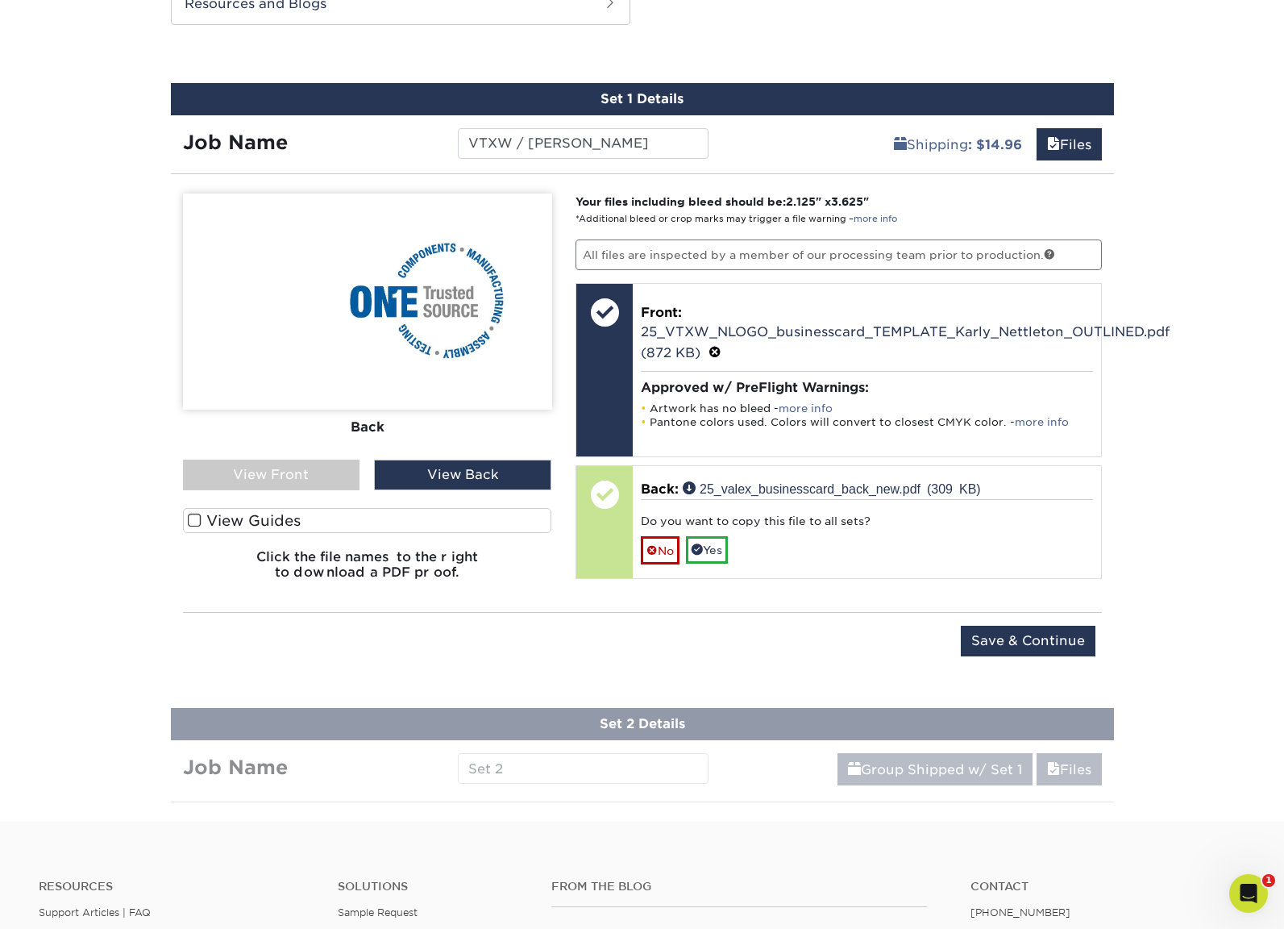
click at [281, 473] on div "View Front" at bounding box center [271, 475] width 177 height 31
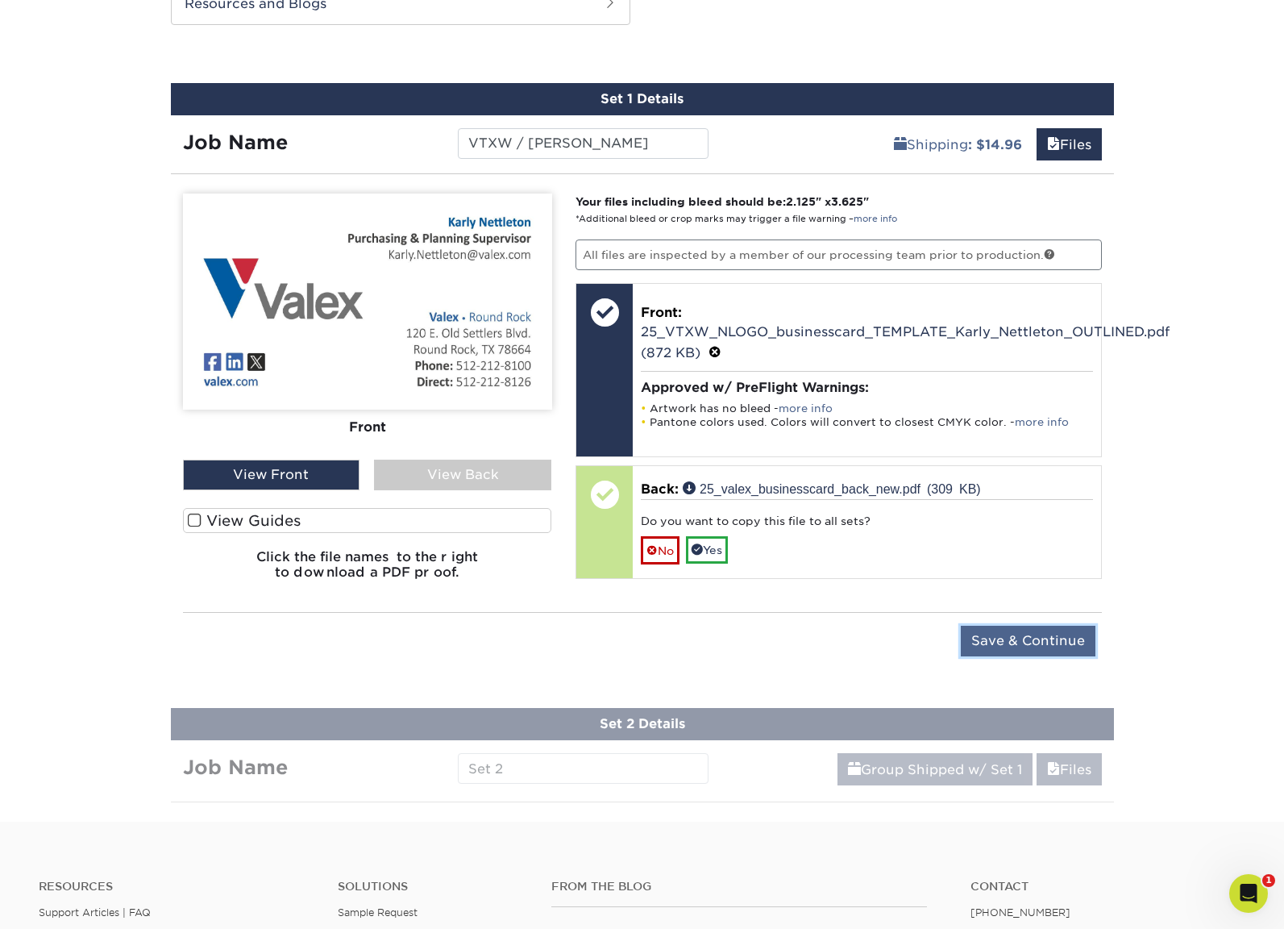
click at [1040, 643] on input "Save & Continue" at bounding box center [1028, 641] width 135 height 31
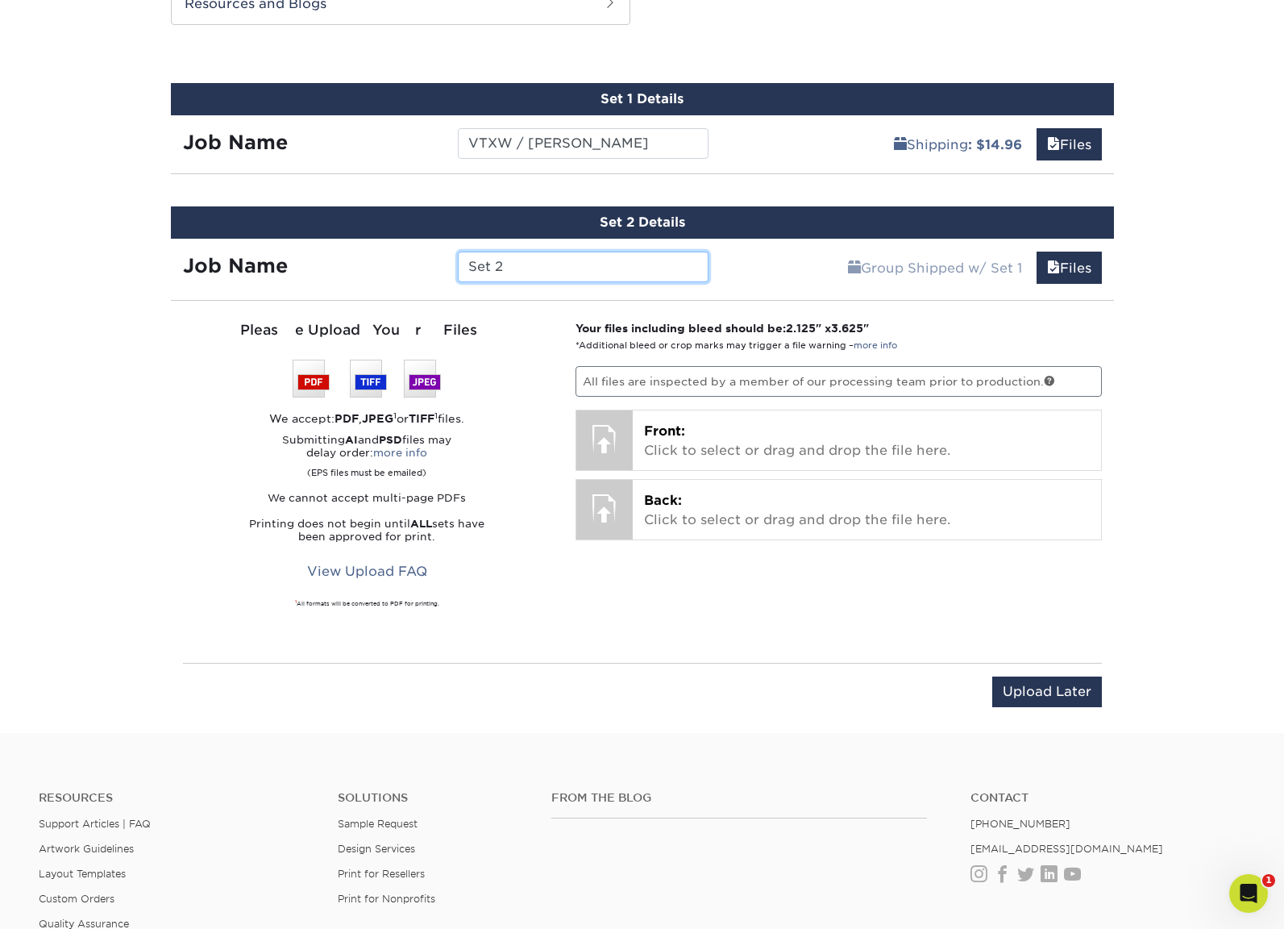
drag, startPoint x: 499, startPoint y: 262, endPoint x: 414, endPoint y: 261, distance: 84.7
click at [414, 261] on div "Job Name Set 2" at bounding box center [446, 267] width 551 height 31
click at [558, 271] on input "VTXW /" at bounding box center [583, 267] width 251 height 31
type input "VTXW / [PERSON_NAME]"
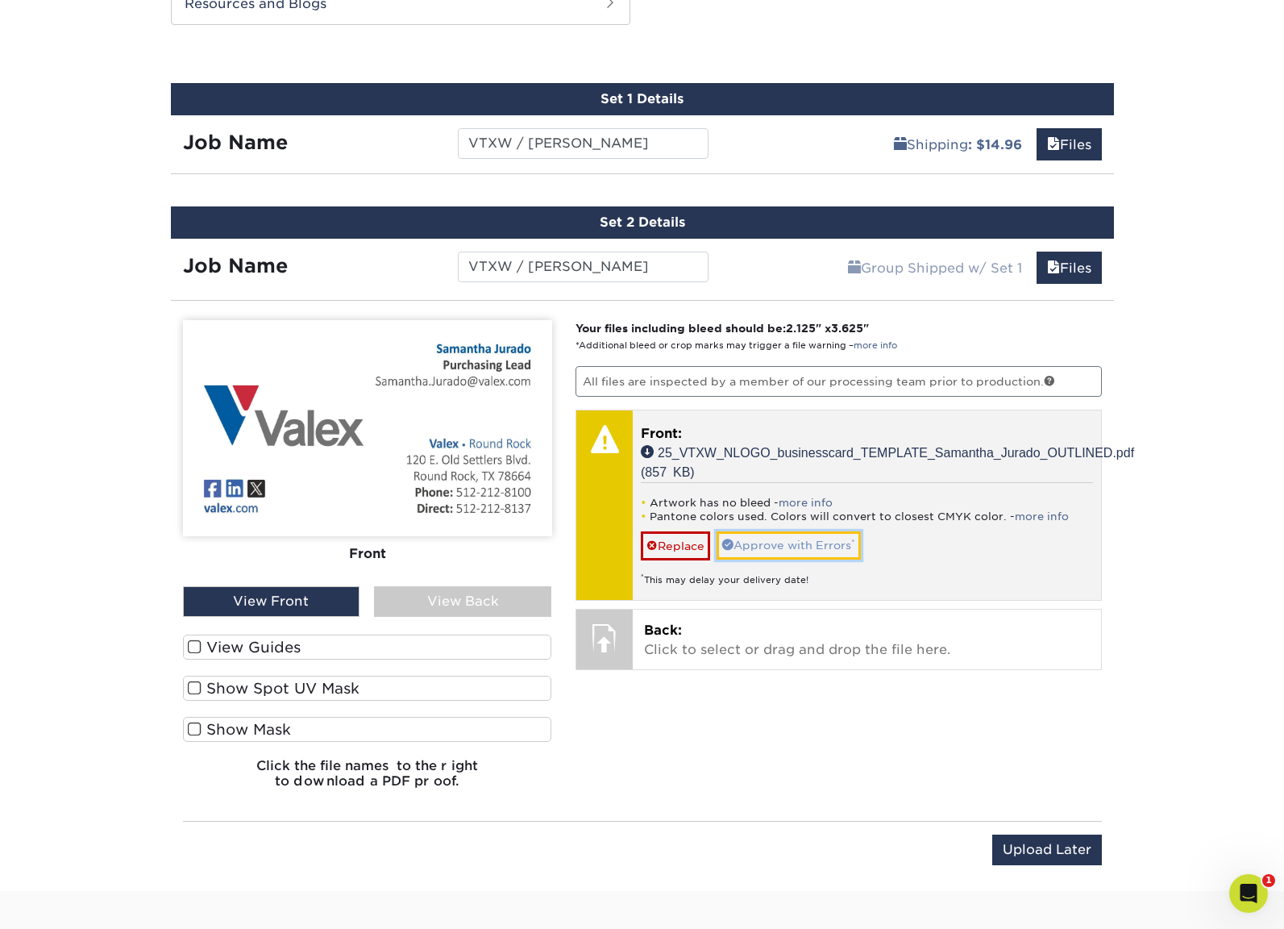
click at [774, 548] on link "Approve with Errors *" at bounding box center [789, 544] width 144 height 27
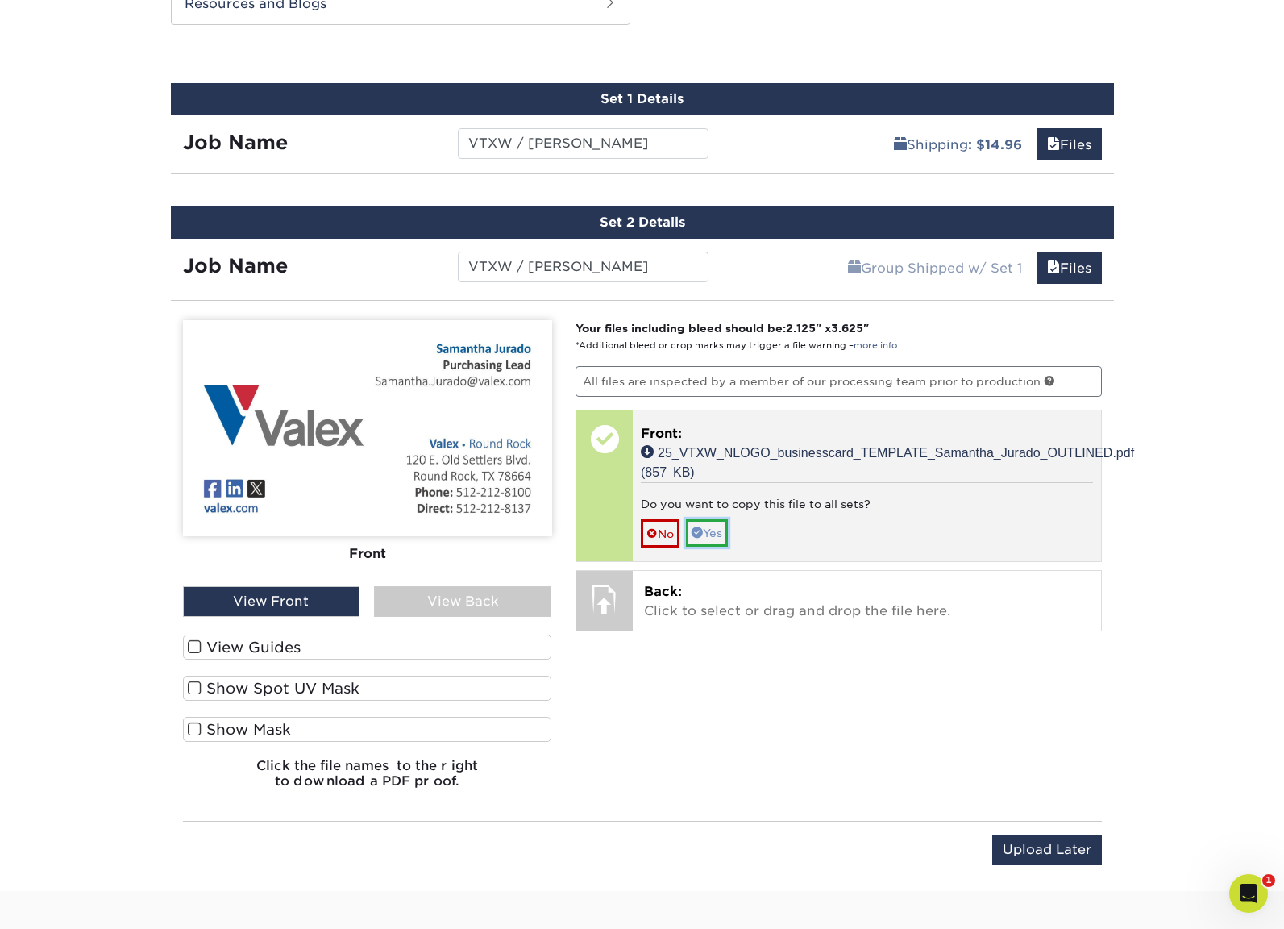
click at [721, 535] on link "Yes" at bounding box center [707, 532] width 42 height 27
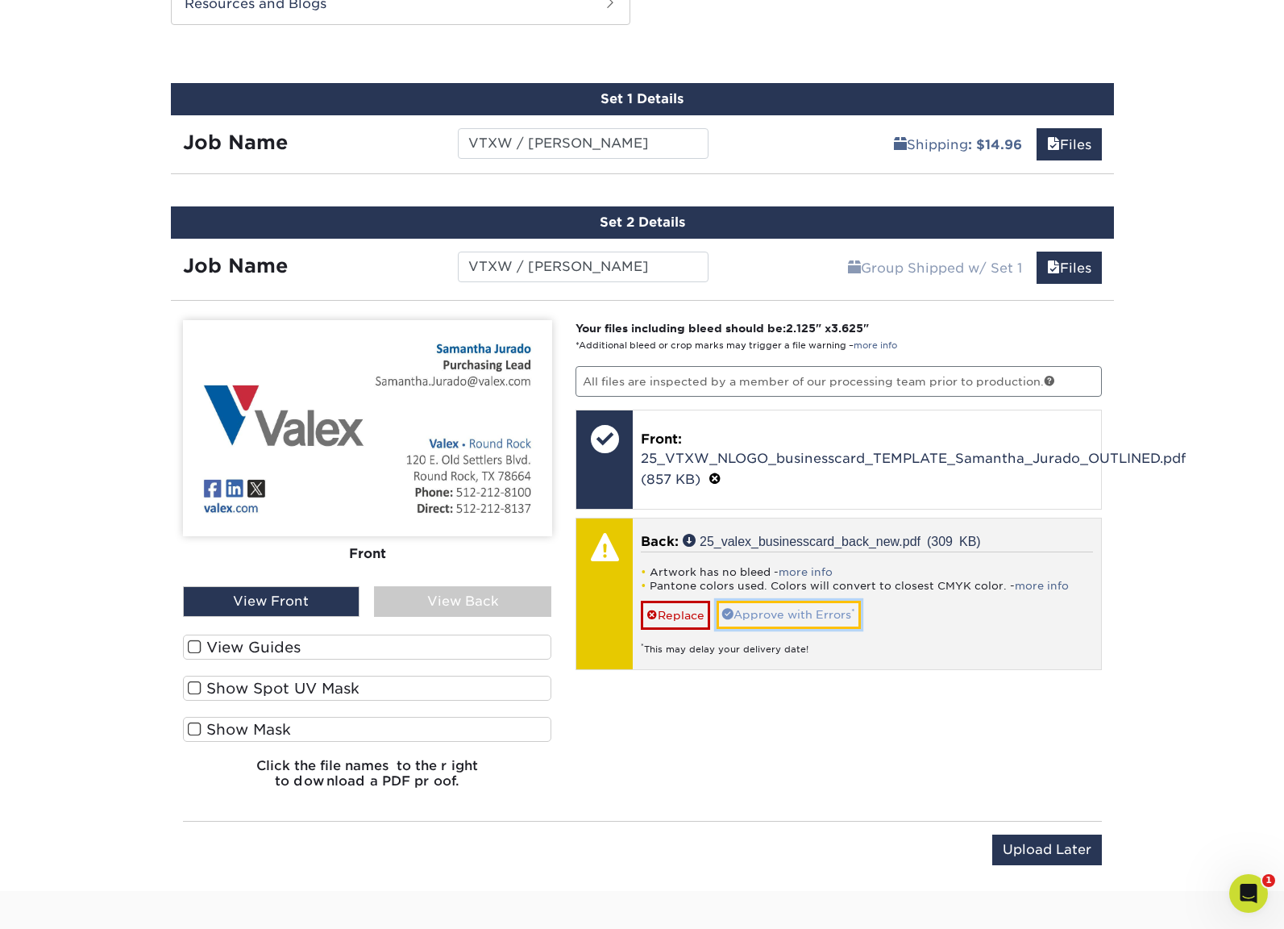
click at [825, 617] on link "Approve with Errors *" at bounding box center [789, 614] width 144 height 27
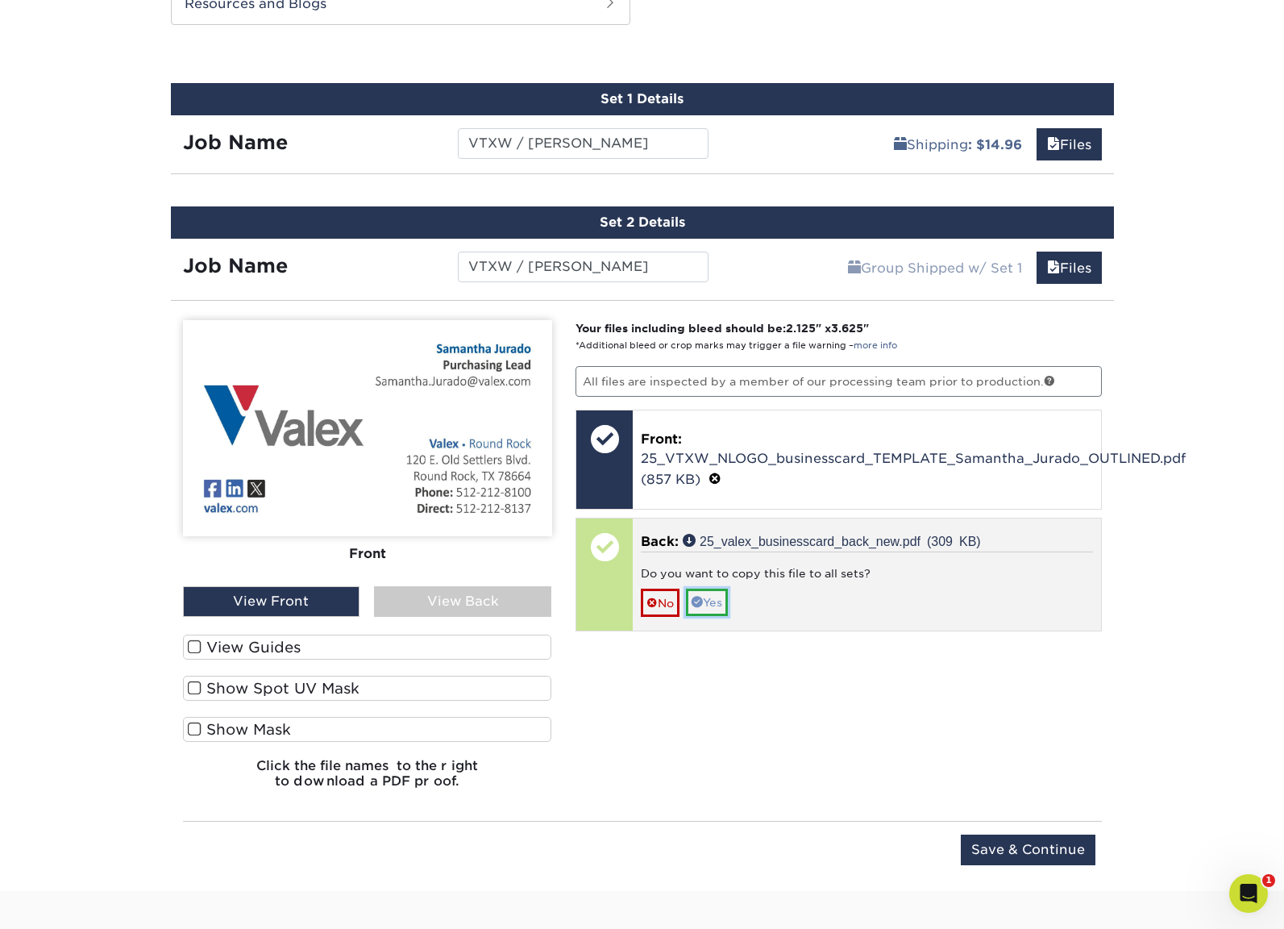
click at [723, 607] on link "Yes" at bounding box center [707, 602] width 42 height 27
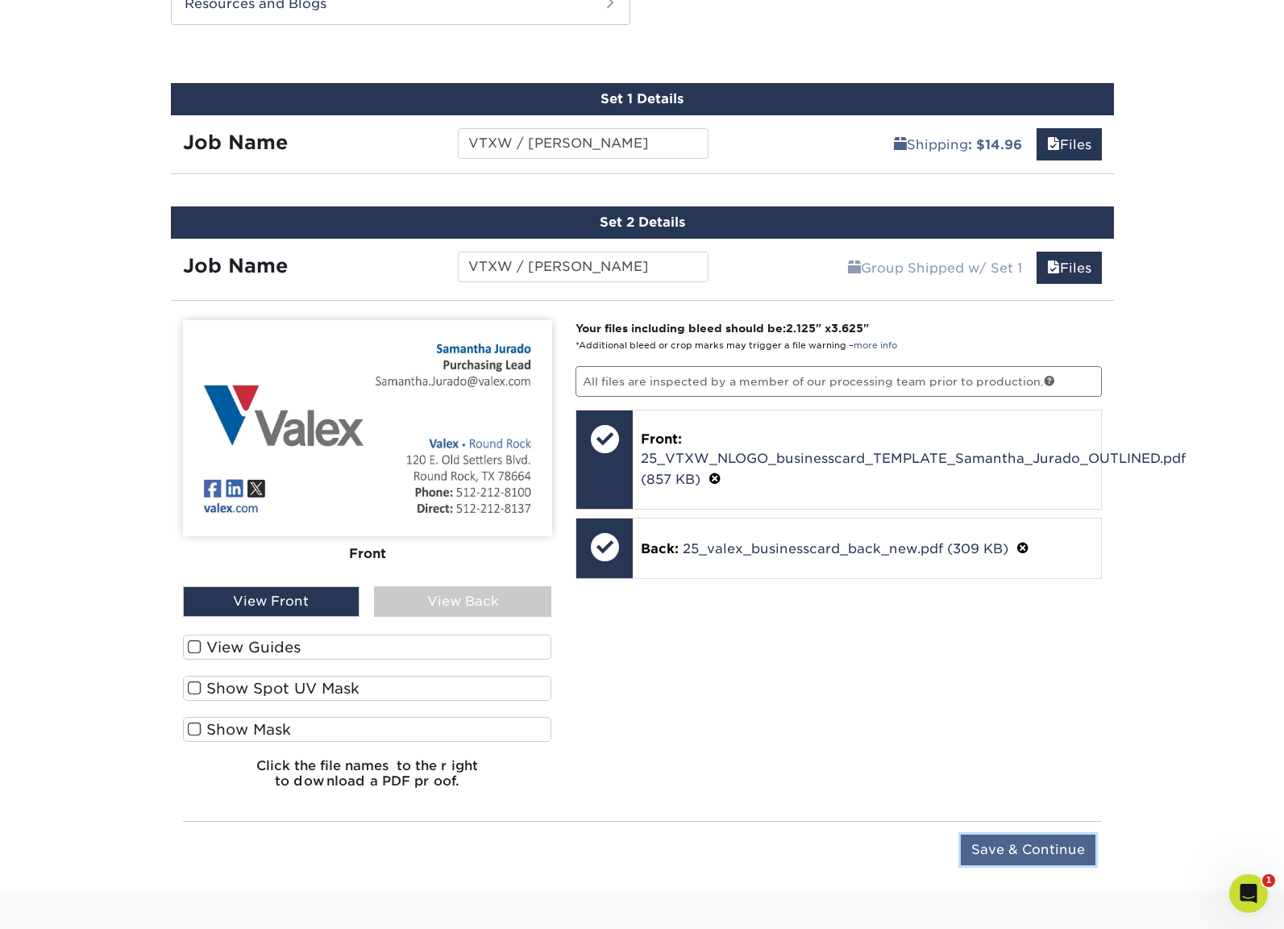
click at [1011, 846] on input "Save & Continue" at bounding box center [1028, 849] width 135 height 31
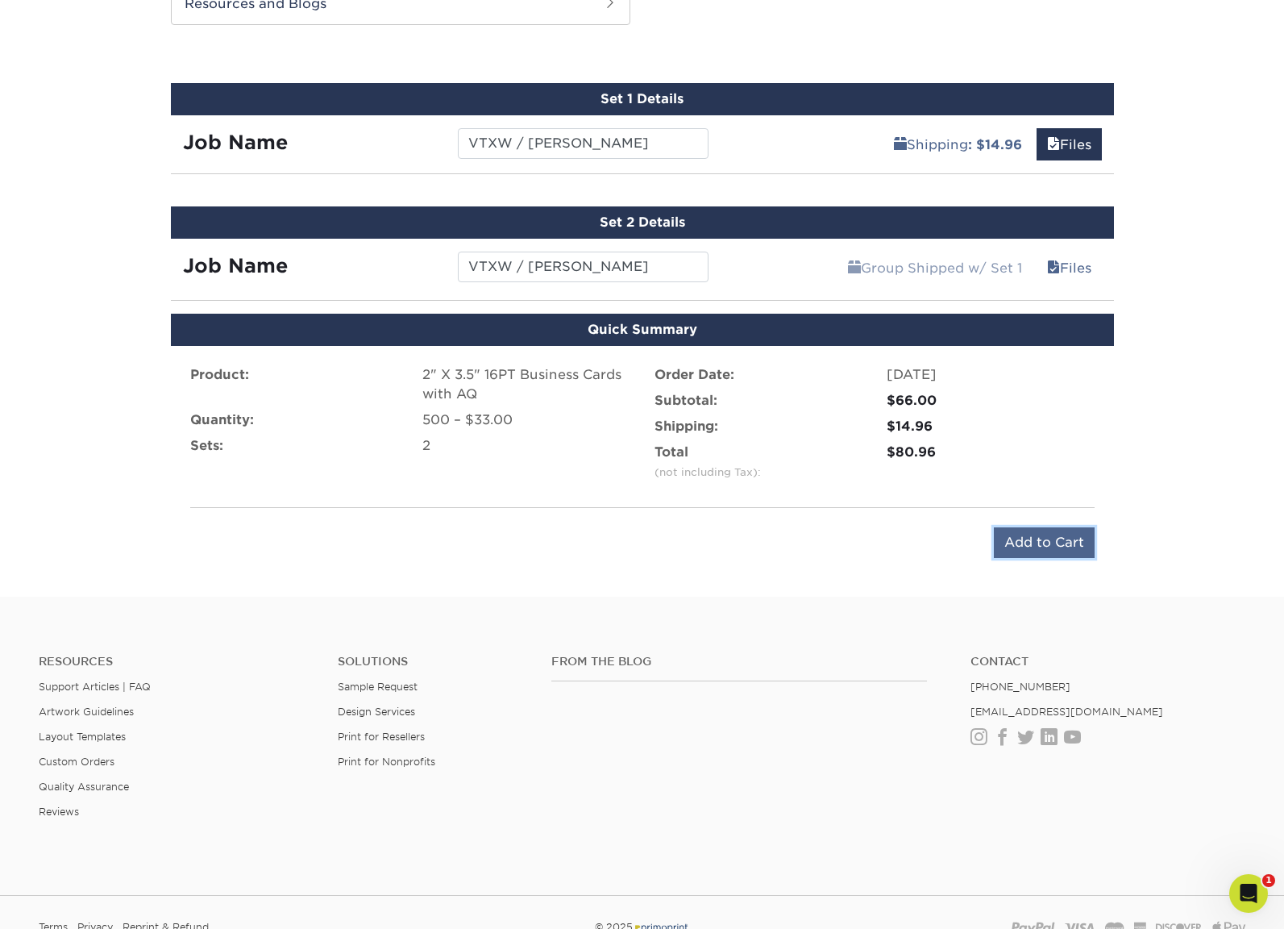
click at [1034, 535] on input "Add to Cart" at bounding box center [1044, 542] width 101 height 31
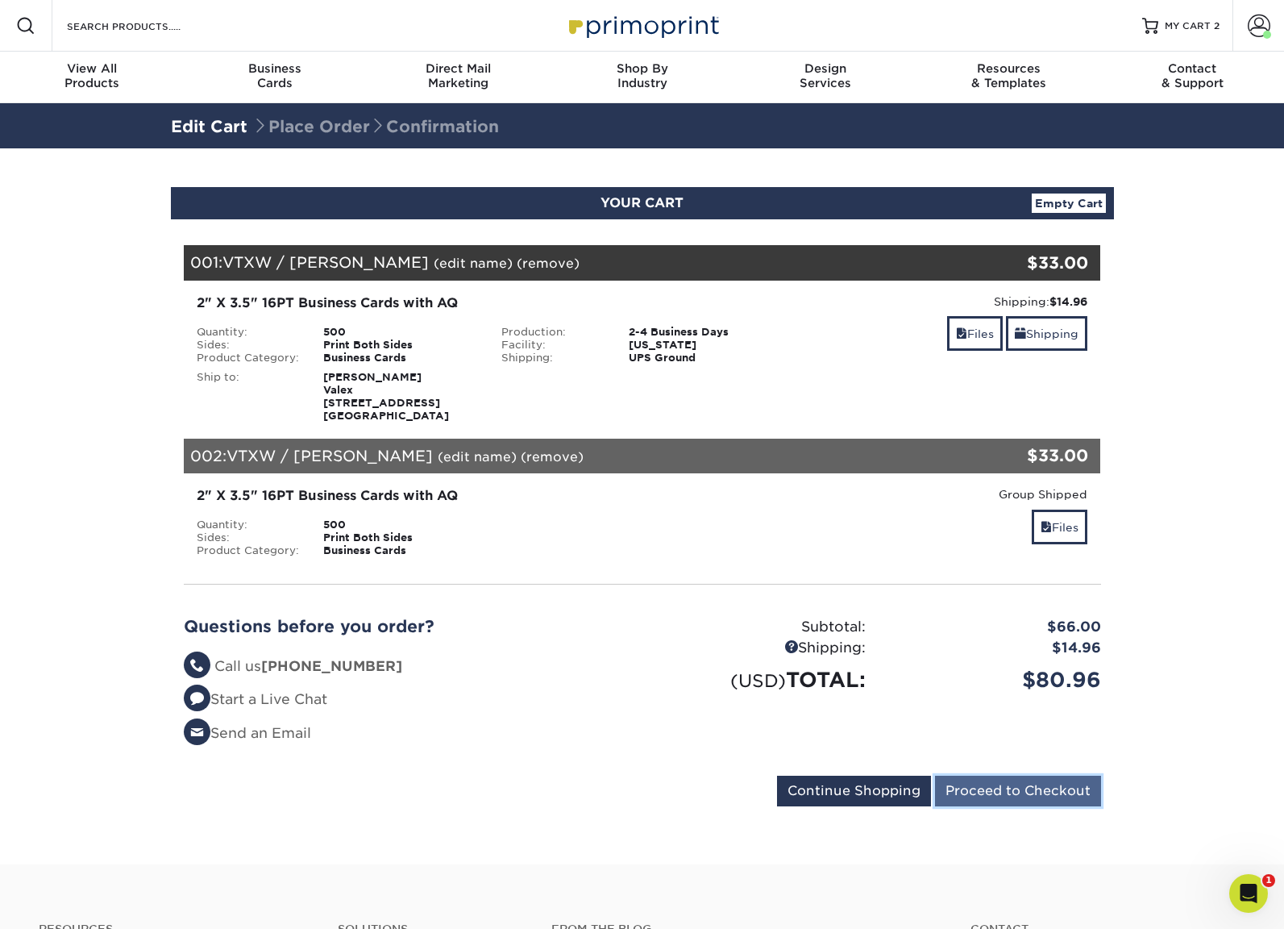
click at [1050, 794] on input "Proceed to Checkout" at bounding box center [1018, 791] width 166 height 31
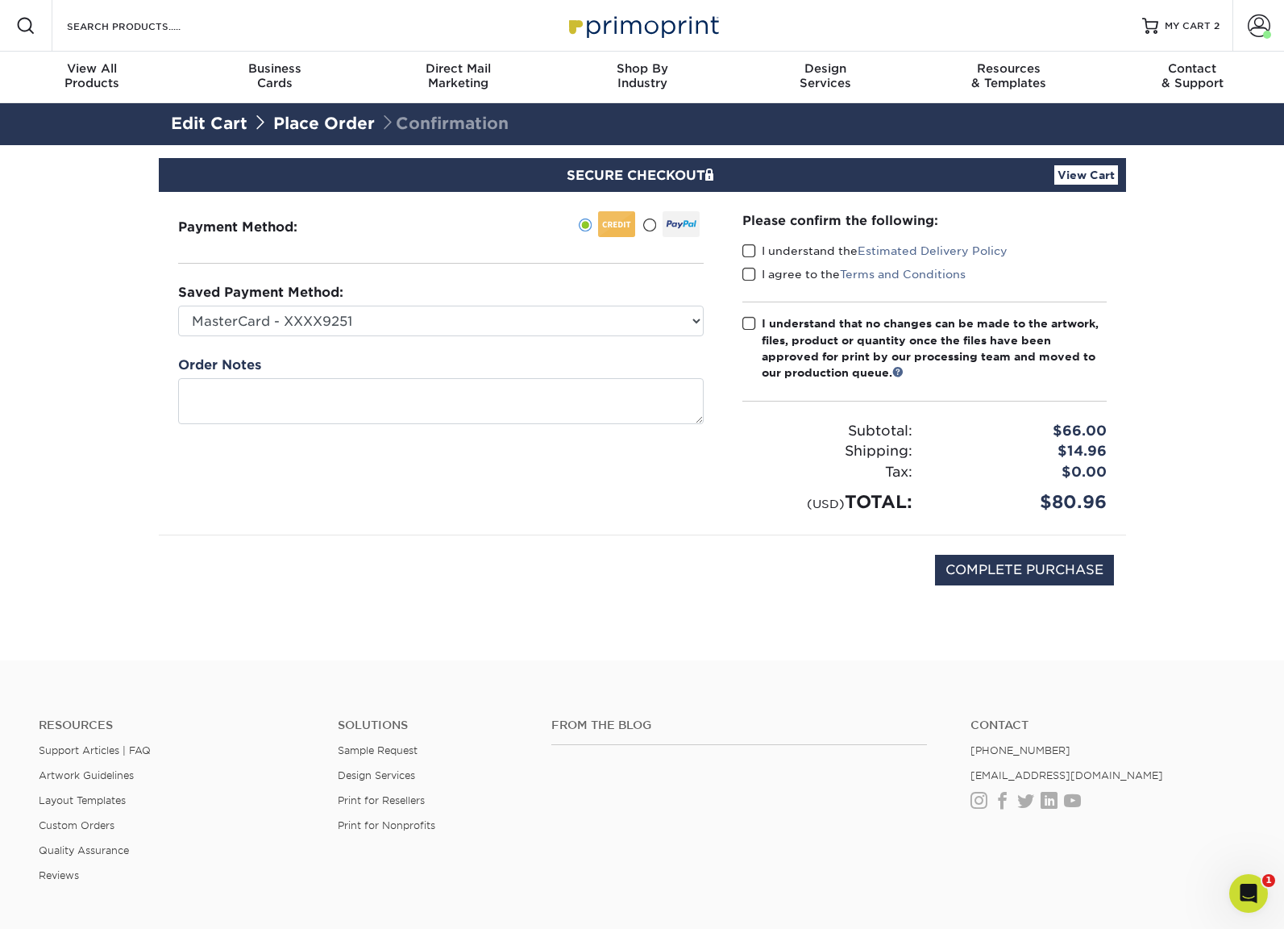
click at [747, 249] on span at bounding box center [749, 250] width 14 height 15
click at [0, 0] on input "I understand the Estimated Delivery Policy" at bounding box center [0, 0] width 0 height 0
click at [751, 271] on span at bounding box center [749, 274] width 14 height 15
click at [0, 0] on input "I agree to the Terms and Conditions" at bounding box center [0, 0] width 0 height 0
click at [750, 325] on span at bounding box center [749, 323] width 14 height 15
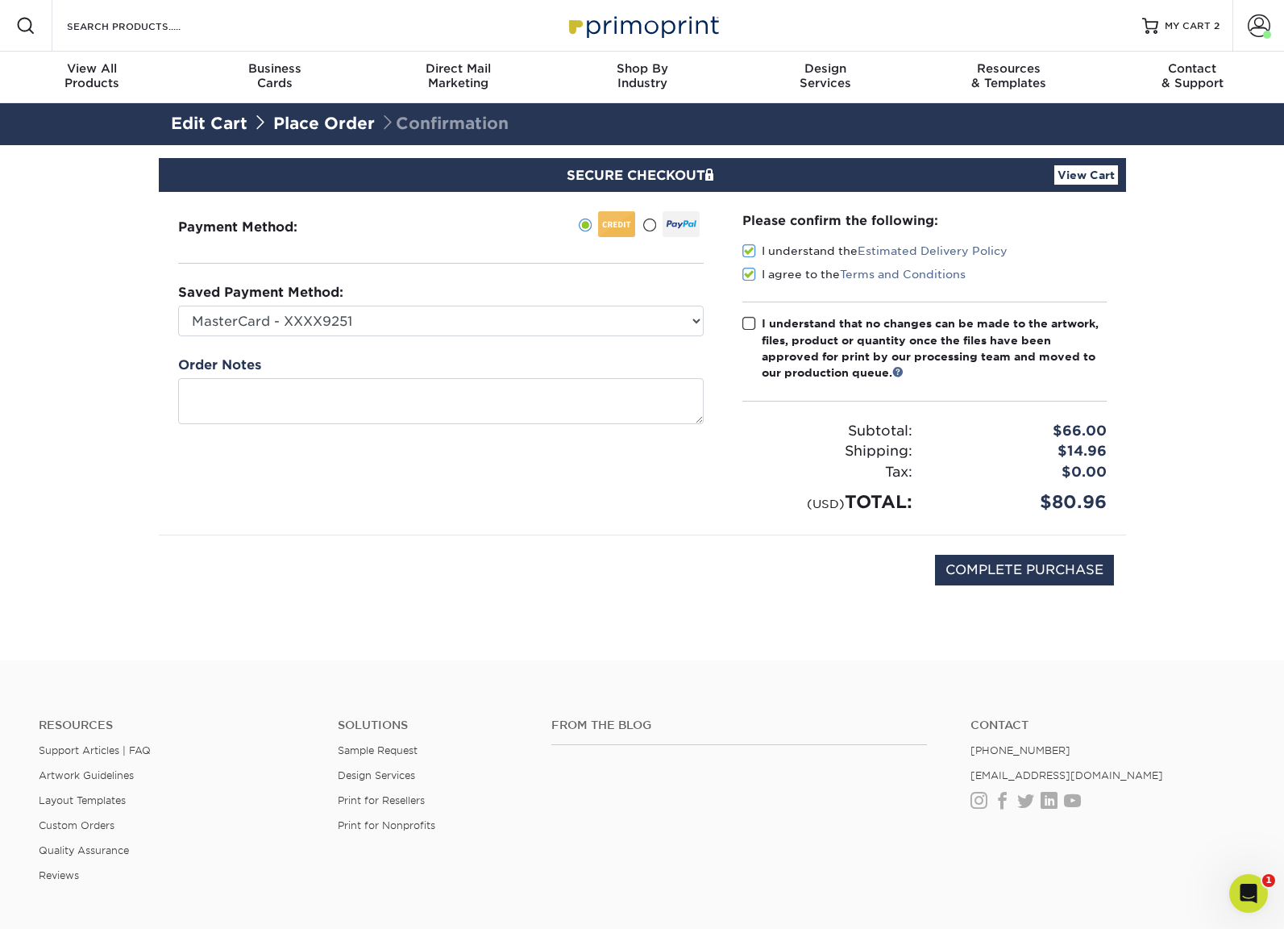
click at [0, 0] on input "I understand that no changes can be made to the artwork, files, product or quan…" at bounding box center [0, 0] width 0 height 0
click at [992, 564] on input "COMPLETE PURCHASE" at bounding box center [1024, 570] width 179 height 31
type input "PROCESSING, PLEASE WAIT..."
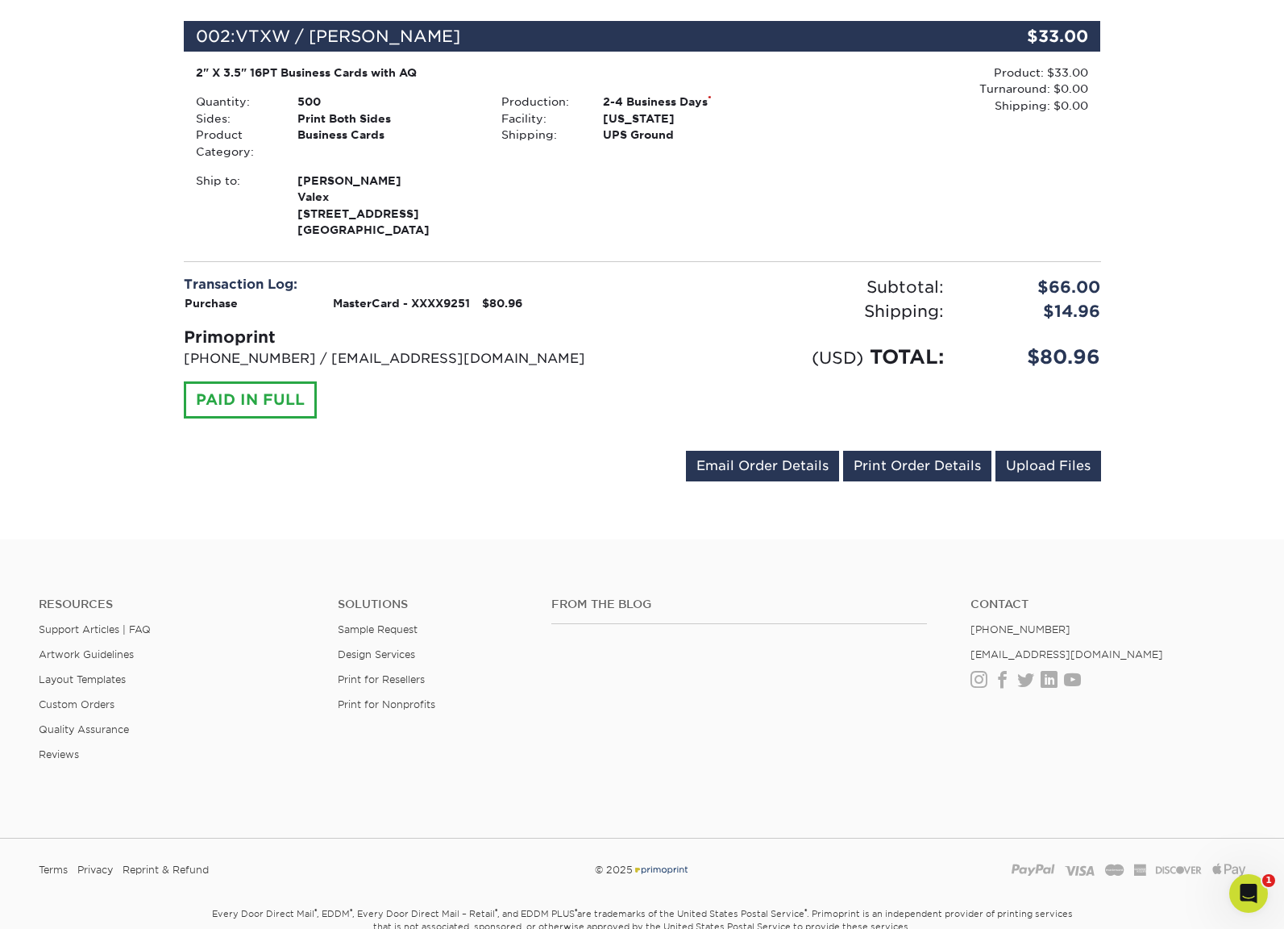
scroll to position [726, 0]
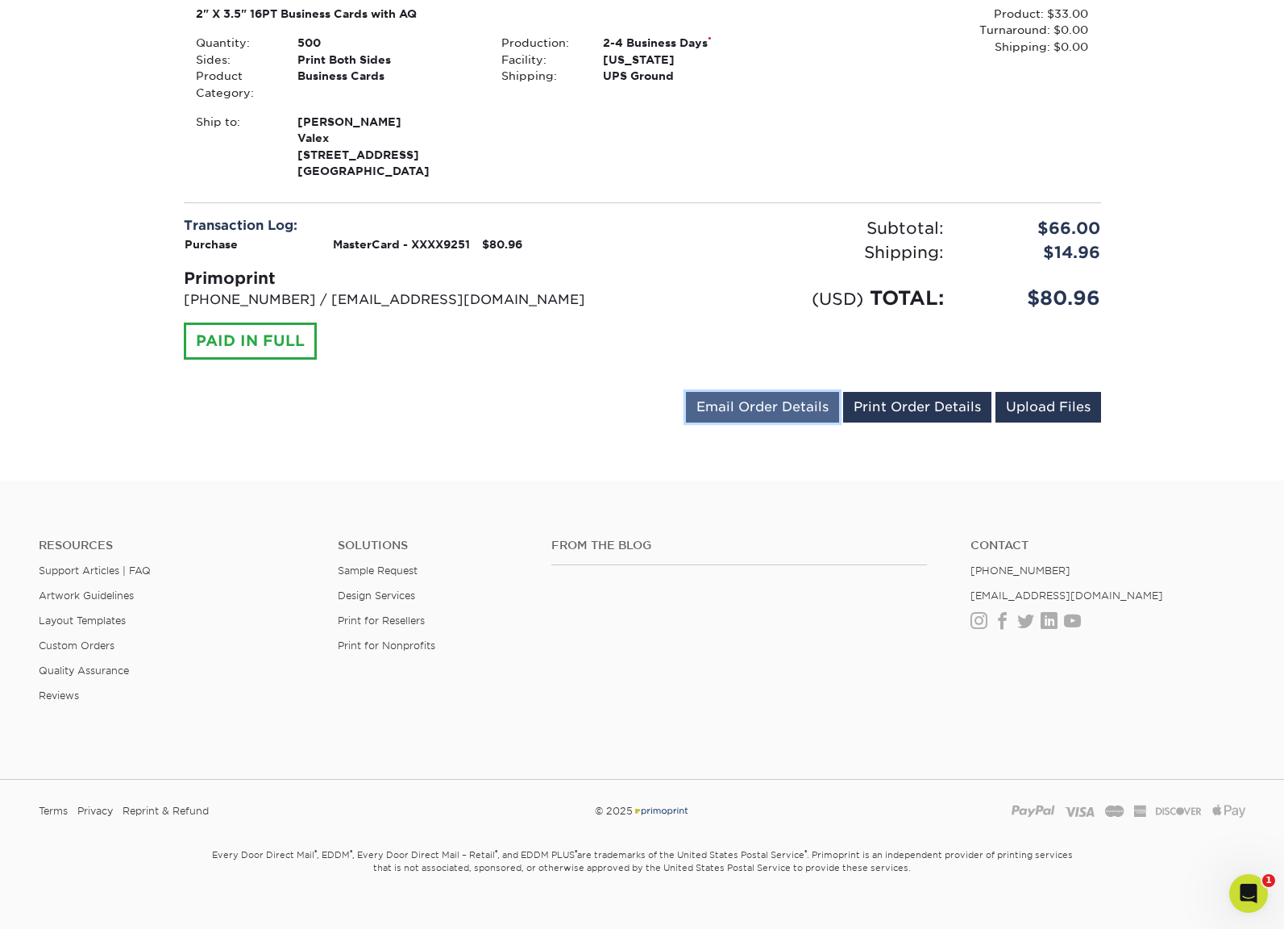
click at [767, 406] on link "Email Order Details" at bounding box center [762, 407] width 153 height 31
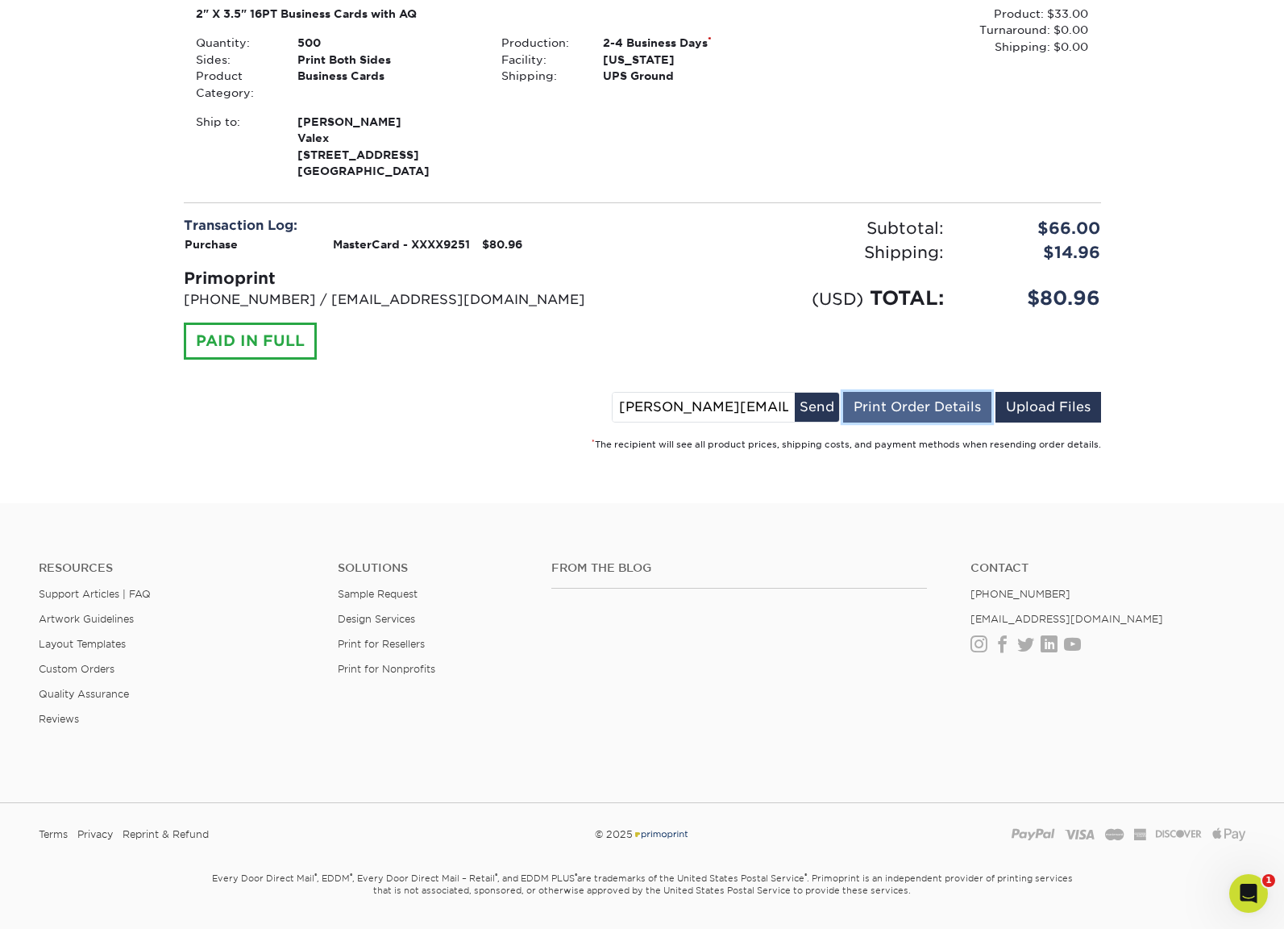
click at [898, 410] on link "Print Order Details" at bounding box center [917, 407] width 148 height 31
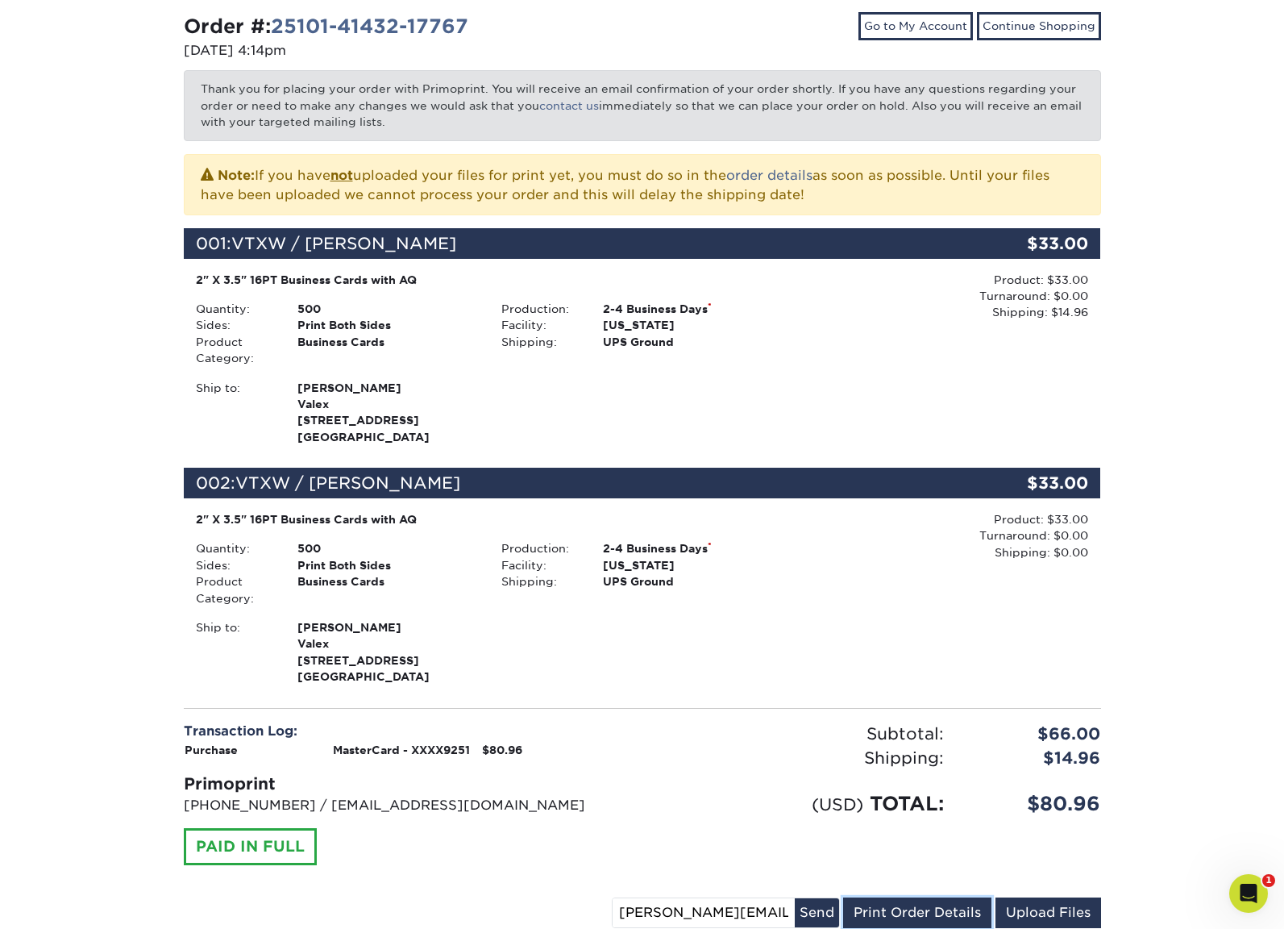
scroll to position [0, 0]
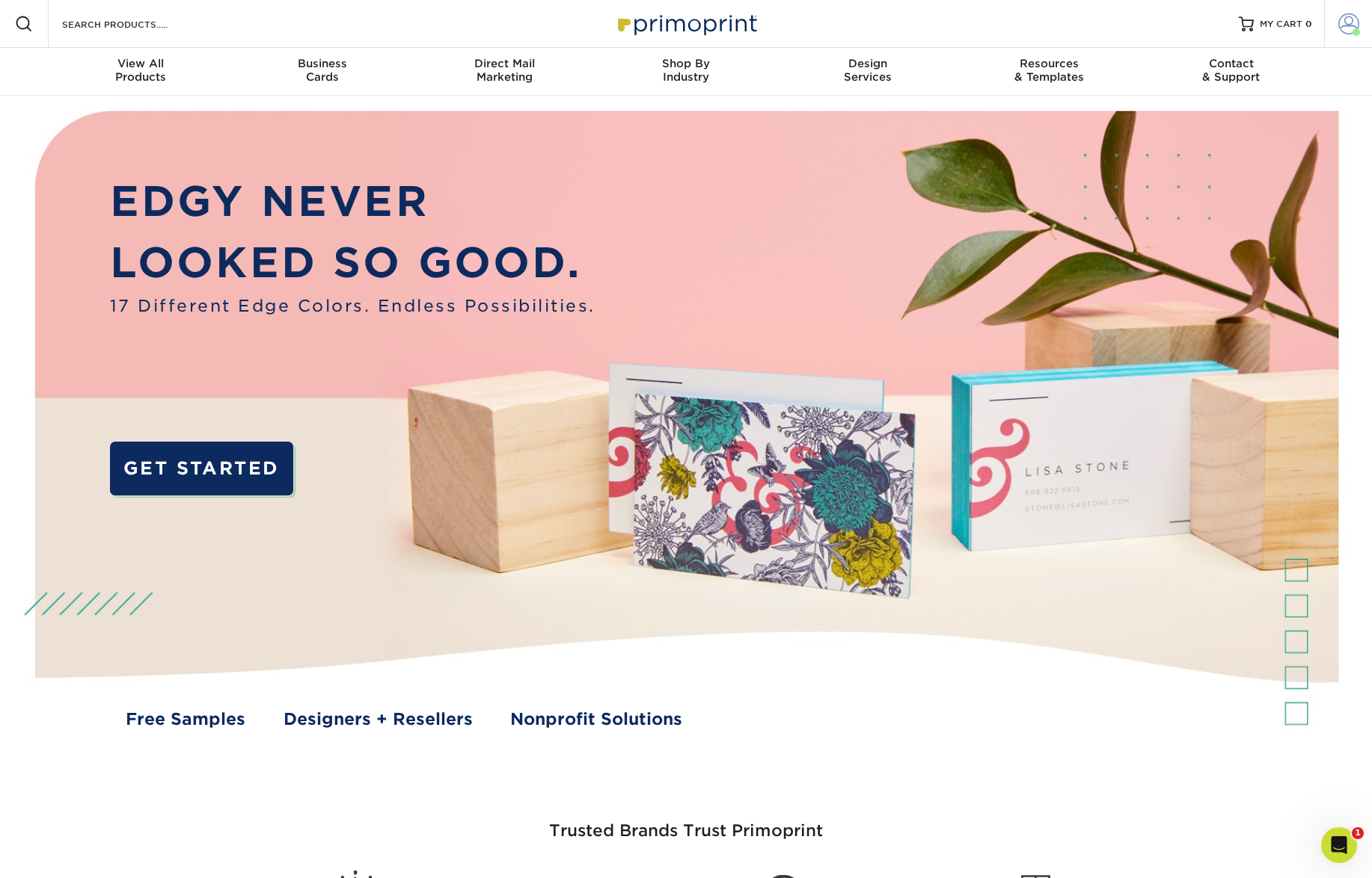
click at [1353, 29] on span at bounding box center [1356, 32] width 7 height 7
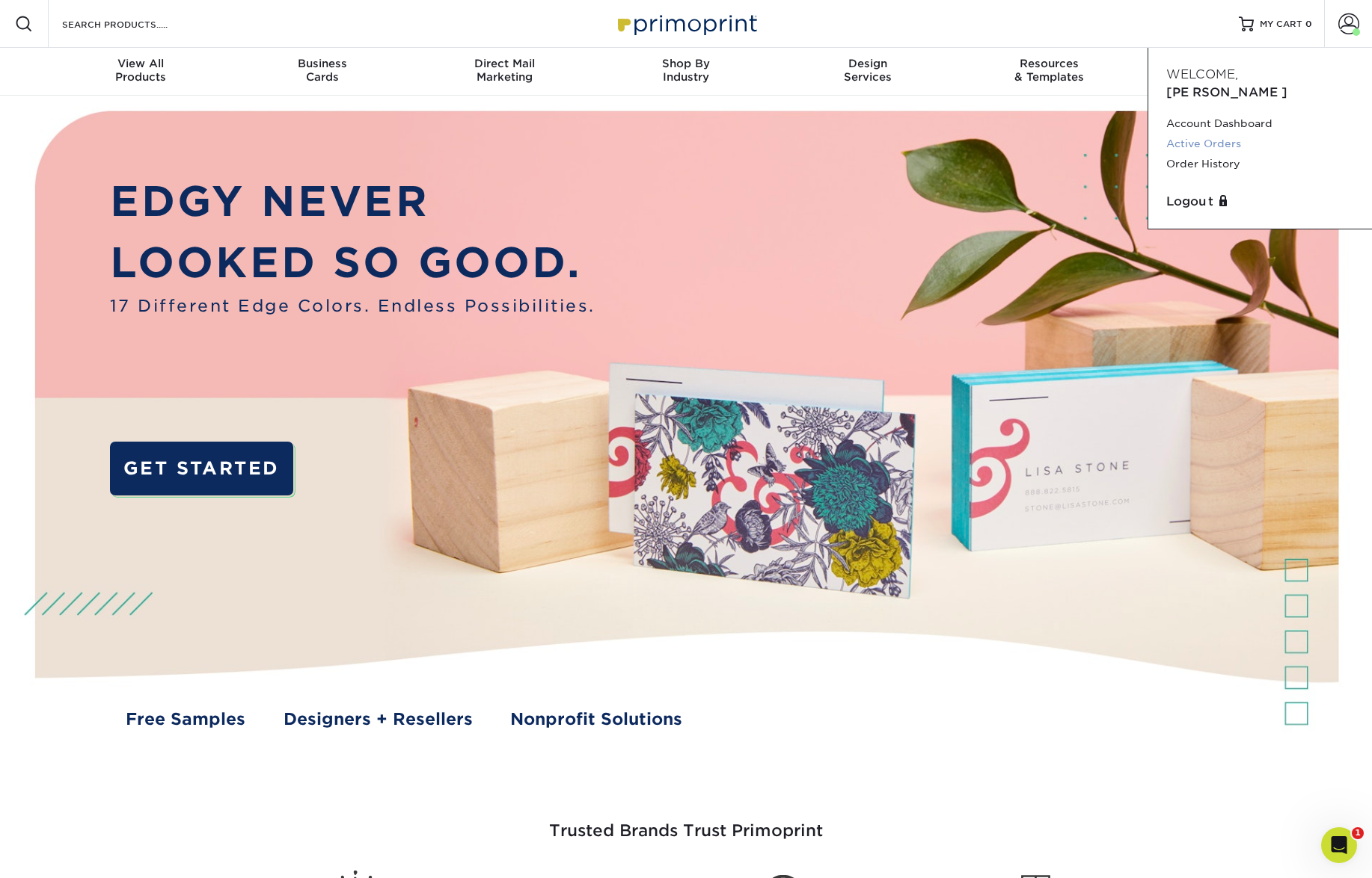
click at [1211, 134] on link "Active Orders" at bounding box center [1260, 144] width 187 height 20
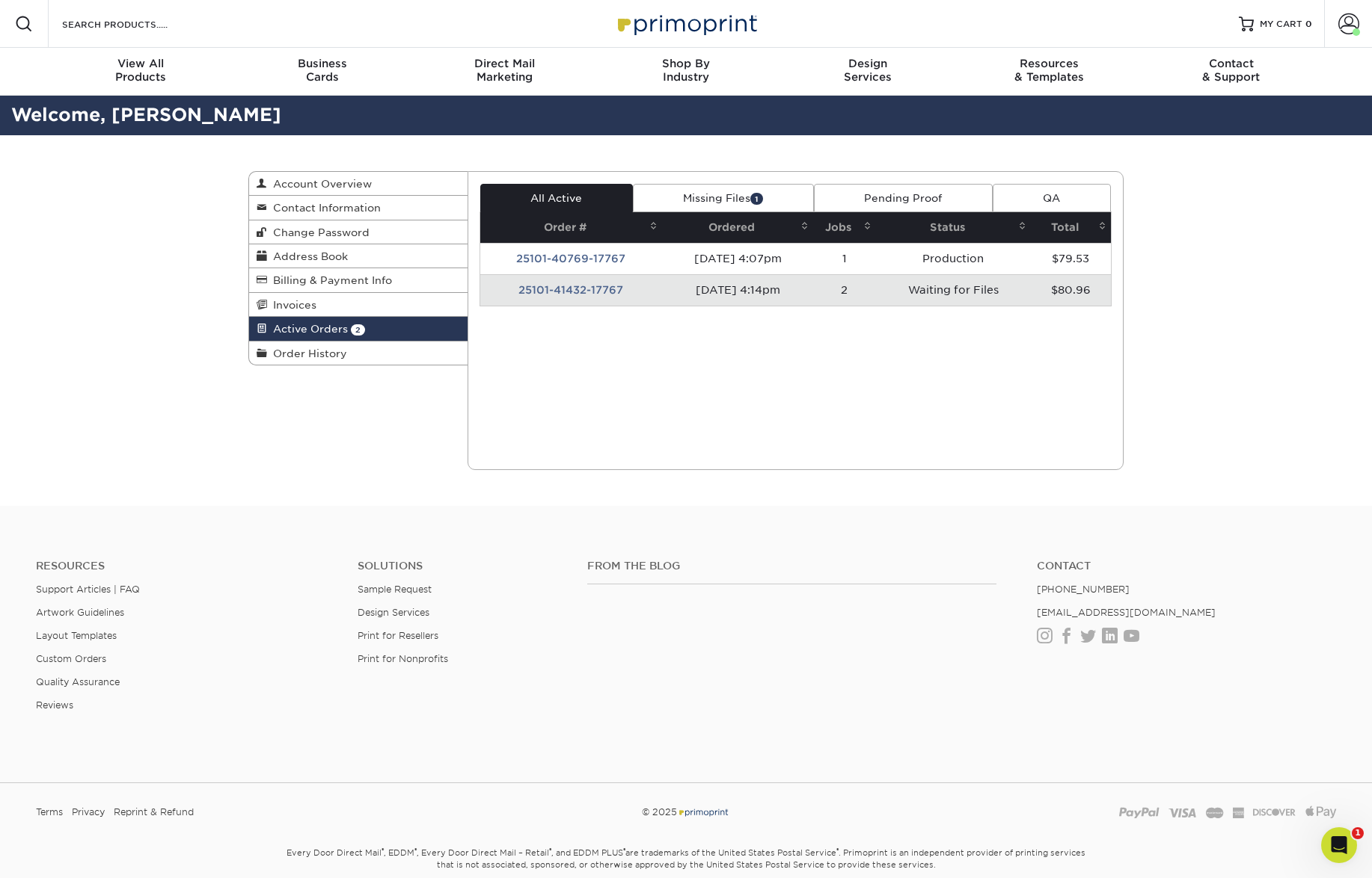
click at [1006, 291] on td "Waiting for Files" at bounding box center [953, 290] width 155 height 32
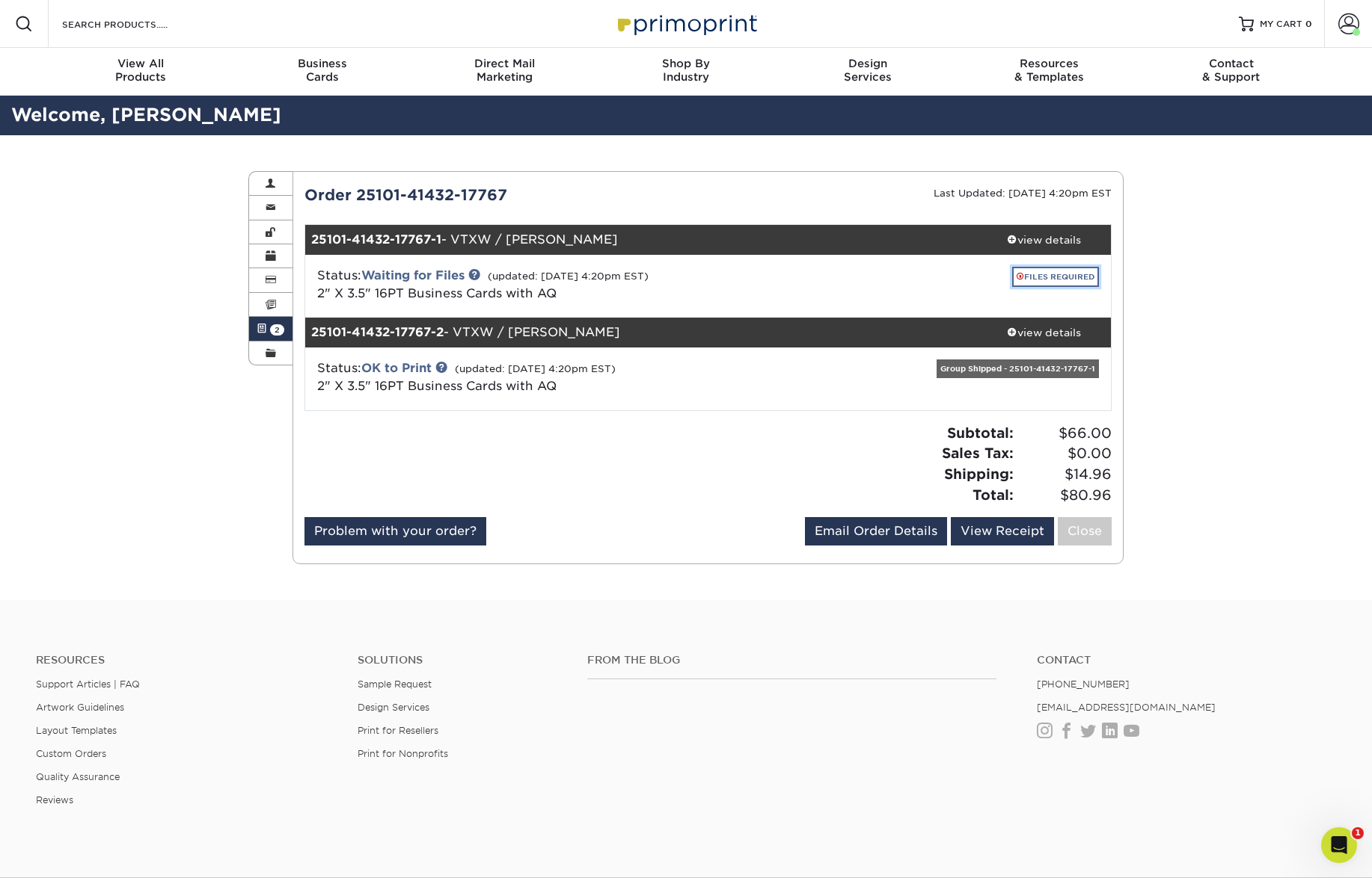
click at [1043, 274] on link "FILES REQUIRED" at bounding box center [1056, 277] width 87 height 20
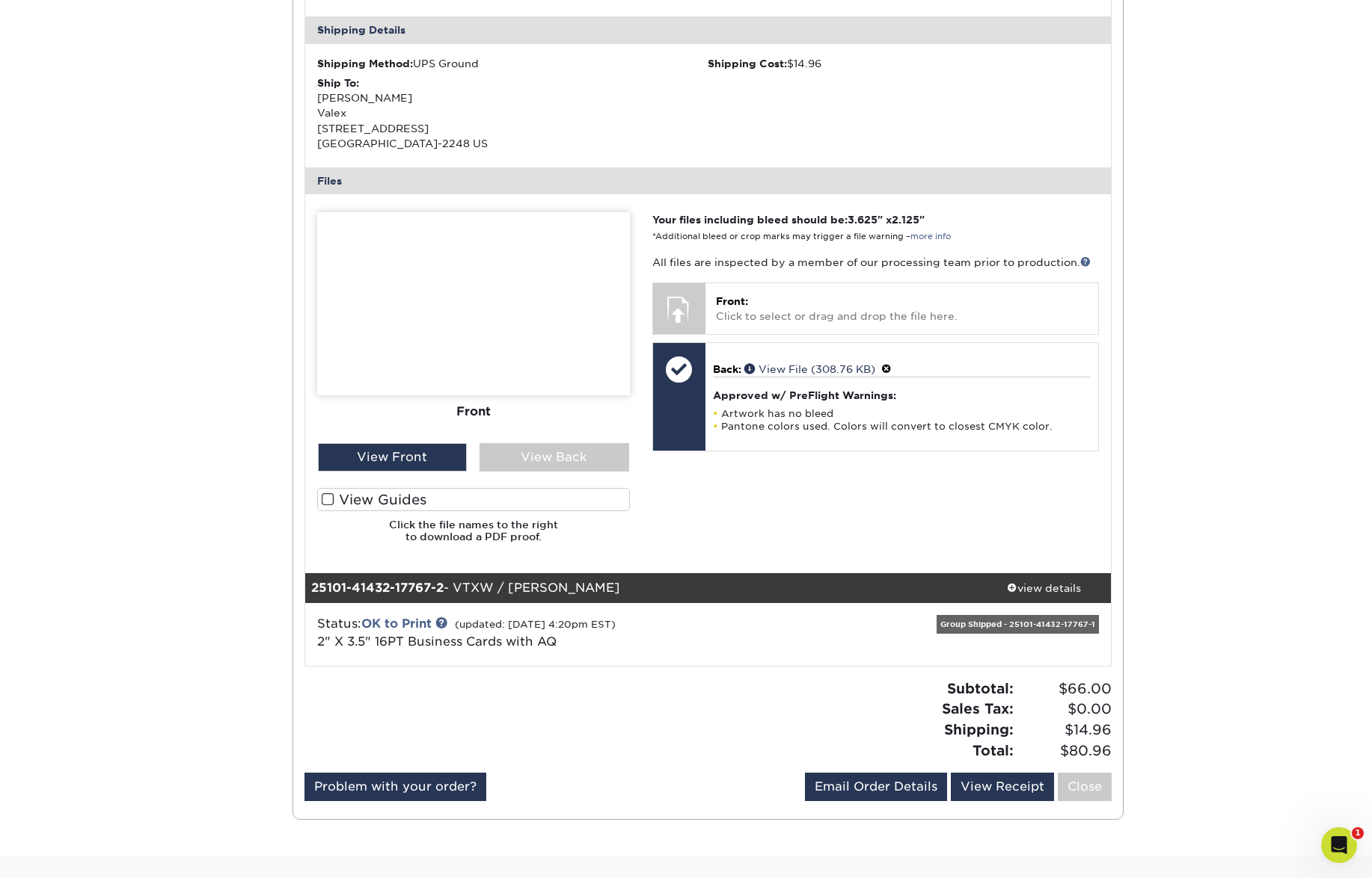
scroll to position [374, 0]
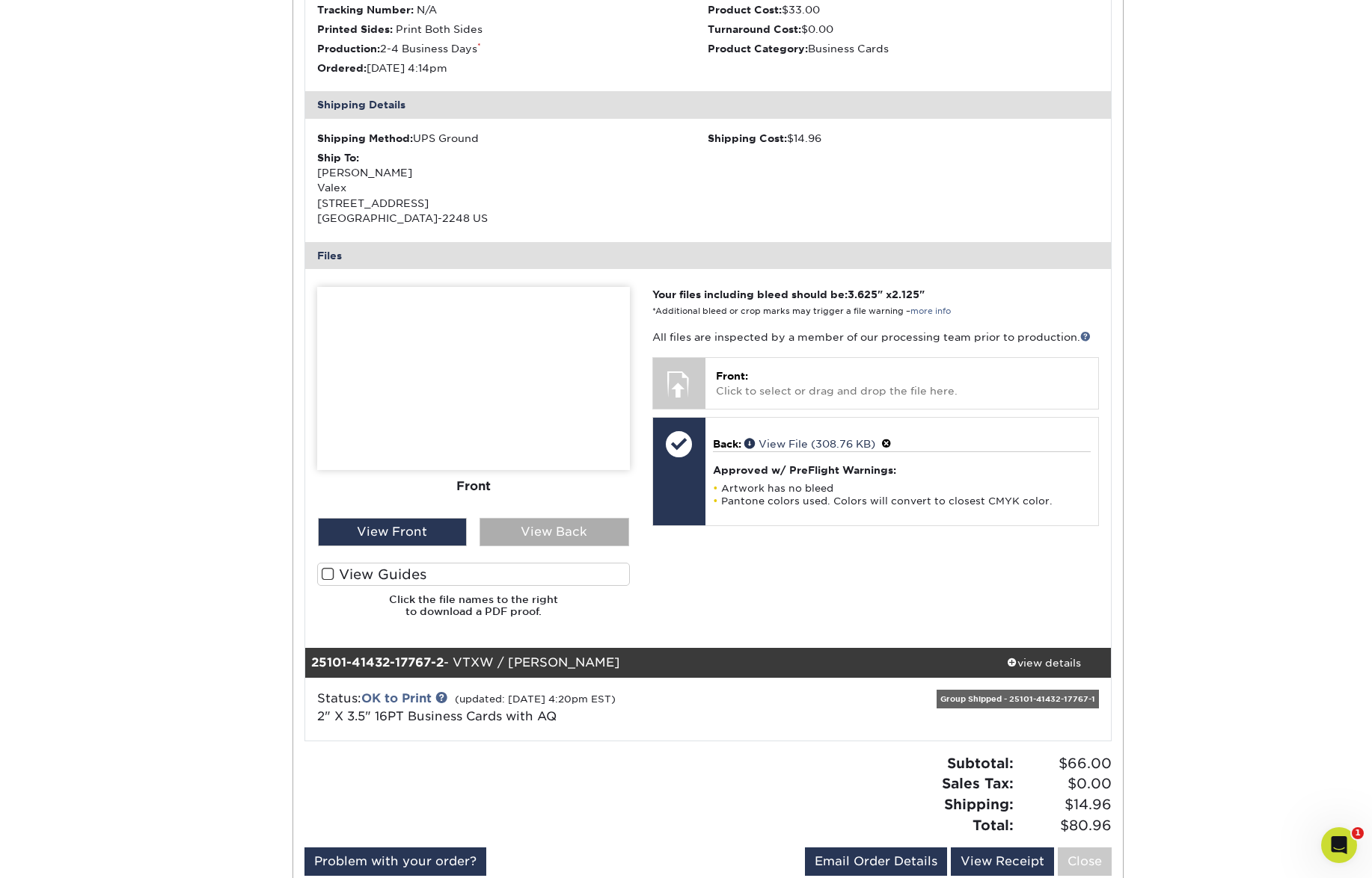
click at [545, 529] on div "View Back" at bounding box center [554, 532] width 149 height 29
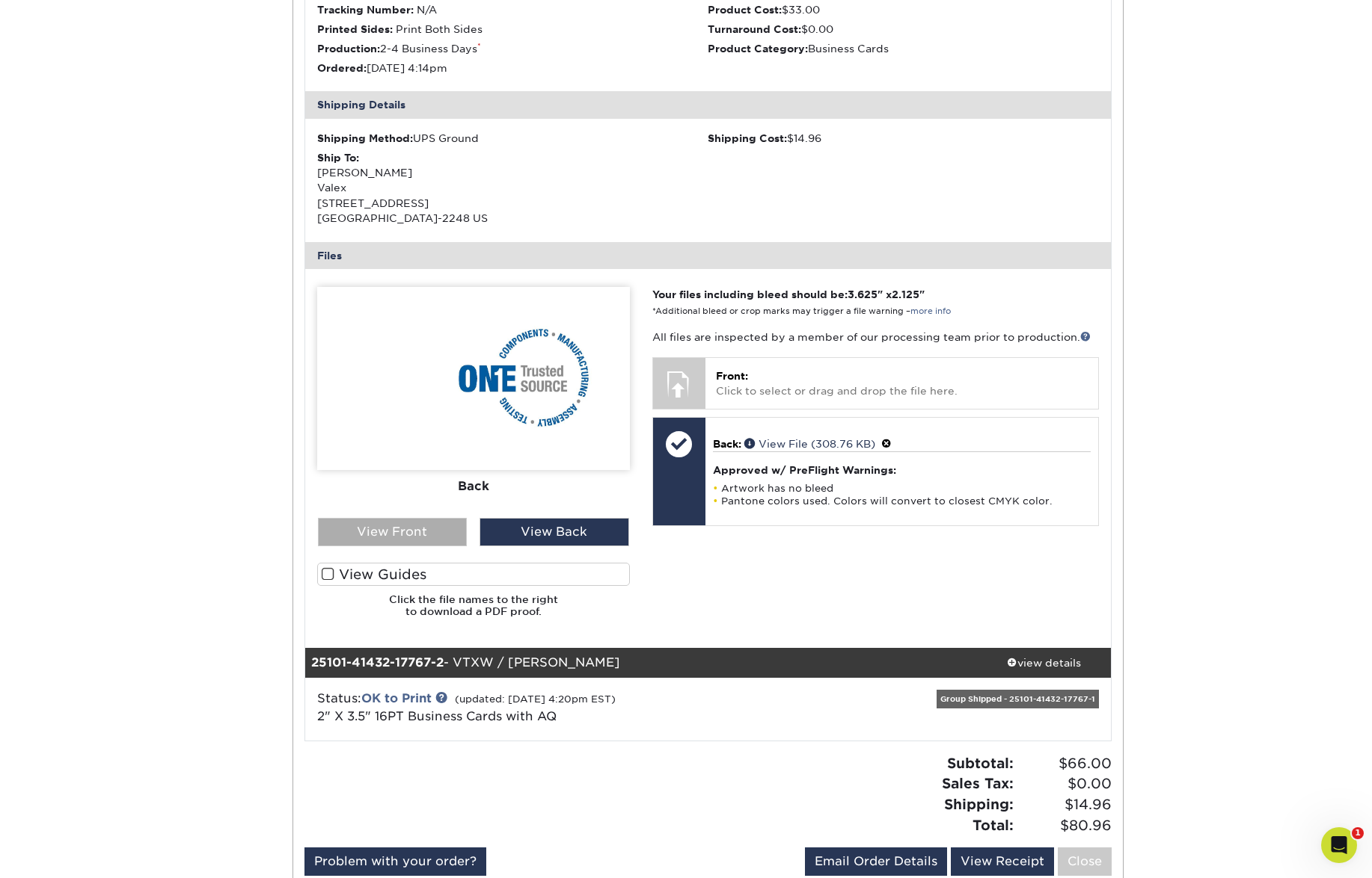
click at [430, 529] on div "View Front" at bounding box center [392, 532] width 149 height 29
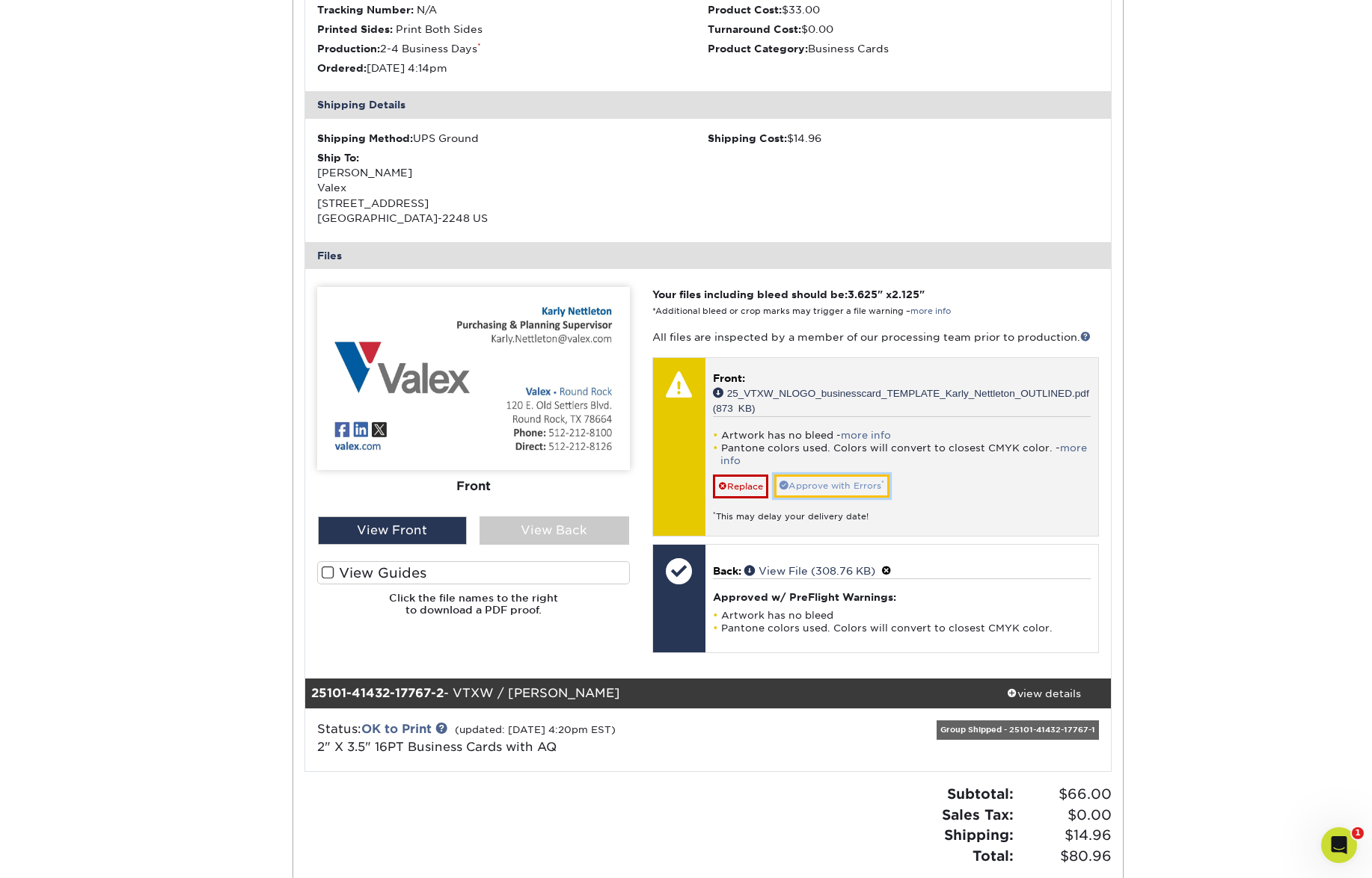
click at [827, 480] on link "Approve with Errors *" at bounding box center [831, 486] width 115 height 23
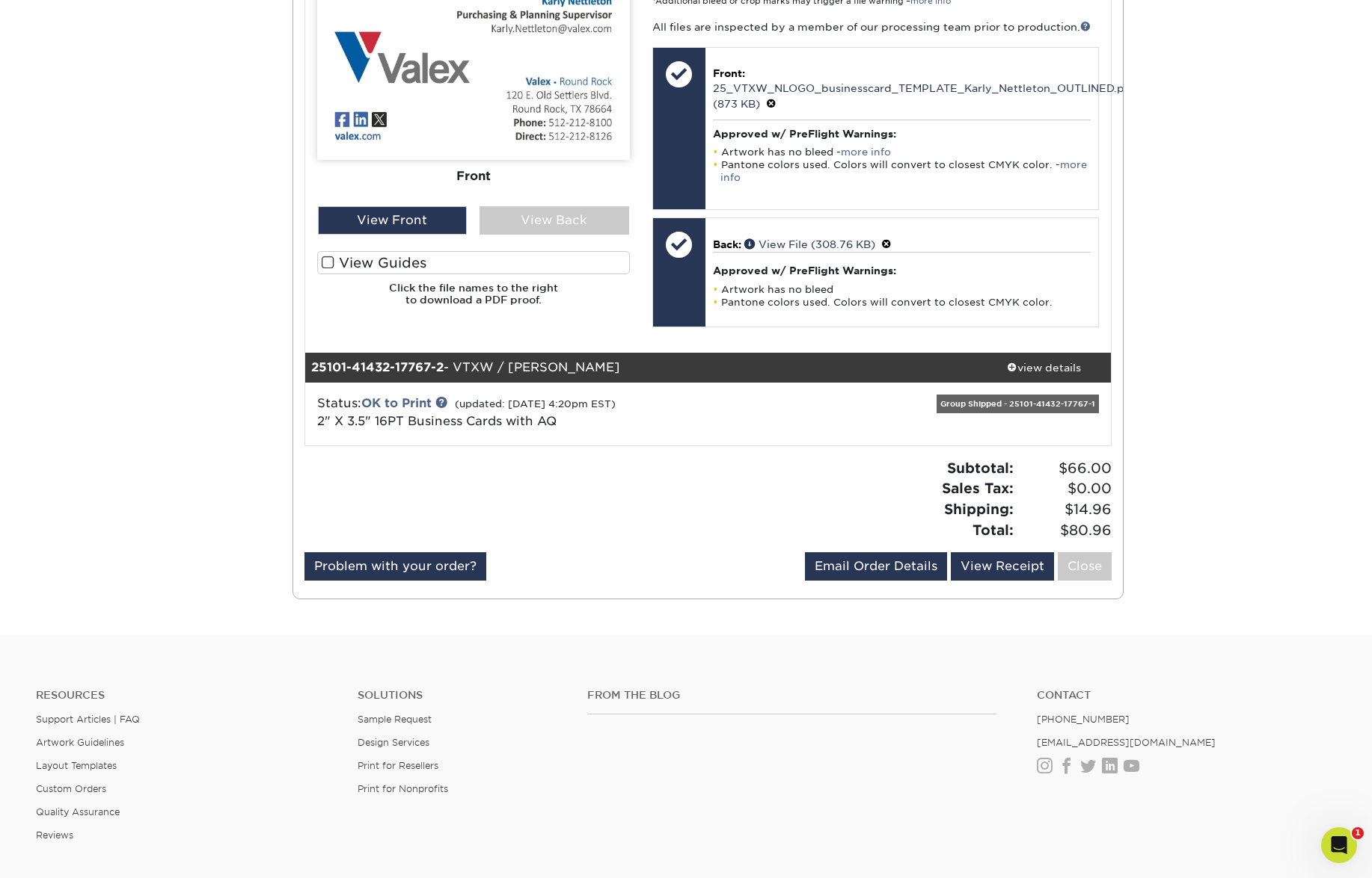
scroll to position [673, 0]
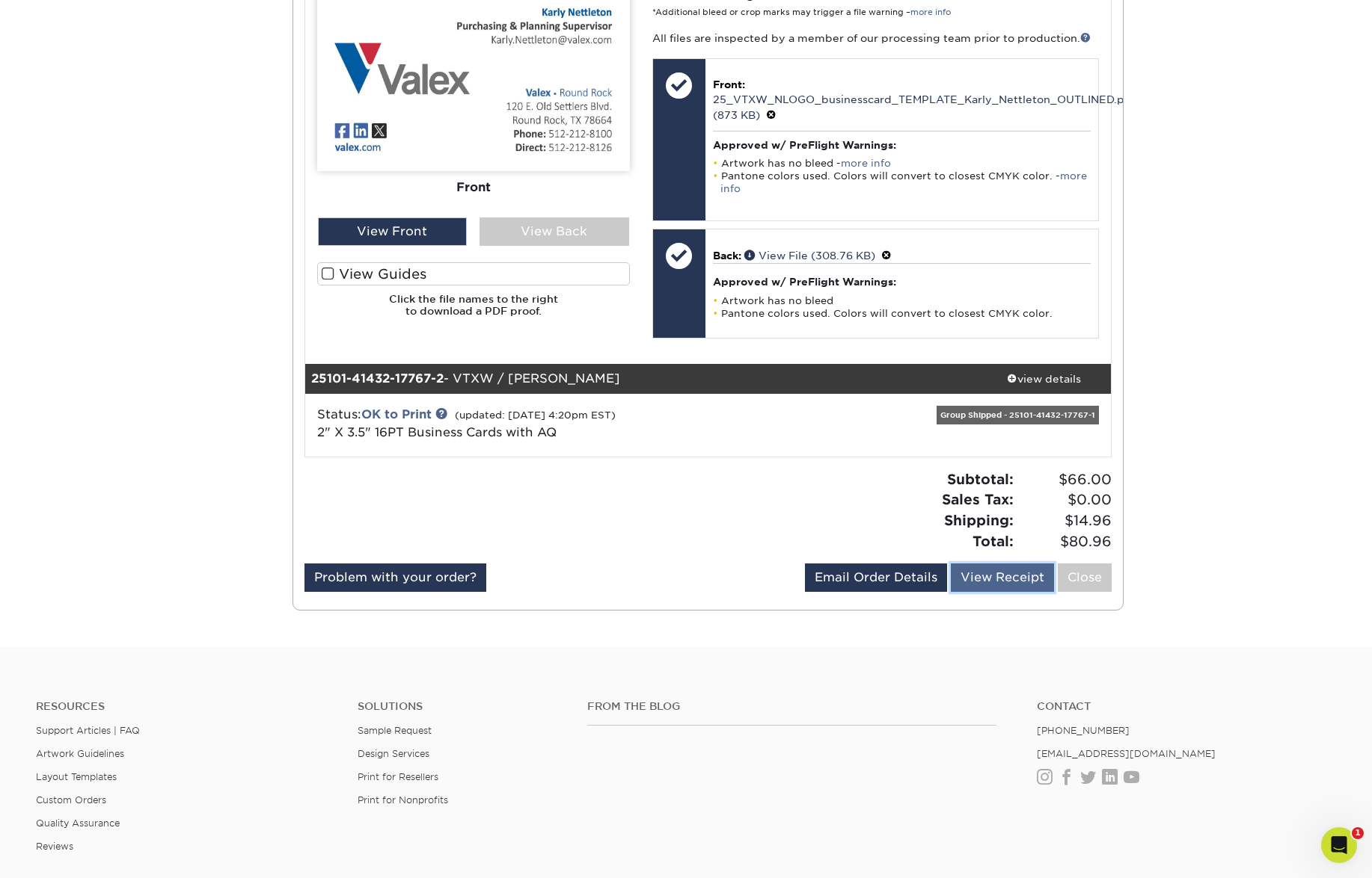
click at [1031, 576] on link "View Receipt" at bounding box center [1002, 578] width 103 height 29
